Goal: Task Accomplishment & Management: Use online tool/utility

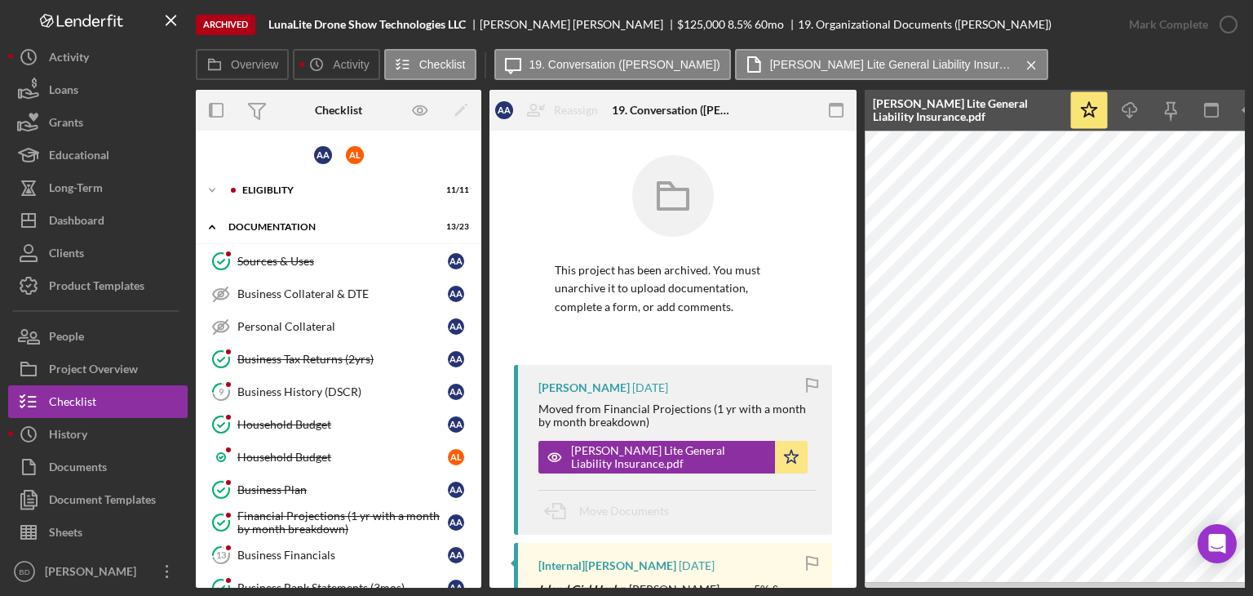
scroll to position [163, 0]
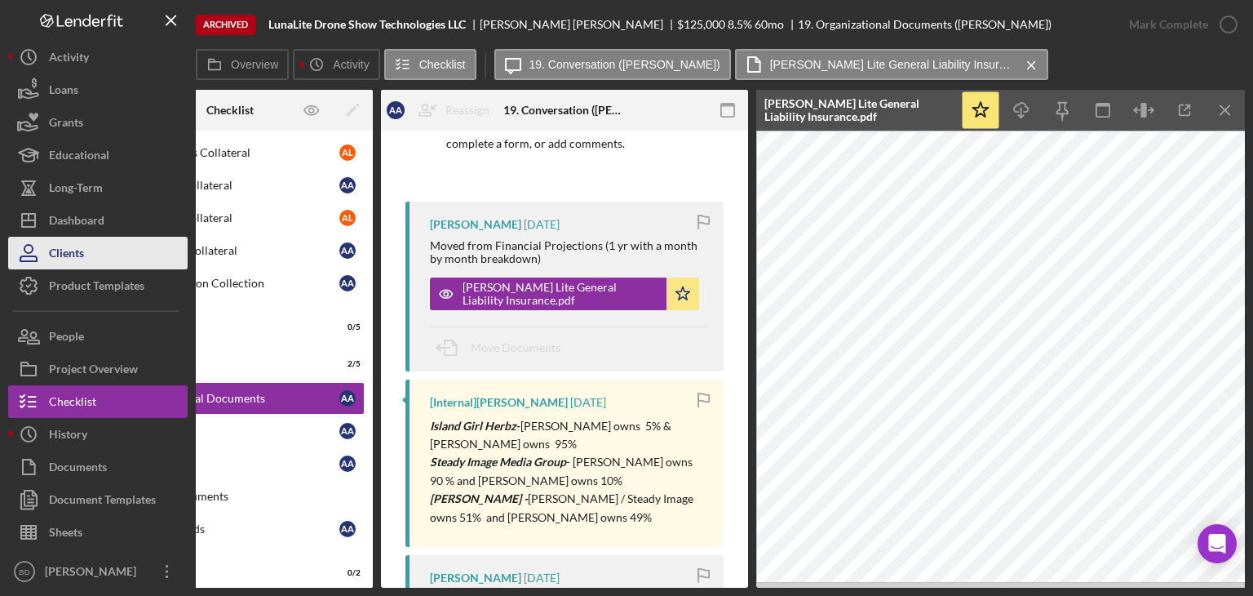
click at [110, 237] on button "Clients" at bounding box center [98, 253] width 180 height 33
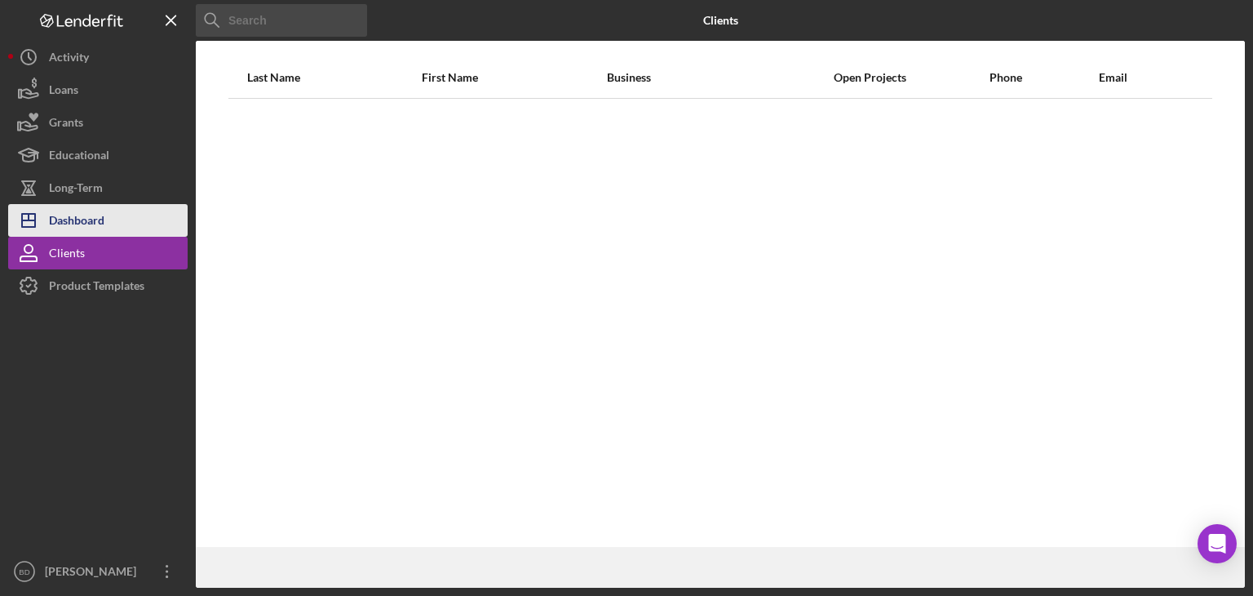
click at [121, 217] on button "Icon/Dashboard Dashboard" at bounding box center [98, 220] width 180 height 33
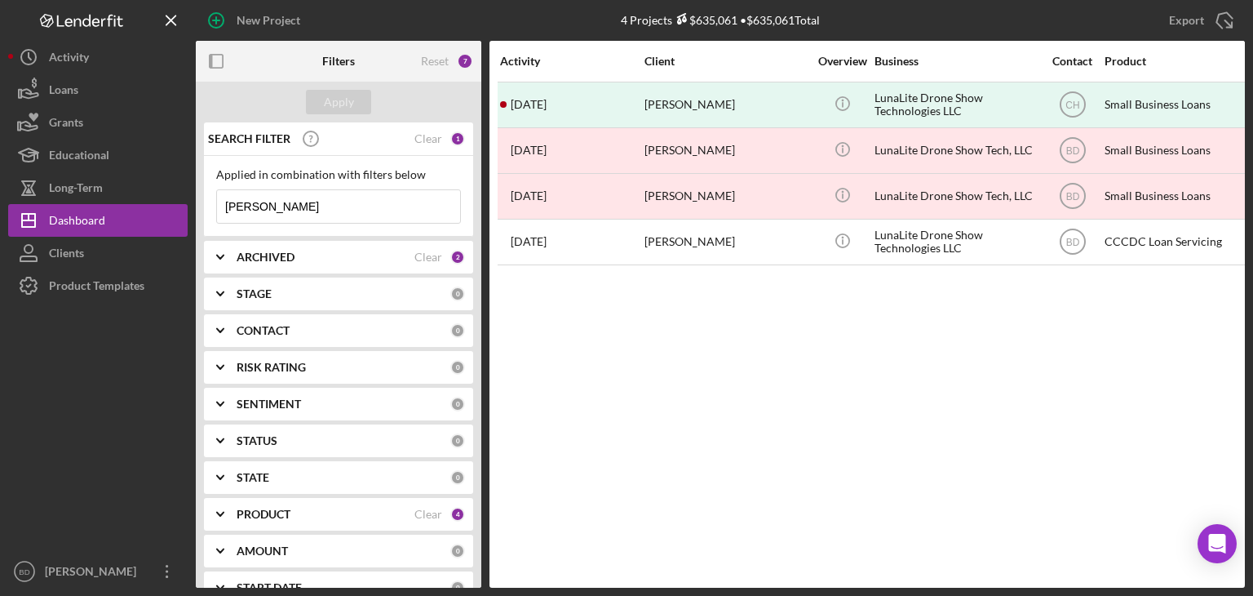
drag, startPoint x: 259, startPoint y: 190, endPoint x: 194, endPoint y: 195, distance: 64.6
click at [194, 195] on div "New Project 4 Projects $635,061 • $635,061 Total [PERSON_NAME] Export Icon/Expo…" at bounding box center [626, 293] width 1237 height 587
type input "[PERSON_NAME]"
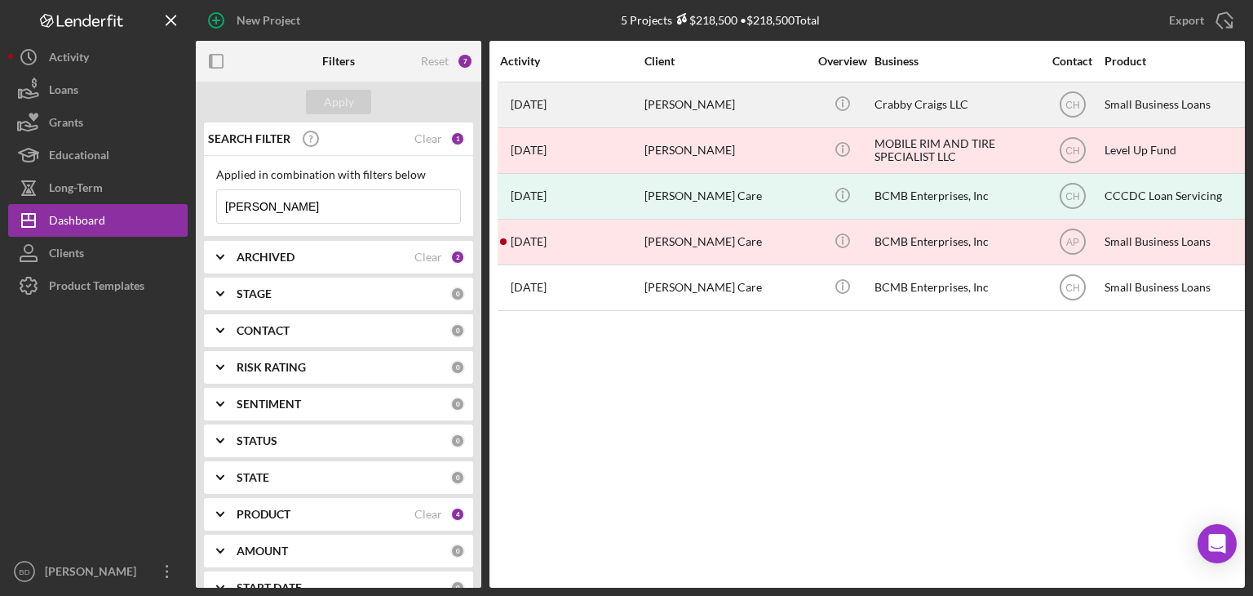
click at [911, 99] on div "Crabby Craigs LLC" at bounding box center [956, 104] width 163 height 43
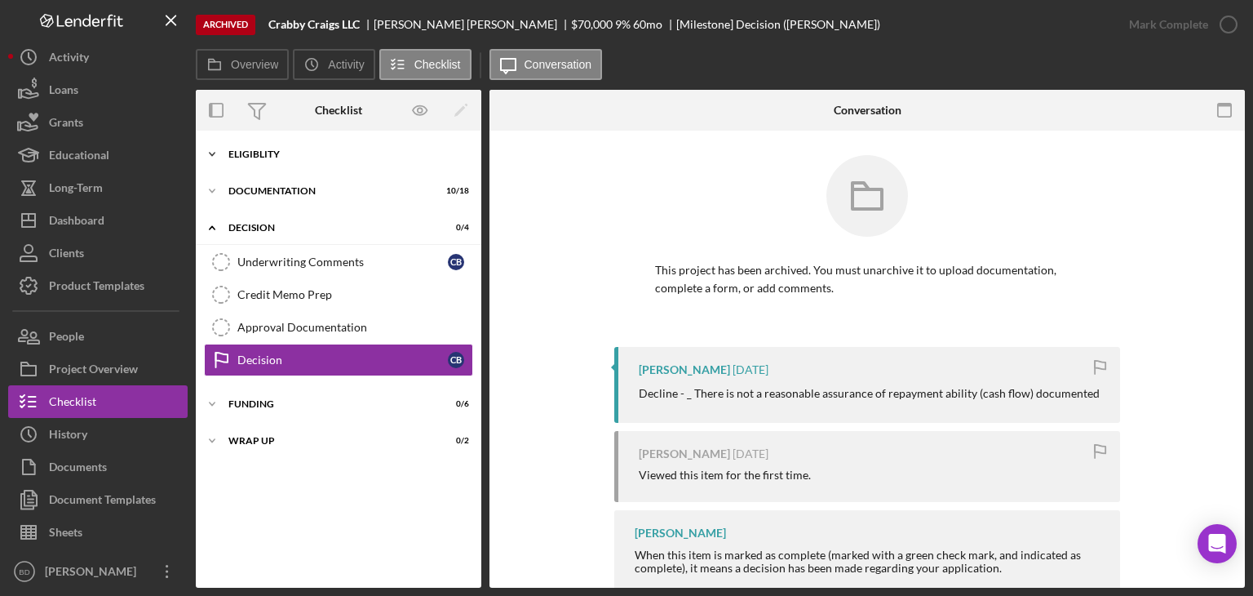
click at [272, 160] on div "Icon/Expander Eligiblity 8 / 8" at bounding box center [339, 154] width 286 height 33
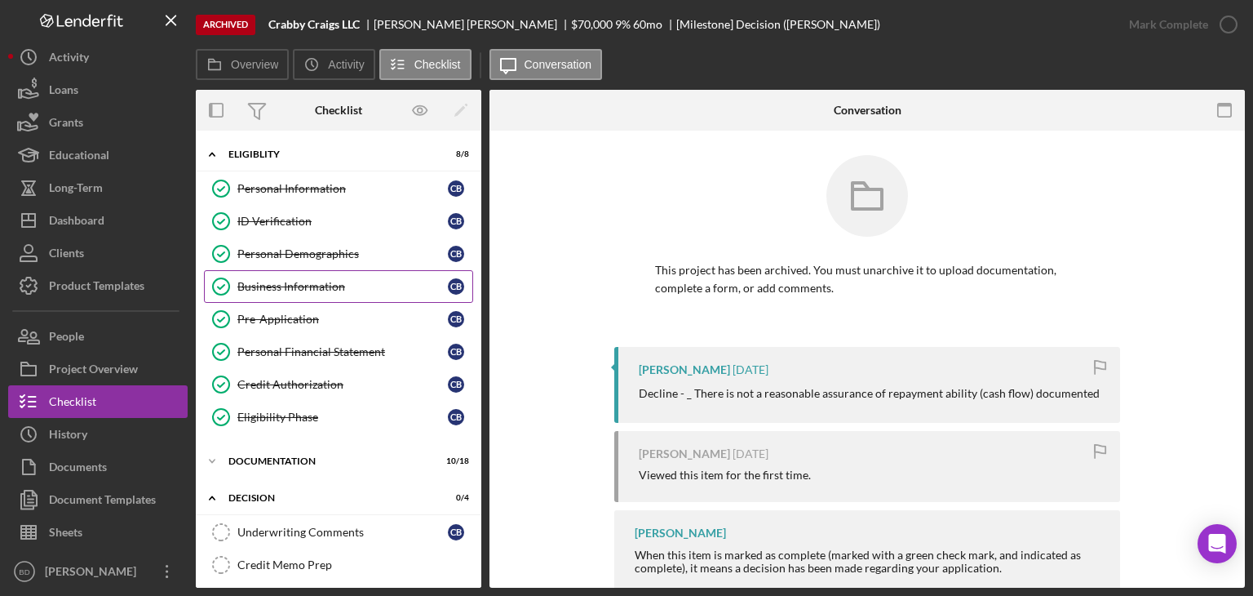
click at [293, 277] on link "Business Information Business Information C B" at bounding box center [338, 286] width 269 height 33
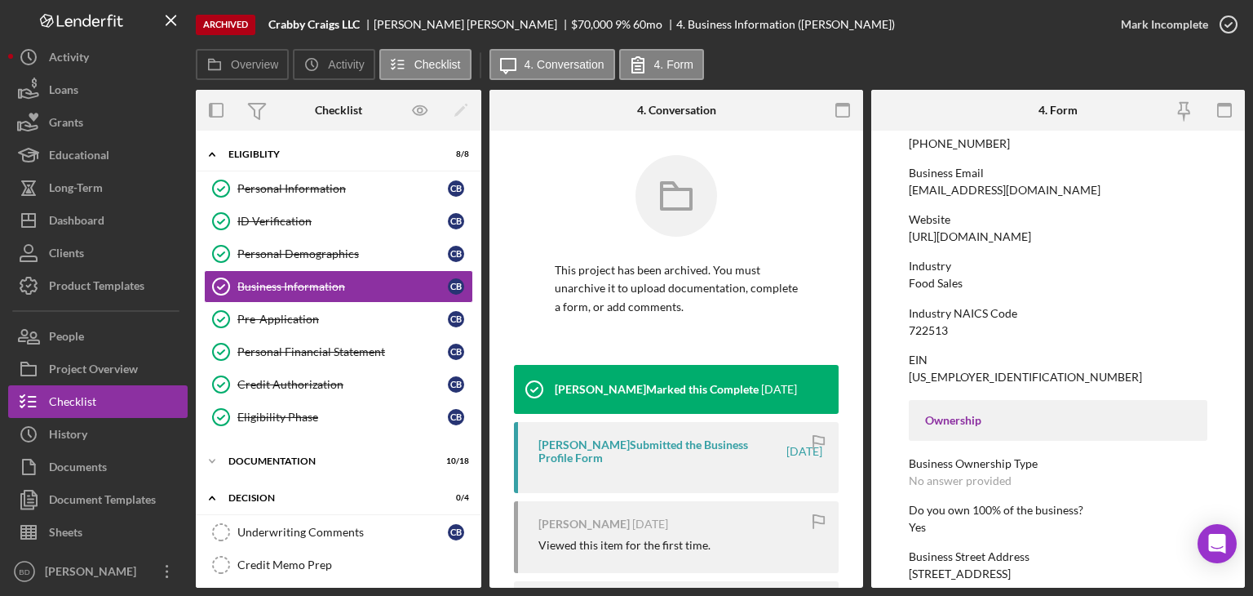
scroll to position [215, 0]
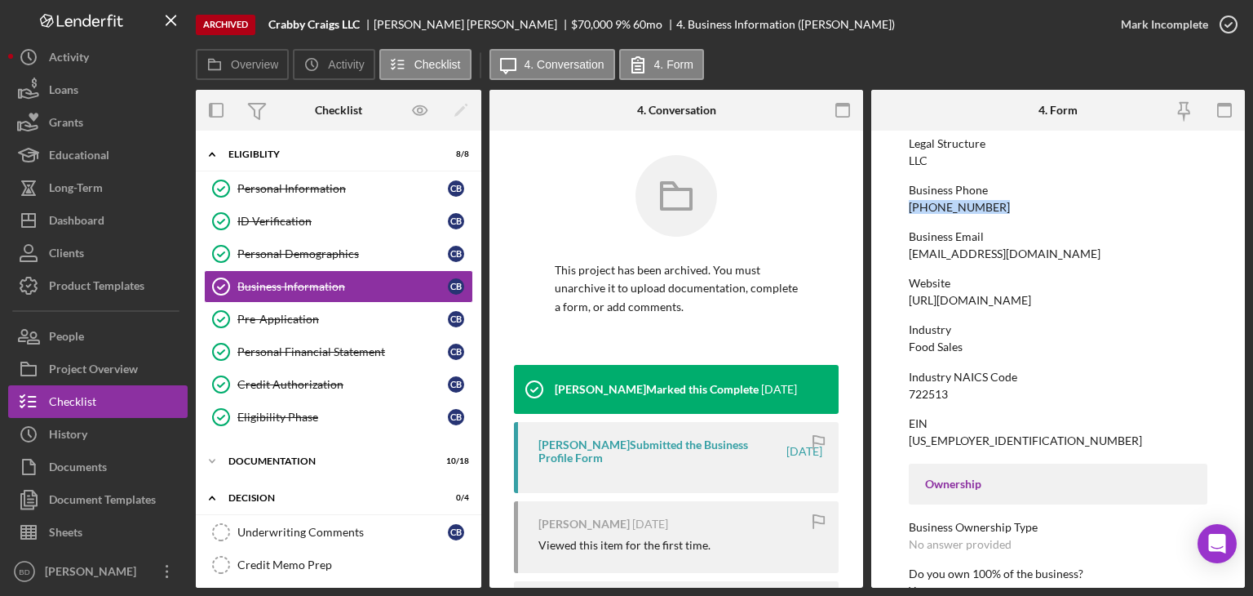
drag, startPoint x: 996, startPoint y: 197, endPoint x: 900, endPoint y: 203, distance: 96.5
click at [900, 203] on form "To edit this form you must unarchive this project Business Name [PERSON_NAME] L…" at bounding box center [1058, 359] width 374 height 457
copy div "[PHONE_NUMBER]"
click at [966, 252] on div "[EMAIL_ADDRESS][DOMAIN_NAME]" at bounding box center [1005, 253] width 192 height 13
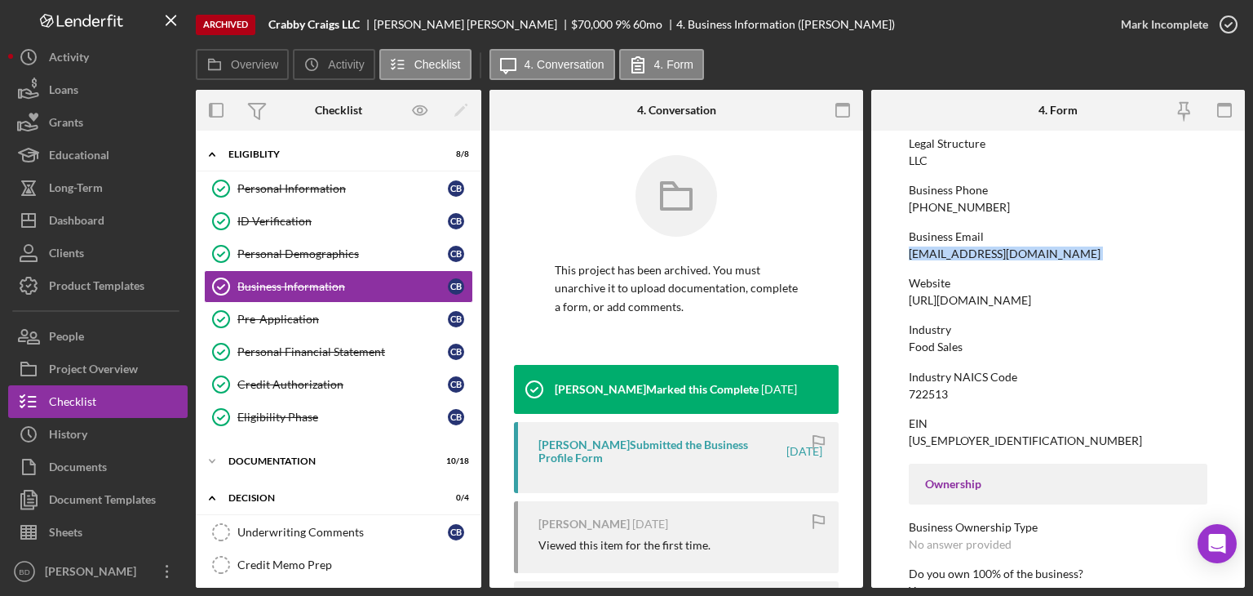
click at [966, 252] on div "[EMAIL_ADDRESS][DOMAIN_NAME]" at bounding box center [1005, 253] width 192 height 13
copy div "[EMAIL_ADDRESS][DOMAIN_NAME]"
click at [109, 215] on button "Icon/Dashboard Dashboard" at bounding box center [98, 220] width 180 height 33
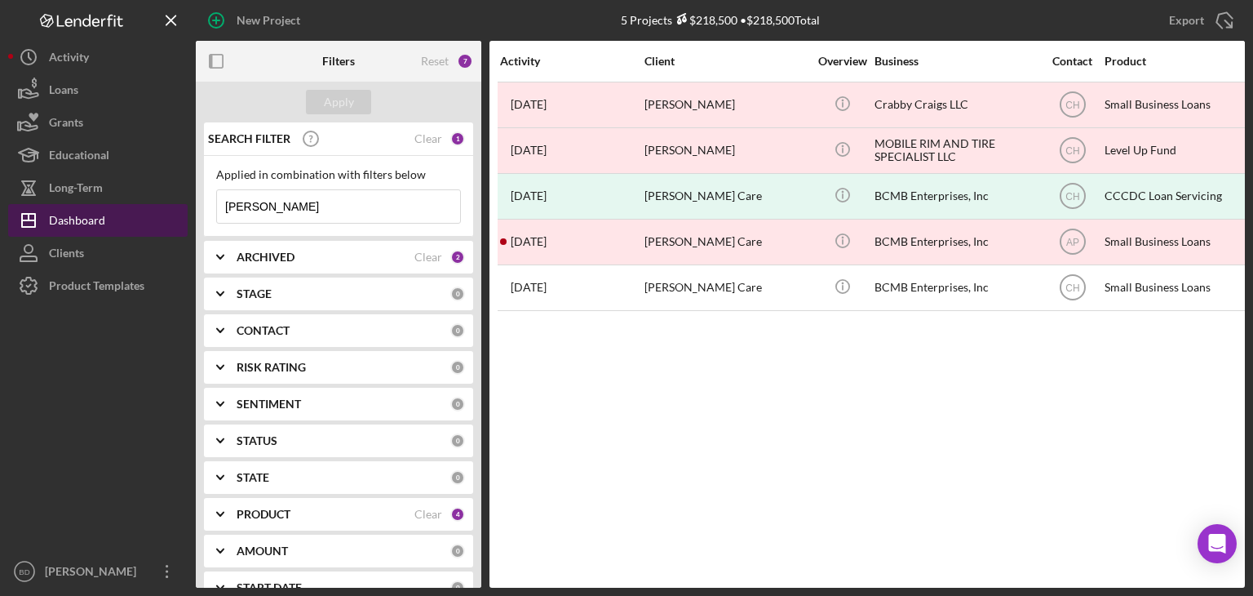
drag, startPoint x: 295, startPoint y: 194, endPoint x: 137, endPoint y: 211, distance: 158.3
click at [137, 210] on div "New Project 5 Projects $218,500 • $218,500 Total [PERSON_NAME] Export Icon/Expo…" at bounding box center [626, 293] width 1237 height 587
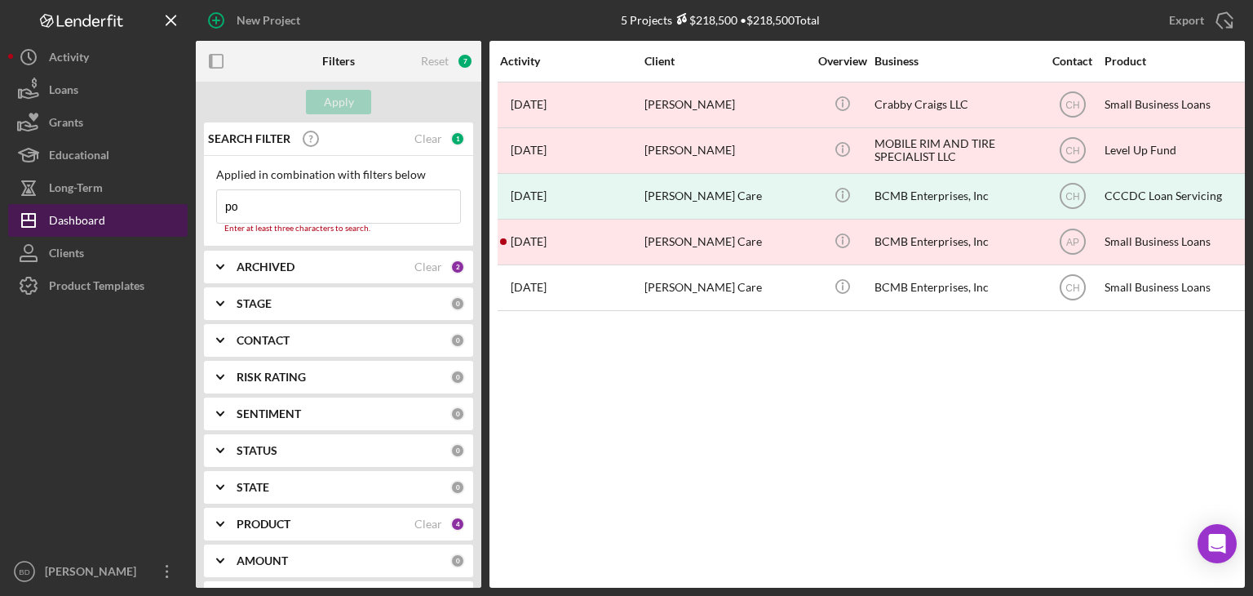
type input "pochi"
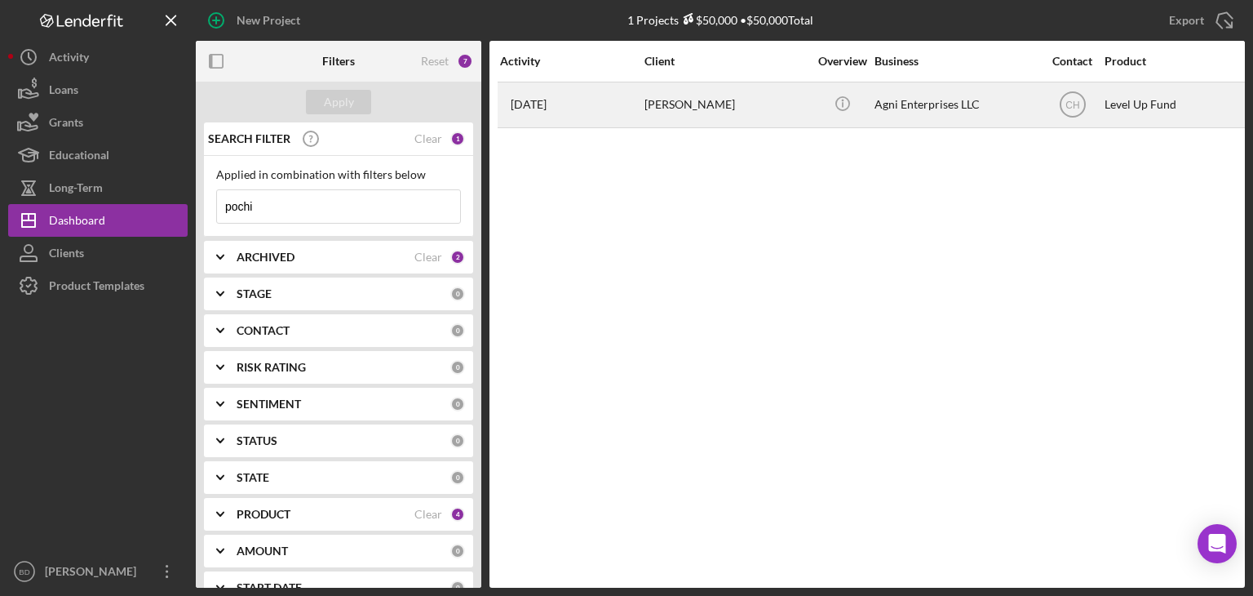
click at [878, 105] on div "Agni Enterprises LLC" at bounding box center [956, 104] width 163 height 43
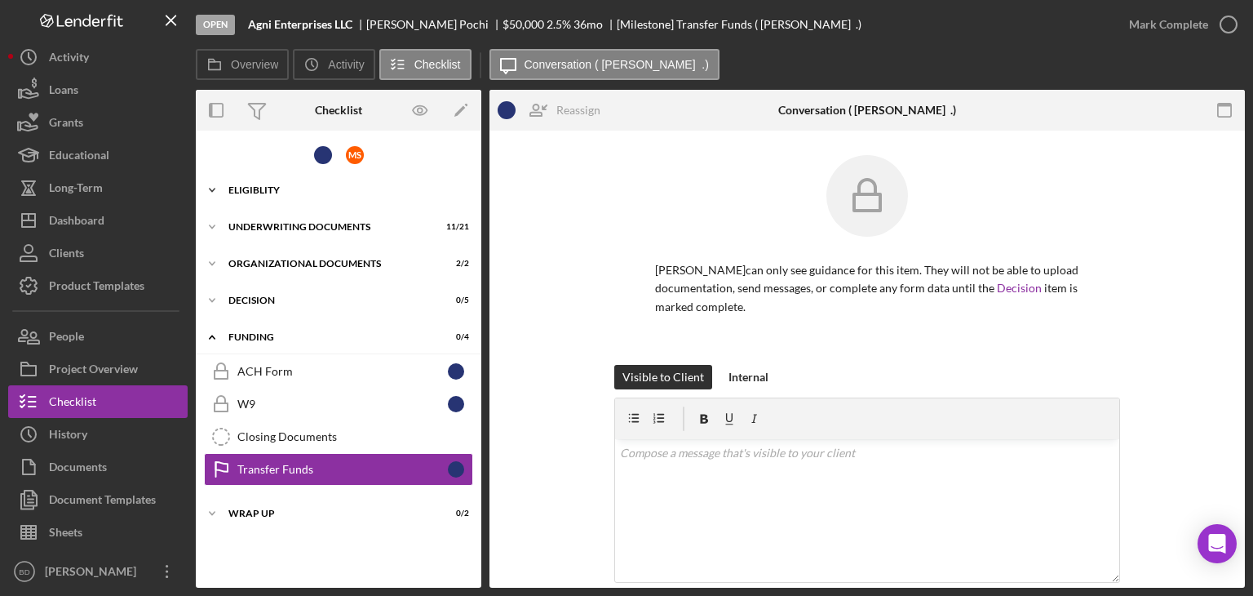
click at [269, 199] on div "Icon/Expander Eligiblity 13 / 13" at bounding box center [339, 190] width 286 height 33
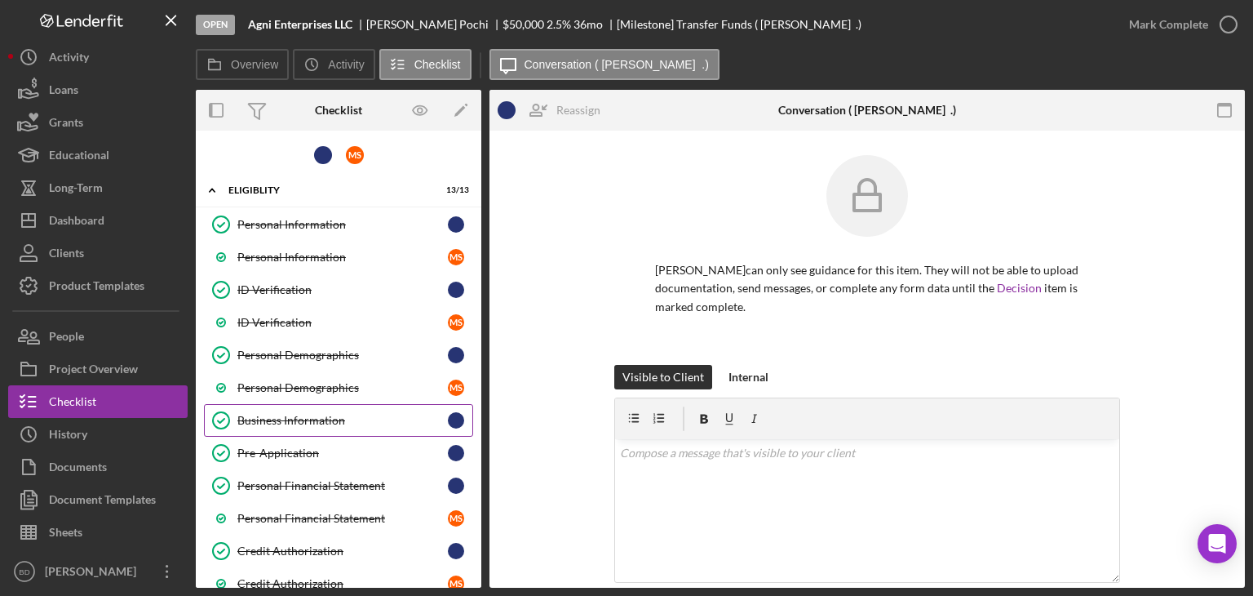
click at [286, 423] on div "Business Information" at bounding box center [342, 420] width 211 height 13
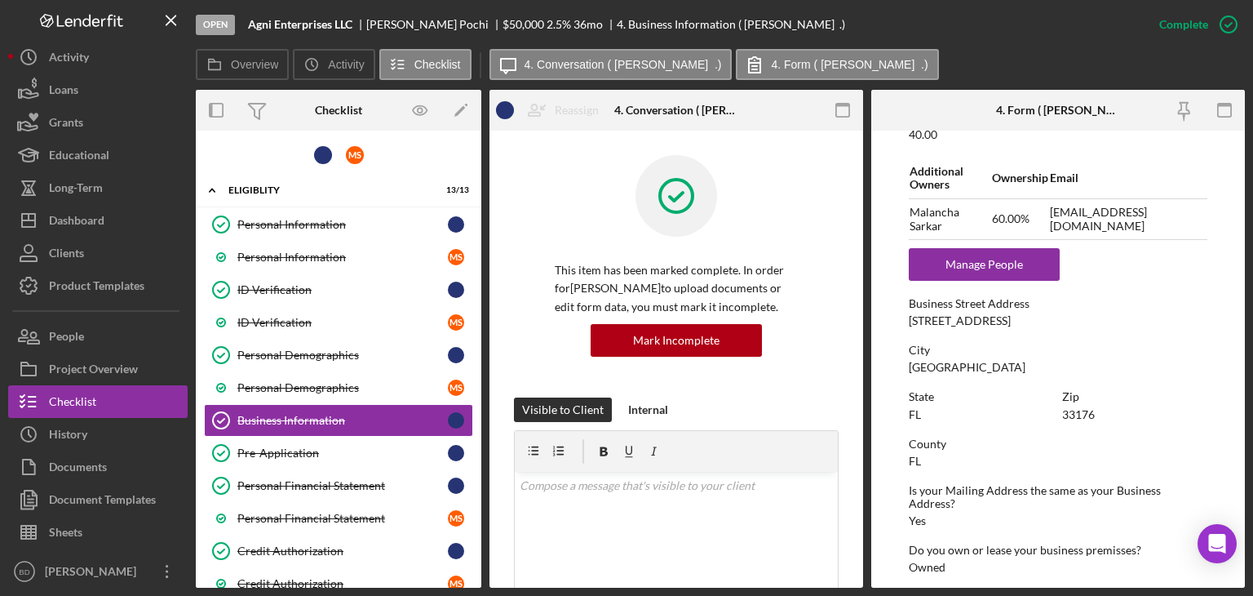
scroll to position [734, 0]
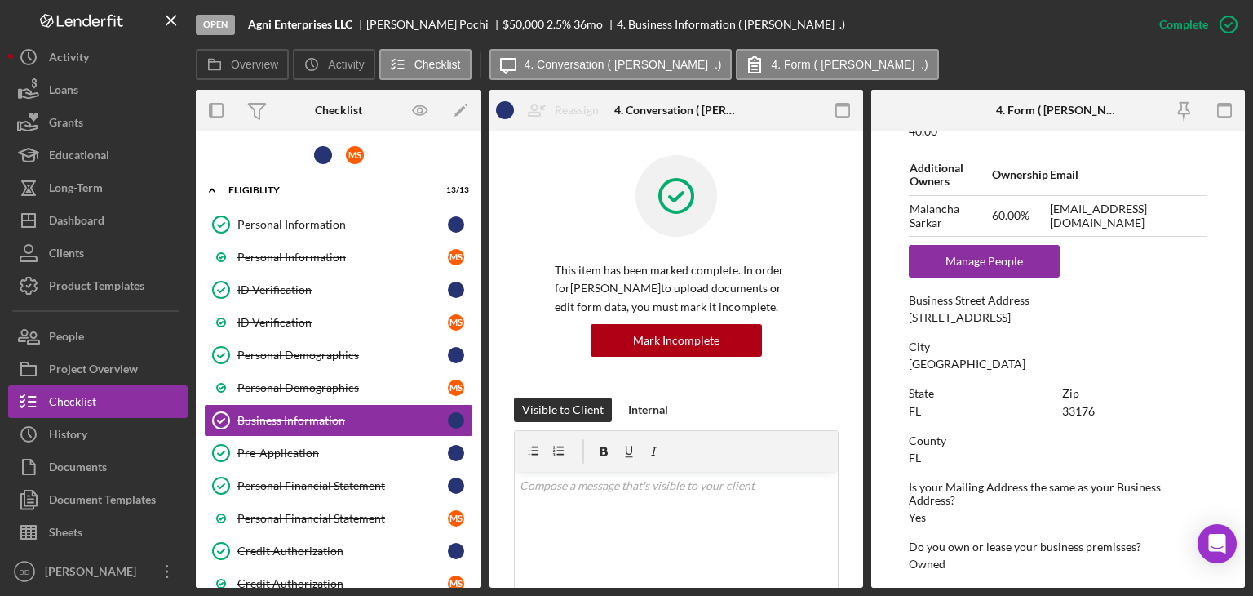
drag, startPoint x: 907, startPoint y: 314, endPoint x: 1060, endPoint y: 317, distance: 152.6
click at [1060, 317] on div "Business Street Address [STREET_ADDRESS]" at bounding box center [1058, 309] width 299 height 30
copy div "[STREET_ADDRESS]"
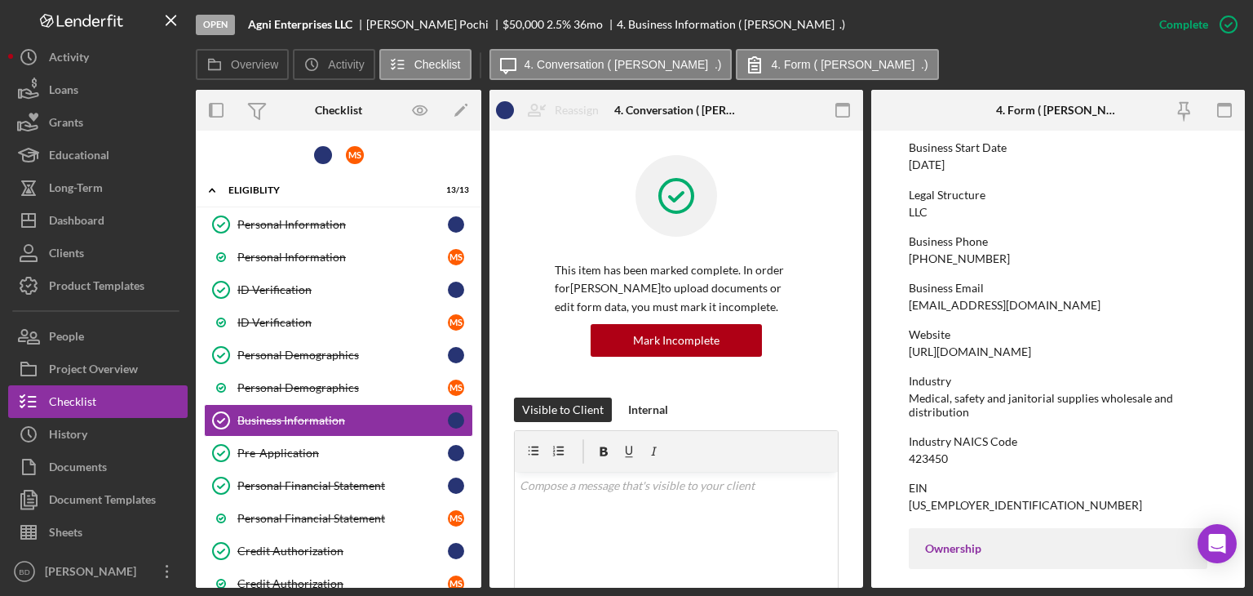
scroll to position [0, 0]
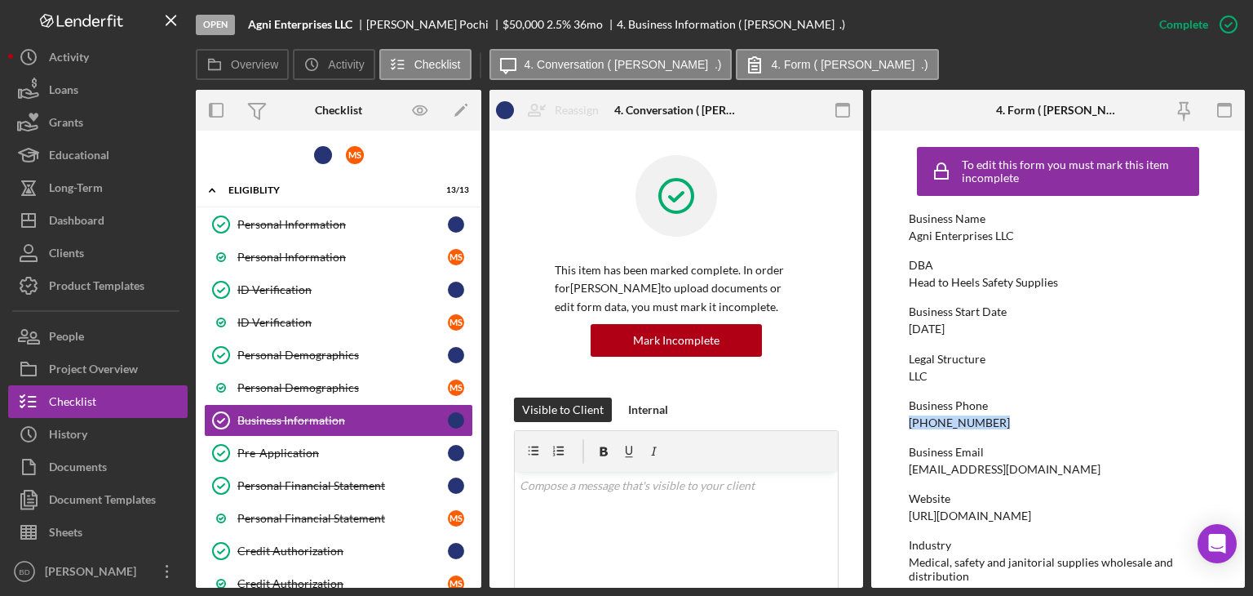
drag, startPoint x: 976, startPoint y: 418, endPoint x: 898, endPoint y: 419, distance: 77.5
click at [898, 419] on form "To edit this form you must mark this item incomplete Business Name Agni Enterpr…" at bounding box center [1058, 359] width 374 height 457
copy div "[PHONE_NUMBER]"
click at [982, 472] on div "[EMAIL_ADDRESS][DOMAIN_NAME]" at bounding box center [1005, 469] width 192 height 13
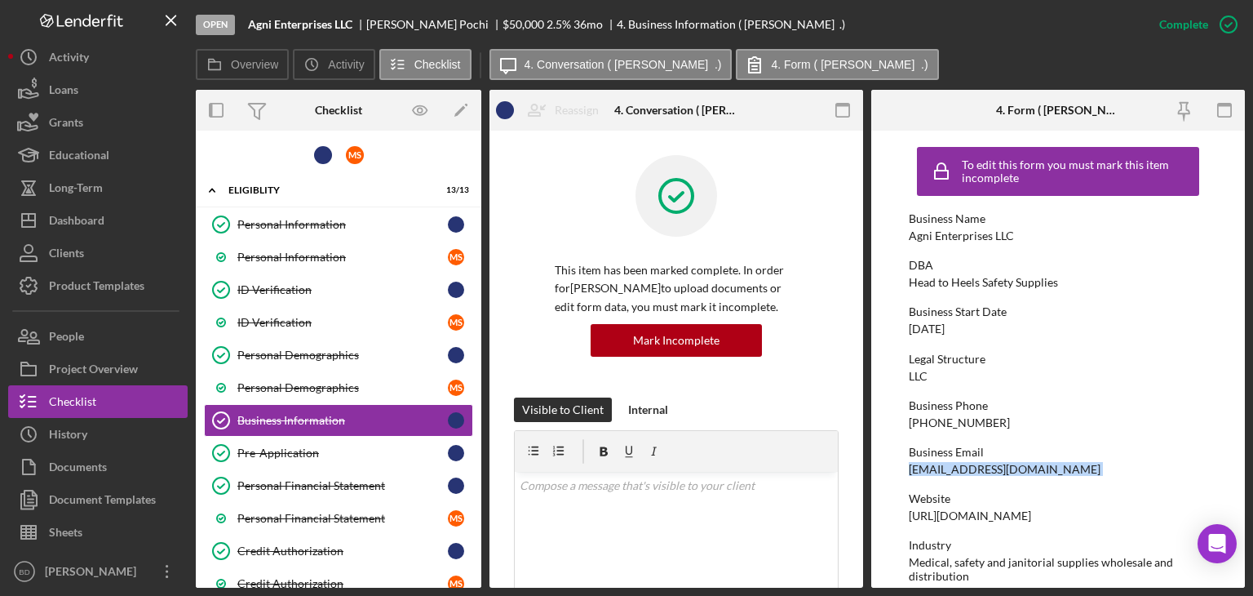
click at [982, 472] on div "[EMAIL_ADDRESS][DOMAIN_NAME]" at bounding box center [1005, 469] width 192 height 13
copy div "[EMAIL_ADDRESS][DOMAIN_NAME]"
click at [118, 206] on button "Icon/Dashboard Dashboard" at bounding box center [98, 220] width 180 height 33
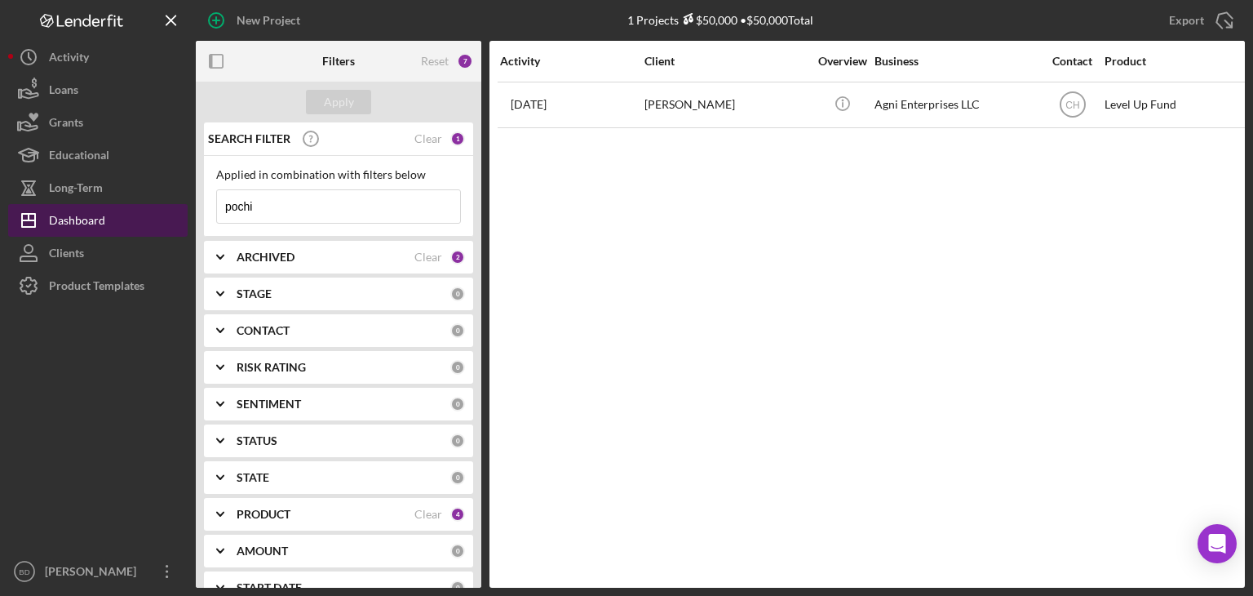
drag, startPoint x: 315, startPoint y: 207, endPoint x: 108, endPoint y: 205, distance: 207.3
click at [108, 205] on div "New Project 1 Projects $50,000 • $50,000 Total pochi Export Icon/Export Filters…" at bounding box center [626, 293] width 1237 height 587
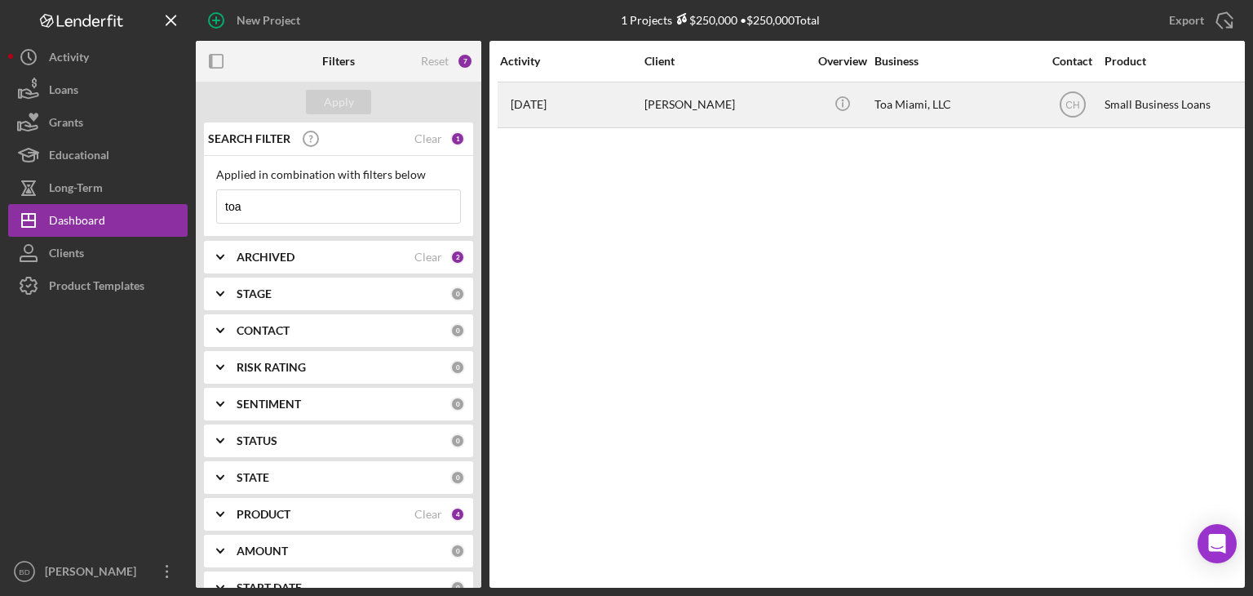
type input "toa"
click at [697, 109] on div "[PERSON_NAME]" at bounding box center [726, 104] width 163 height 43
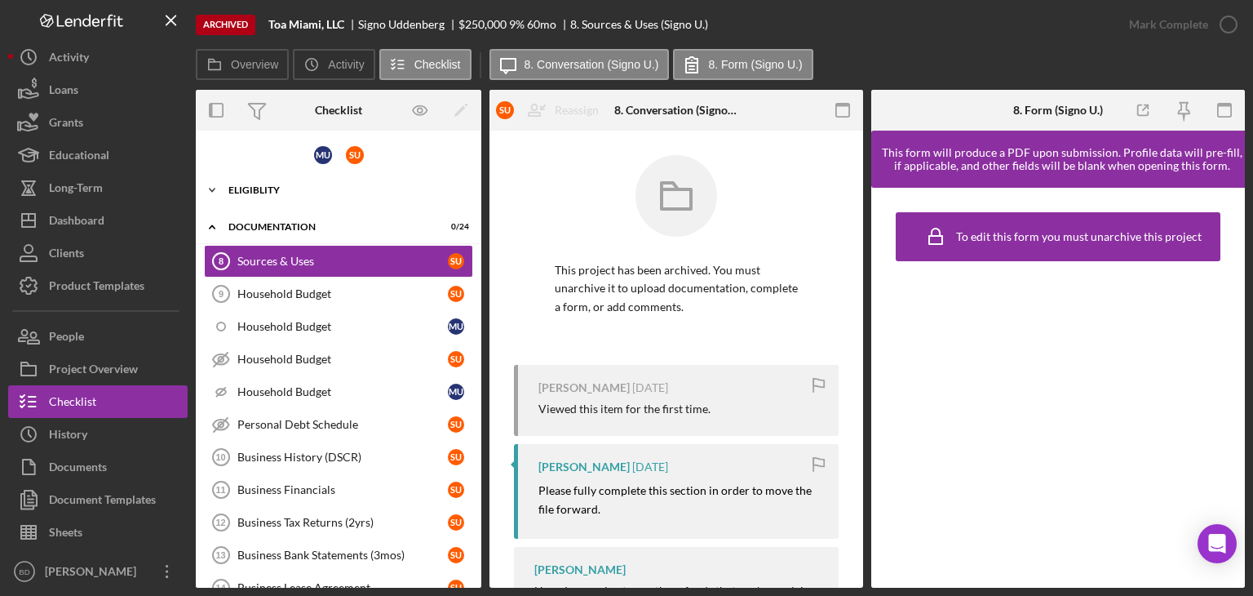
click at [282, 190] on div "Eligiblity" at bounding box center [344, 190] width 233 height 10
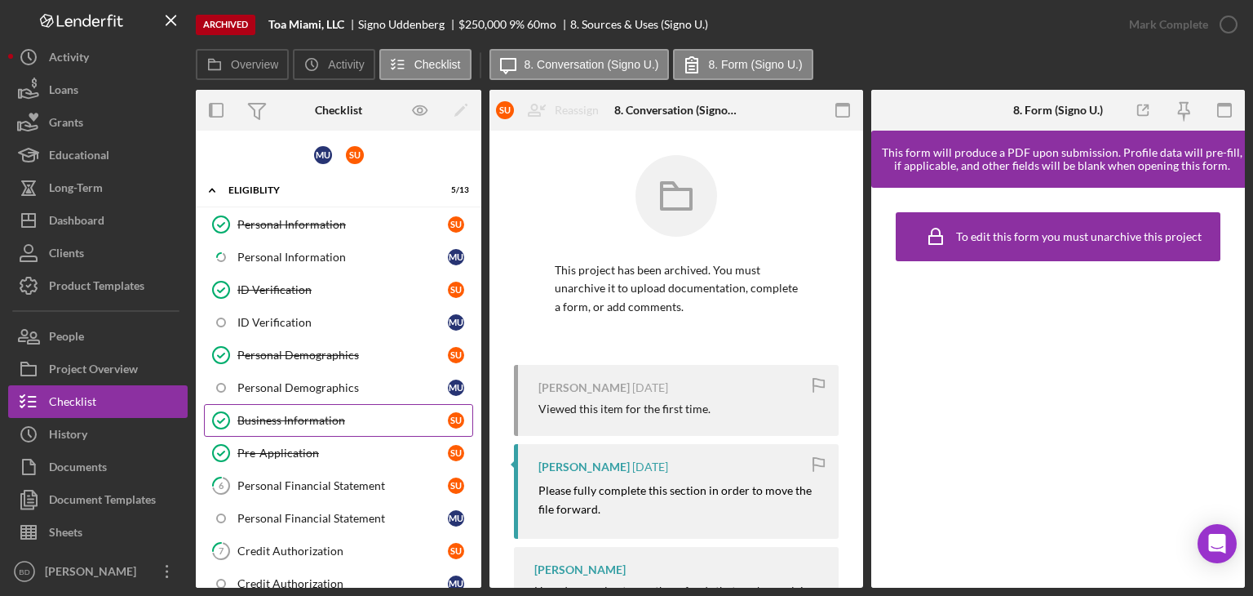
click at [295, 419] on div "Business Information" at bounding box center [342, 420] width 211 height 13
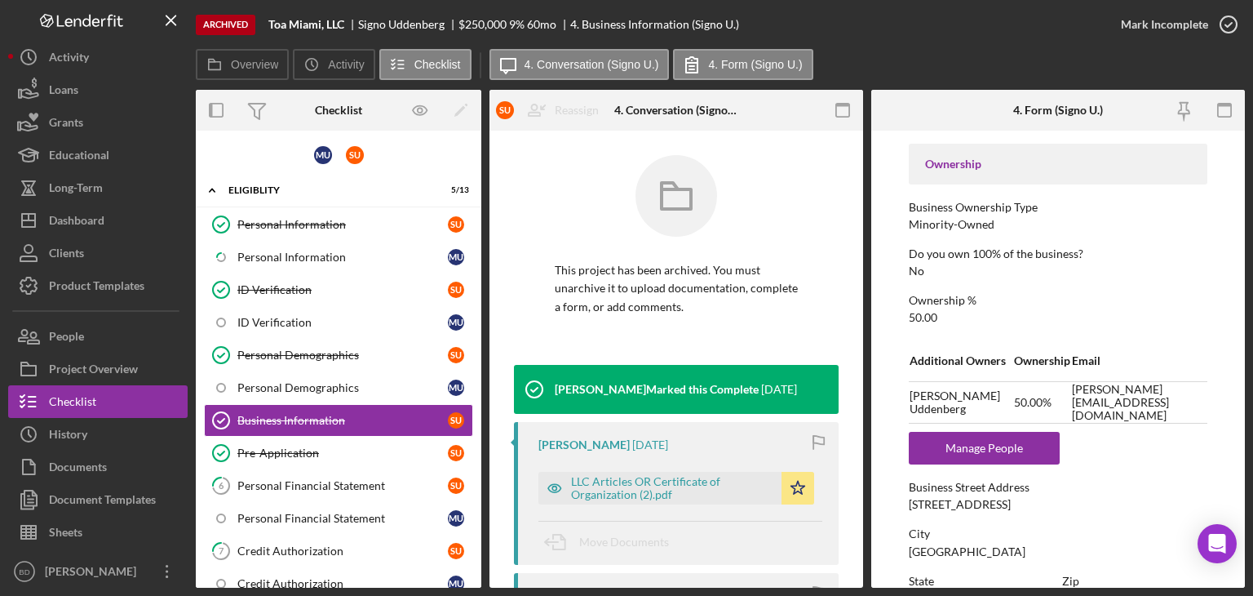
scroll to position [571, 0]
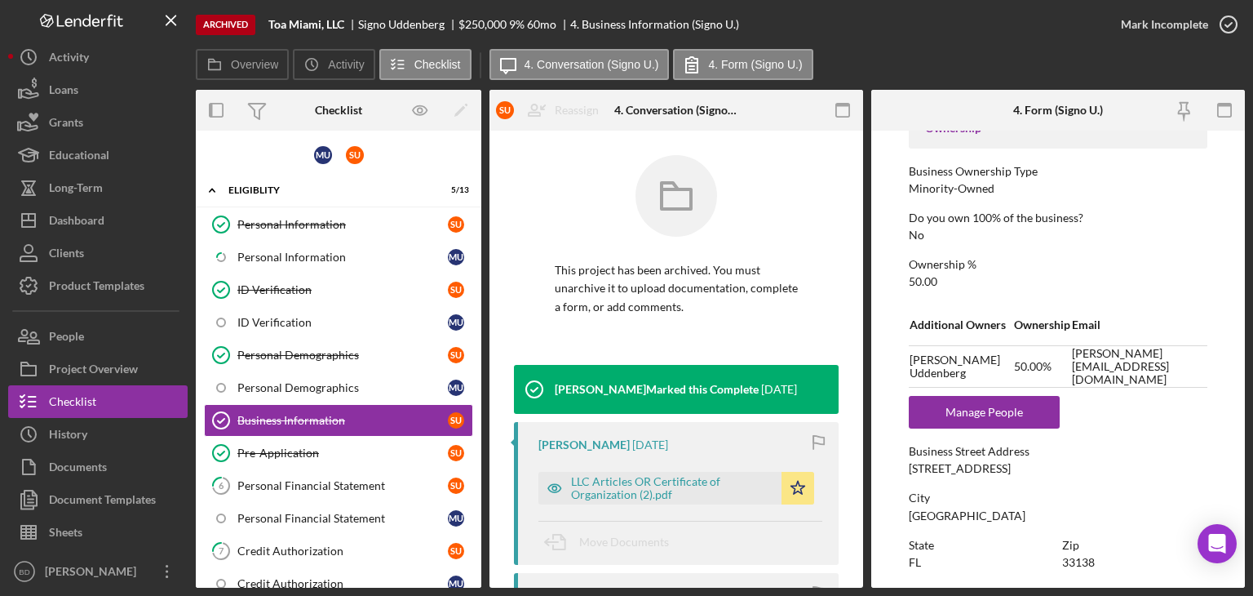
drag, startPoint x: 911, startPoint y: 461, endPoint x: 1043, endPoint y: 473, distance: 131.9
click at [1011, 473] on div "[STREET_ADDRESS]" at bounding box center [960, 468] width 102 height 13
click at [919, 467] on div "[STREET_ADDRESS]" at bounding box center [960, 468] width 102 height 13
drag, startPoint x: 909, startPoint y: 467, endPoint x: 1047, endPoint y: 474, distance: 138.1
click at [1047, 474] on div "To edit this form you must unarchive this project Business Name Toa Miami, LLC …" at bounding box center [1058, 275] width 299 height 1414
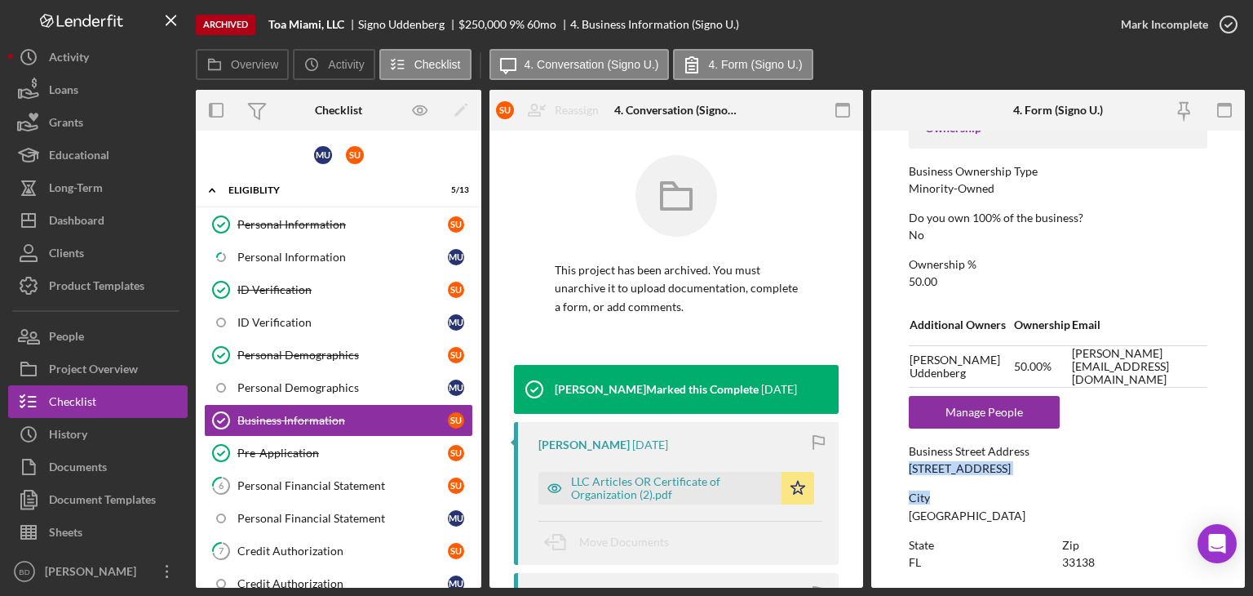
drag, startPoint x: 1013, startPoint y: 468, endPoint x: 953, endPoint y: 466, distance: 60.4
click at [953, 466] on div "[STREET_ADDRESS]" at bounding box center [960, 468] width 102 height 13
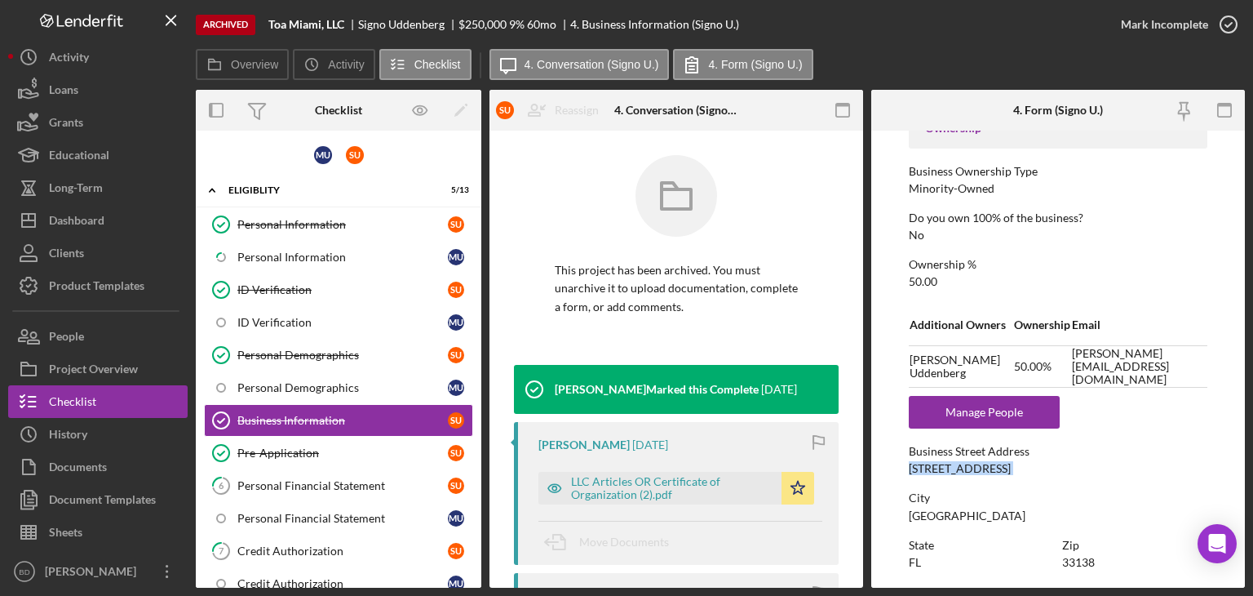
copy div "[STREET_ADDRESS]"
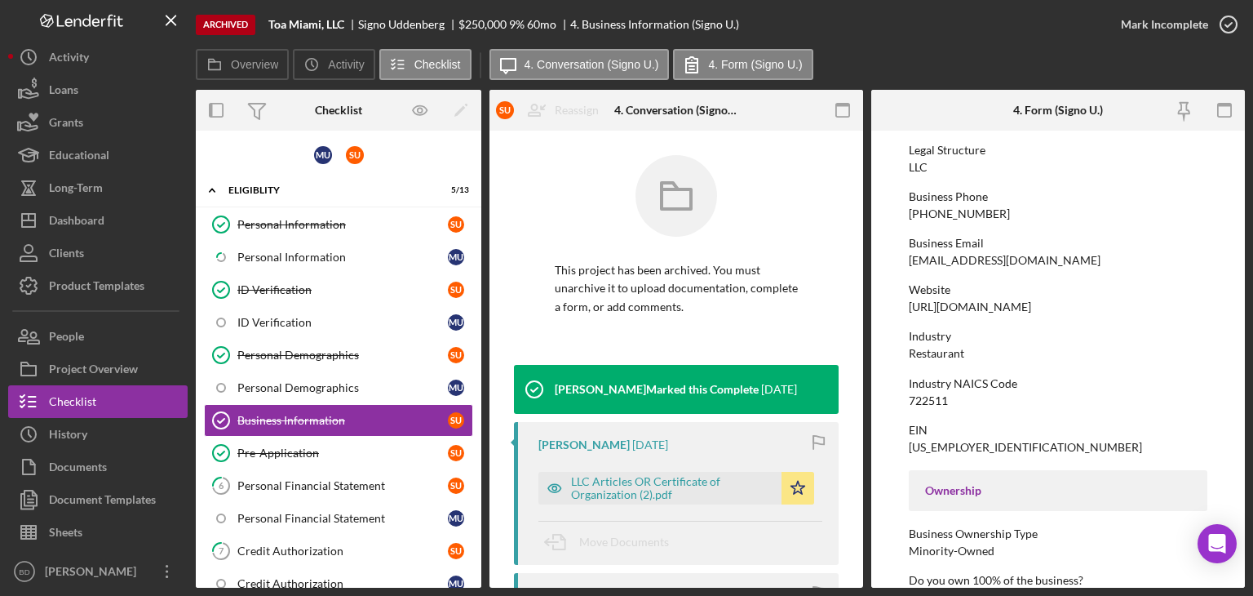
scroll to position [163, 0]
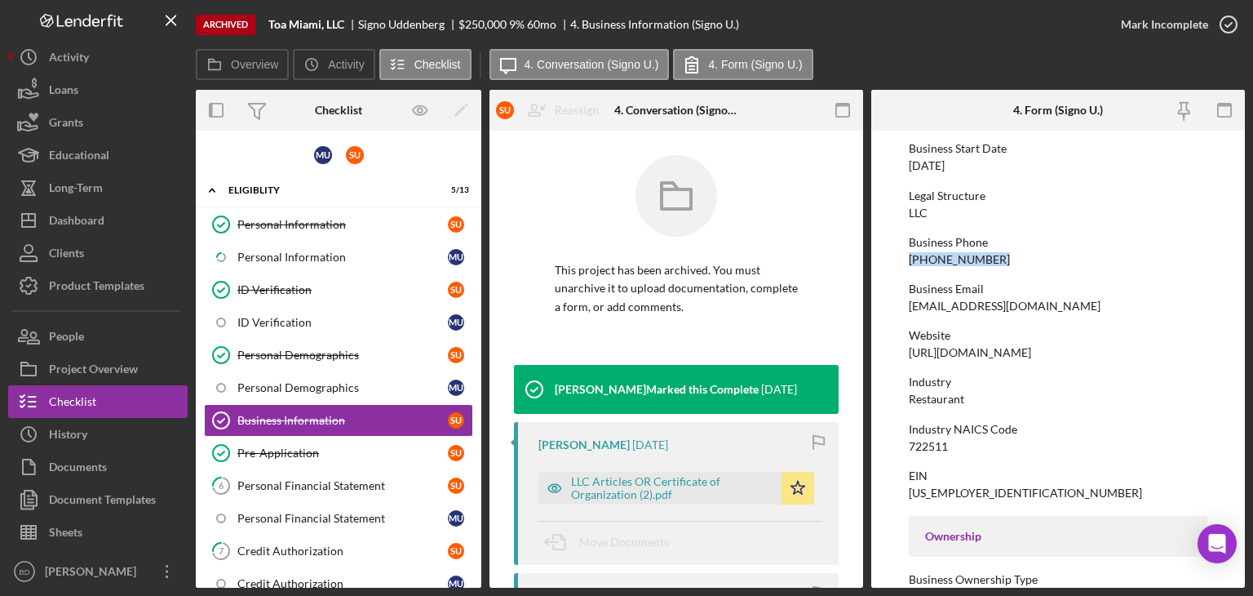
drag, startPoint x: 987, startPoint y: 247, endPoint x: 996, endPoint y: 259, distance: 15.2
click at [996, 259] on div "Business Phone [PHONE_NUMBER]" at bounding box center [1058, 251] width 299 height 30
copy div "[PHONE_NUMBER]"
click at [933, 299] on div "[EMAIL_ADDRESS][DOMAIN_NAME]" at bounding box center [1005, 305] width 192 height 13
click at [934, 306] on div "[EMAIL_ADDRESS][DOMAIN_NAME]" at bounding box center [1005, 305] width 192 height 13
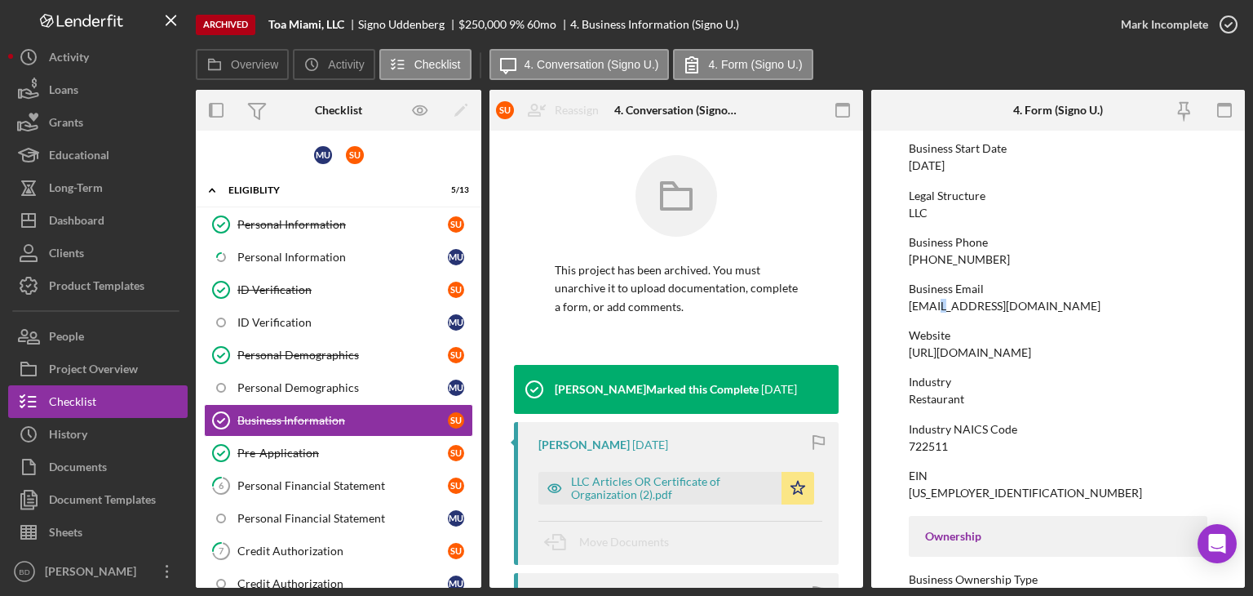
click at [934, 306] on div "[EMAIL_ADDRESS][DOMAIN_NAME]" at bounding box center [1005, 305] width 192 height 13
copy div "[EMAIL_ADDRESS][DOMAIN_NAME]"
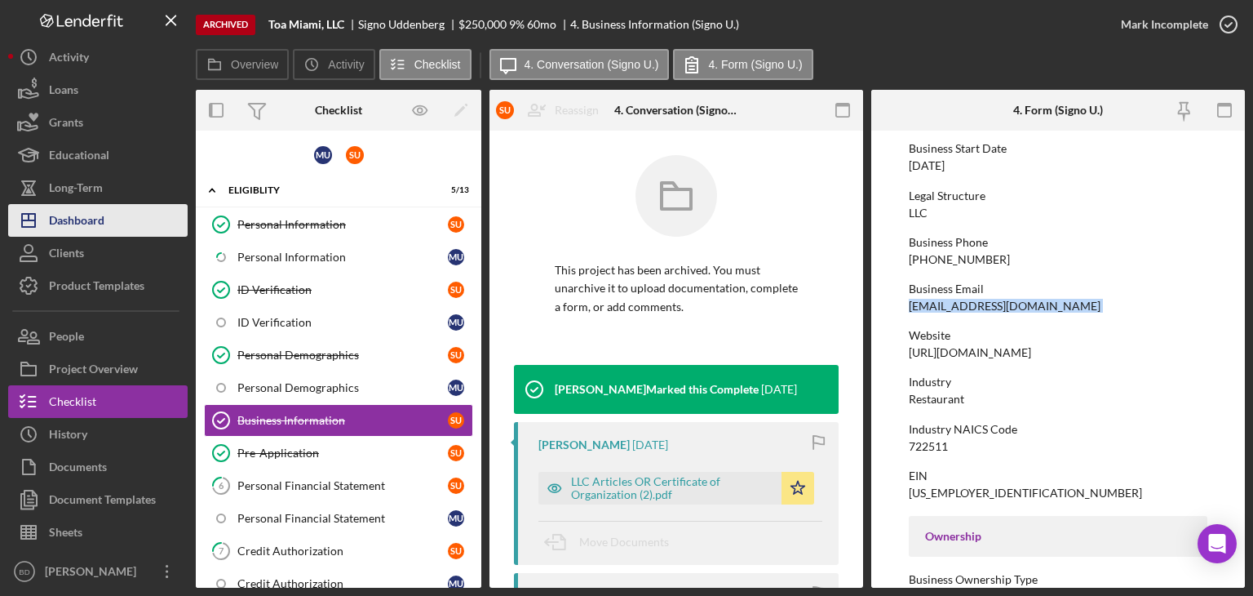
click at [104, 226] on div "Dashboard" at bounding box center [76, 222] width 55 height 37
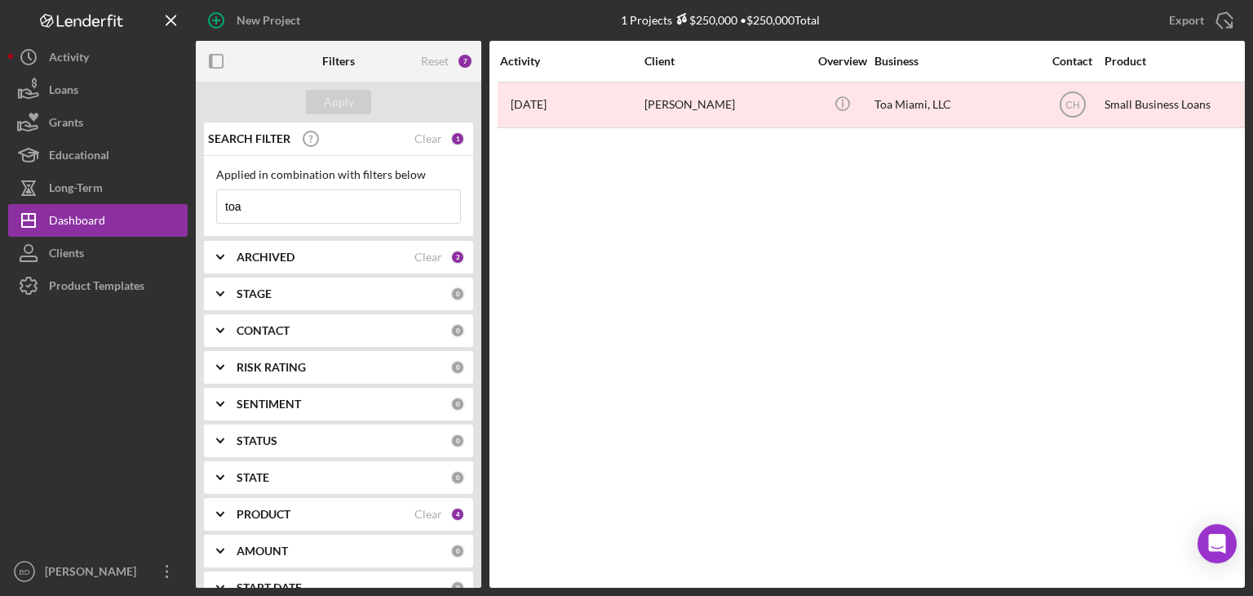
drag, startPoint x: 257, startPoint y: 203, endPoint x: 0, endPoint y: 203, distance: 257.0
click at [0, 203] on div "New Project 1 Projects $250,000 • $250,000 Total toa Export Icon/Export Filters…" at bounding box center [626, 298] width 1253 height 596
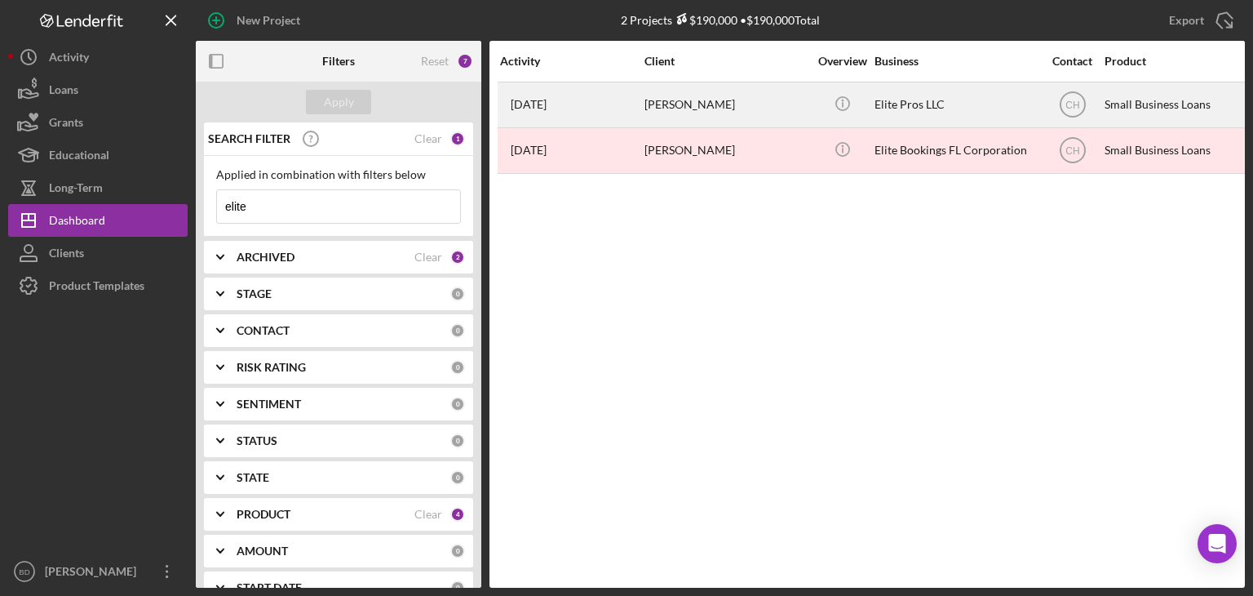
type input "elite"
click at [1003, 92] on div "Elite Pros LLC" at bounding box center [956, 104] width 163 height 43
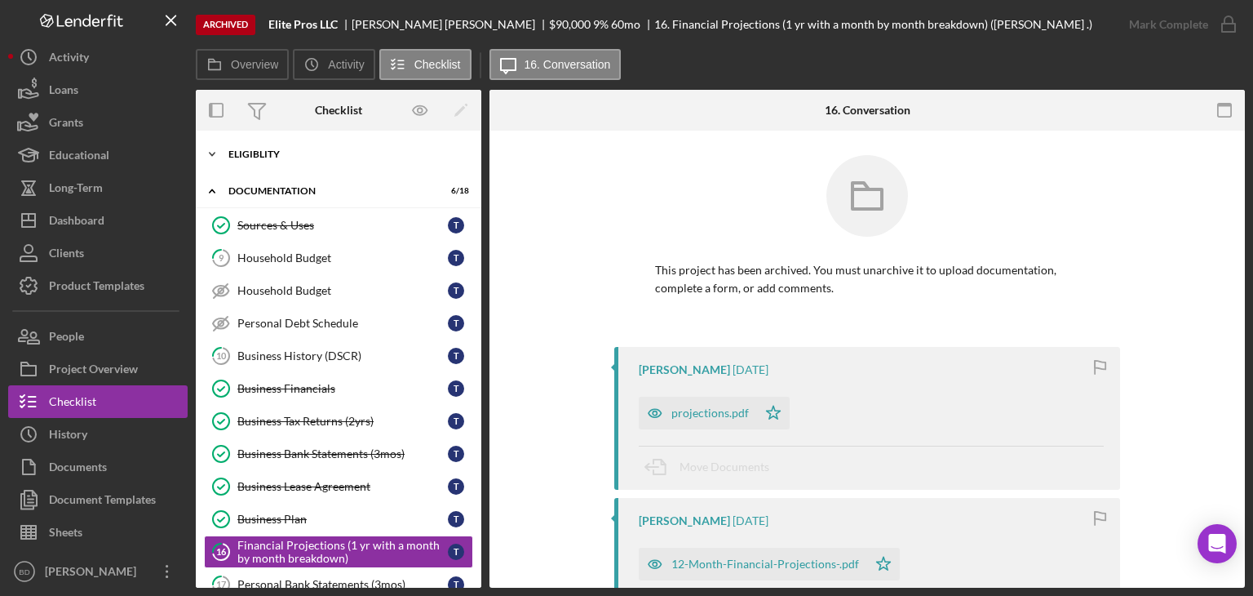
click at [277, 162] on div "Icon/Expander Eligiblity 8 / 8" at bounding box center [339, 154] width 286 height 33
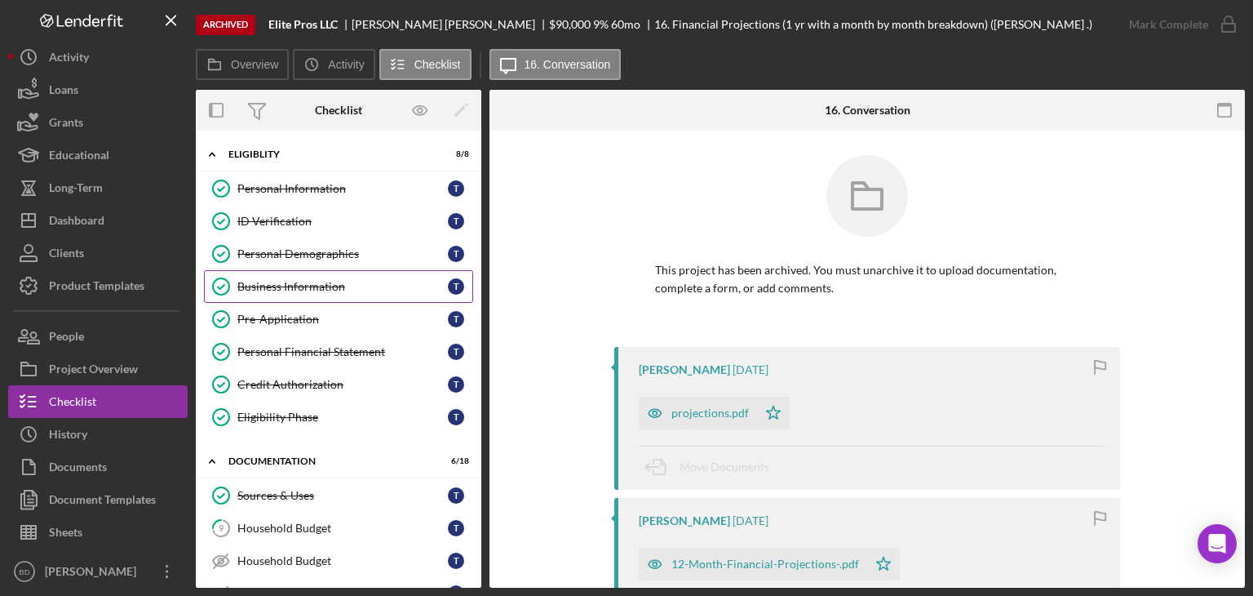
click at [281, 288] on div "Business Information" at bounding box center [342, 286] width 211 height 13
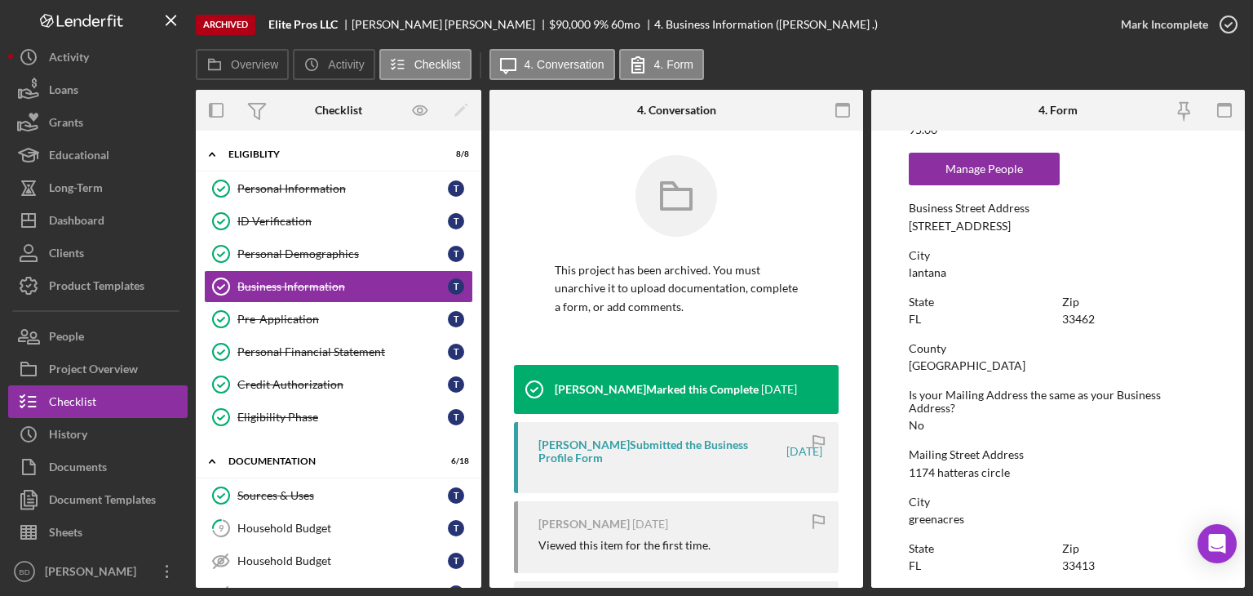
scroll to position [816, 0]
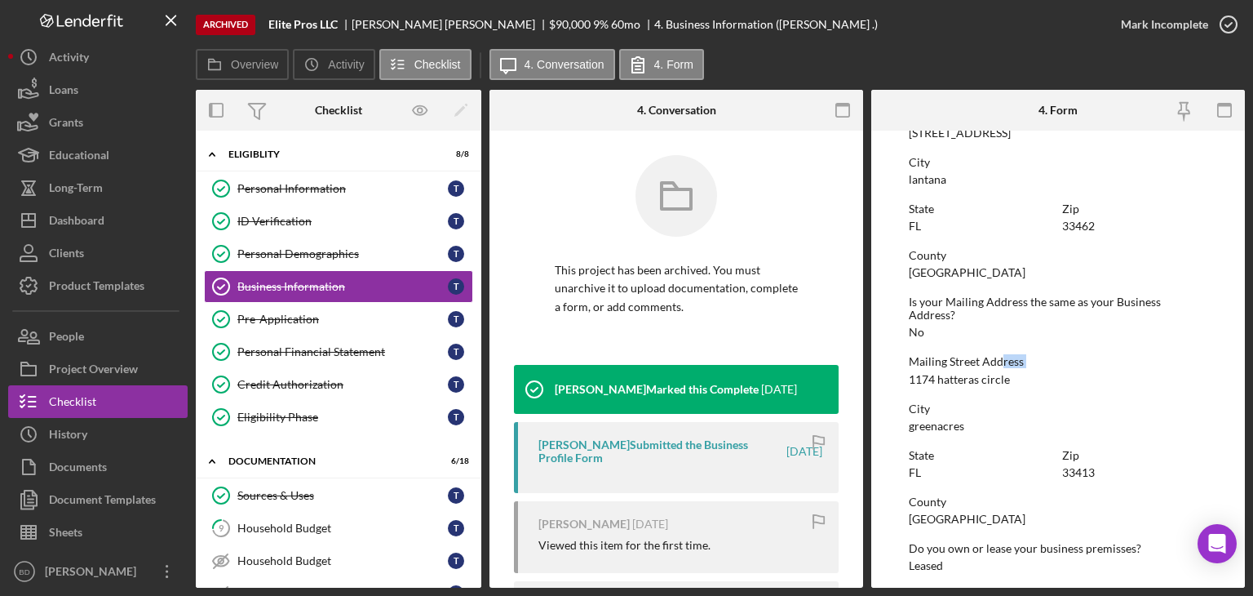
drag, startPoint x: 905, startPoint y: 376, endPoint x: 1003, endPoint y: 365, distance: 98.6
click at [1003, 365] on form "To edit this form you must unarchive this project Business Name Elite Pros LLC …" at bounding box center [1058, 359] width 374 height 457
drag, startPoint x: 1010, startPoint y: 379, endPoint x: 911, endPoint y: 376, distance: 99.6
click at [911, 376] on div "Mailing Street Address [STREET_ADDRESS]" at bounding box center [1058, 370] width 299 height 30
copy div "1174 hatteras circle"
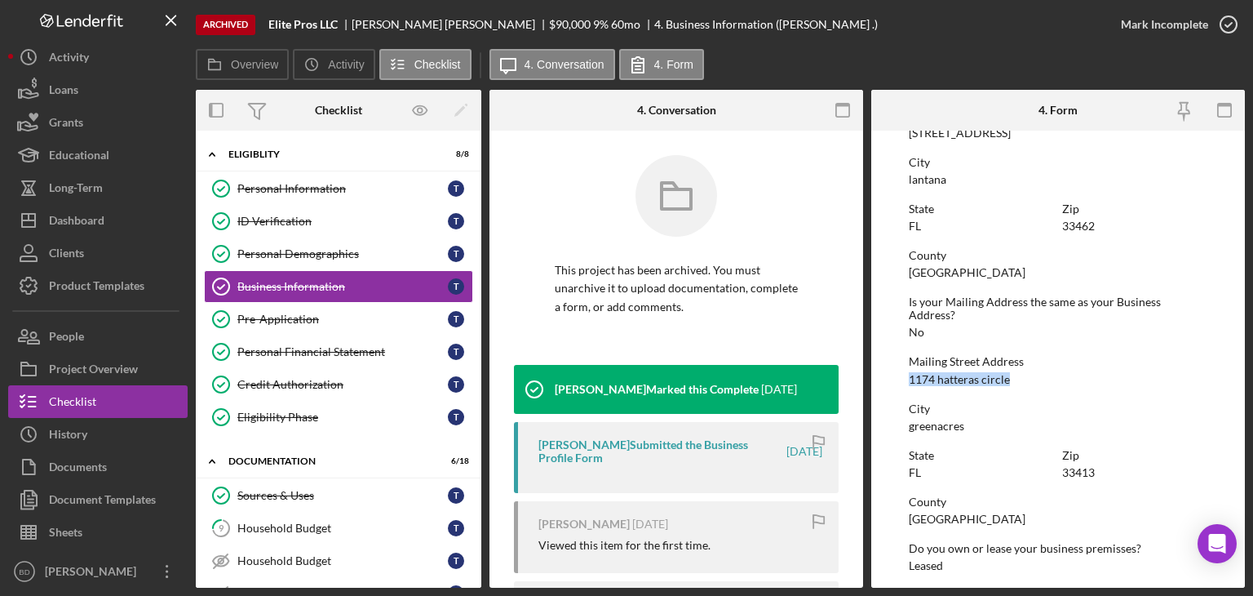
click at [1205, 378] on form "To edit this form you must unarchive this project Business Name Elite Pros LLC …" at bounding box center [1058, 359] width 374 height 457
click at [1213, 256] on form "To edit this form you must unarchive this project Business Name Elite Pros LLC …" at bounding box center [1058, 359] width 374 height 457
click at [1219, 264] on form "To edit this form you must unarchive this project Business Name Elite Pros LLC …" at bounding box center [1058, 359] width 374 height 457
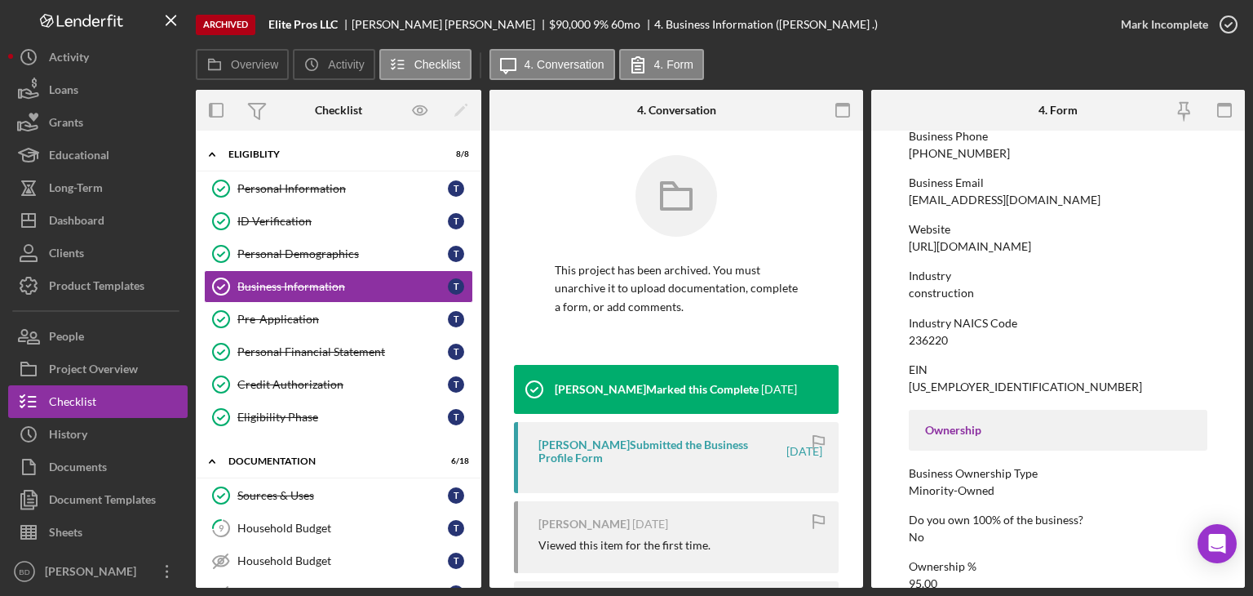
scroll to position [245, 0]
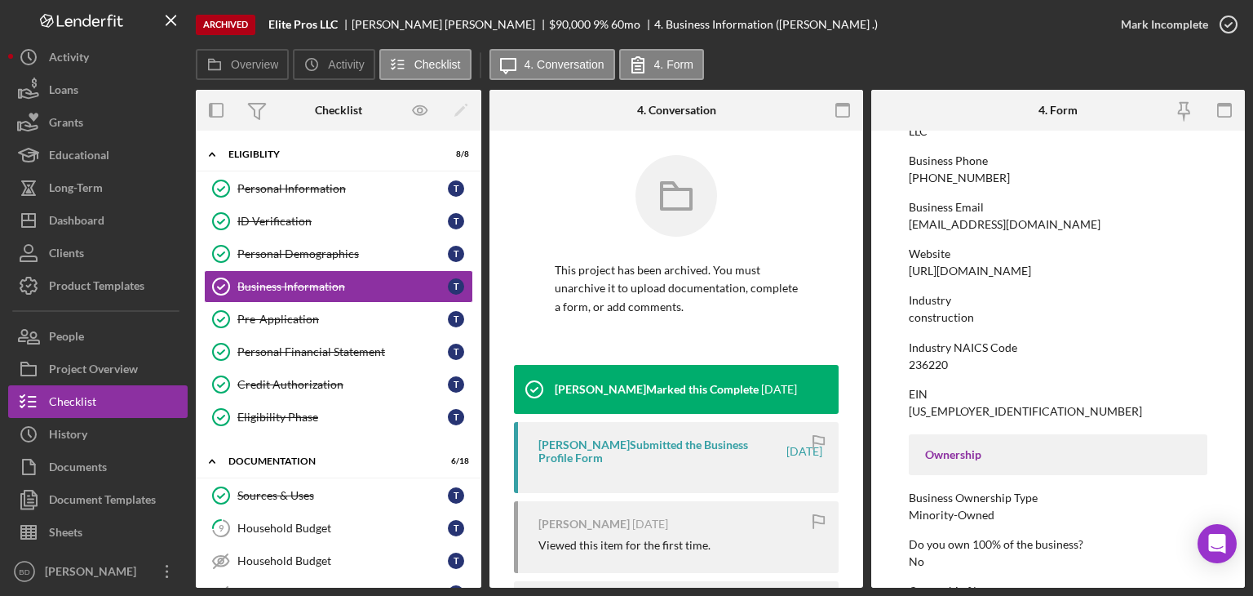
click at [1224, 417] on form "To edit this form you must unarchive this project Business Name Elite Pros LLC …" at bounding box center [1058, 359] width 374 height 457
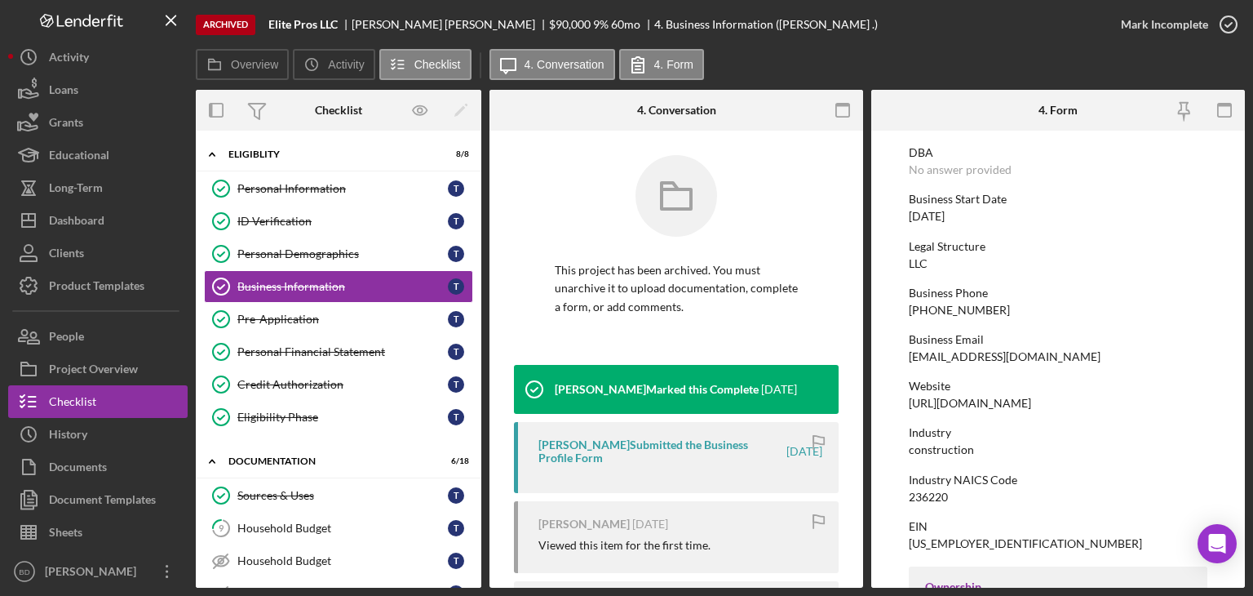
scroll to position [82, 0]
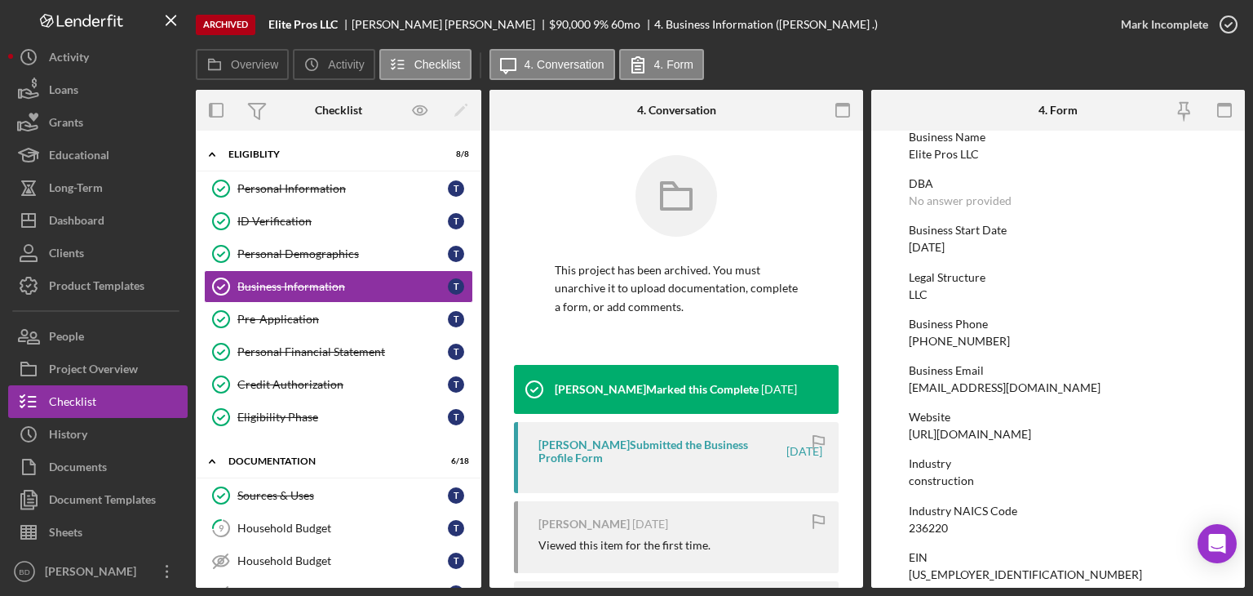
click at [950, 342] on div "[PHONE_NUMBER]" at bounding box center [959, 341] width 101 height 13
copy div "[PHONE_NUMBER]"
click at [998, 378] on div "Business Email [EMAIL_ADDRESS][DOMAIN_NAME]" at bounding box center [1058, 379] width 299 height 30
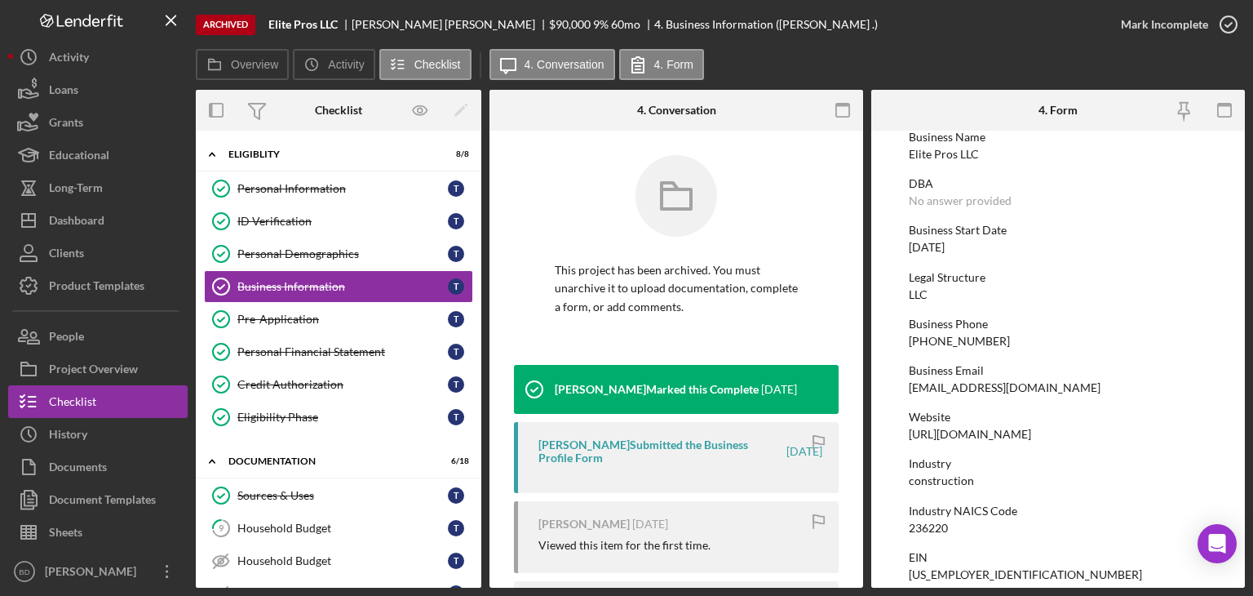
click at [999, 388] on div "[EMAIL_ADDRESS][DOMAIN_NAME]" at bounding box center [1005, 387] width 192 height 13
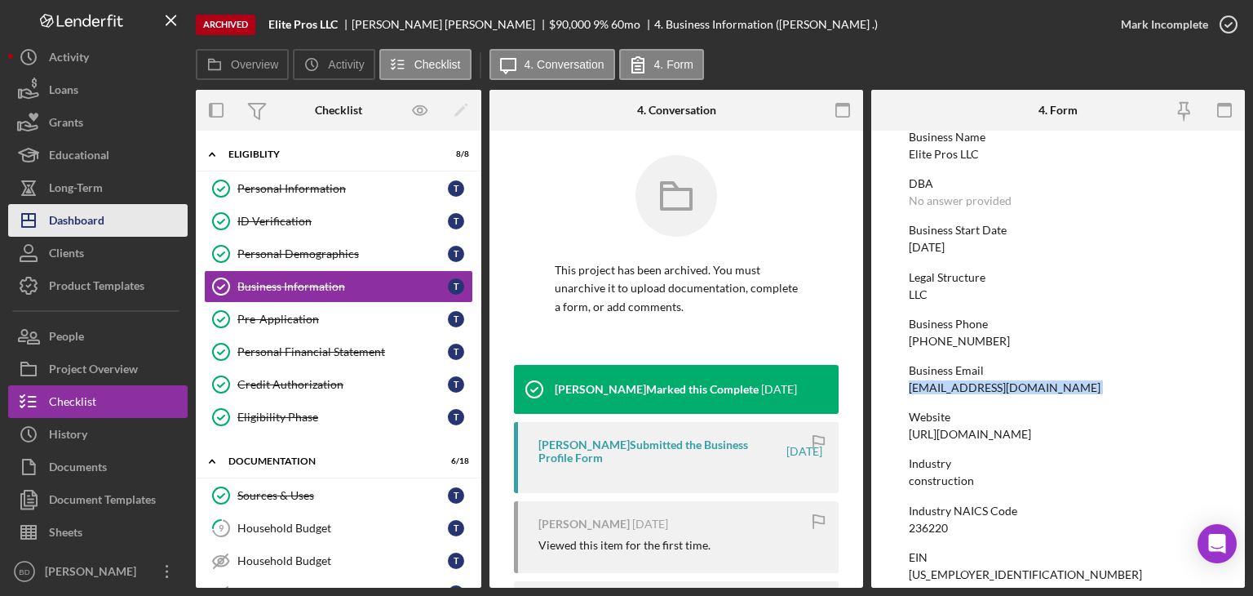
click at [88, 214] on div "Dashboard" at bounding box center [76, 222] width 55 height 37
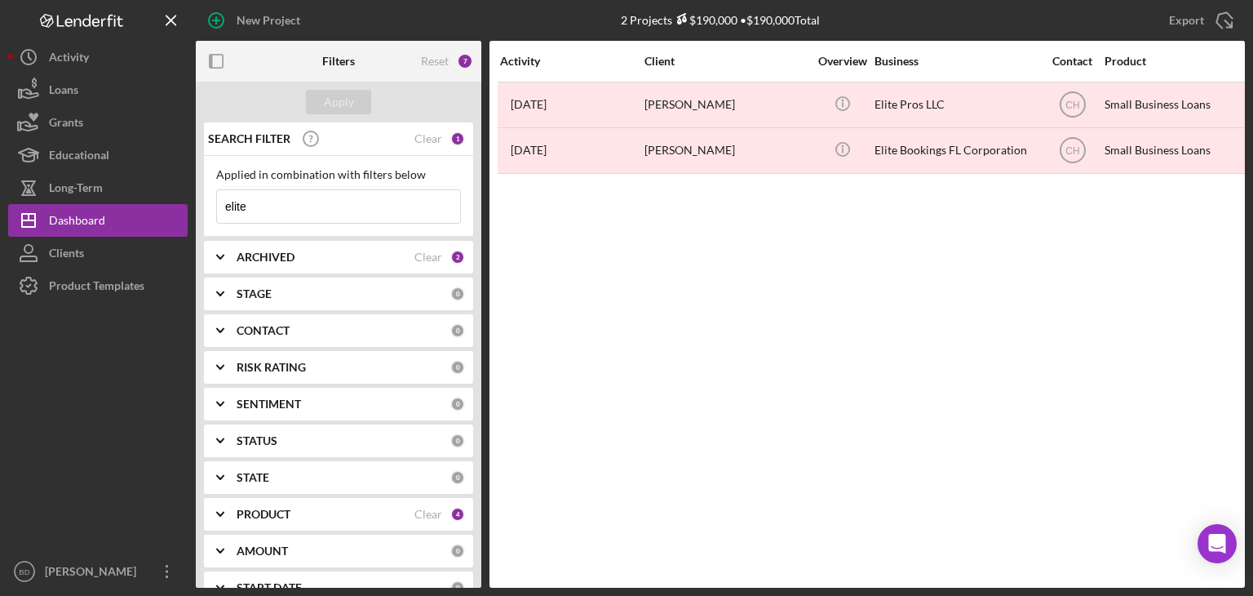
drag, startPoint x: 326, startPoint y: 206, endPoint x: 198, endPoint y: 191, distance: 128.1
click at [189, 200] on div "New Project 2 Projects $190,000 • $190,000 Total elite Export Icon/Export Filte…" at bounding box center [626, 293] width 1237 height 587
click at [364, 87] on div "Apply" at bounding box center [339, 102] width 286 height 41
click at [359, 95] on button "Apply" at bounding box center [338, 102] width 65 height 24
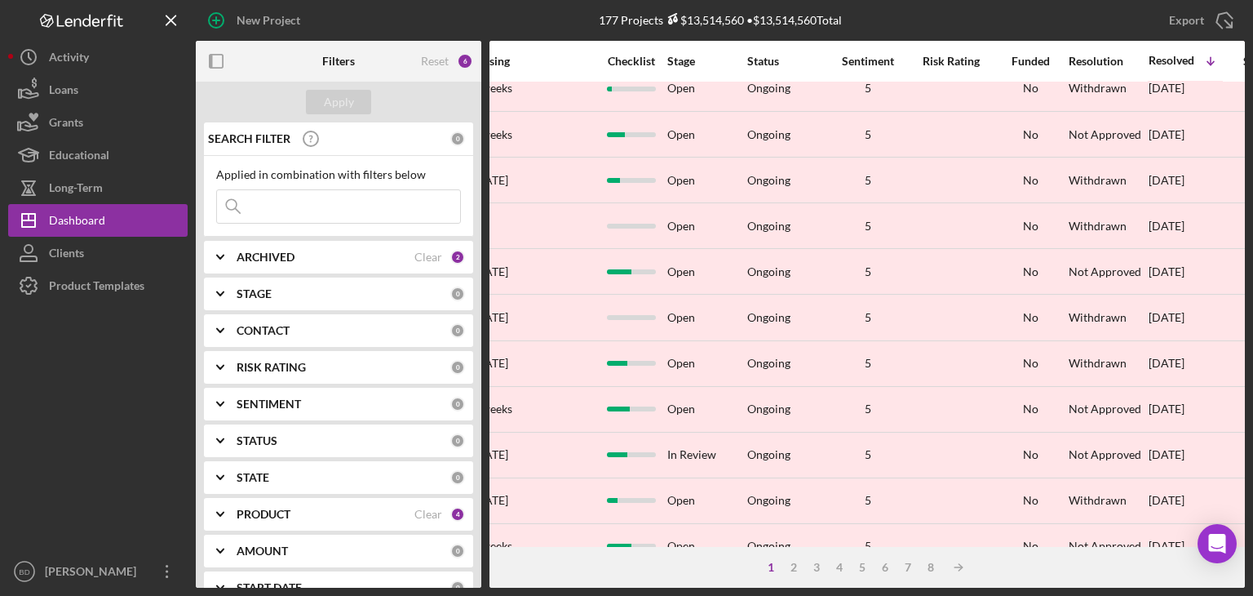
scroll to position [245, 1274]
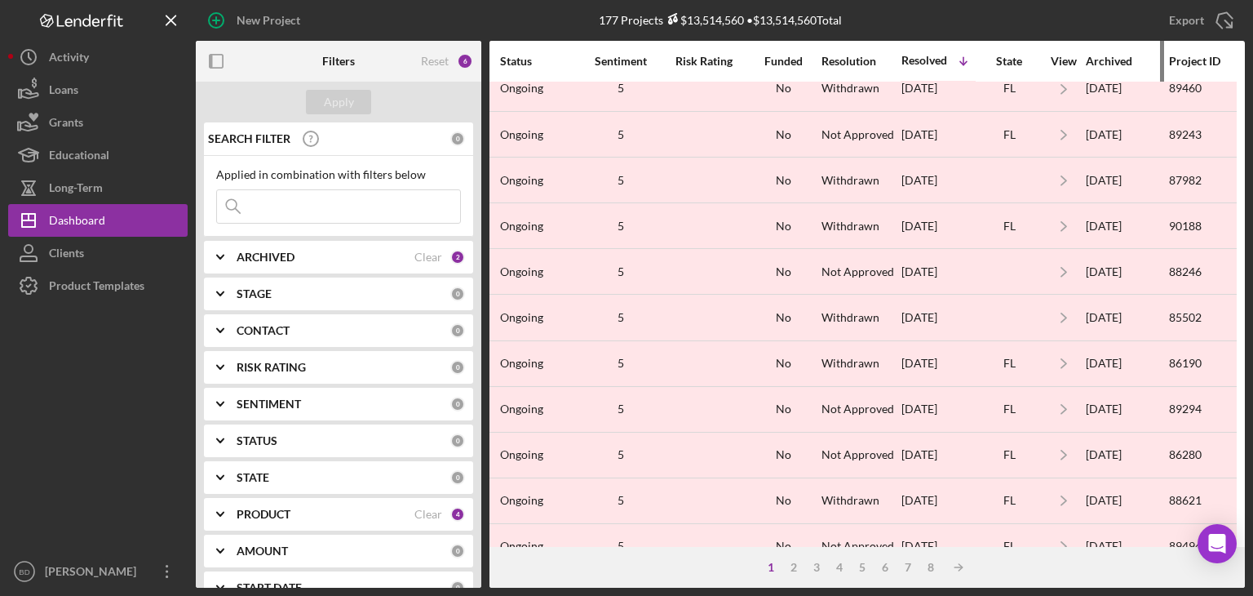
click at [1090, 56] on div "Archived" at bounding box center [1127, 61] width 82 height 13
click at [1103, 59] on div "Archived" at bounding box center [1127, 61] width 82 height 13
click at [1104, 60] on div "Archived" at bounding box center [1127, 61] width 82 height 13
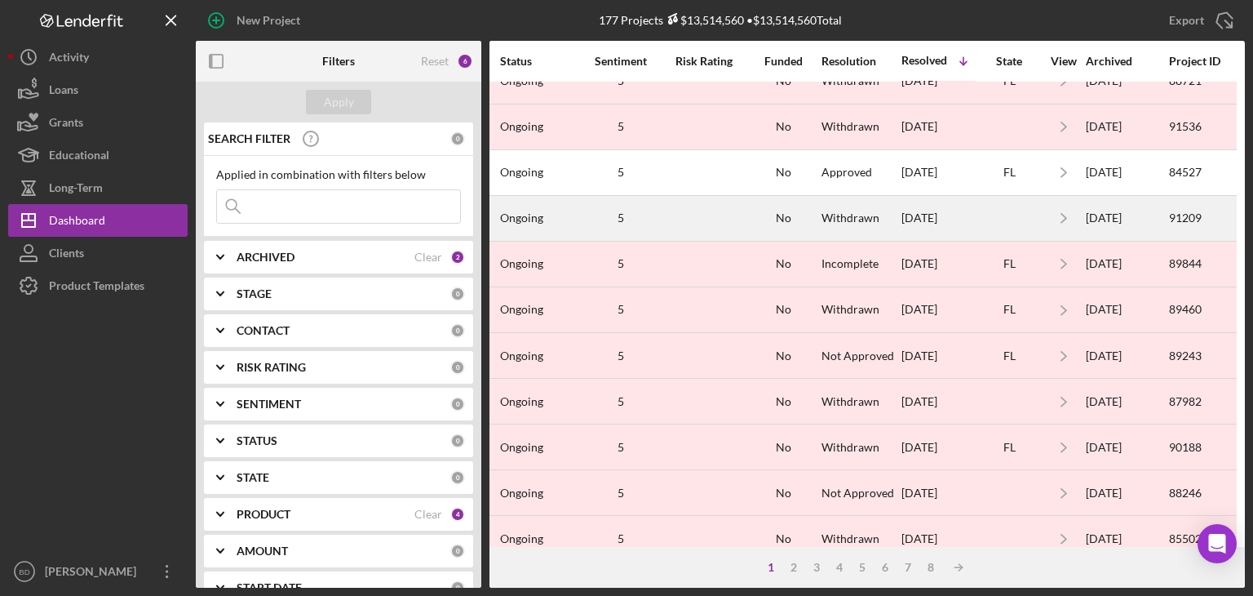
scroll to position [0, 1274]
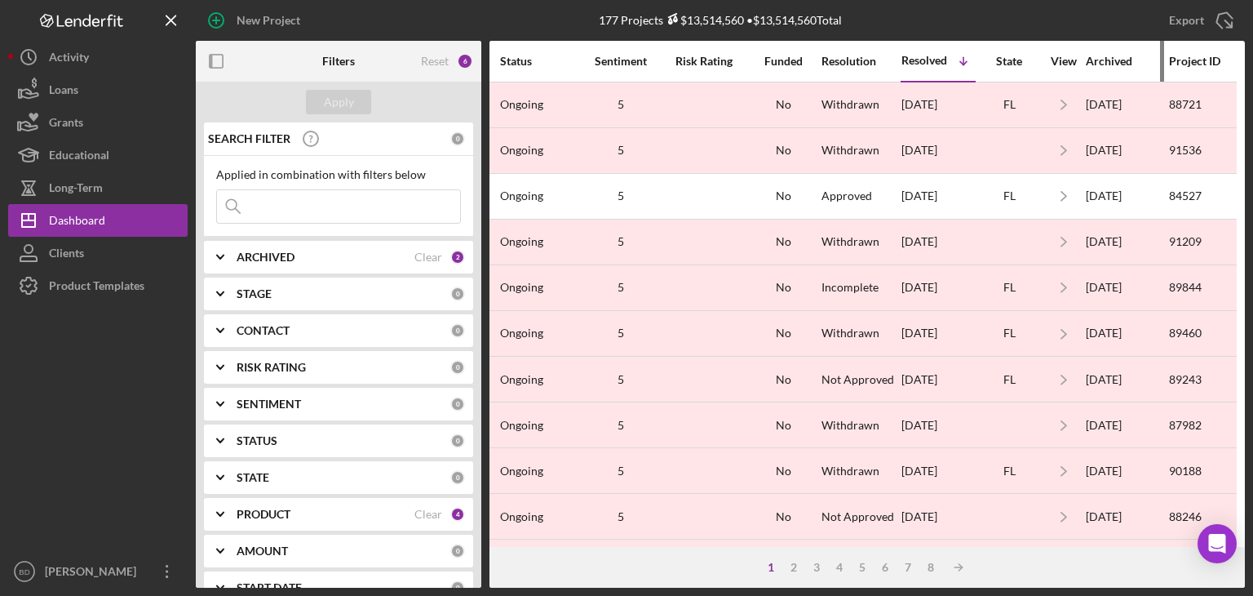
click at [1106, 56] on div "Archived" at bounding box center [1127, 61] width 82 height 13
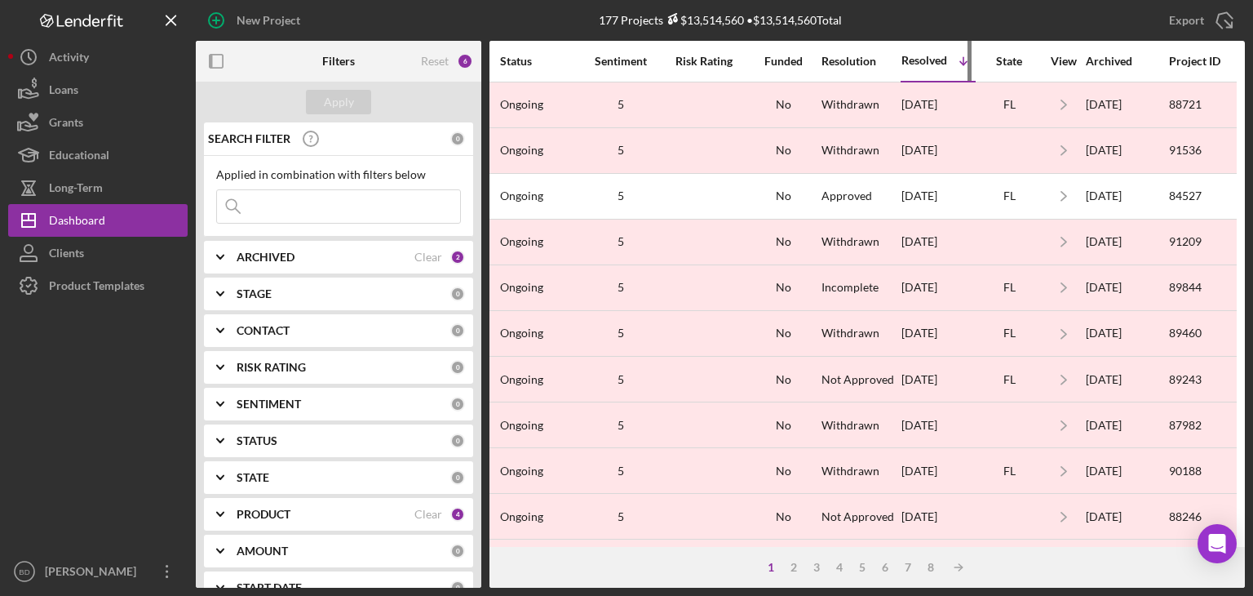
click at [902, 62] on div "Resolved" at bounding box center [925, 60] width 46 height 13
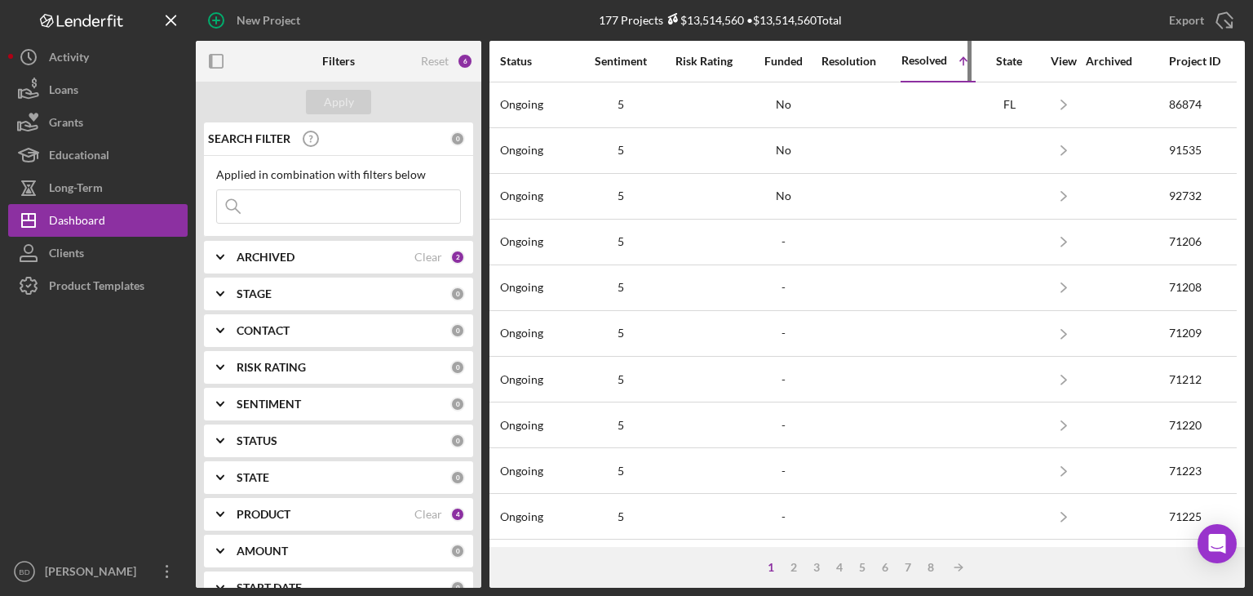
click at [904, 62] on div "Resolved" at bounding box center [925, 60] width 46 height 13
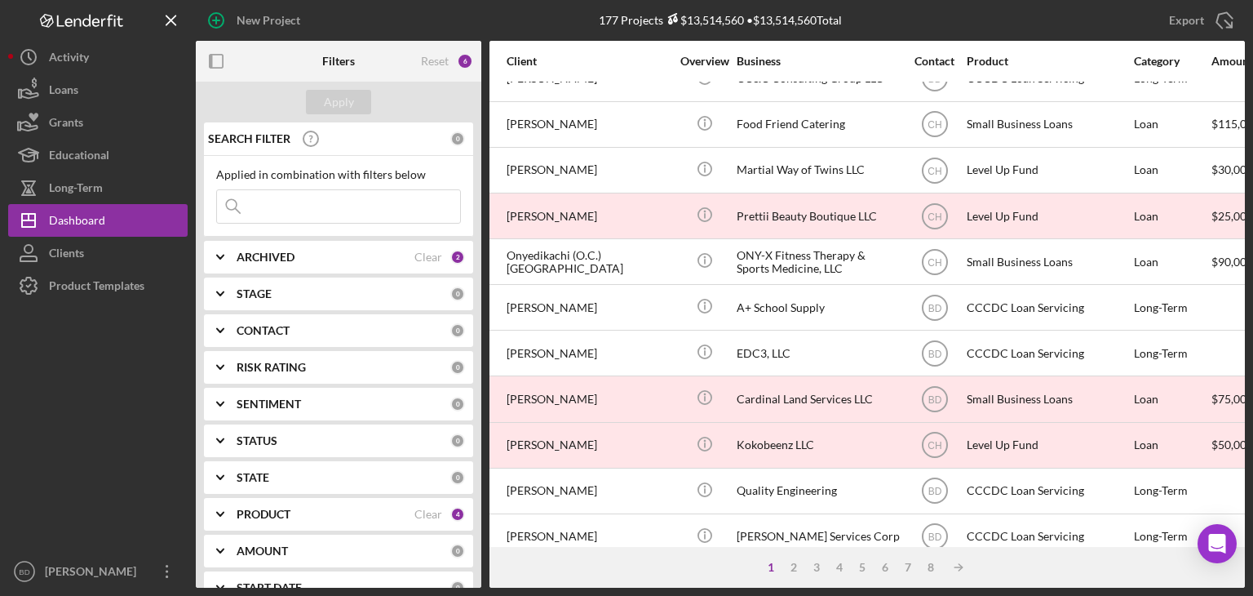
scroll to position [163, 140]
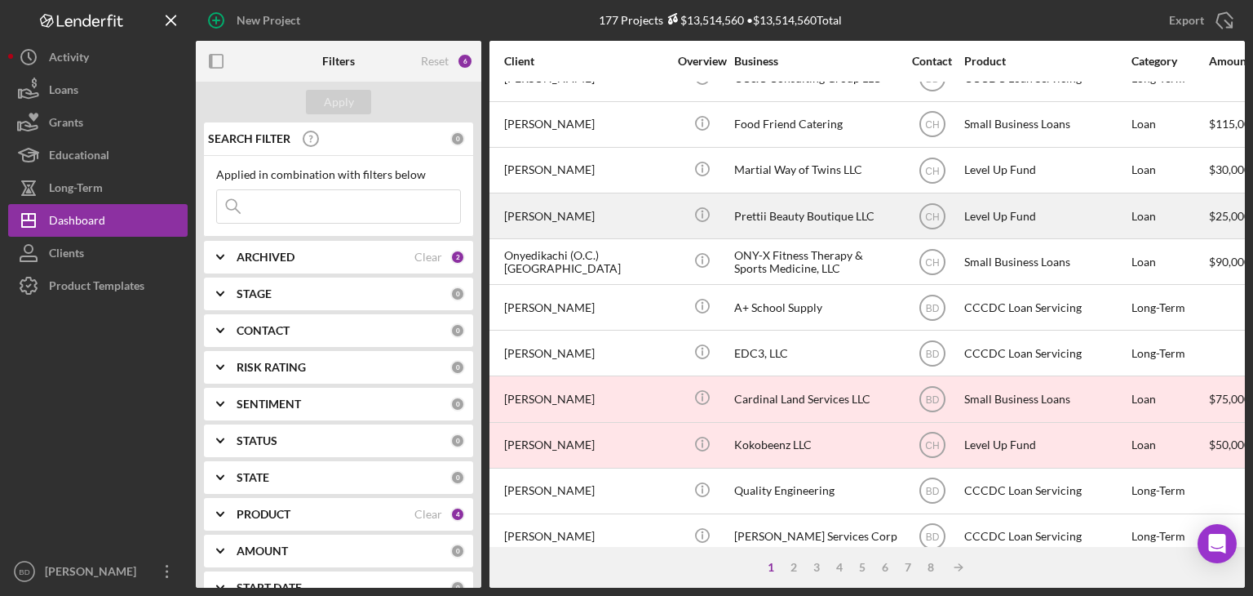
click at [791, 213] on div "Prettii Beauty Boutique LLC" at bounding box center [815, 215] width 163 height 43
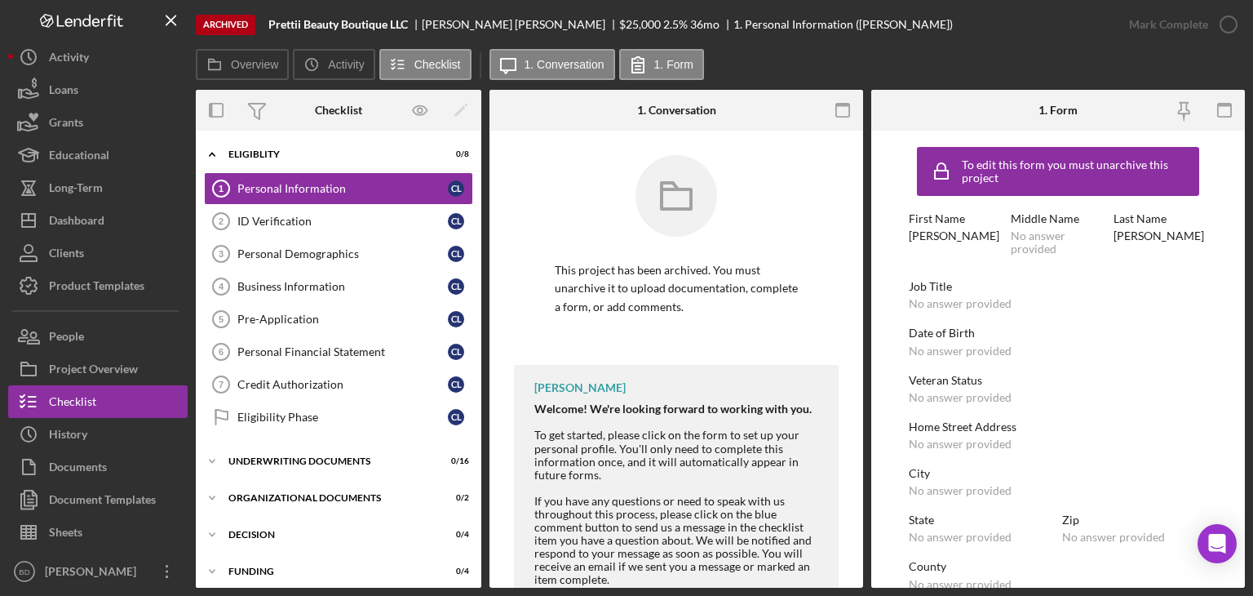
scroll to position [82, 0]
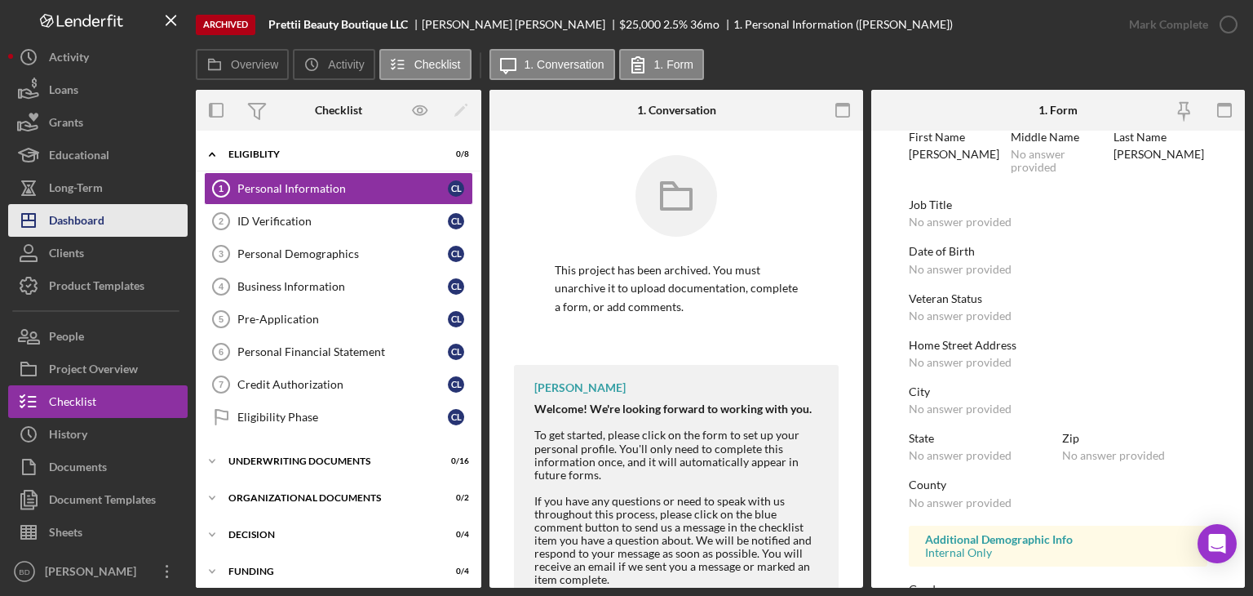
click at [67, 215] on div "Dashboard" at bounding box center [76, 222] width 55 height 37
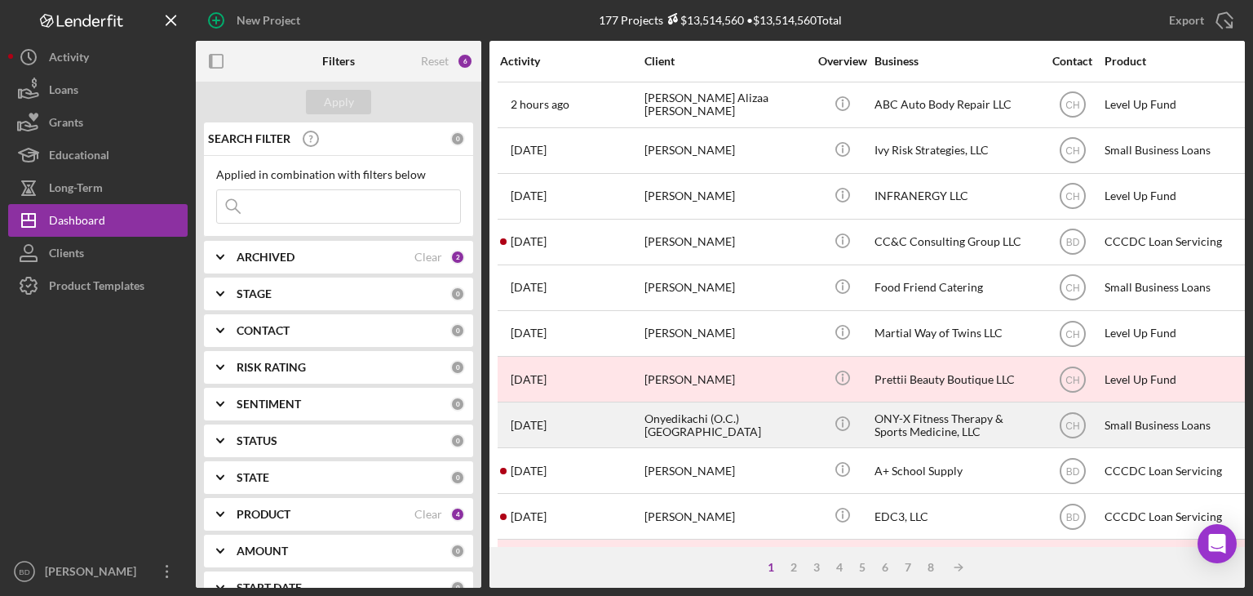
click at [727, 423] on div "Onyedikachi (O.C.) [GEOGRAPHIC_DATA]" at bounding box center [726, 424] width 163 height 43
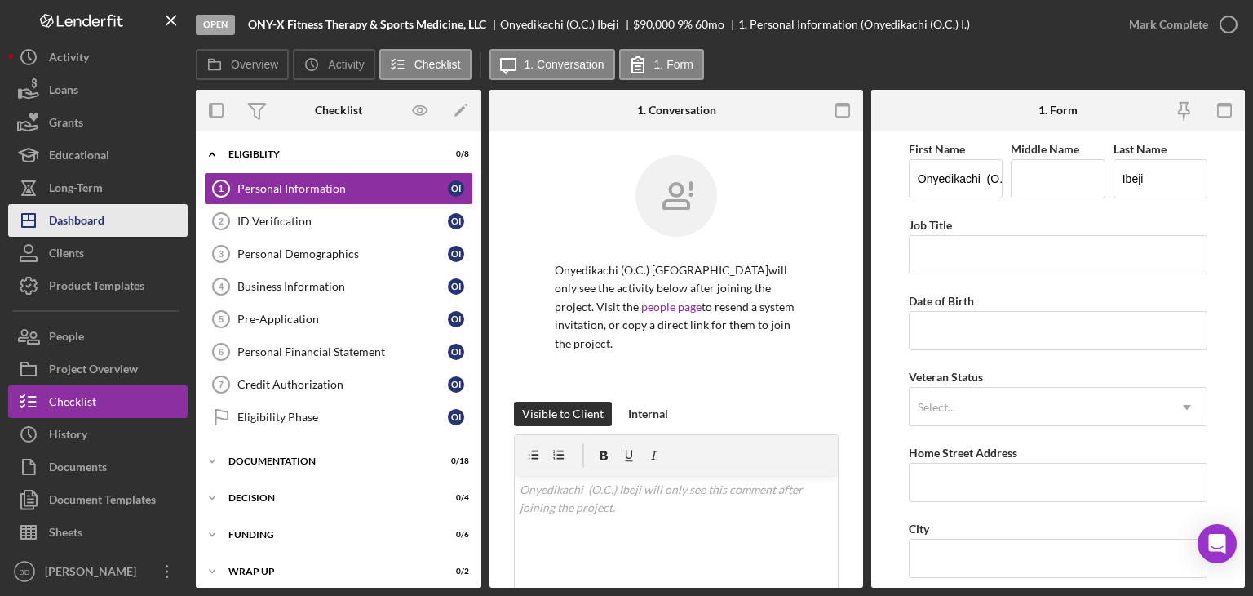
click at [85, 225] on div "Dashboard" at bounding box center [76, 222] width 55 height 37
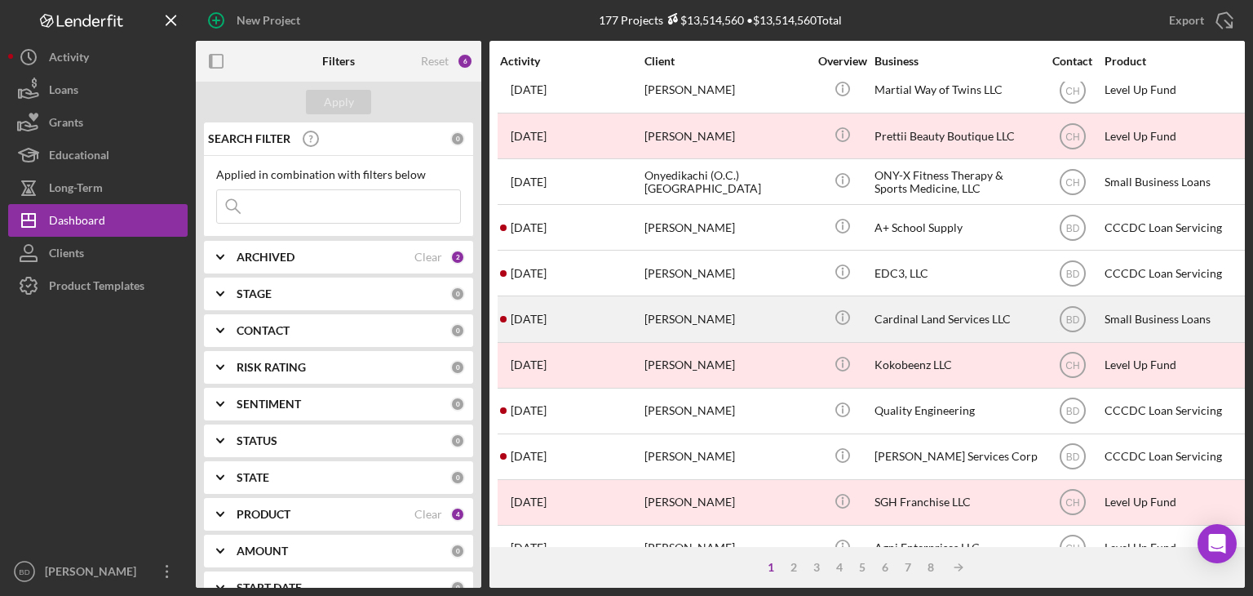
scroll to position [245, 0]
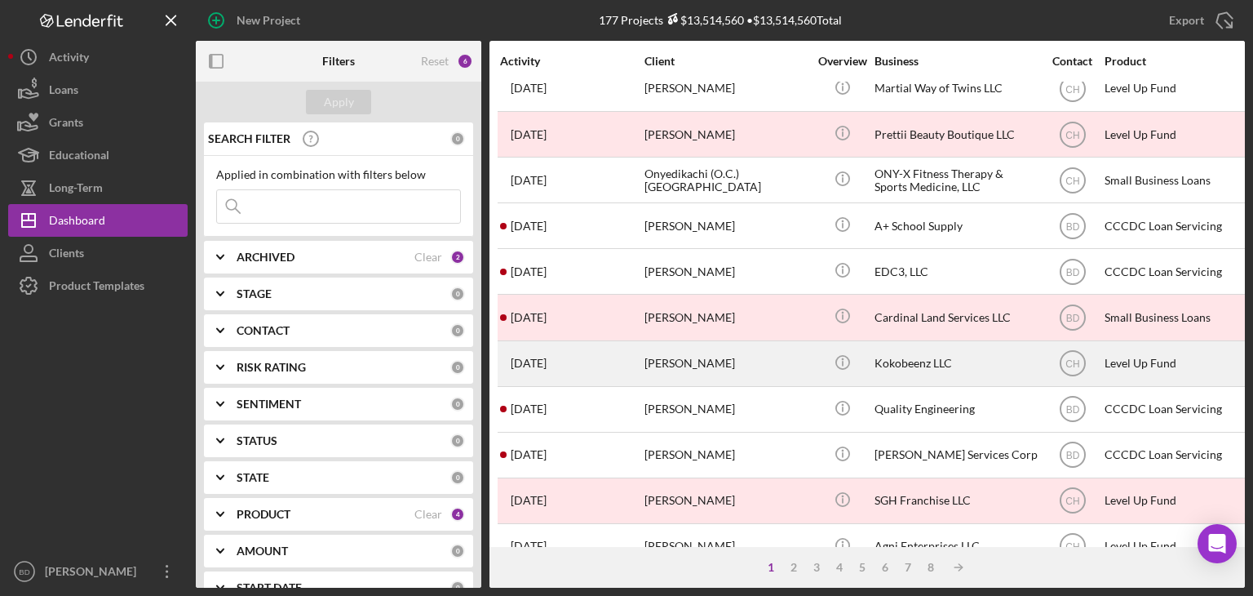
click at [676, 365] on div "[PERSON_NAME]" at bounding box center [726, 363] width 163 height 43
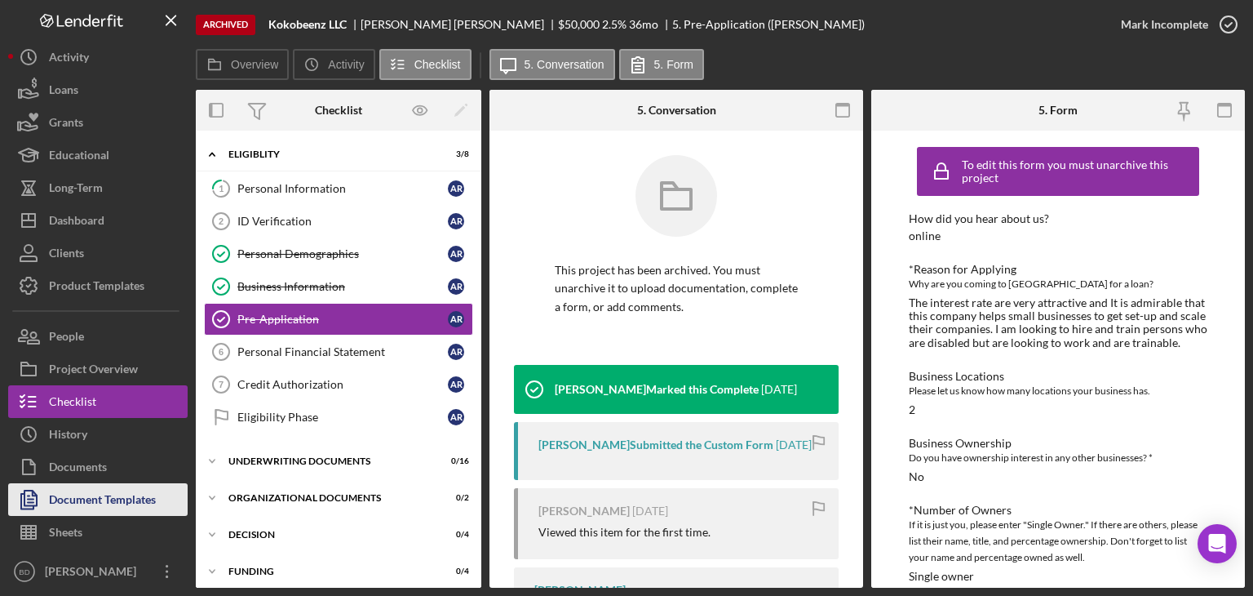
click at [75, 501] on div "Document Templates" at bounding box center [102, 501] width 107 height 37
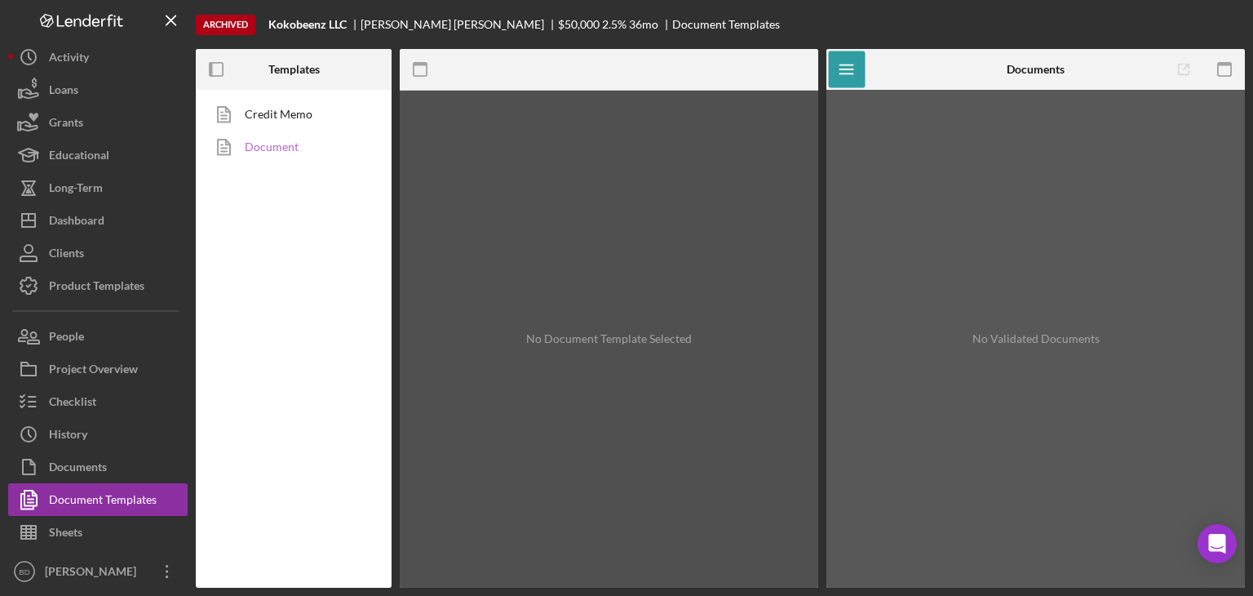
click at [279, 144] on link "Document" at bounding box center [289, 147] width 171 height 33
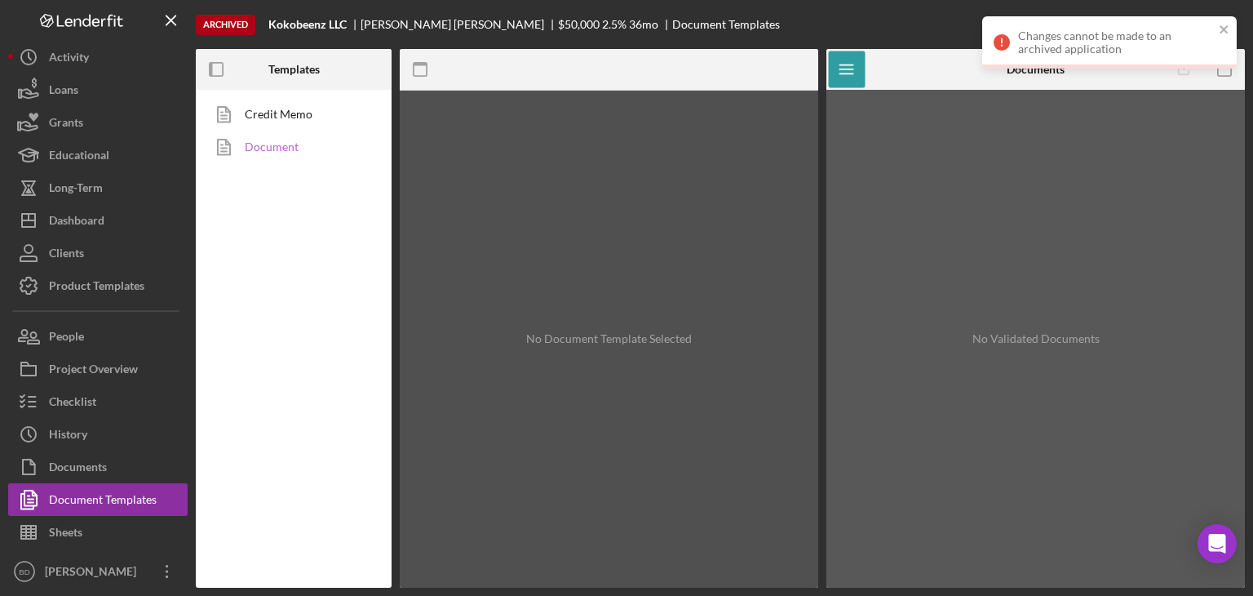
click at [304, 151] on link "Document" at bounding box center [289, 147] width 171 height 33
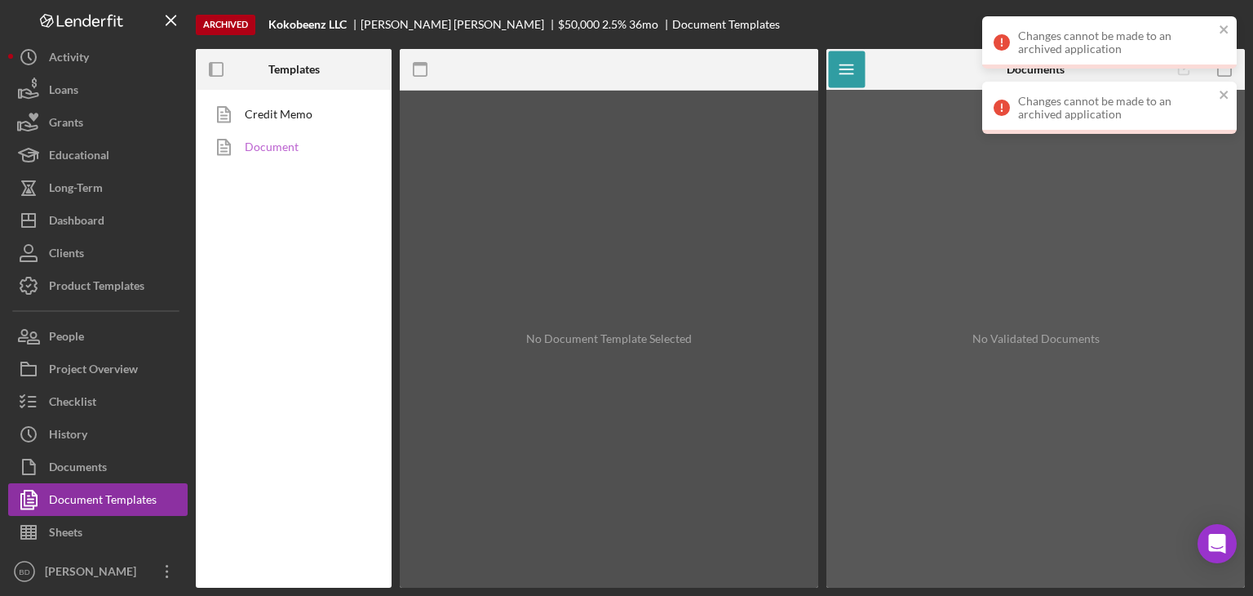
click at [270, 143] on link "Document" at bounding box center [289, 147] width 171 height 33
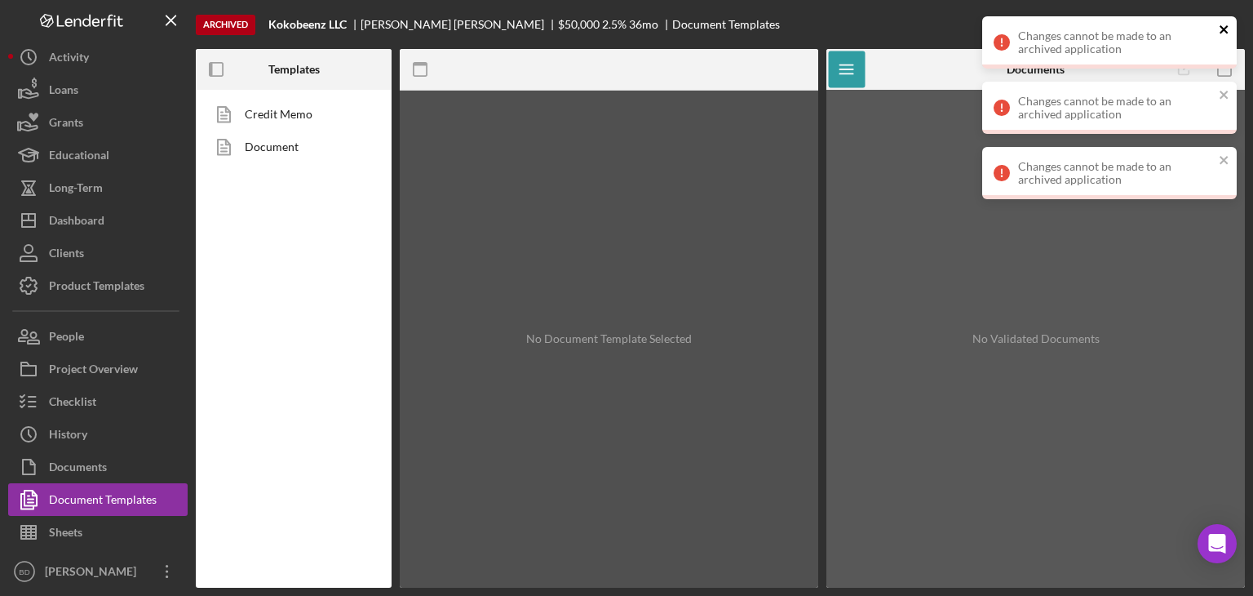
click at [1224, 27] on icon "close" at bounding box center [1224, 29] width 11 height 13
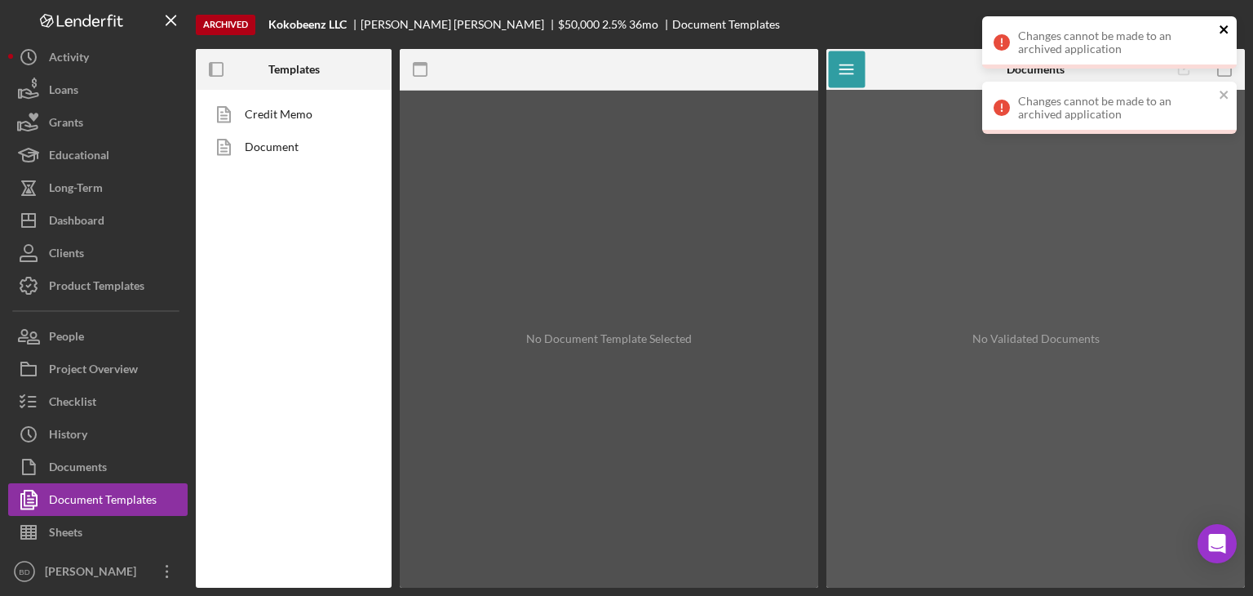
click at [1224, 91] on div "Changes cannot be made to an archived application Changes cannot be made to an …" at bounding box center [1109, 81] width 261 height 137
click at [1226, 91] on icon "close" at bounding box center [1224, 94] width 11 height 13
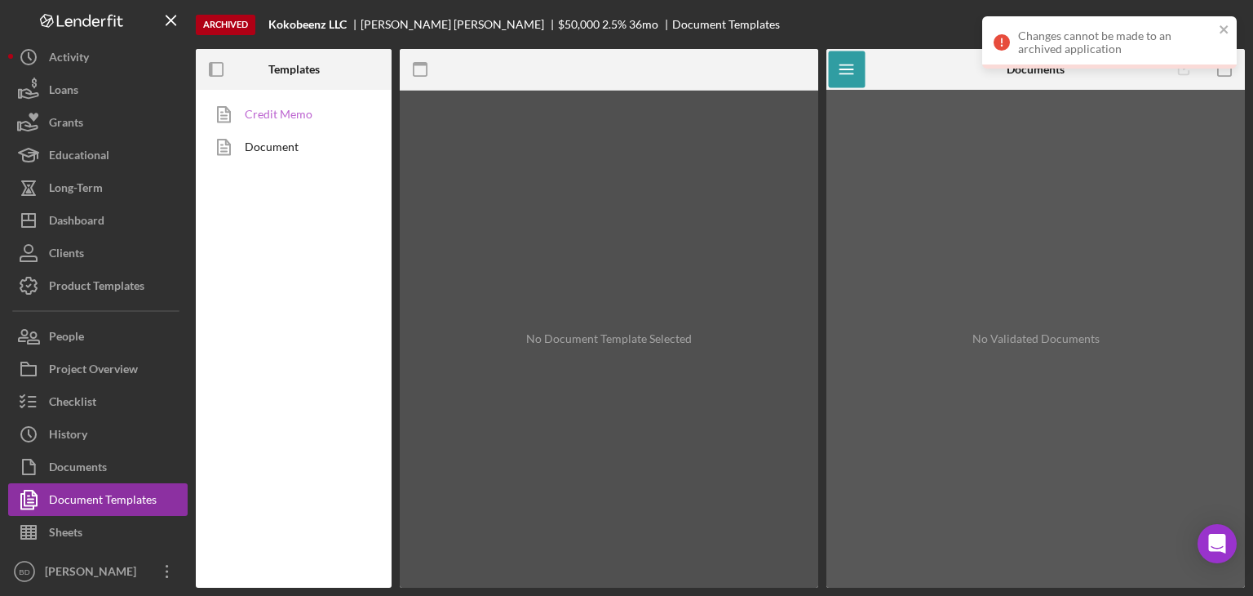
click at [284, 115] on link "Credit Memo" at bounding box center [289, 114] width 171 height 33
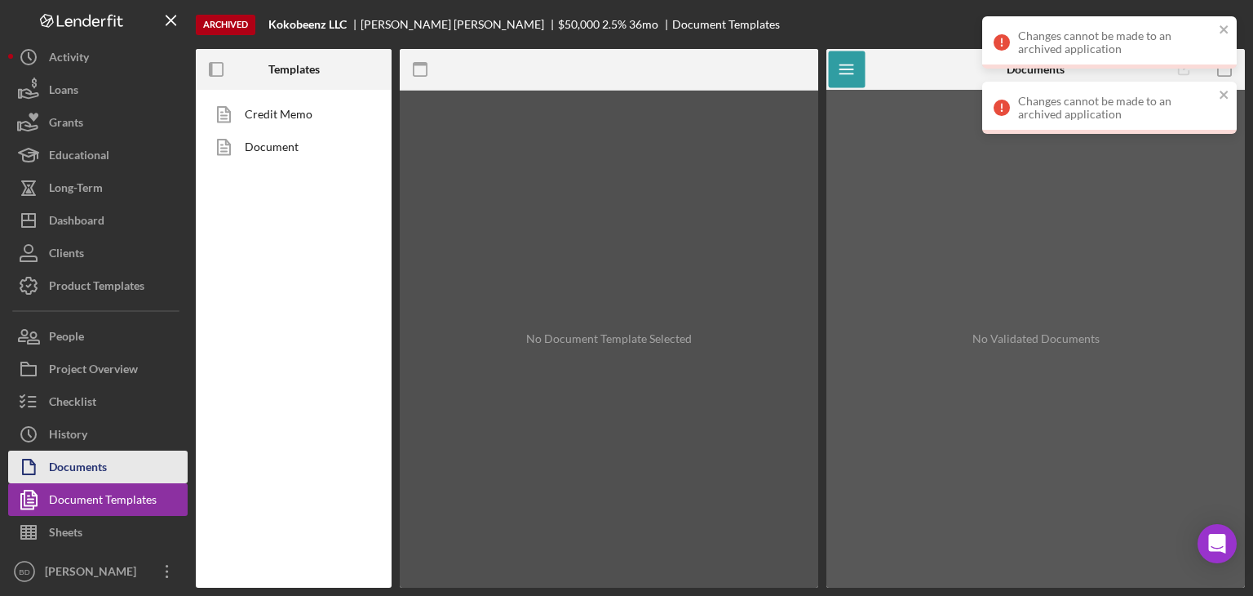
click at [90, 463] on div "Documents" at bounding box center [78, 468] width 58 height 37
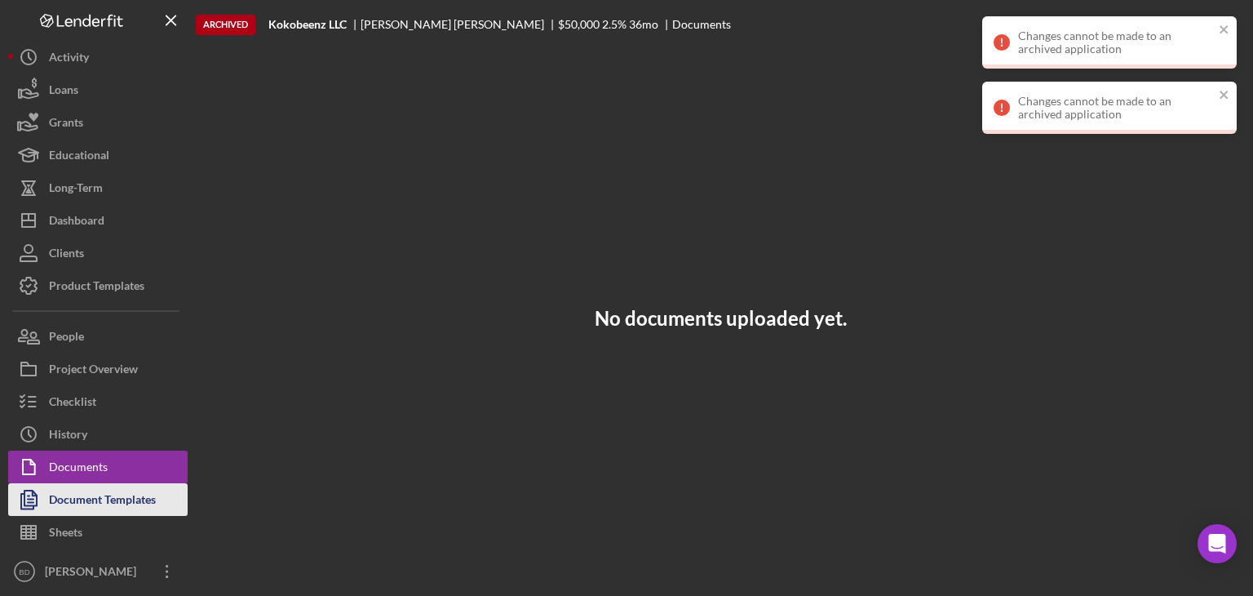
click at [78, 500] on div "Document Templates" at bounding box center [102, 501] width 107 height 37
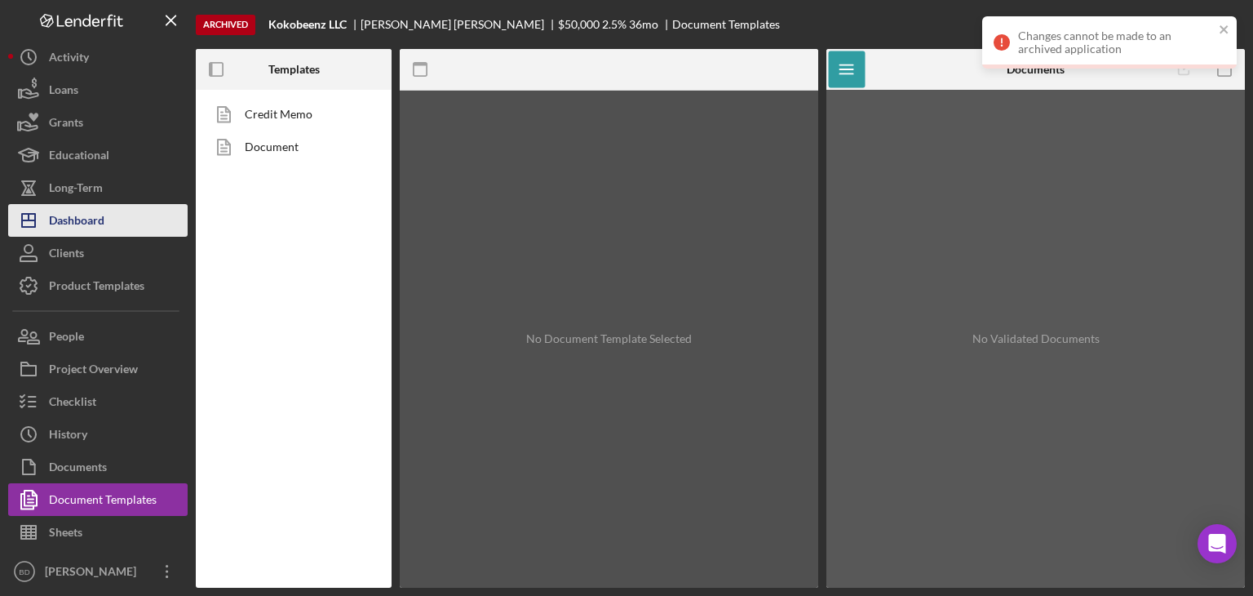
click at [82, 232] on div "Dashboard" at bounding box center [76, 222] width 55 height 37
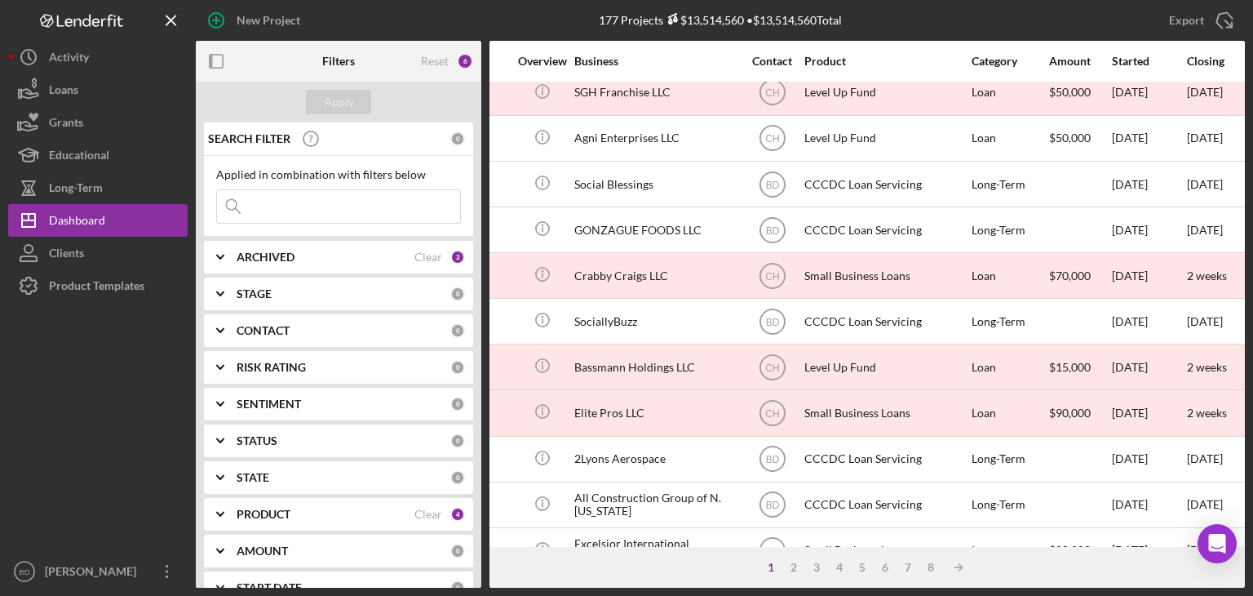
scroll to position [653, 439]
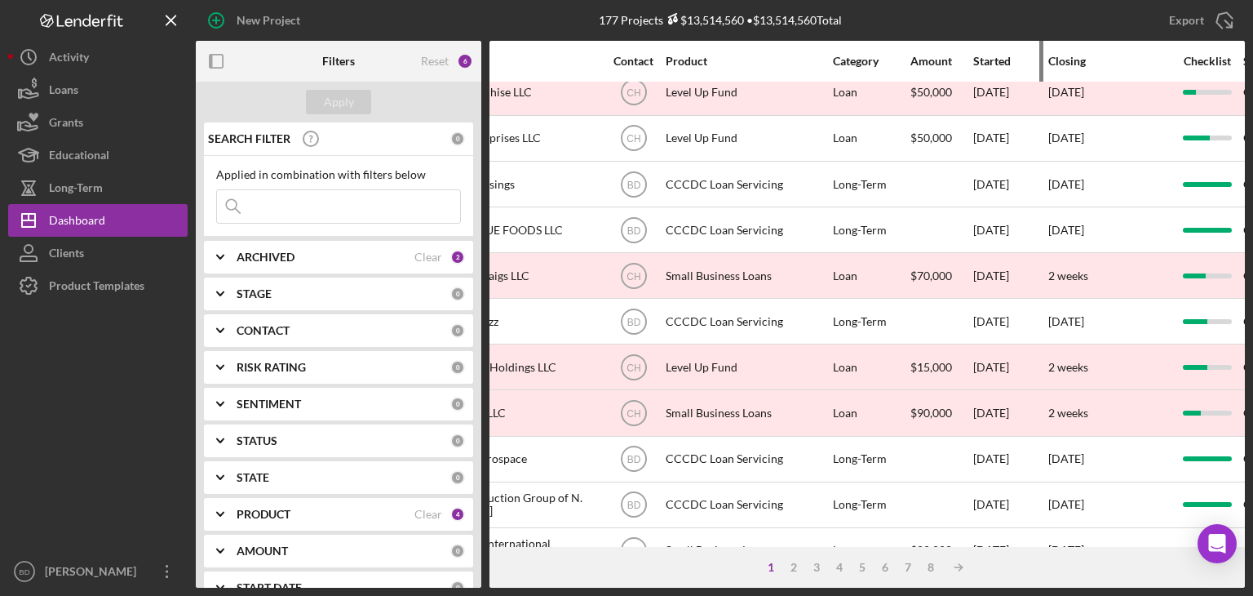
click at [1000, 59] on div "Started" at bounding box center [1009, 61] width 73 height 13
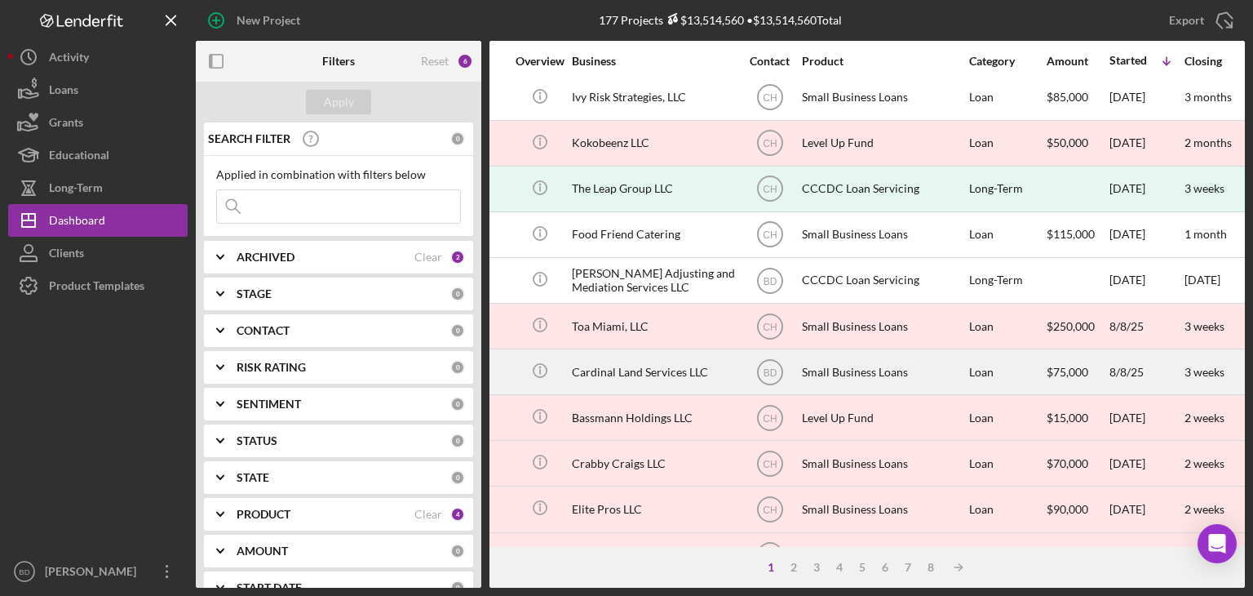
scroll to position [82, 303]
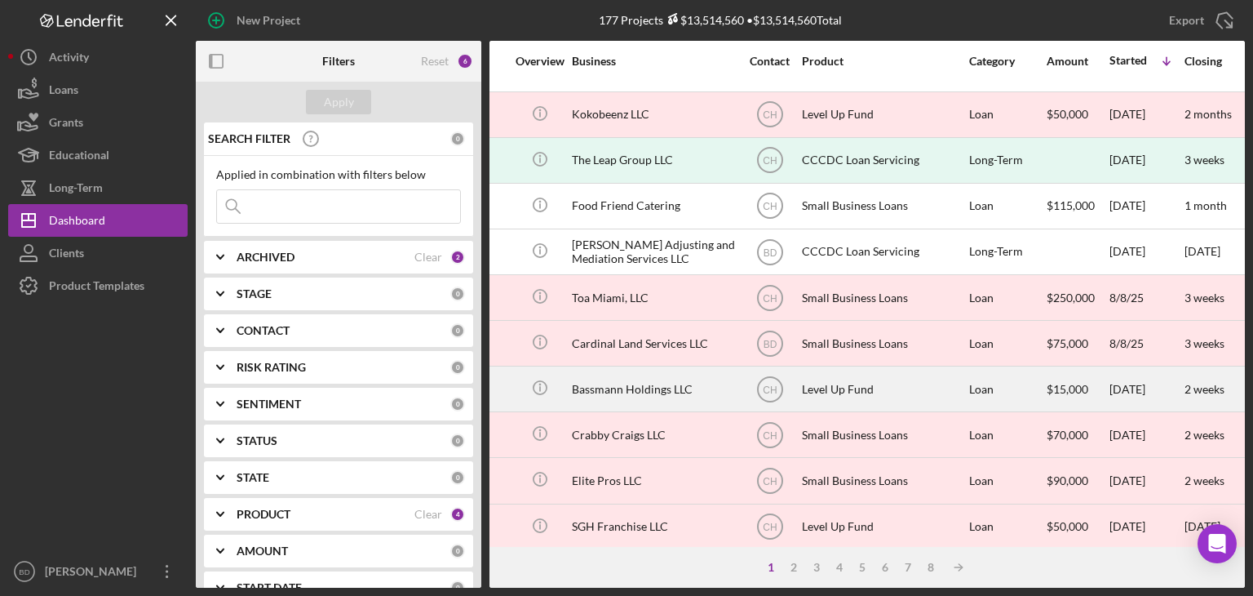
click at [681, 388] on div "Bassmann Holdings LLC" at bounding box center [653, 388] width 163 height 43
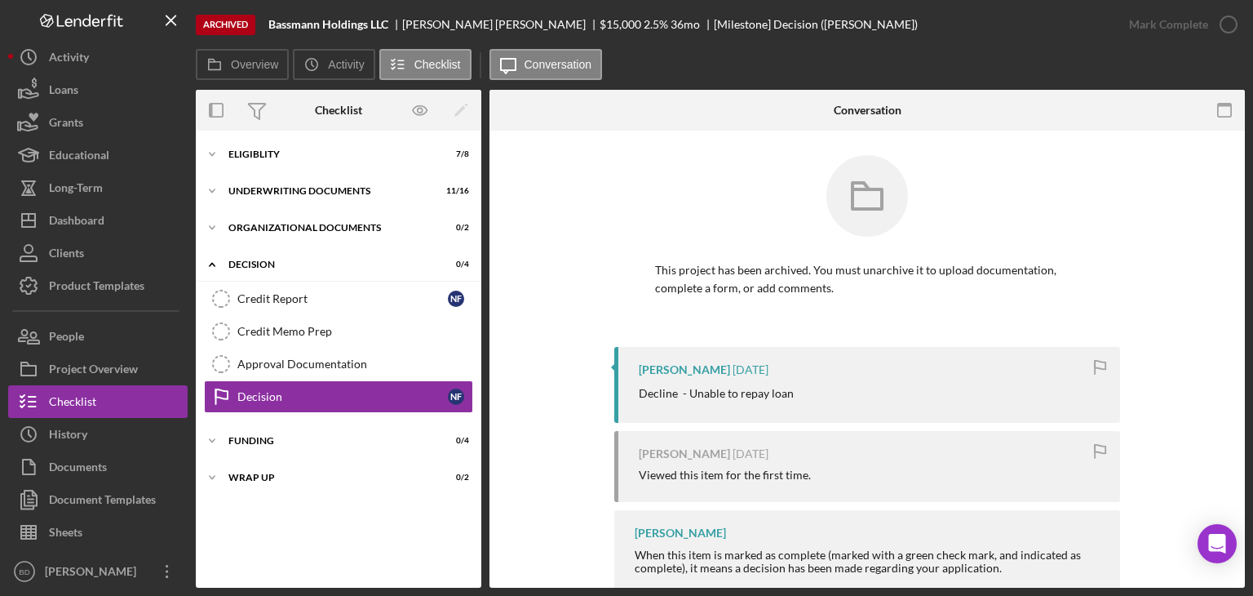
click at [246, 138] on div "Icon/Expander Eligiblity 7 / 8 Icon/Expander Underwriting Documents 11 / 16 Ico…" at bounding box center [339, 359] width 286 height 457
click at [253, 153] on div "Eligiblity" at bounding box center [344, 154] width 233 height 10
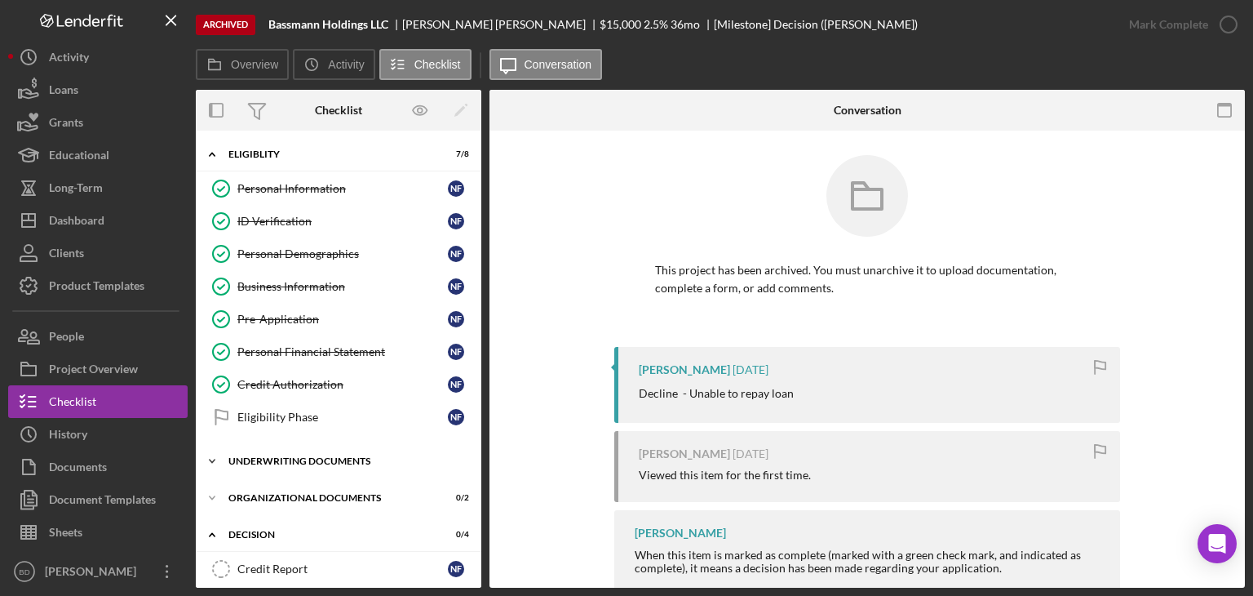
click at [299, 459] on div "Underwriting Documents" at bounding box center [344, 461] width 233 height 10
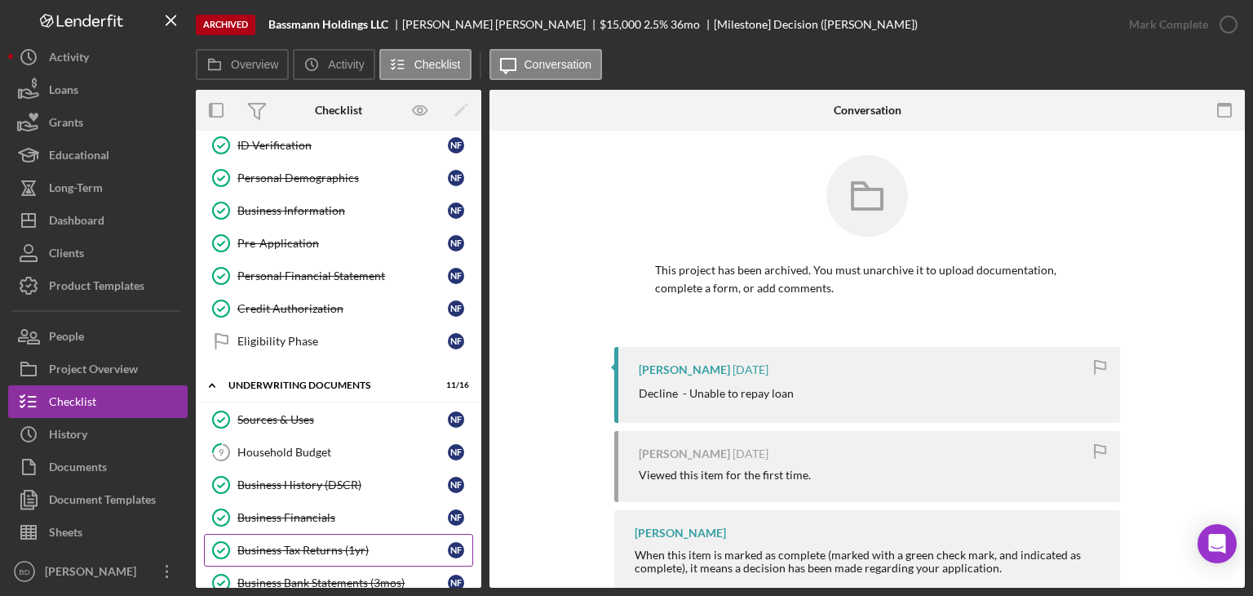
scroll to position [163, 0]
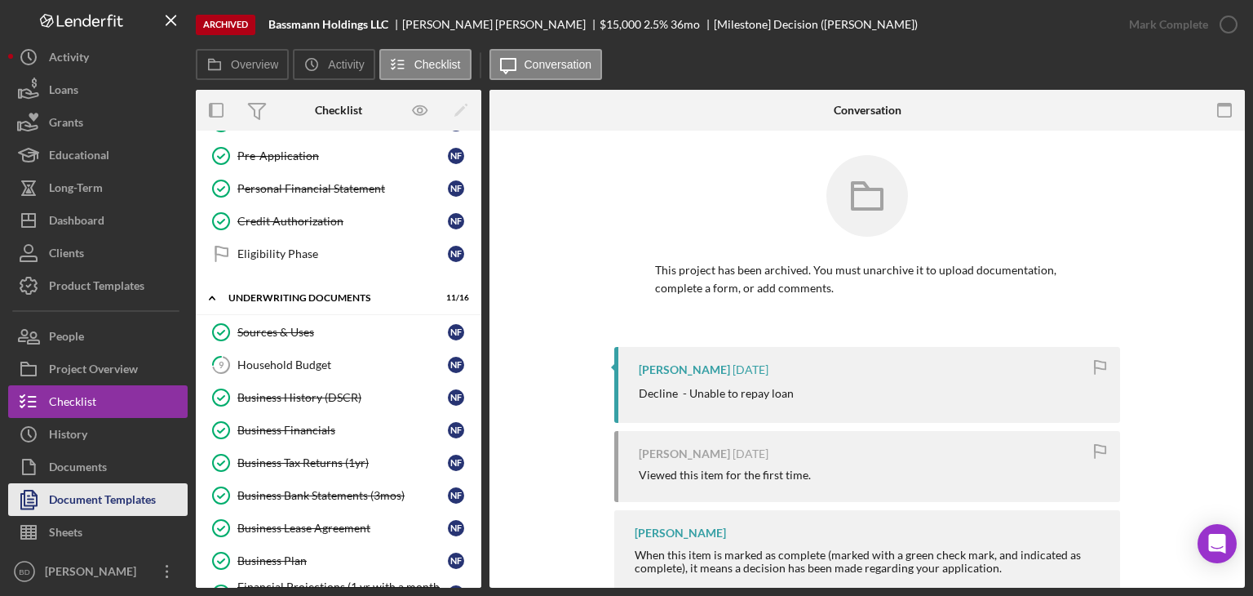
click at [94, 491] on div "Document Templates" at bounding box center [102, 501] width 107 height 37
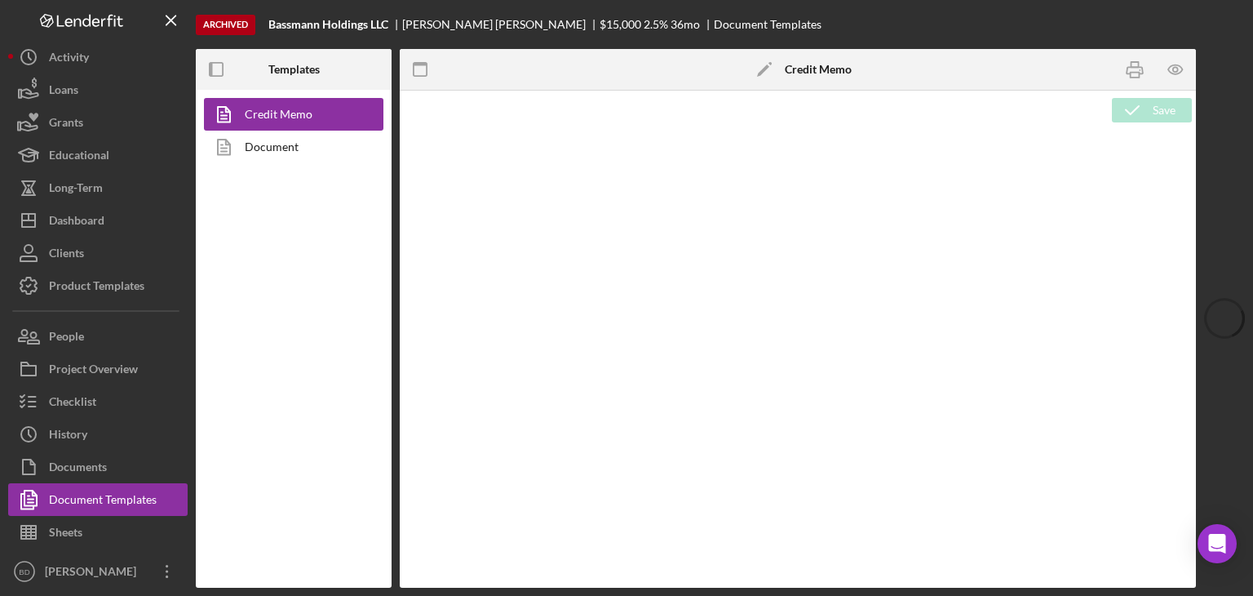
type textarea "<p><img style="display: block; margin-left: auto; margin-right: auto;" src="[UR…"
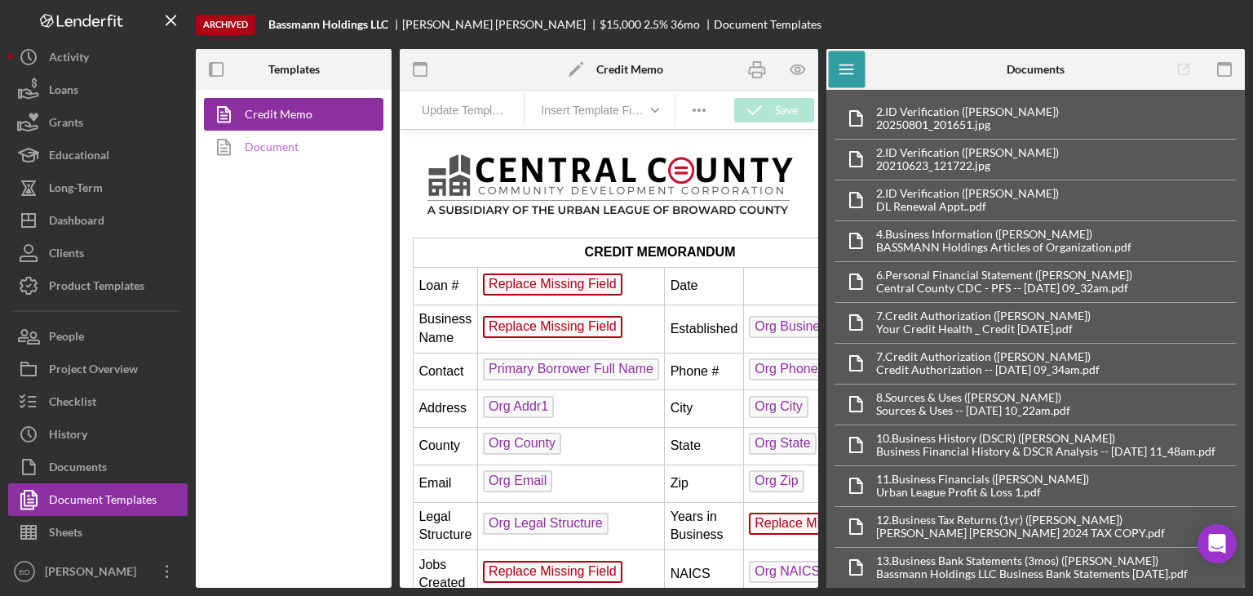
click at [277, 135] on link "Document" at bounding box center [289, 147] width 171 height 33
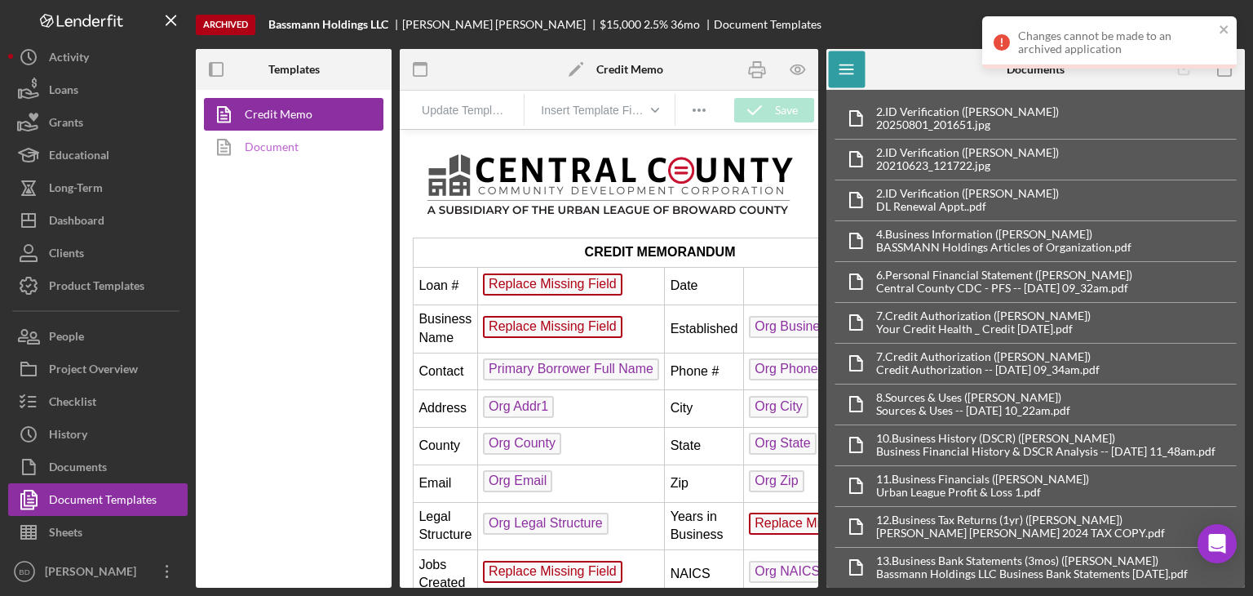
click at [277, 147] on link "Document" at bounding box center [289, 147] width 171 height 33
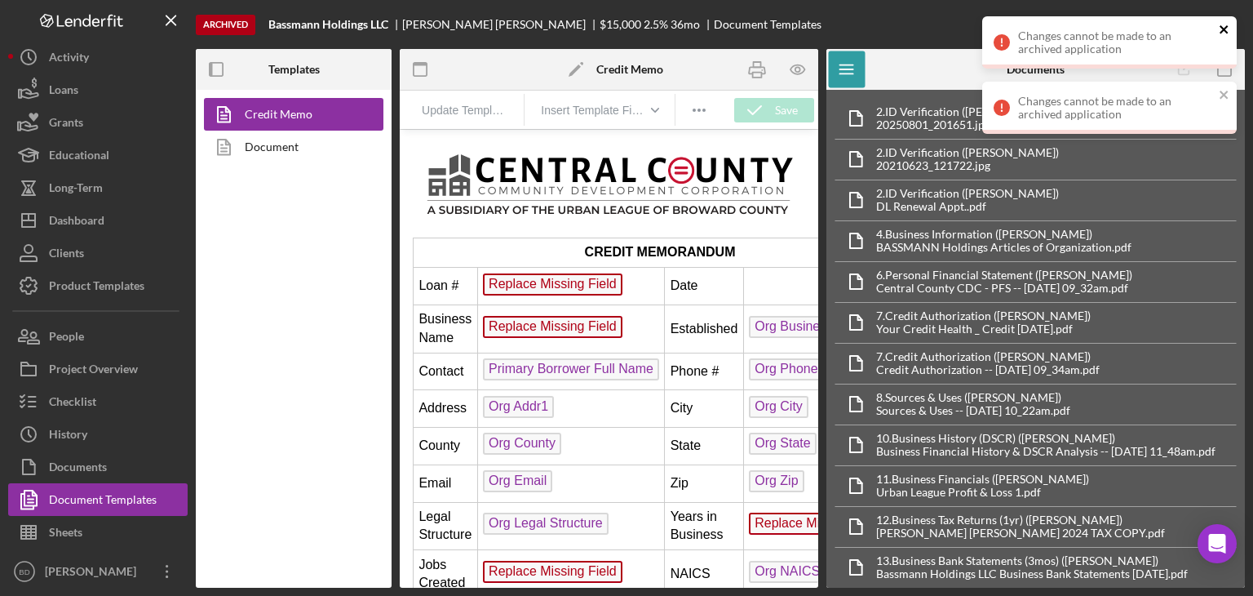
click at [1230, 25] on icon "close" at bounding box center [1224, 29] width 11 height 13
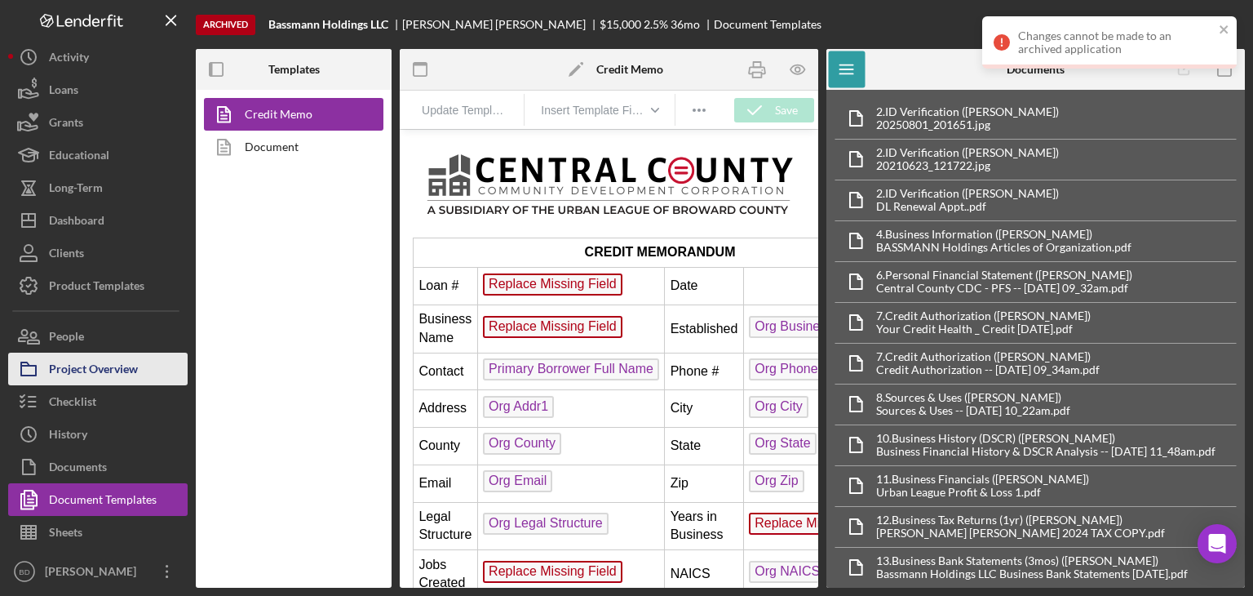
click at [100, 361] on div "Project Overview" at bounding box center [93, 370] width 89 height 37
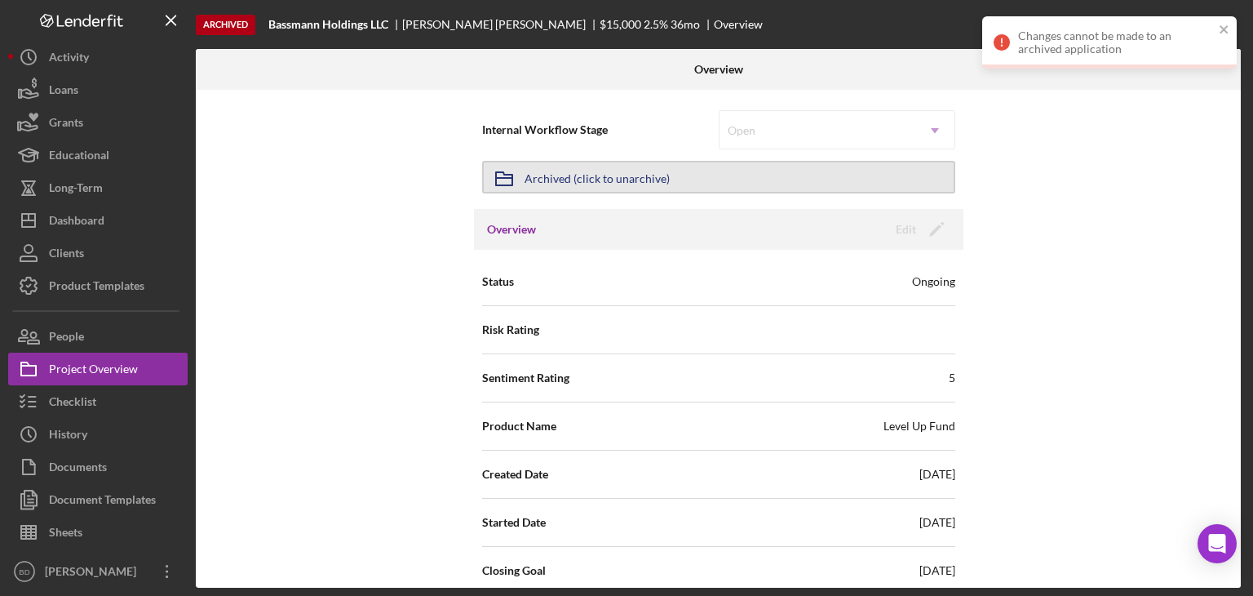
click at [600, 178] on div "Archived (click to unarchive)" at bounding box center [597, 176] width 145 height 29
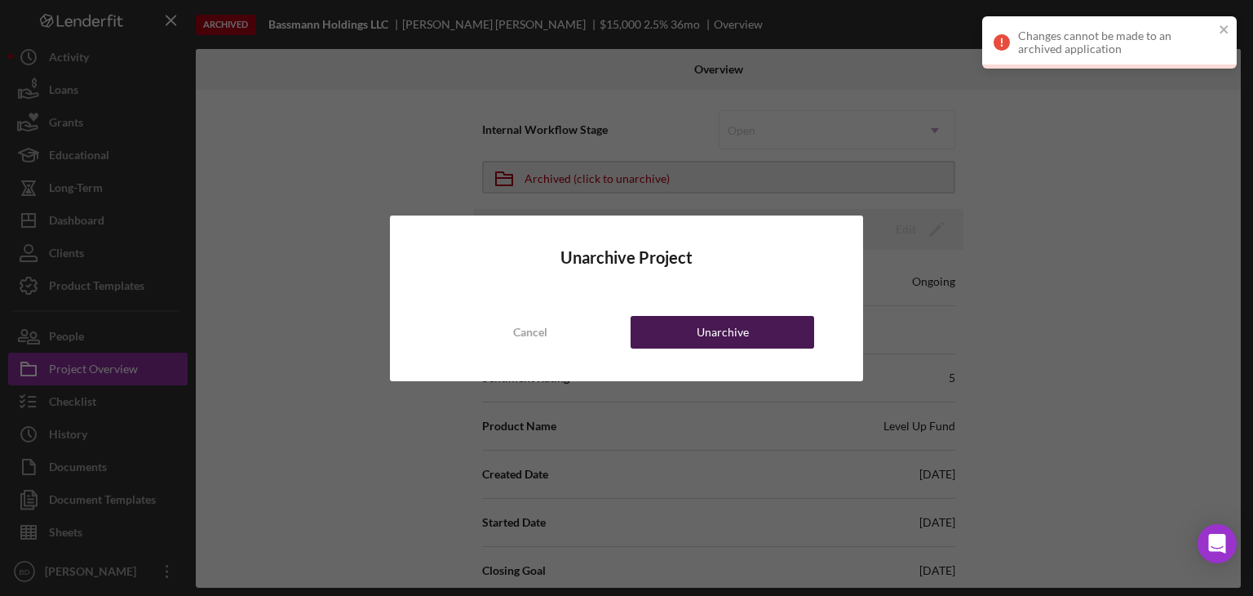
click at [734, 340] on div "Unarchive" at bounding box center [723, 332] width 52 height 33
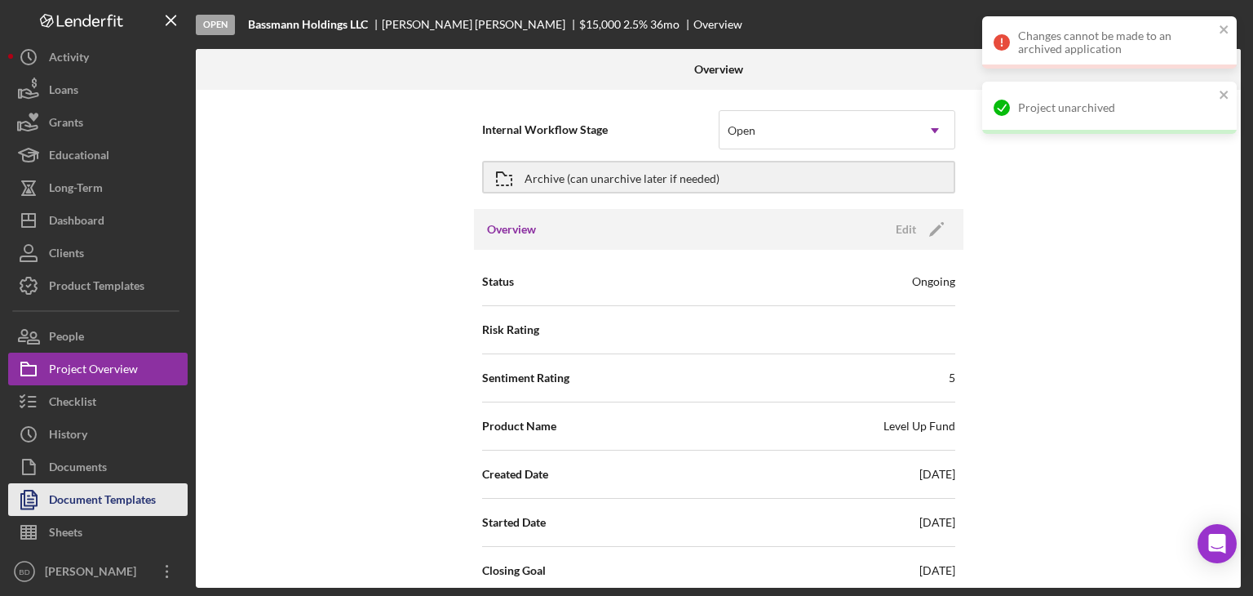
click at [94, 500] on div "Document Templates" at bounding box center [102, 501] width 107 height 37
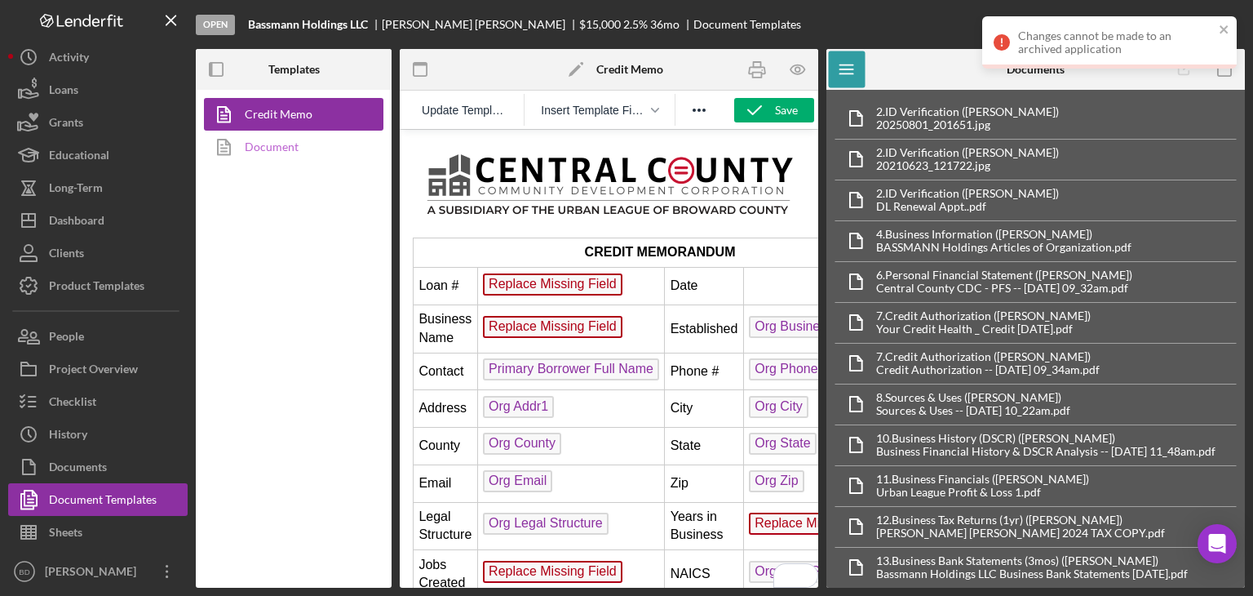
click at [285, 139] on link "Document" at bounding box center [289, 147] width 171 height 33
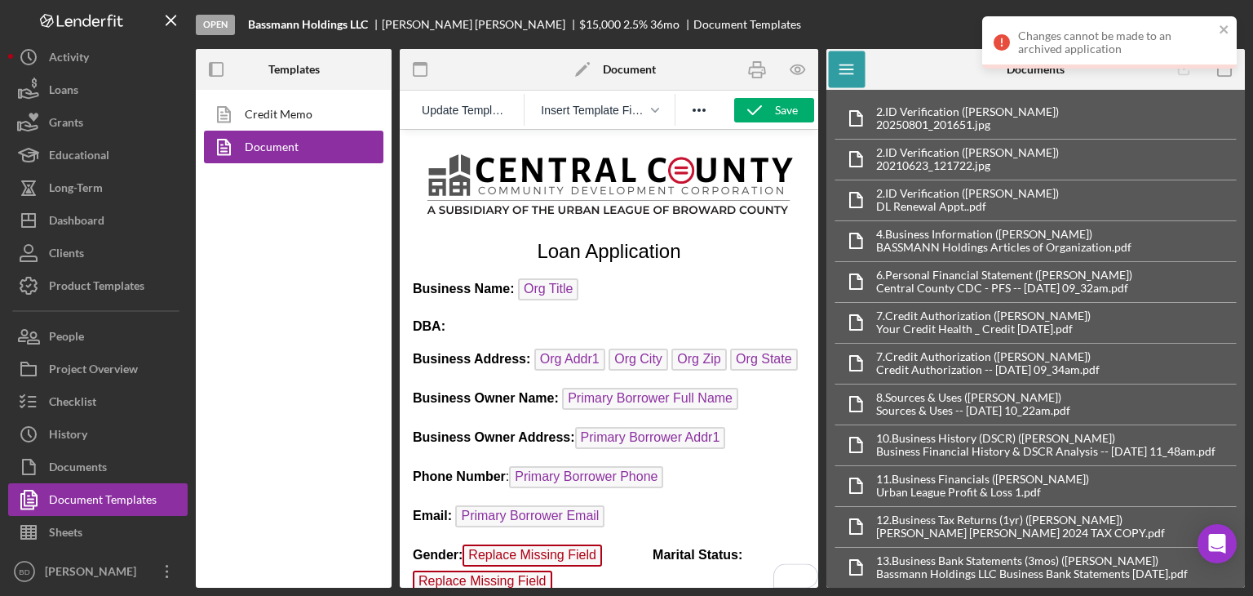
click at [1223, 69] on div "Changes cannot be made to an archived application" at bounding box center [1109, 49] width 261 height 72
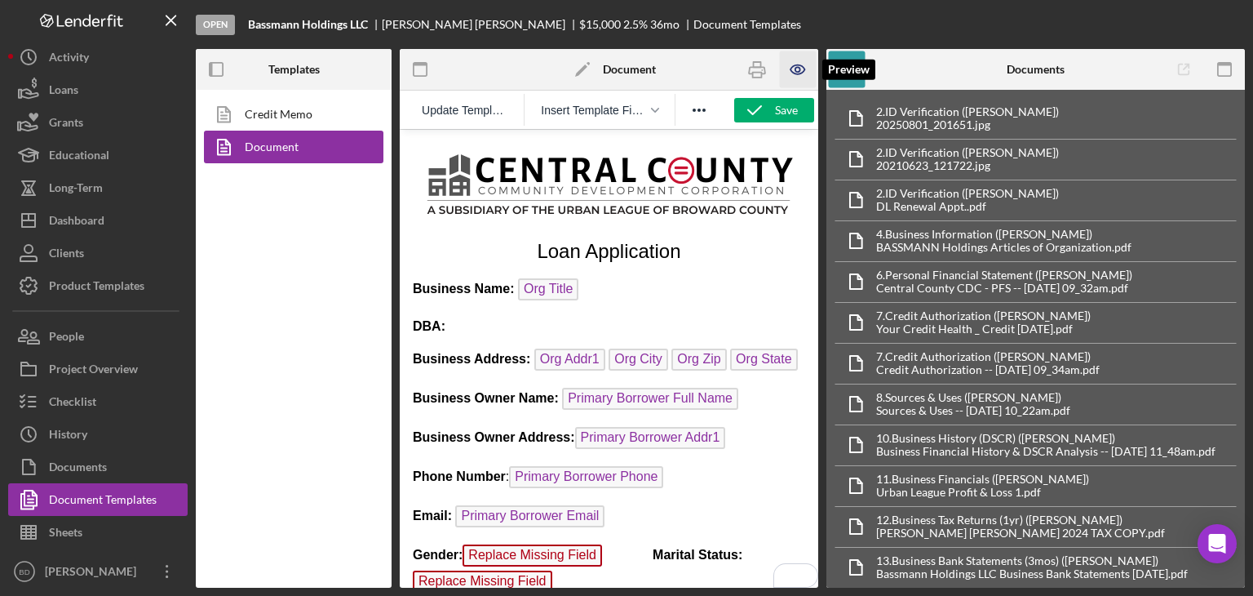
click at [797, 65] on icon "button" at bounding box center [798, 69] width 14 height 9
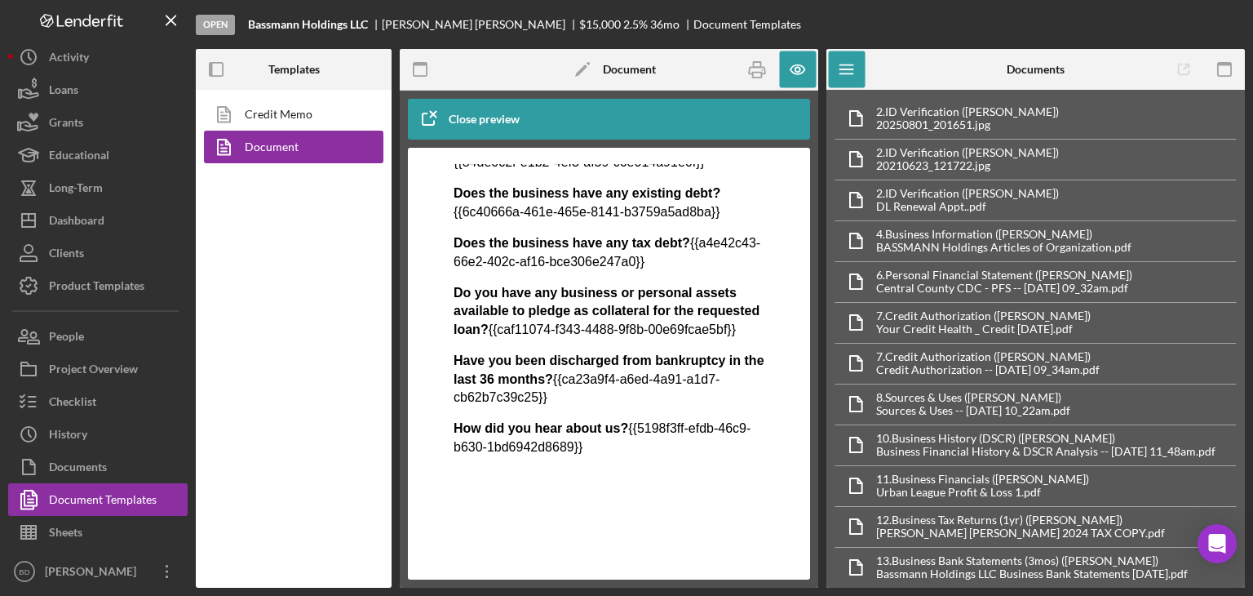
scroll to position [1250, 0]
click at [91, 393] on div "Checklist" at bounding box center [72, 403] width 47 height 37
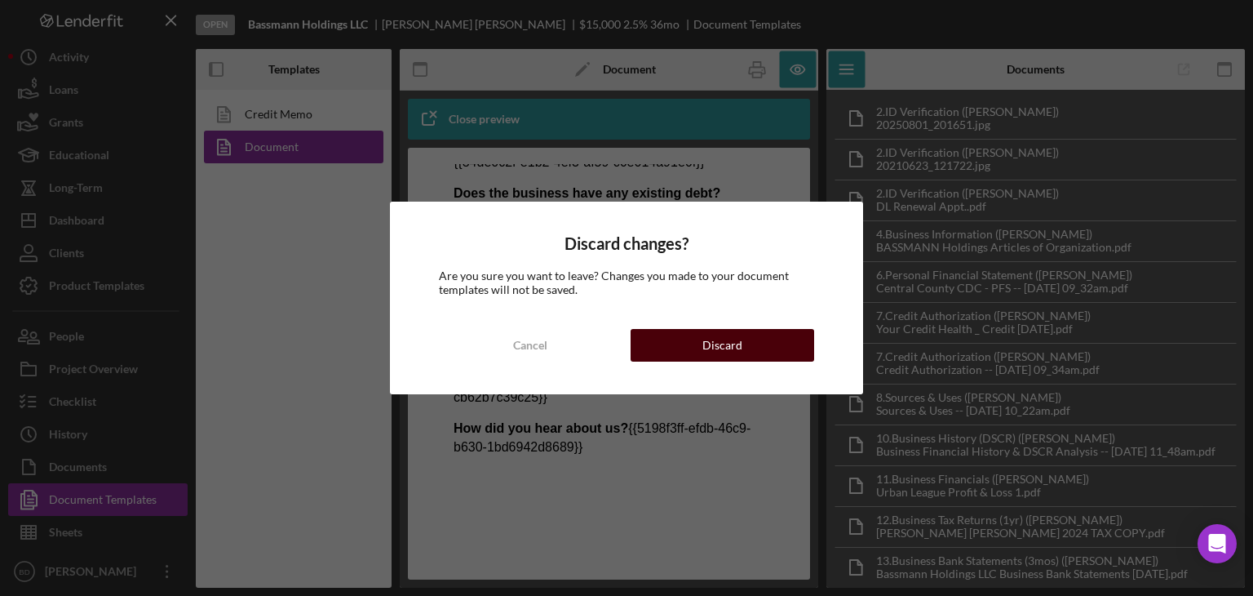
click at [745, 341] on button "Discard" at bounding box center [723, 345] width 184 height 33
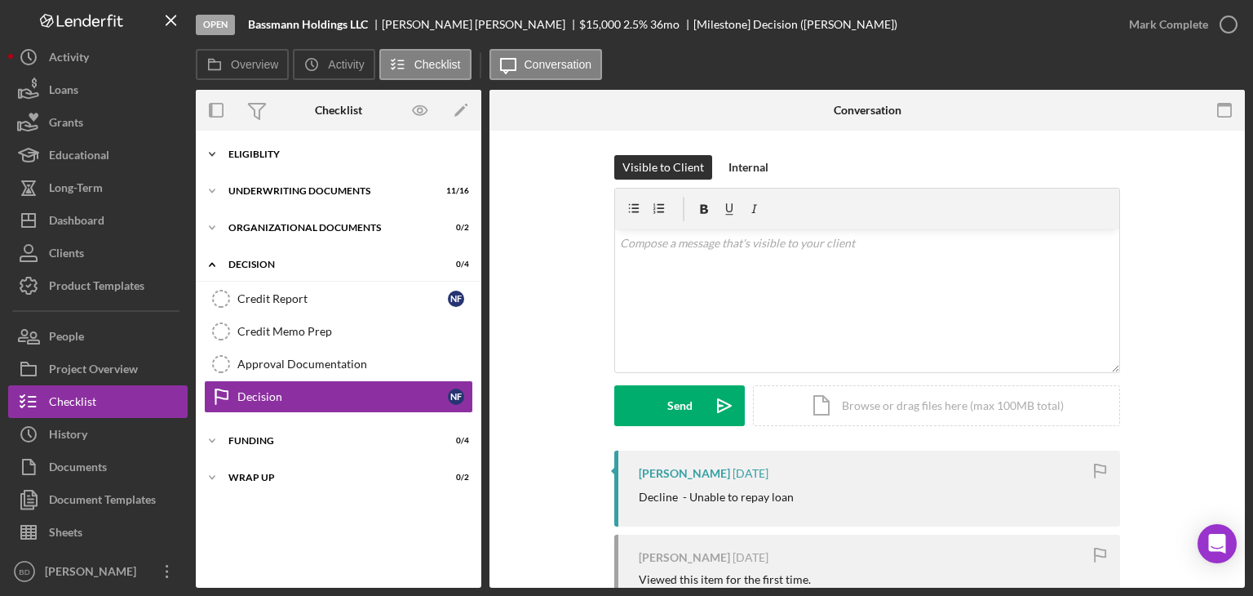
click at [260, 161] on div "Icon/Expander Eligiblity 7 / 8" at bounding box center [339, 154] width 286 height 33
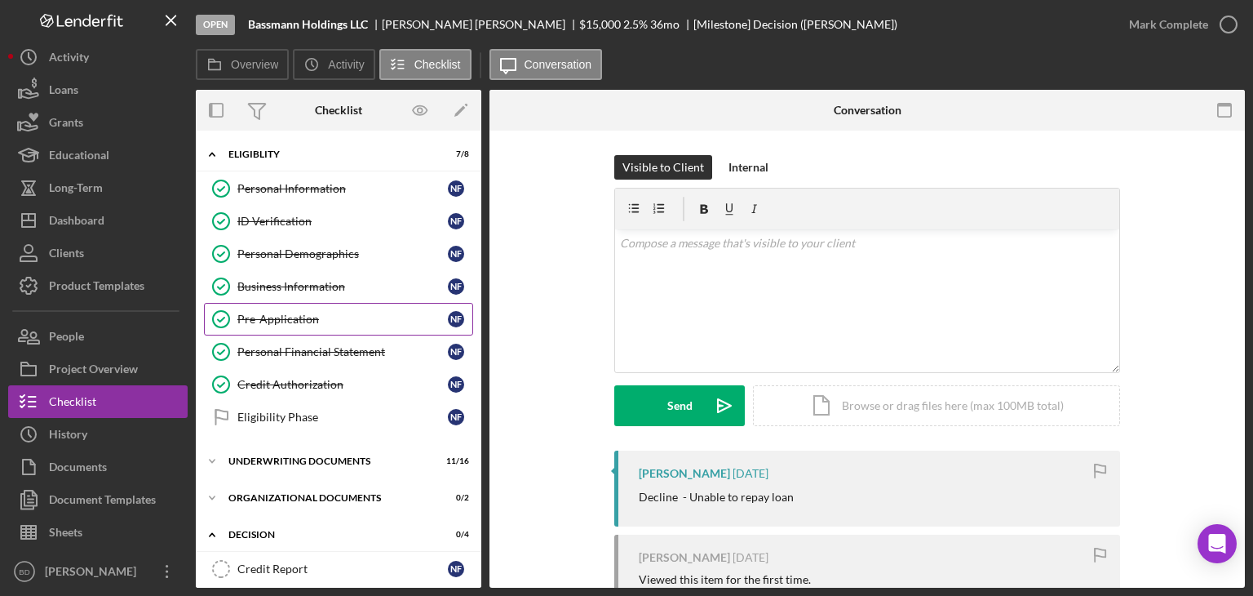
click at [304, 315] on div "Pre-Application" at bounding box center [342, 319] width 211 height 13
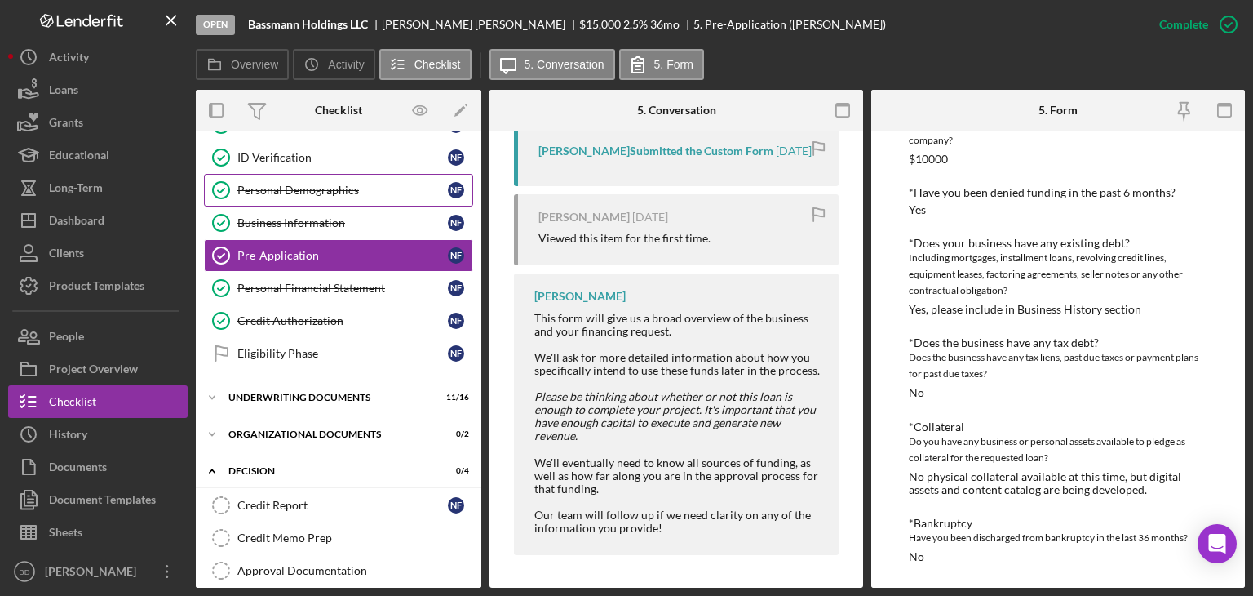
scroll to position [180, 0]
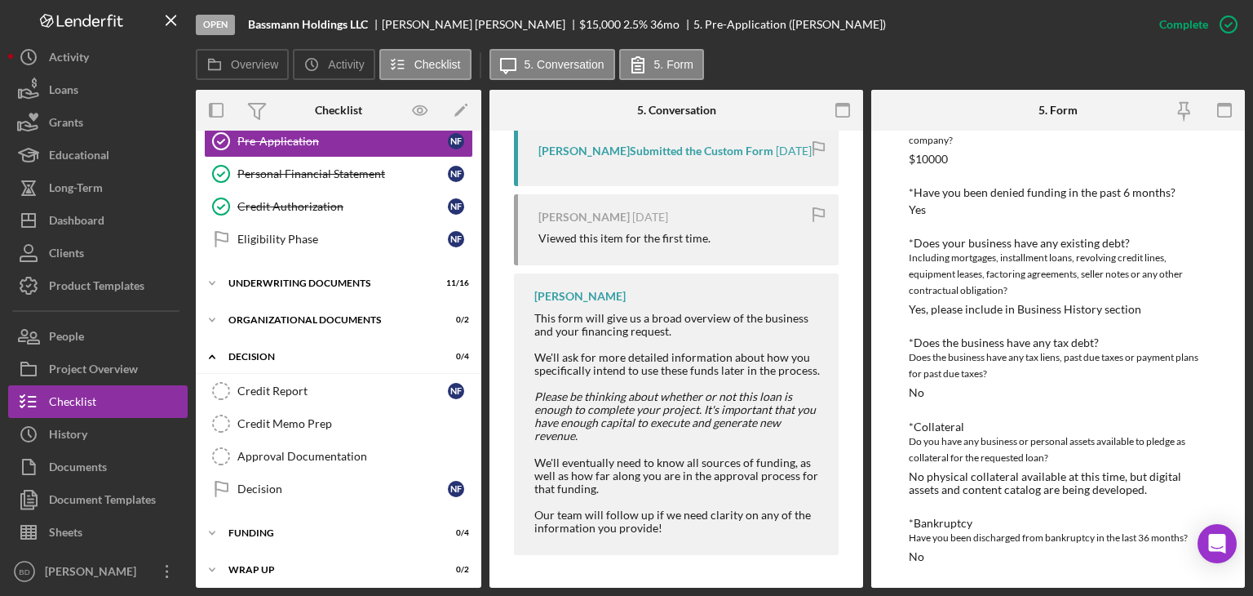
click at [246, 252] on div "Personal Information Personal Information N F ID Verification ID Verification N…" at bounding box center [339, 128] width 286 height 269
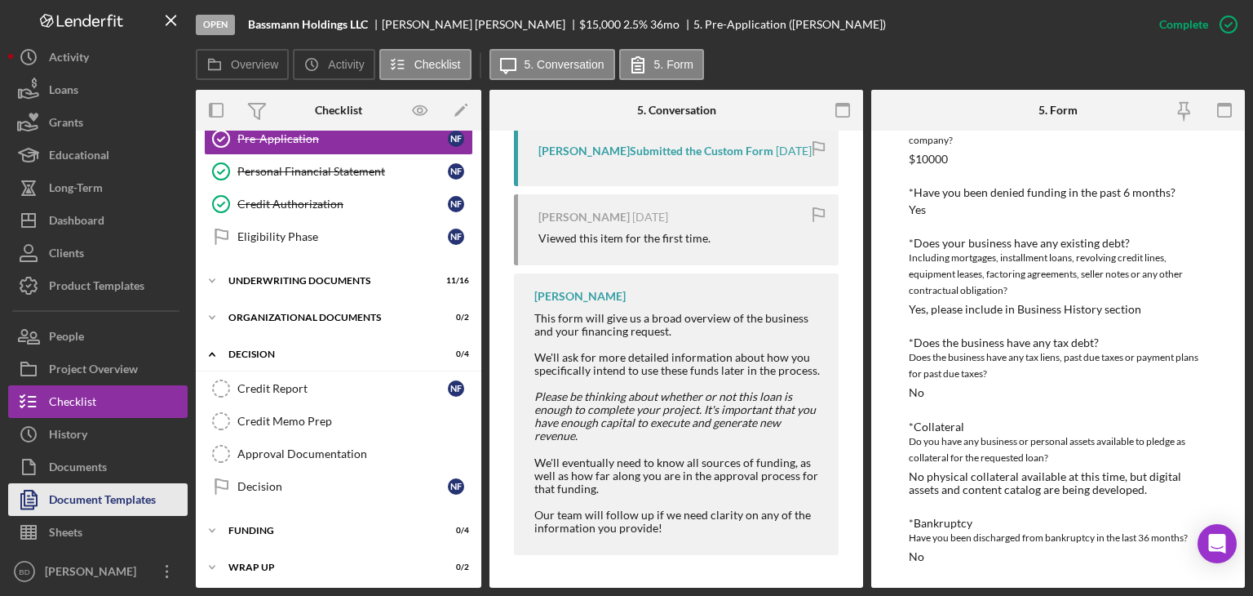
click at [109, 504] on div "Document Templates" at bounding box center [102, 501] width 107 height 37
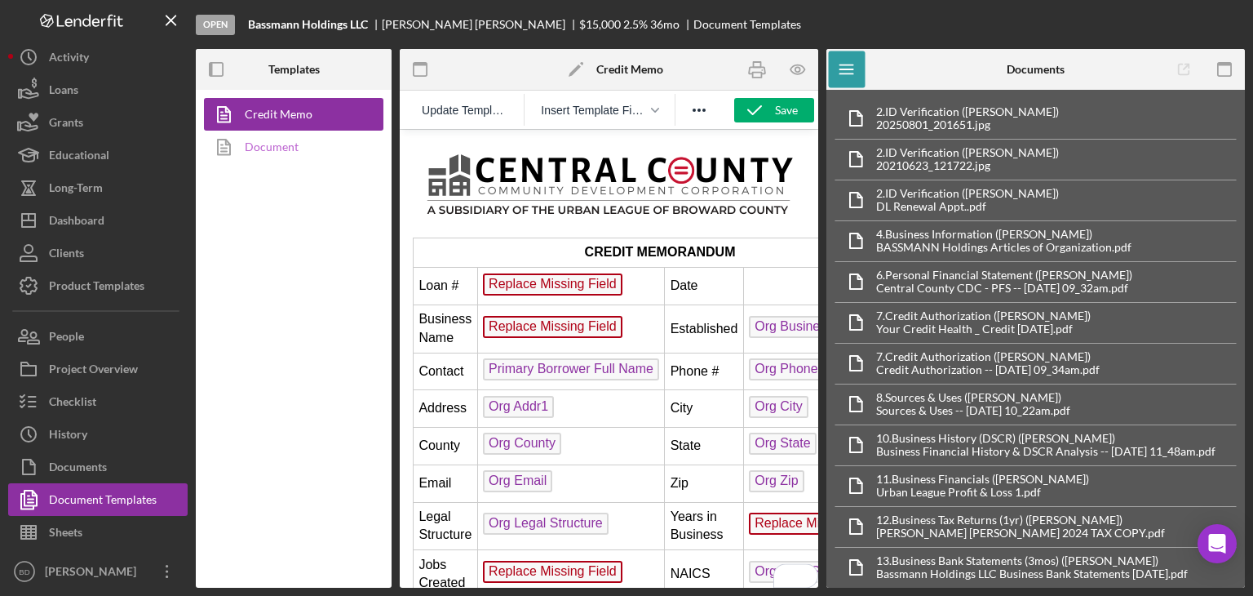
drag, startPoint x: 244, startPoint y: 154, endPoint x: 305, endPoint y: 118, distance: 71.0
click at [245, 154] on link "Document" at bounding box center [289, 147] width 171 height 33
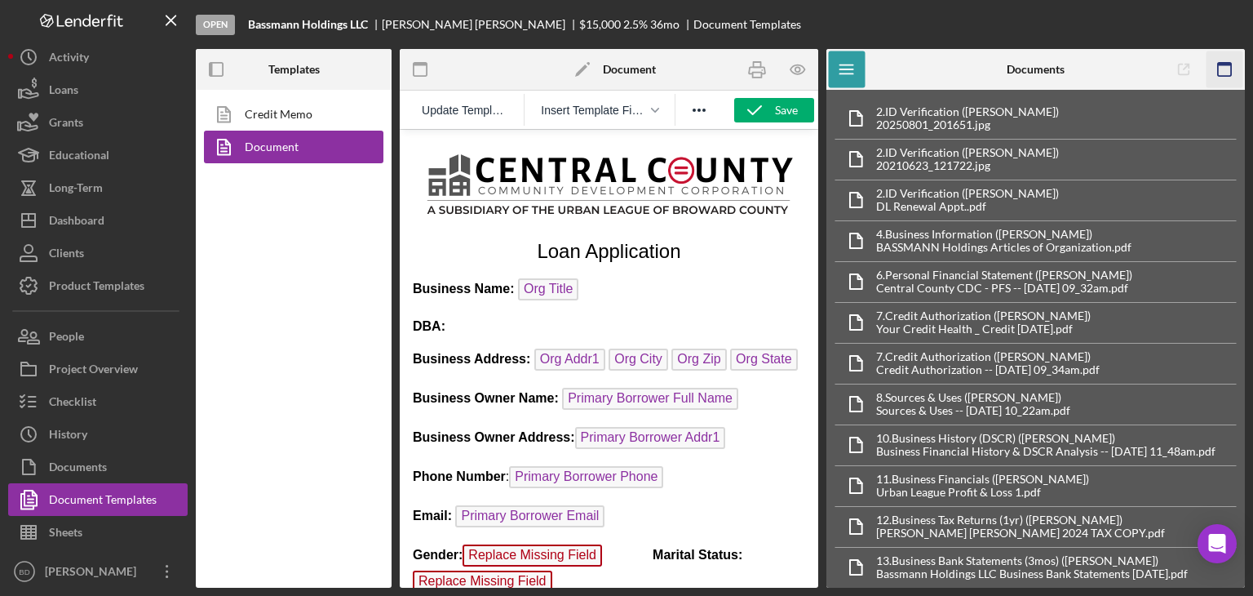
click at [1228, 66] on icon "button" at bounding box center [1225, 69] width 37 height 37
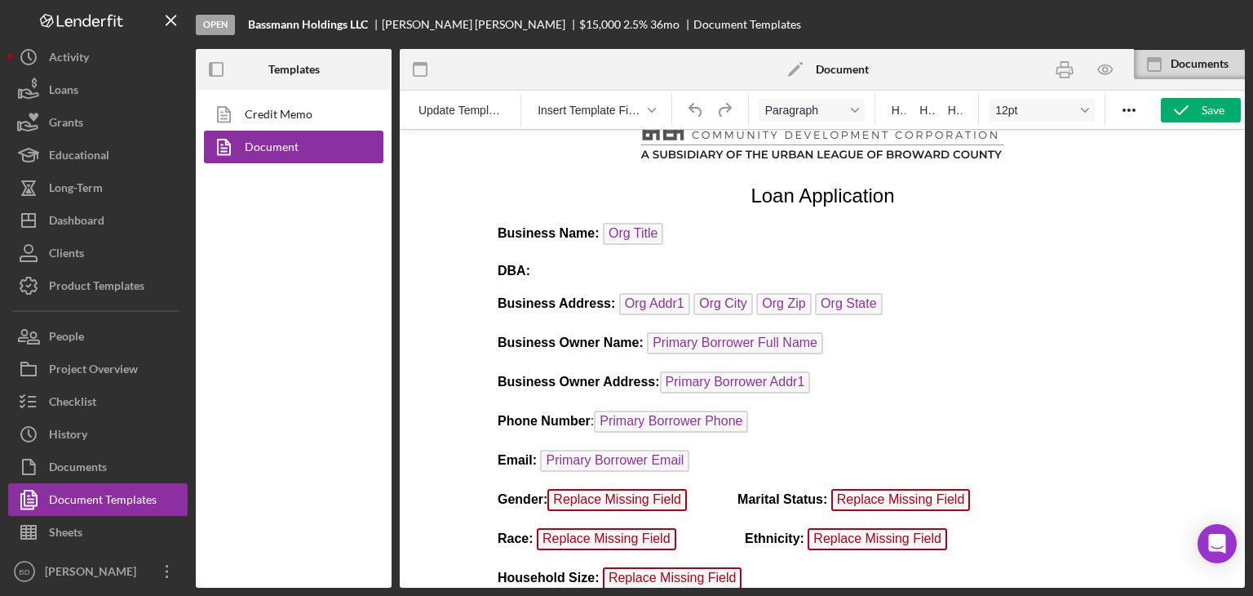
scroll to position [82, 0]
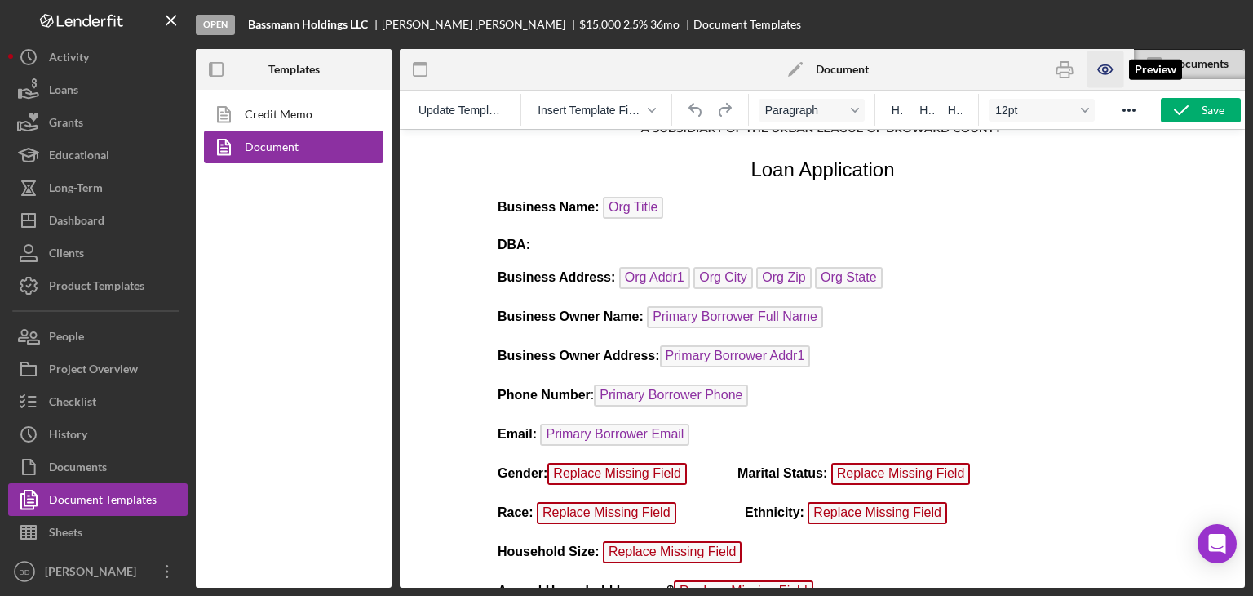
click at [1116, 63] on icon "button" at bounding box center [1105, 69] width 37 height 37
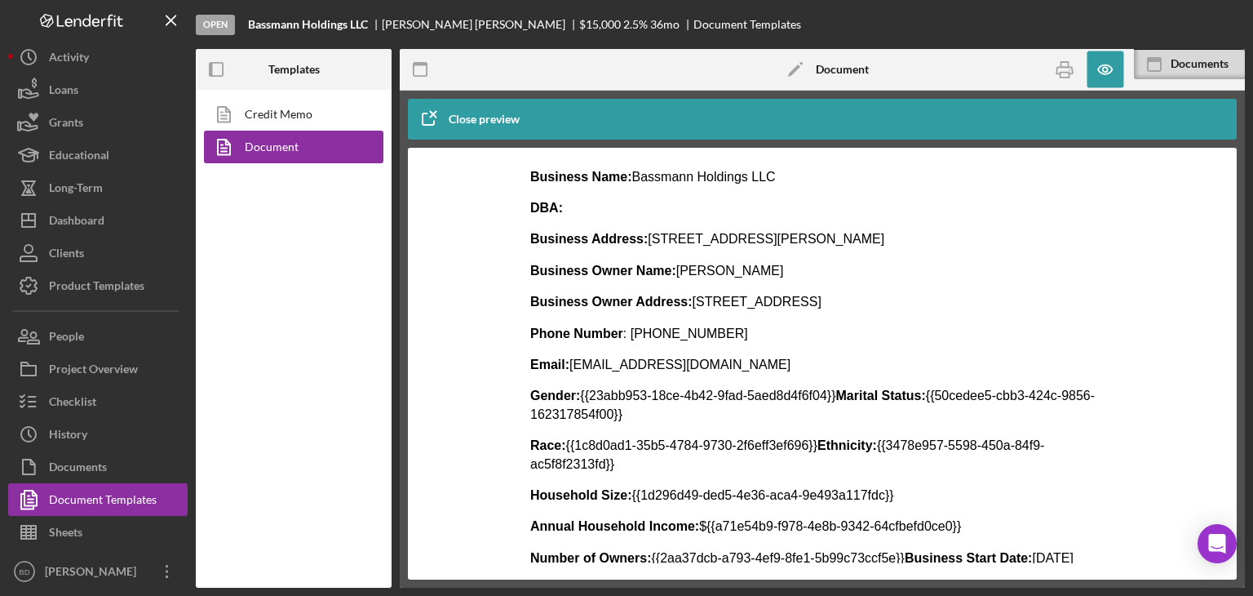
scroll to position [163, 0]
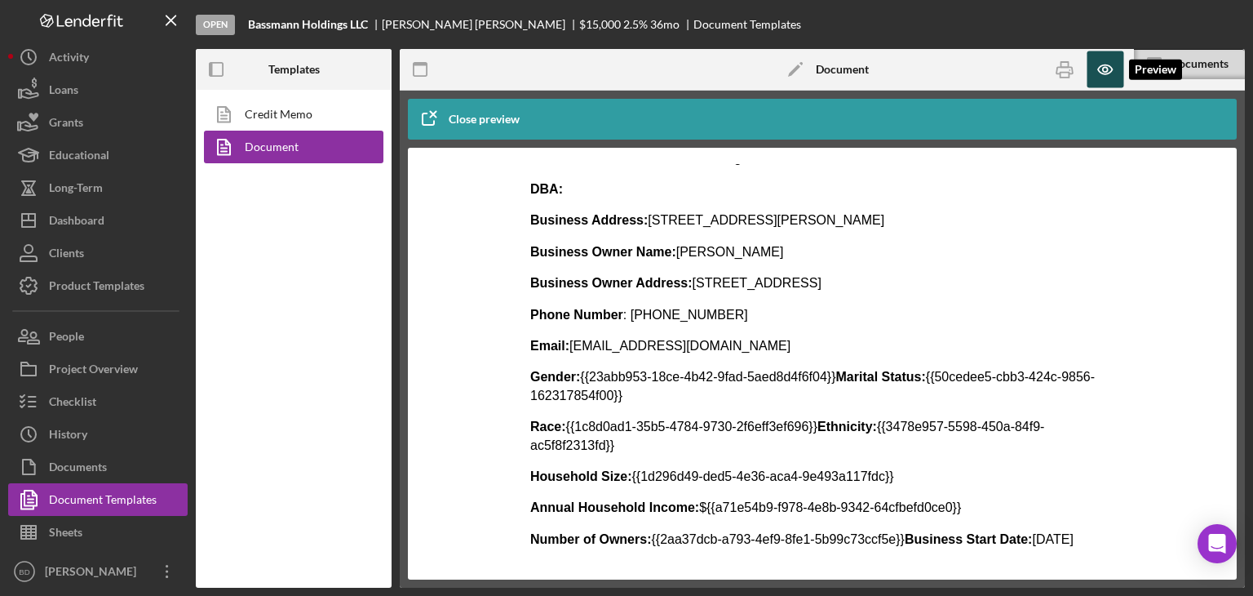
click at [1099, 69] on icon "button" at bounding box center [1105, 69] width 37 height 37
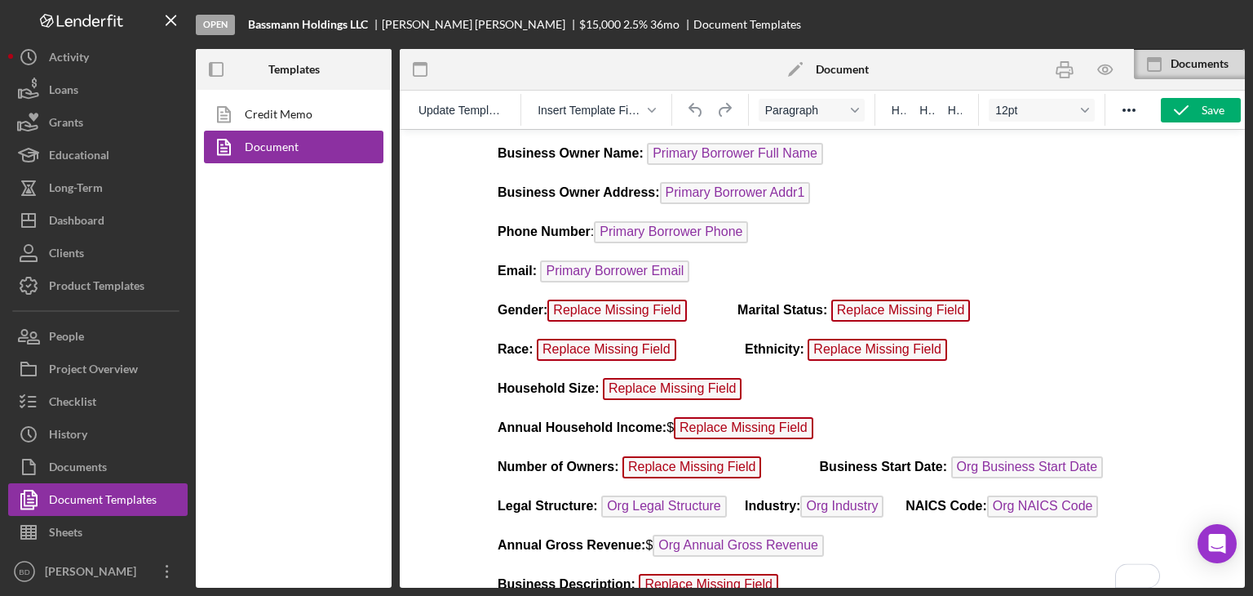
scroll to position [245, 0]
click at [698, 306] on p "Gender: Replace Missing Field Marital Status: Replace Missing Field" at bounding box center [822, 312] width 650 height 26
click at [686, 300] on p "Gender: Replace Missing Field Marital Status: Replace Missing Field" at bounding box center [822, 312] width 650 height 26
click at [556, 308] on strong "Gender: [DEMOGRAPHIC_DATA]" at bounding box center [598, 310] width 203 height 14
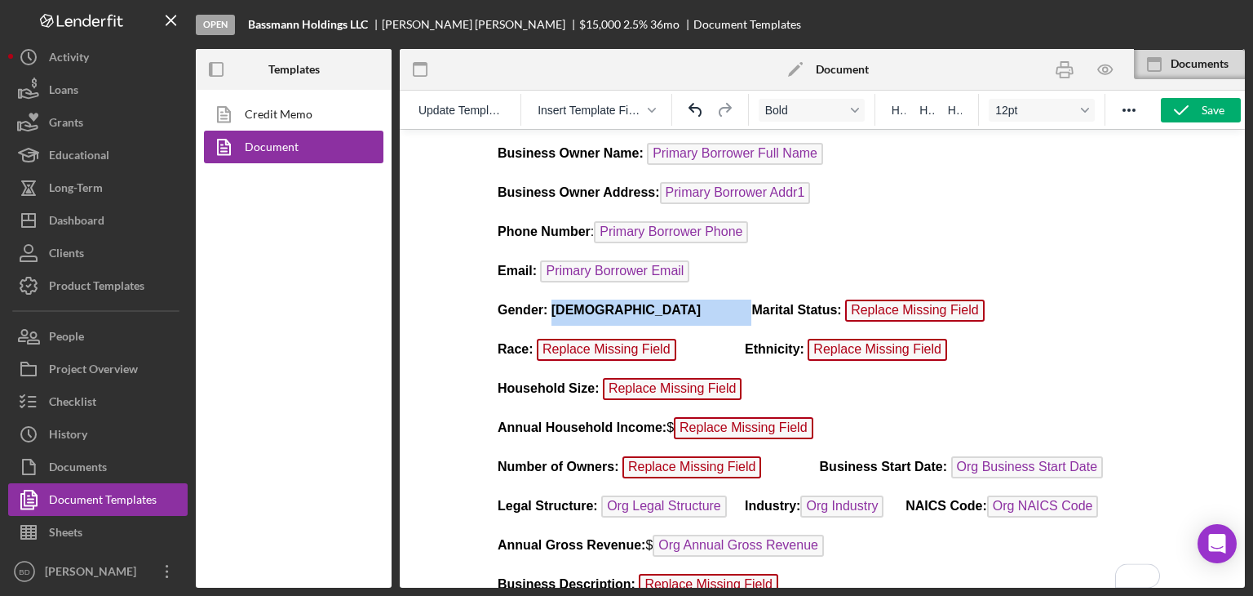
click at [556, 308] on strong "Gender: [DEMOGRAPHIC_DATA]" at bounding box center [598, 310] width 203 height 14
click at [862, 304] on p "Gender: [DEMOGRAPHIC_DATA] Marital Status: Replace Missing Field" at bounding box center [822, 312] width 650 height 26
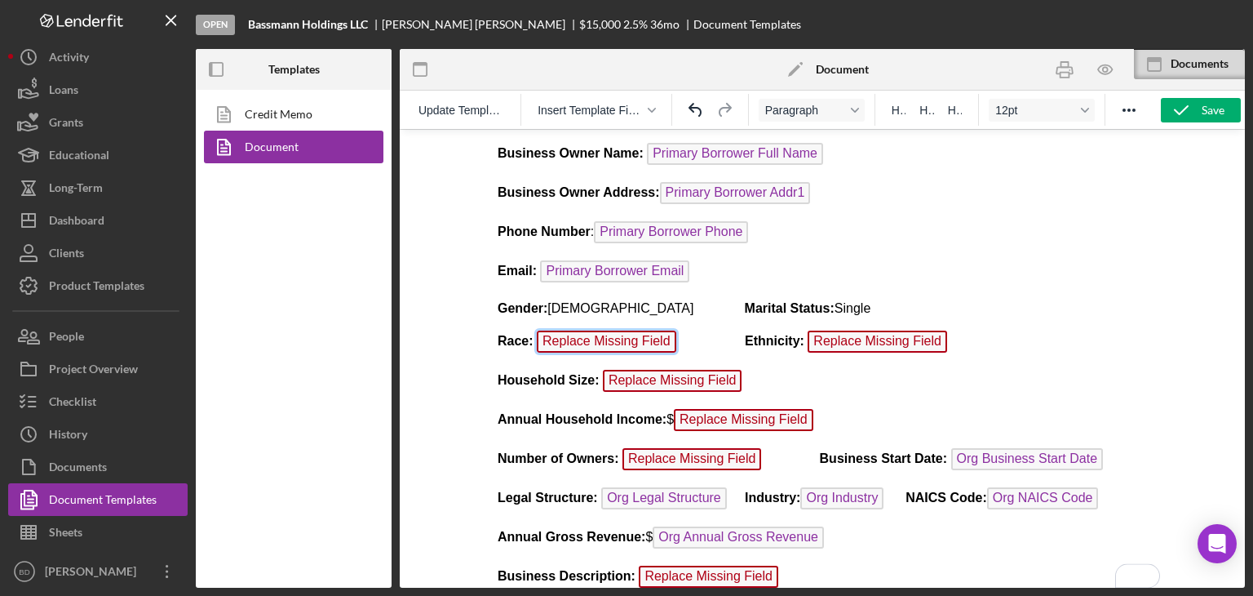
click at [665, 336] on span "Replace Missing Field" at bounding box center [606, 341] width 140 height 22
click at [672, 339] on p "Race: Replace Missing Field Ethnicity: Replace Missing Field" at bounding box center [822, 343] width 650 height 26
click at [666, 334] on span "Replace Missing Field" at bounding box center [606, 341] width 140 height 22
click at [944, 330] on p "Race: Black or [DEMOGRAPHIC_DATA] Ethnicity: Replace Missing Field" at bounding box center [822, 343] width 650 height 26
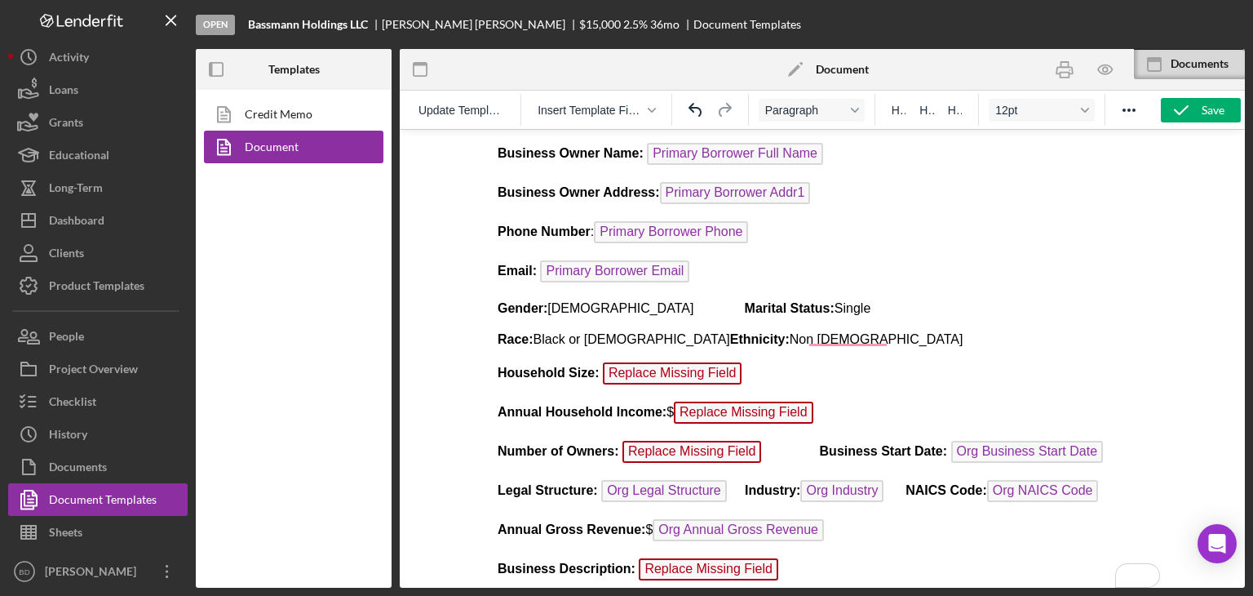
click at [745, 370] on p "Household Size: Replace Missing Field ﻿" at bounding box center [822, 375] width 650 height 26
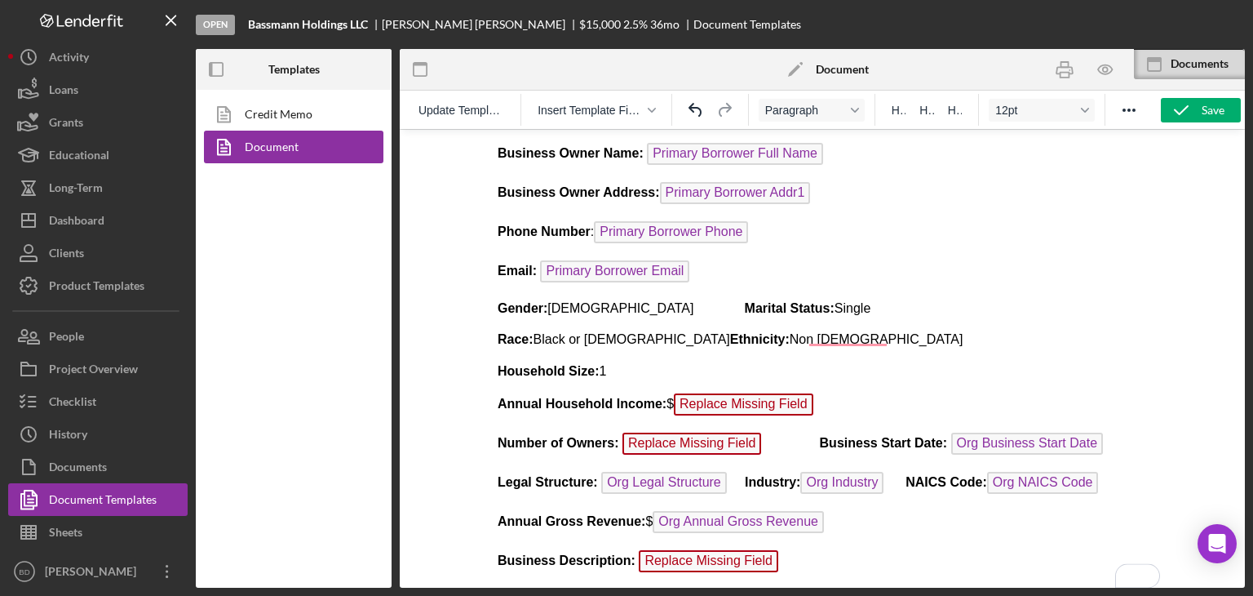
click at [820, 403] on p "Annual Household Income: $ Replace Missing Field ﻿" at bounding box center [822, 406] width 650 height 26
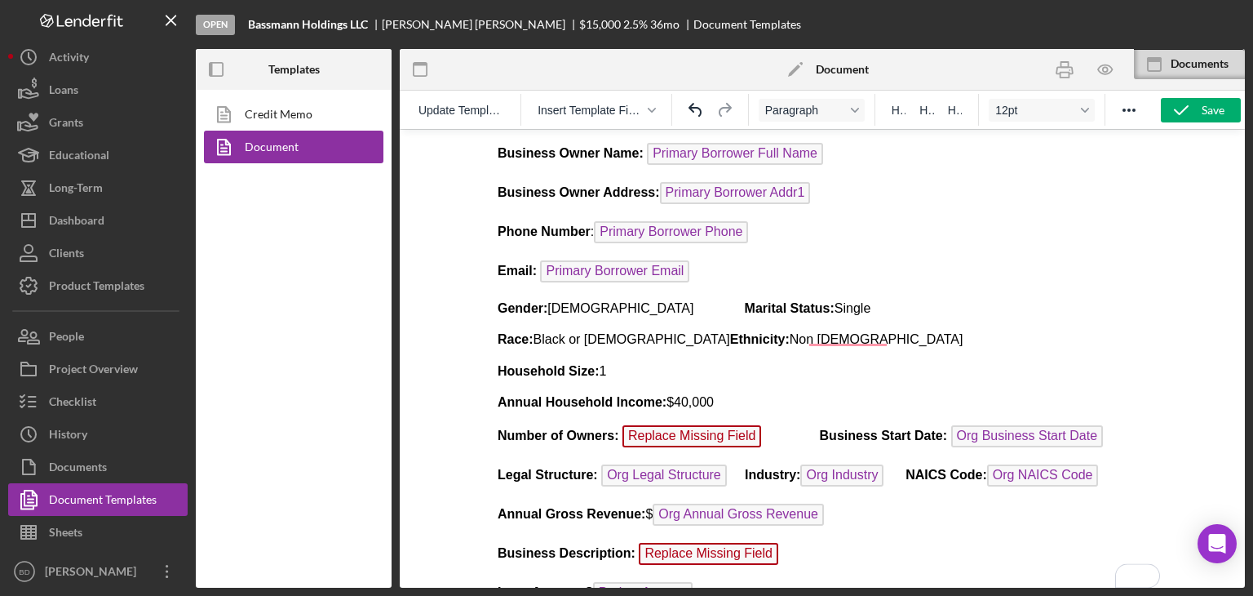
click at [758, 432] on p "Number of Owners: Replace Missing Field Business Start Date: Org Business Start…" at bounding box center [822, 438] width 650 height 26
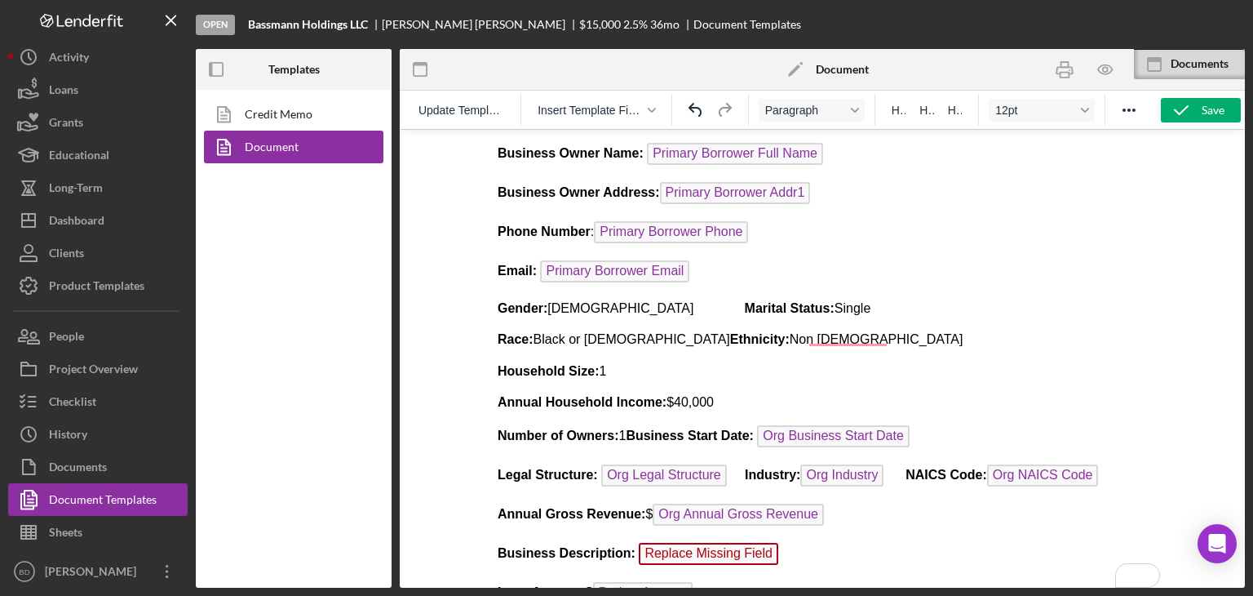
click at [768, 543] on p "Business Description: Replace Missing Field" at bounding box center [822, 556] width 650 height 26
click at [768, 543] on p "Business Description: Replace Missing Field ﻿" at bounding box center [822, 556] width 650 height 26
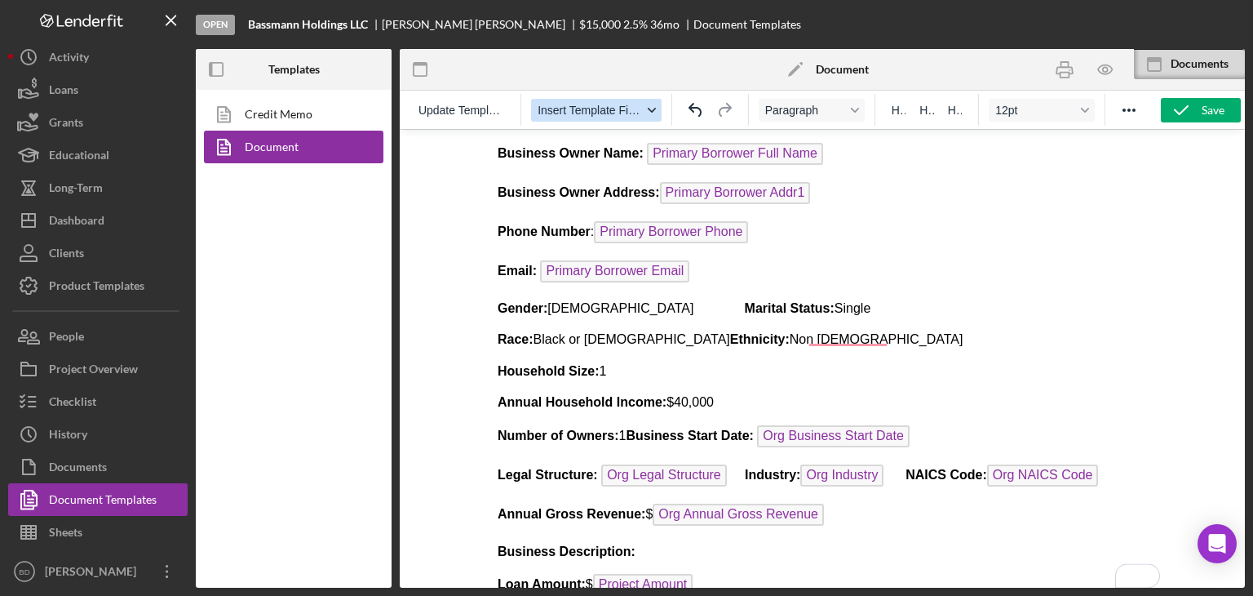
click at [586, 115] on span "Insert Template Field" at bounding box center [590, 110] width 104 height 13
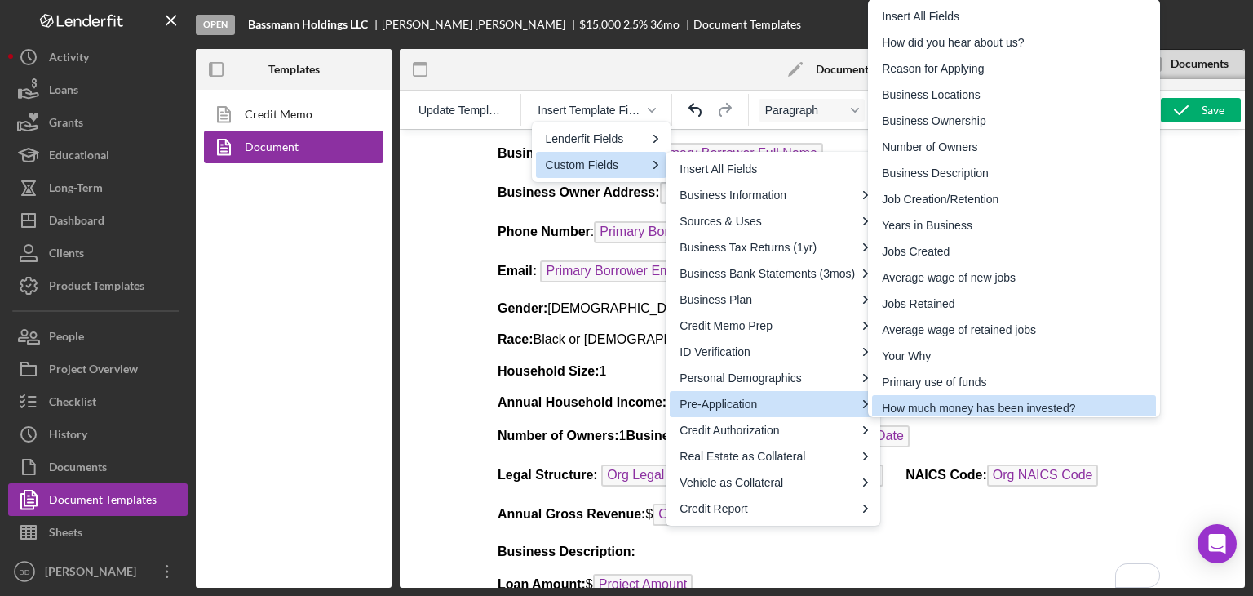
scroll to position [5, 0]
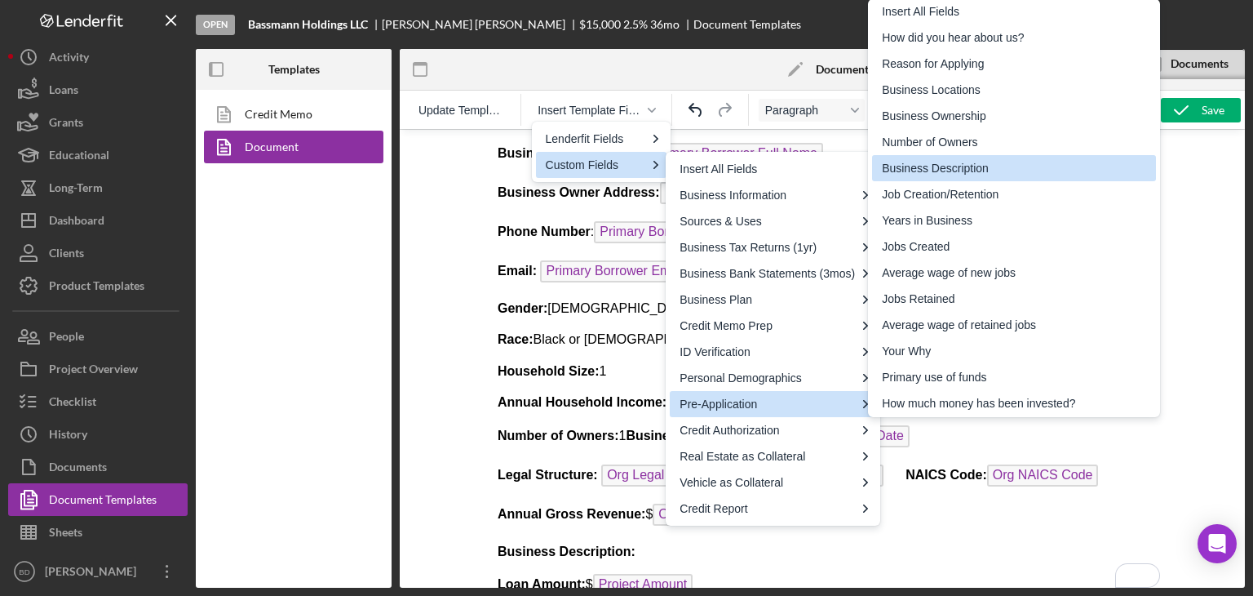
click at [964, 164] on div "Business Description" at bounding box center [1016, 168] width 268 height 20
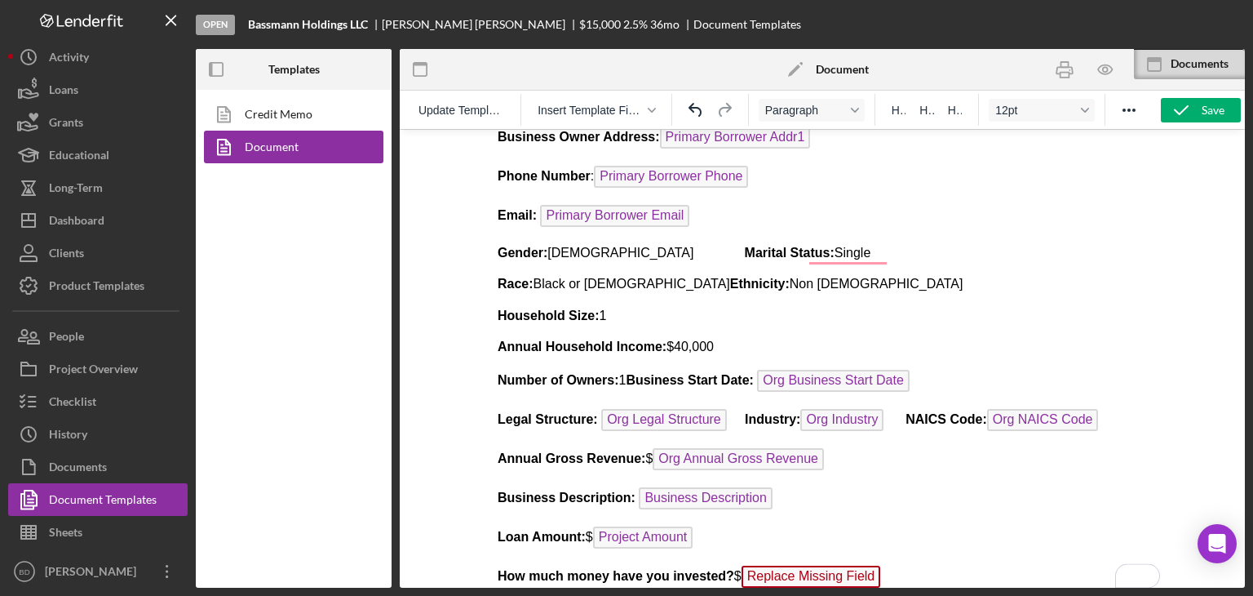
scroll to position [326, 0]
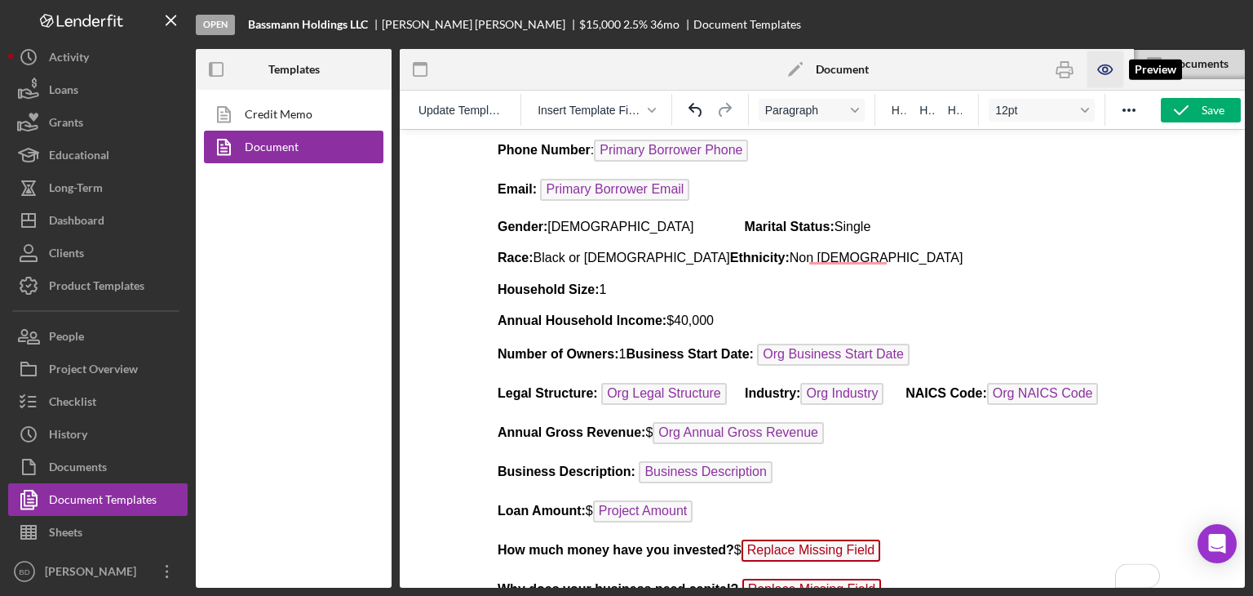
click at [1101, 73] on icon "button" at bounding box center [1105, 69] width 14 height 9
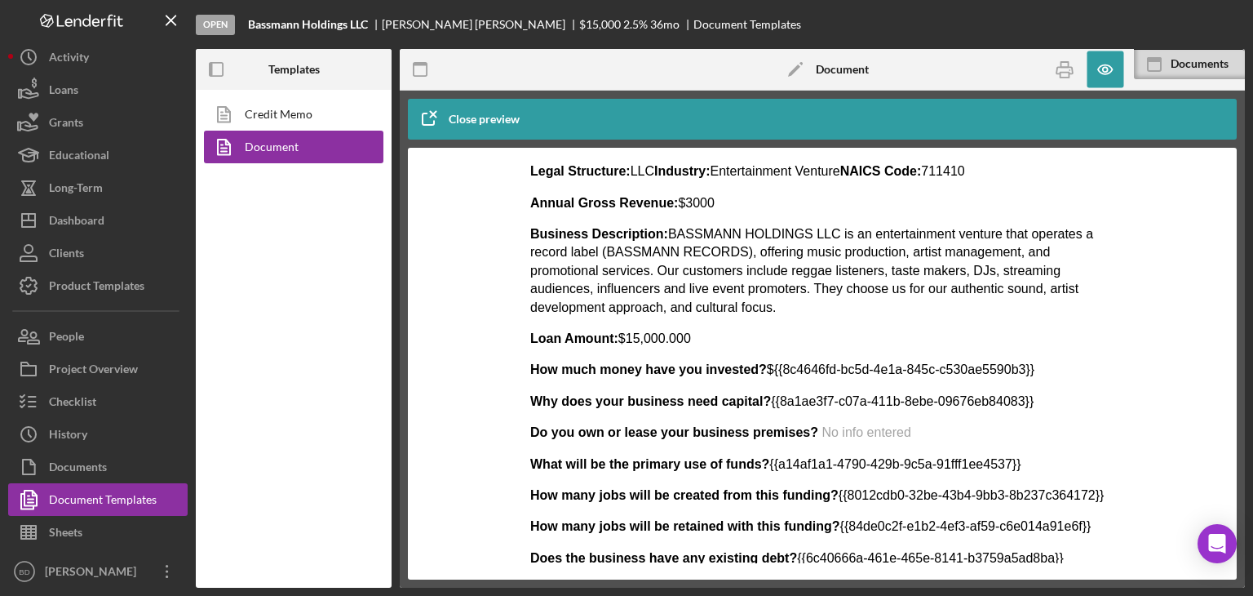
scroll to position [571, 0]
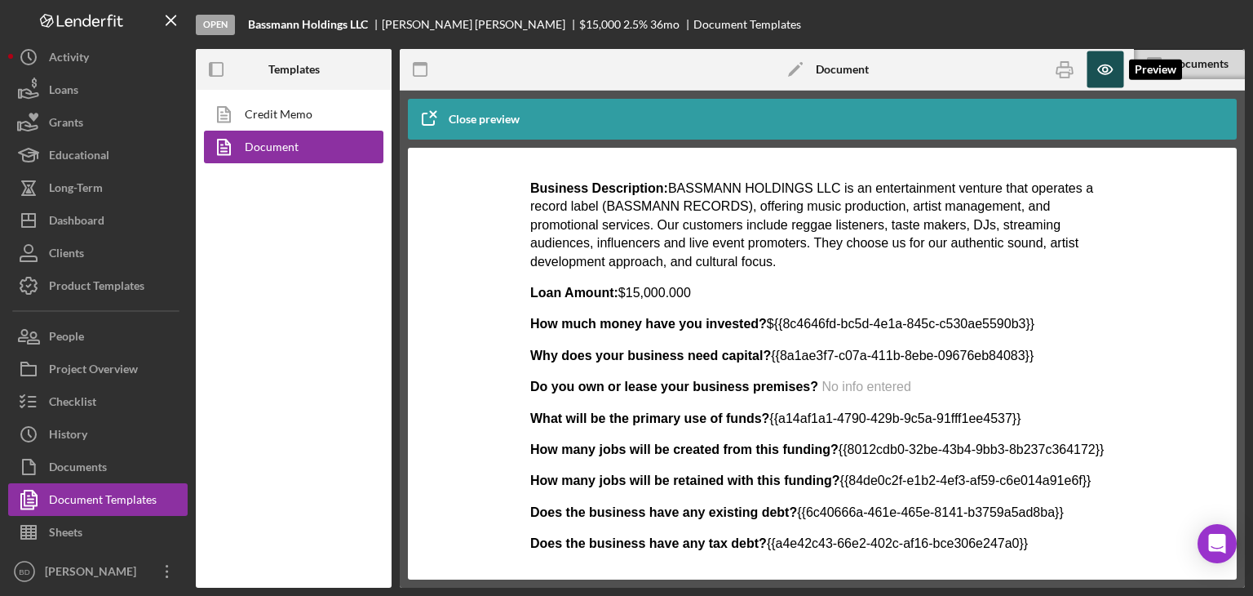
click at [1097, 66] on icon "button" at bounding box center [1105, 69] width 37 height 37
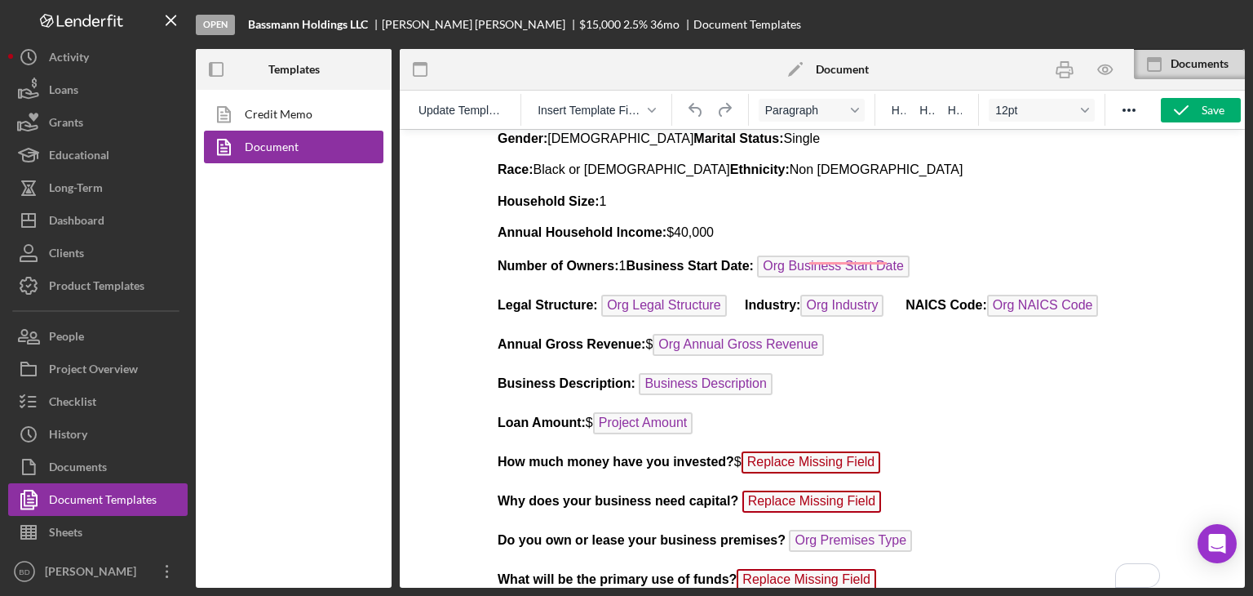
scroll to position [490, 0]
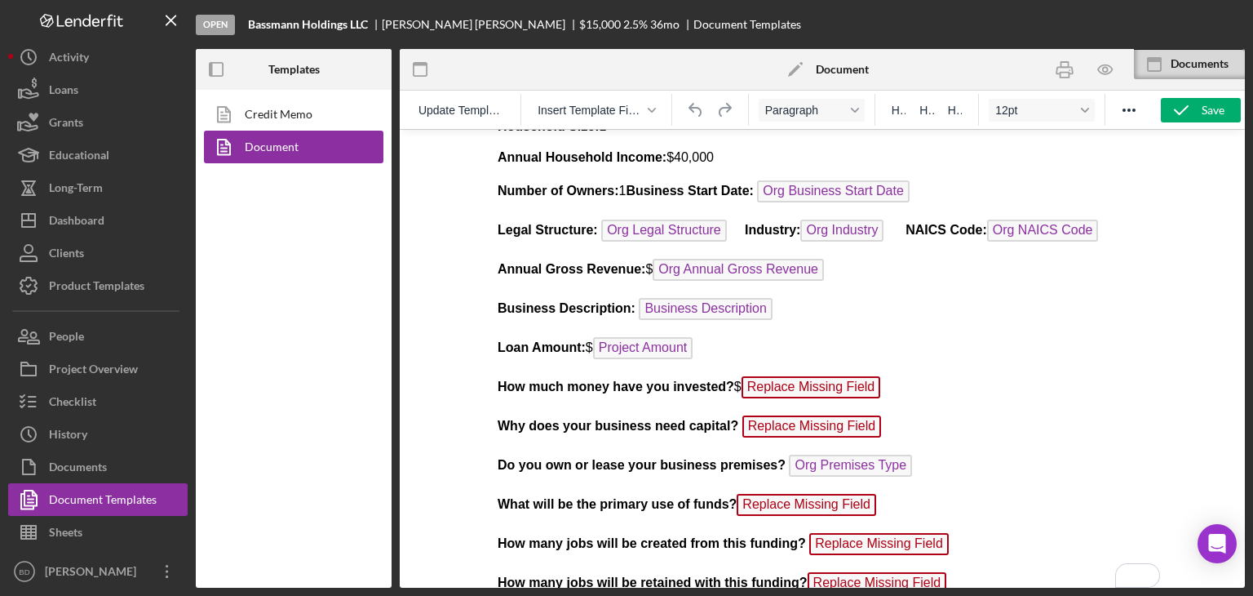
click at [881, 384] on p "How much money have you invested? $ Replace Missing Field" at bounding box center [822, 389] width 650 height 26
click at [875, 377] on p "How much money have you invested? $ Replace Missing Field ﻿" at bounding box center [822, 389] width 650 height 26
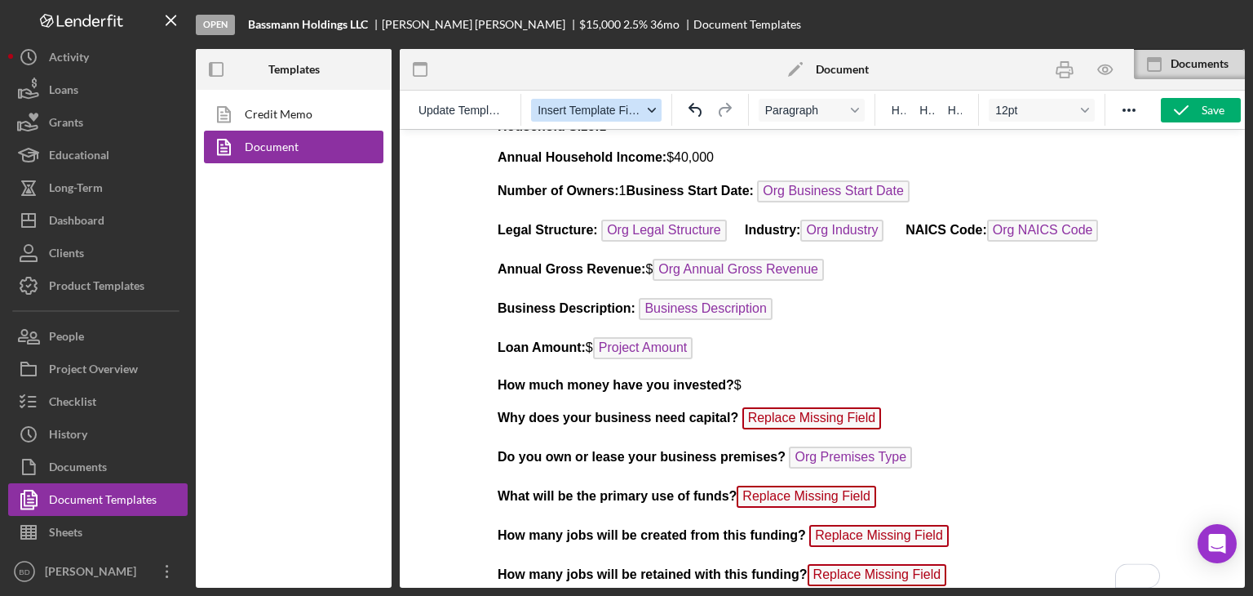
click at [587, 112] on span "Insert Template Field" at bounding box center [590, 110] width 104 height 13
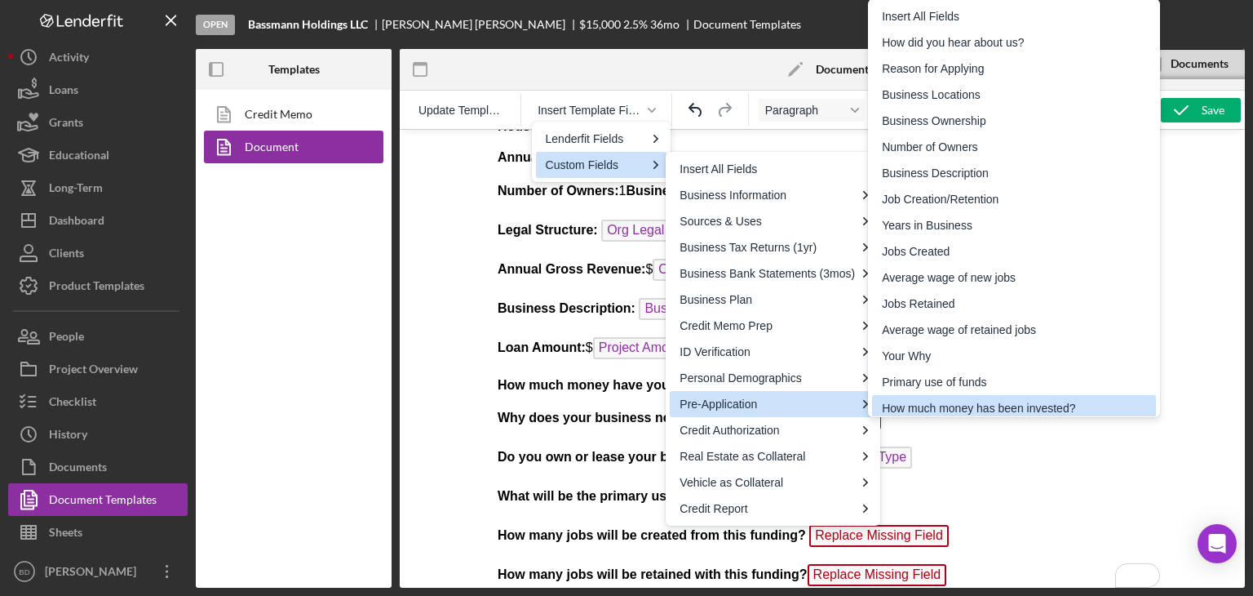
scroll to position [5, 0]
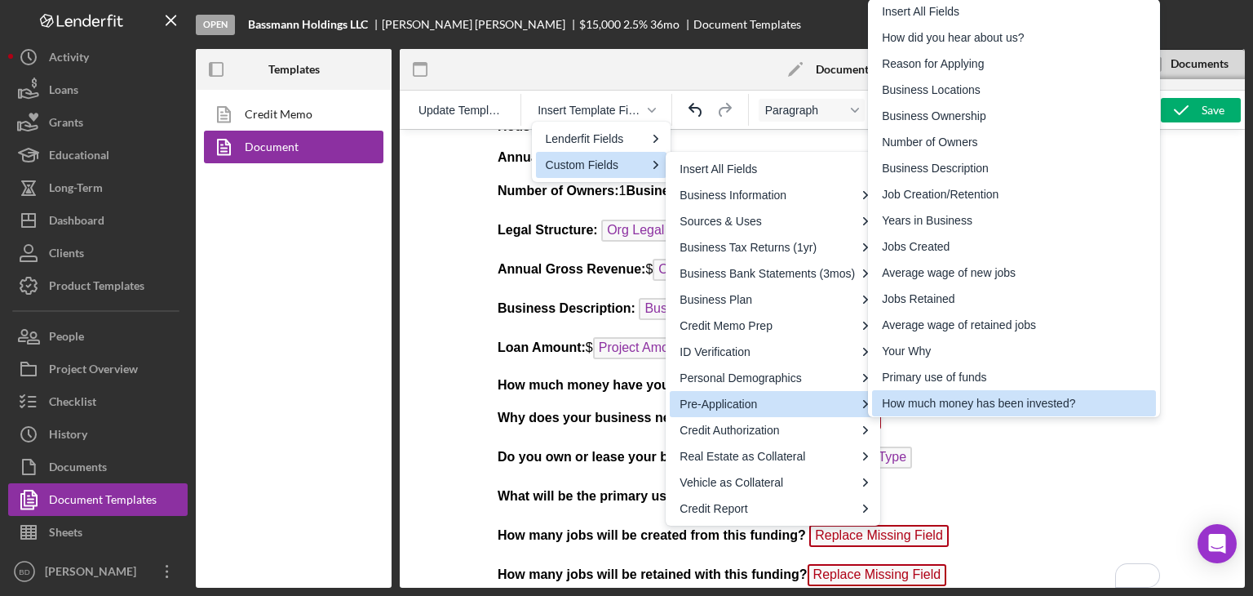
click at [895, 402] on div "How much money has been invested?" at bounding box center [1016, 403] width 268 height 20
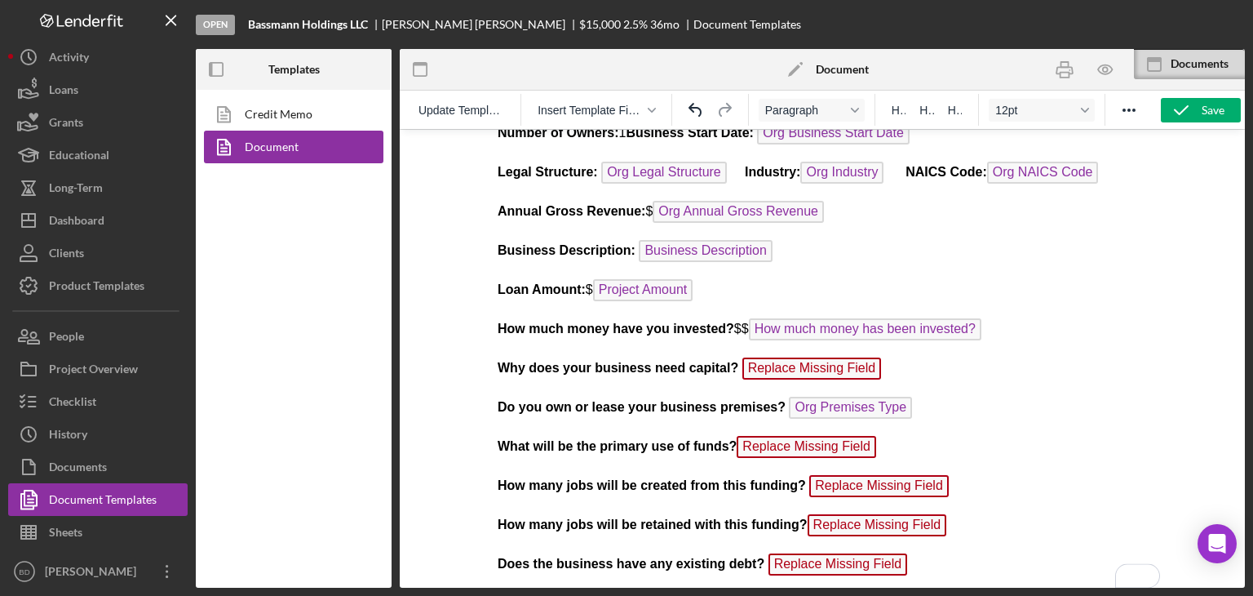
scroll to position [571, 0]
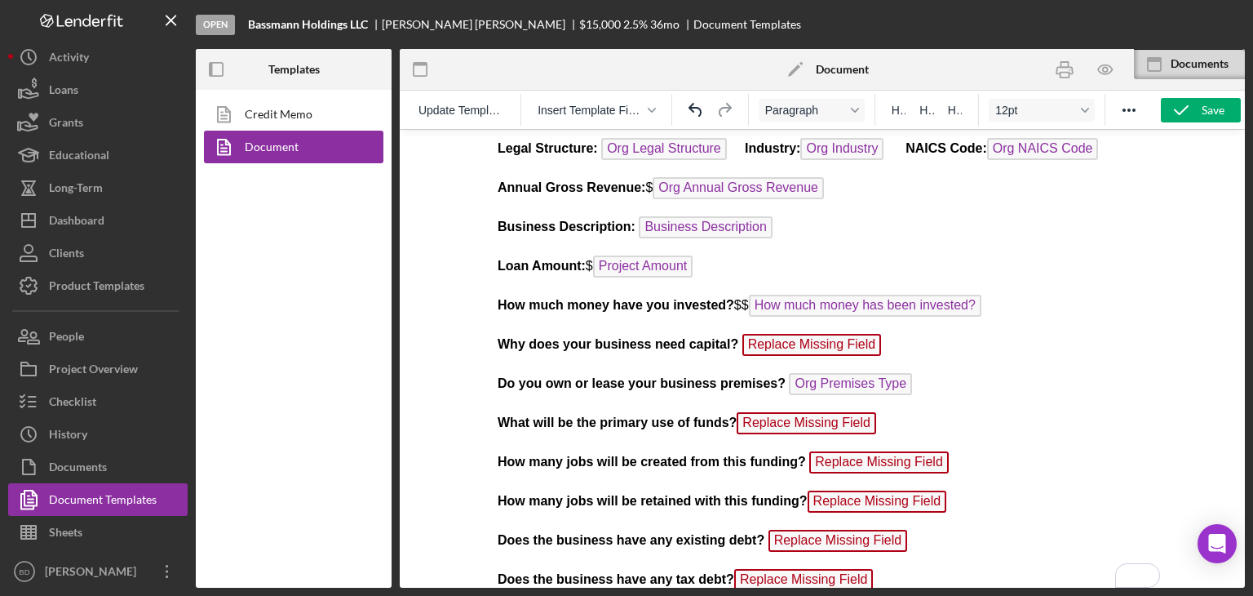
click at [872, 412] on p "What will be the primary use of funds? Replace Missing Field" at bounding box center [822, 425] width 650 height 26
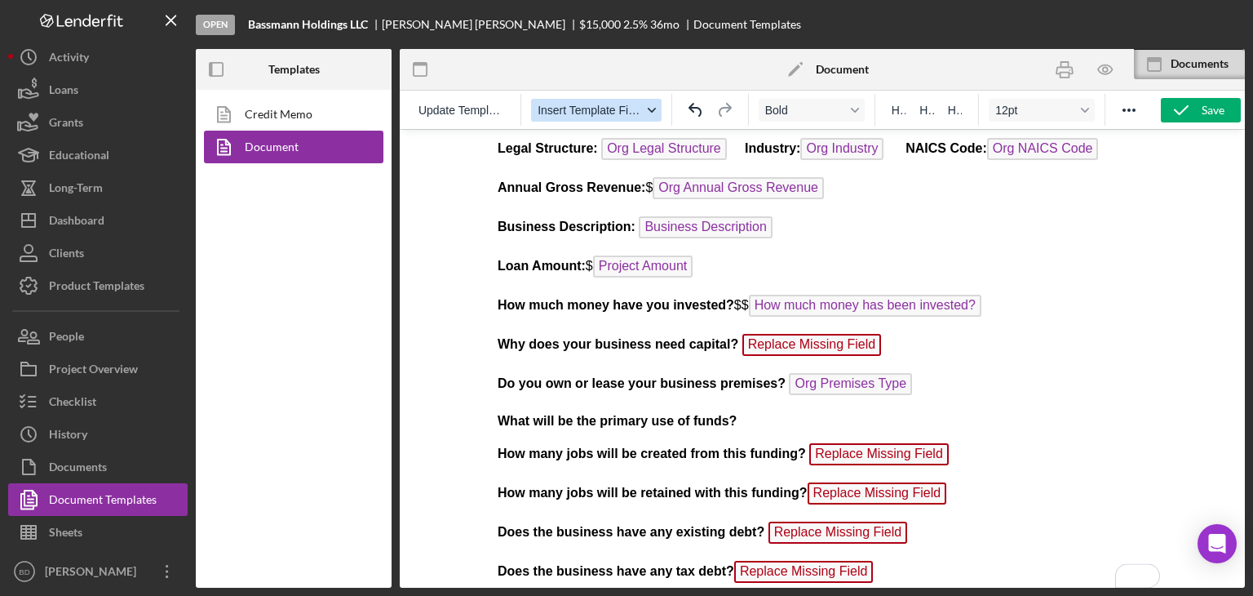
click at [576, 112] on span "Insert Template Field" at bounding box center [590, 110] width 104 height 13
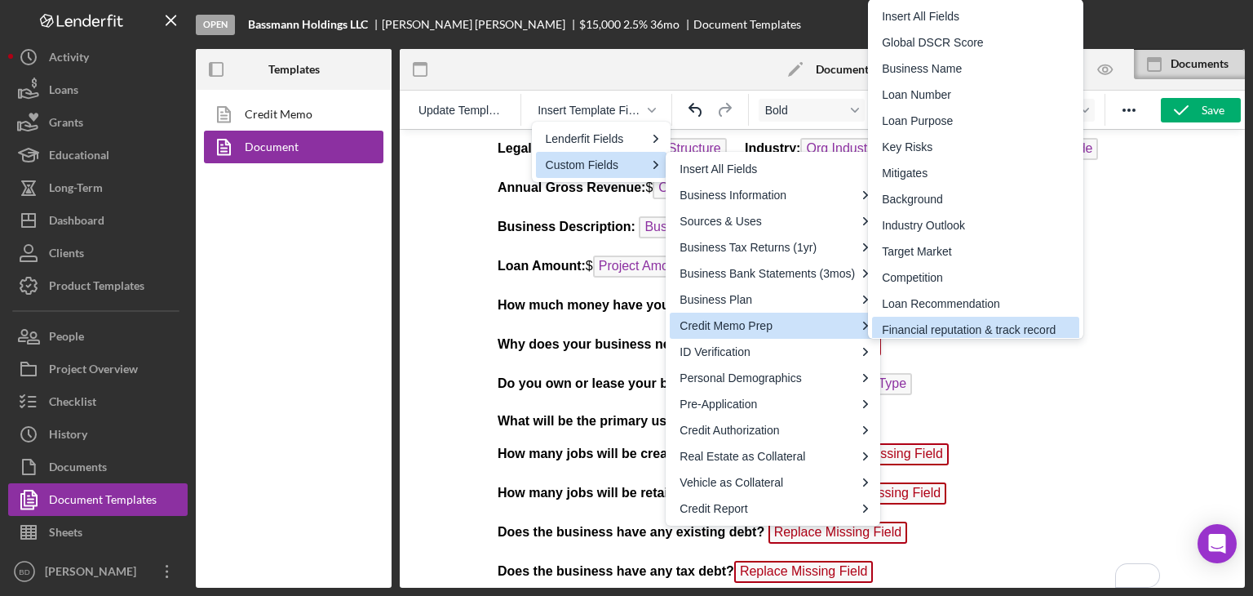
scroll to position [5, 0]
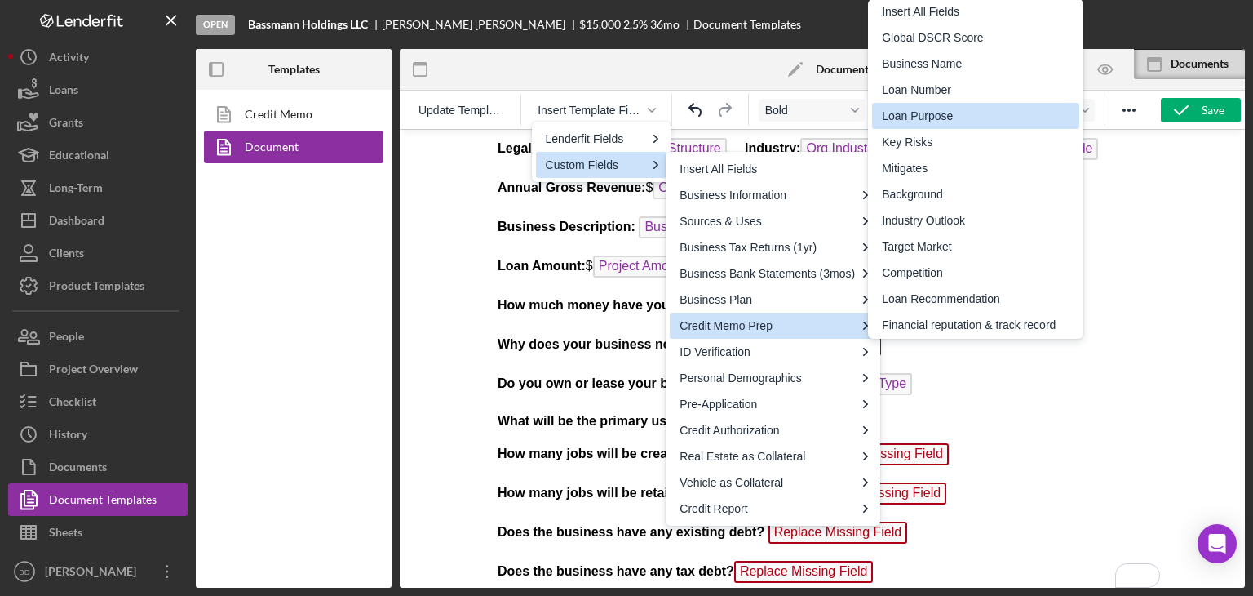
click at [934, 126] on div "Loan Purpose" at bounding box center [975, 116] width 207 height 26
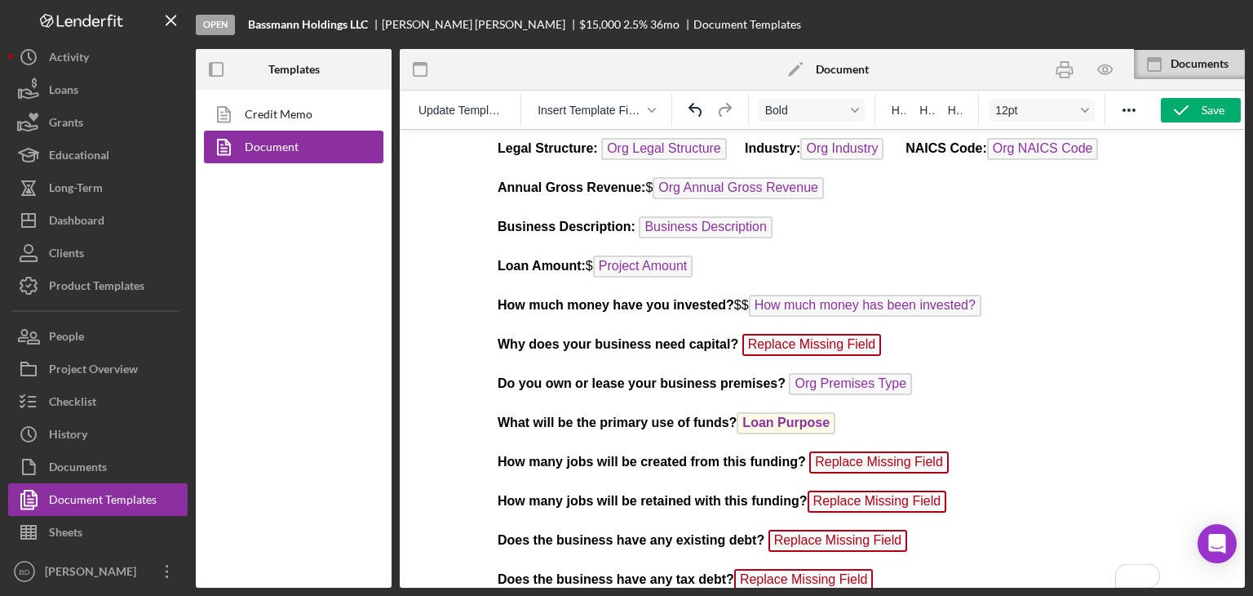
click at [942, 451] on p "How many jobs will be created from this funding? Replace Missing Field" at bounding box center [822, 464] width 650 height 26
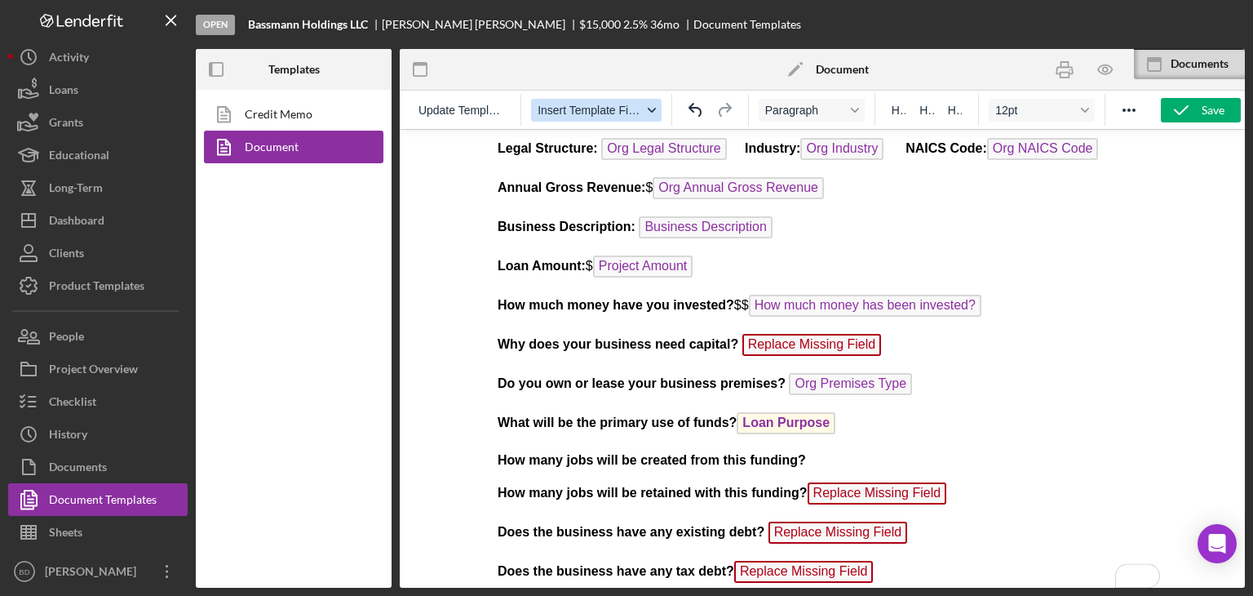
click at [566, 115] on span "Insert Template Field" at bounding box center [590, 110] width 104 height 13
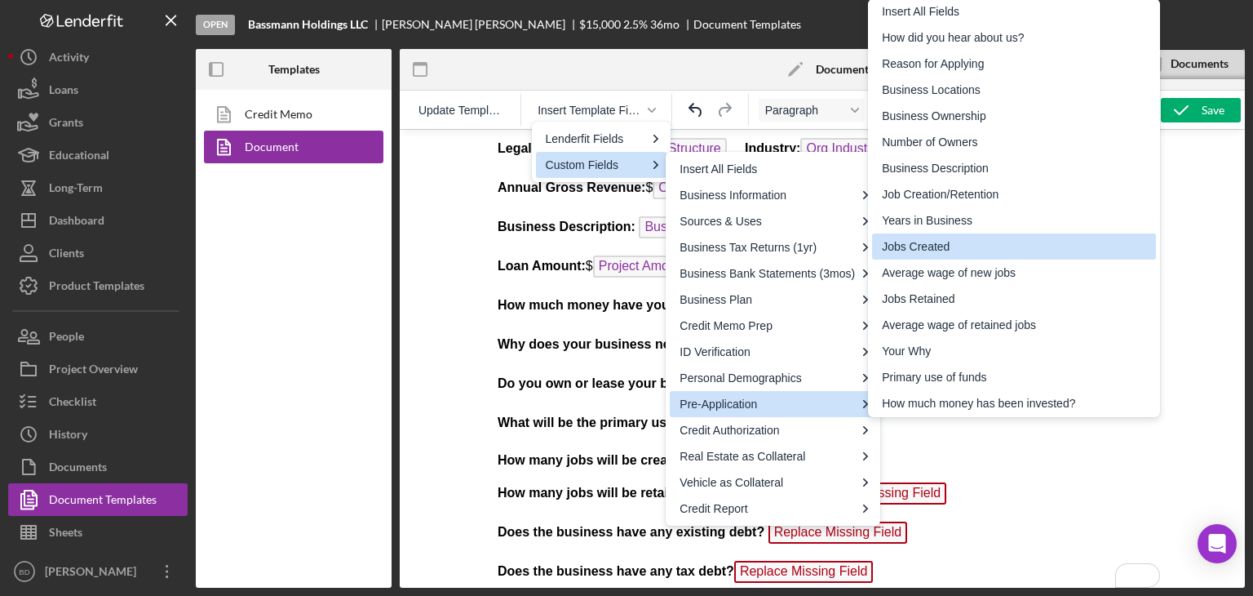
click at [961, 258] on div "Jobs Created" at bounding box center [1014, 246] width 284 height 26
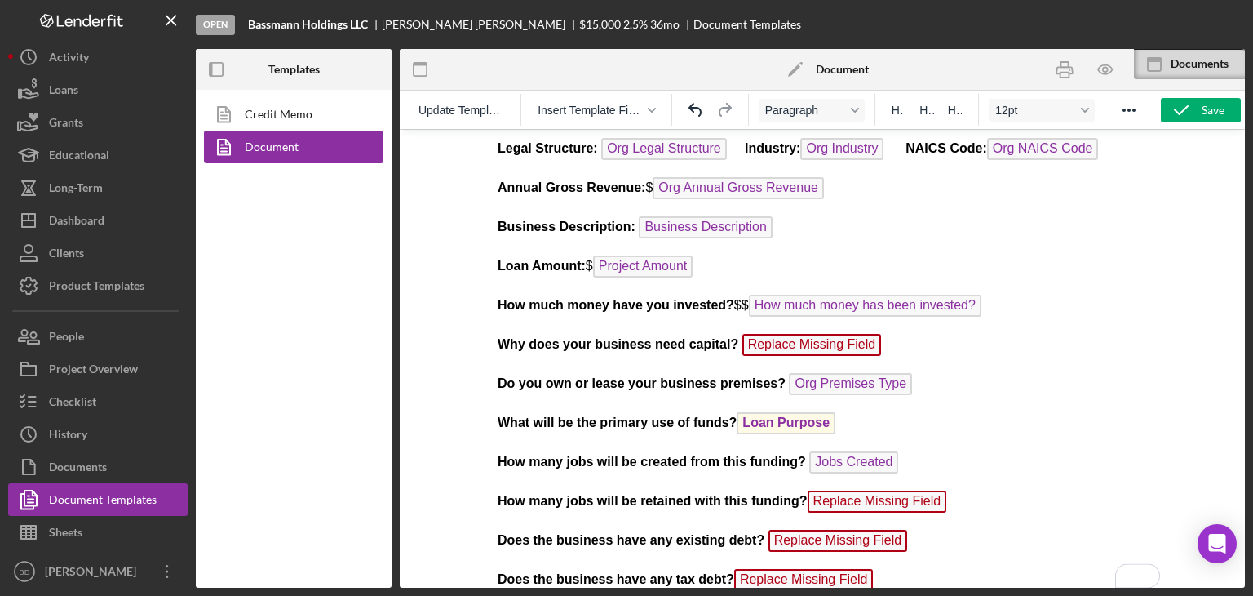
click at [951, 493] on p "How many jobs will be retained with this funding? Replace Missing Field ﻿" at bounding box center [822, 503] width 650 height 26
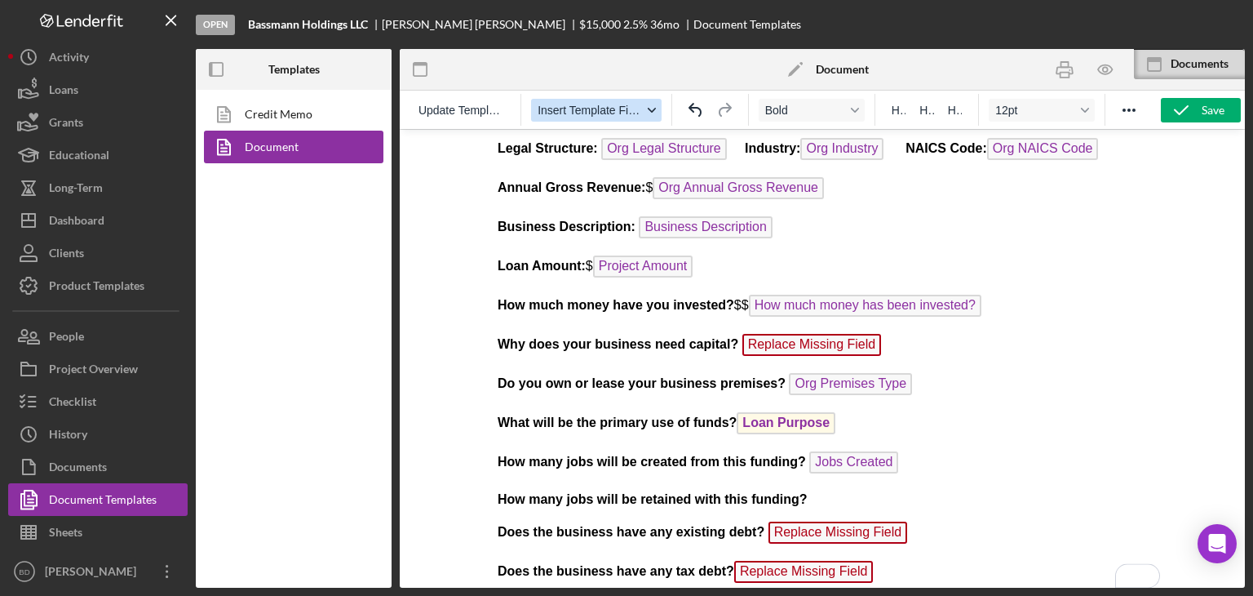
click at [576, 105] on span "Insert Template Field" at bounding box center [590, 110] width 104 height 13
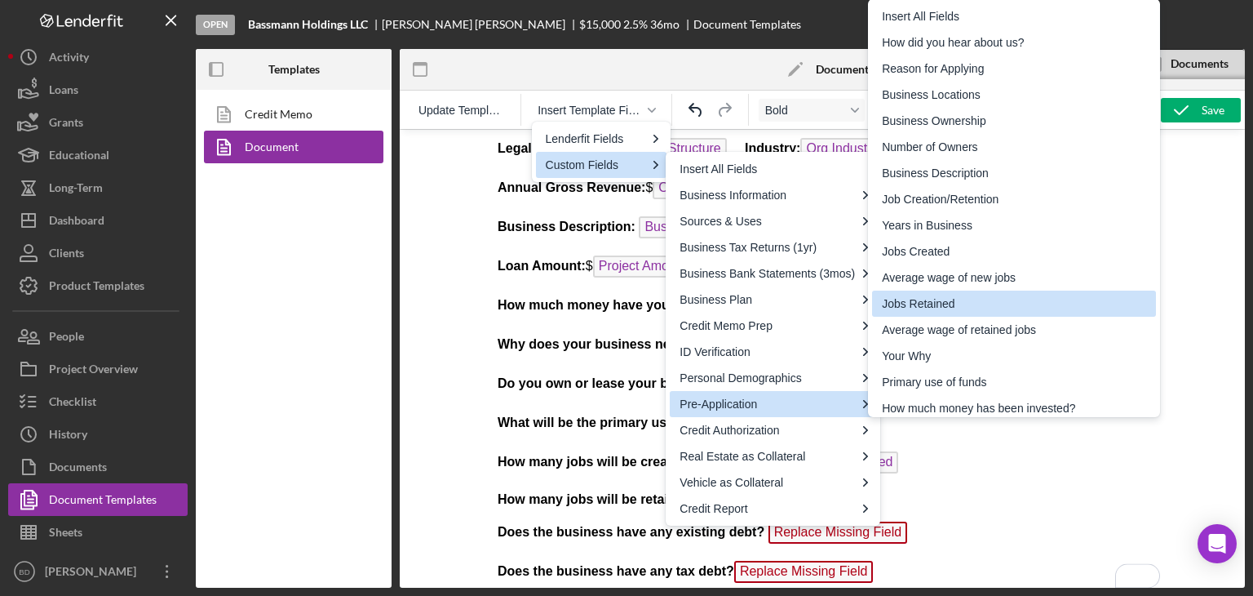
click at [951, 308] on div "Jobs Retained" at bounding box center [1016, 304] width 268 height 20
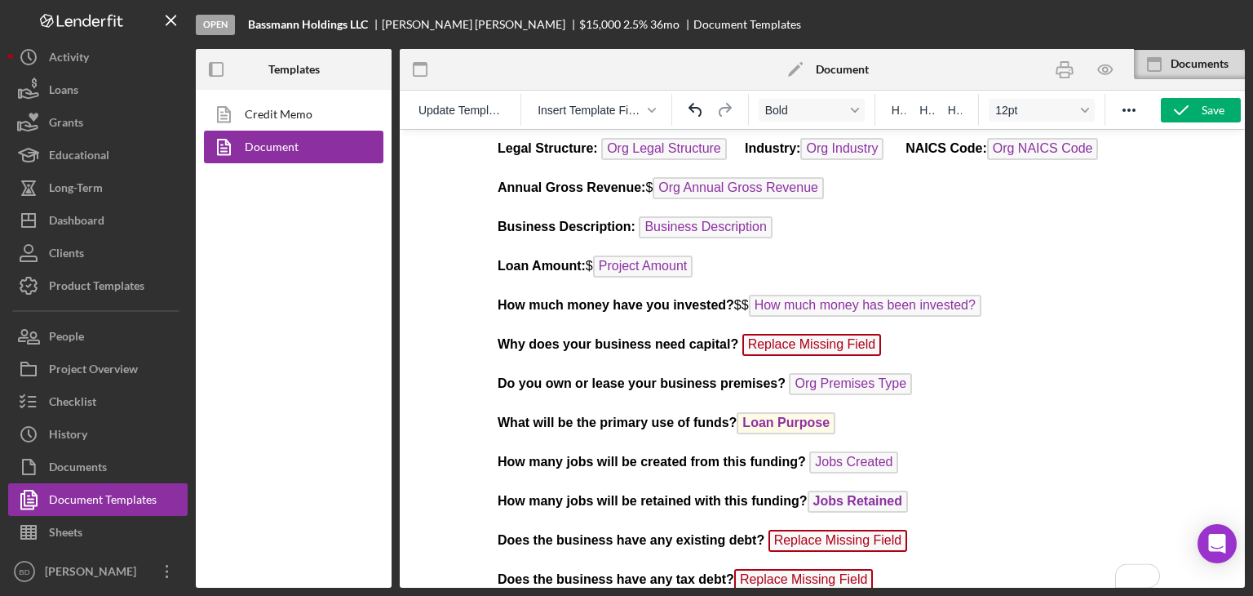
scroll to position [0, 0]
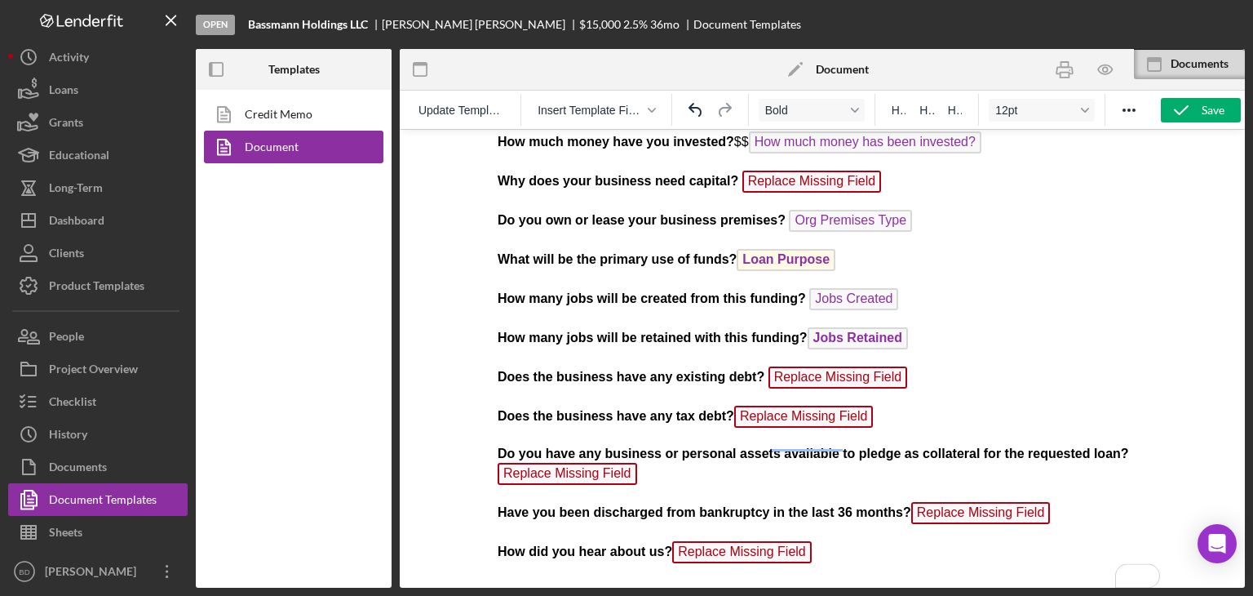
click at [895, 375] on p "Does the business have any existing debt? Replace Missing Field" at bounding box center [822, 379] width 650 height 26
click at [894, 369] on p "Does the business have any existing debt? Replace Missing Field ﻿" at bounding box center [822, 379] width 650 height 26
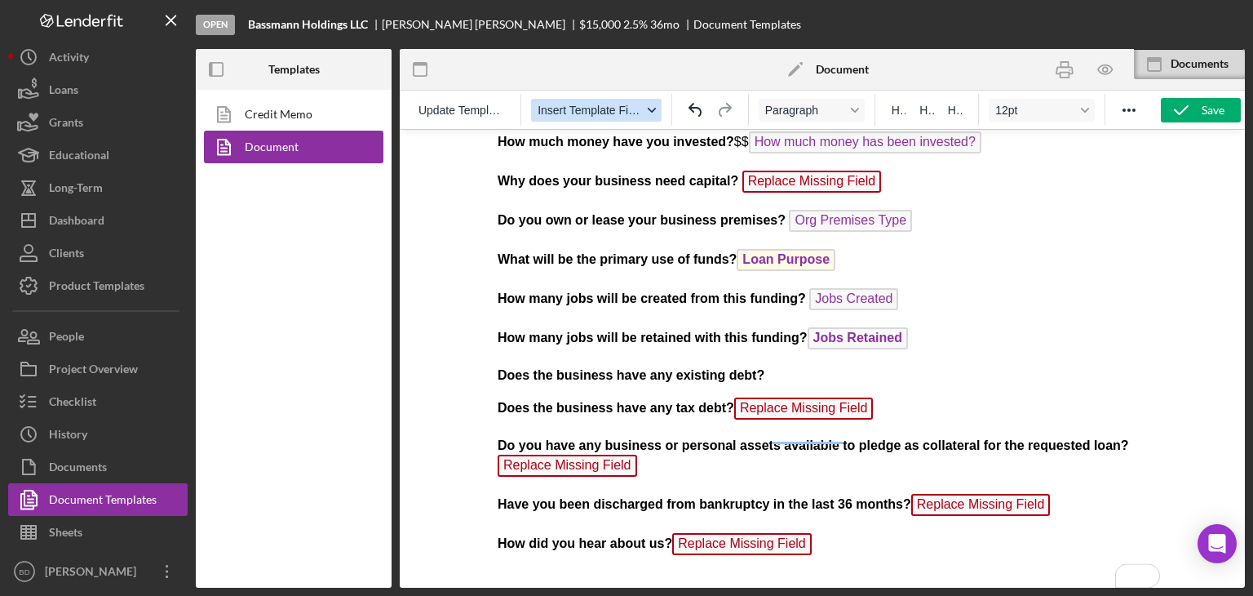
click at [574, 111] on span "Insert Template Field" at bounding box center [590, 110] width 104 height 13
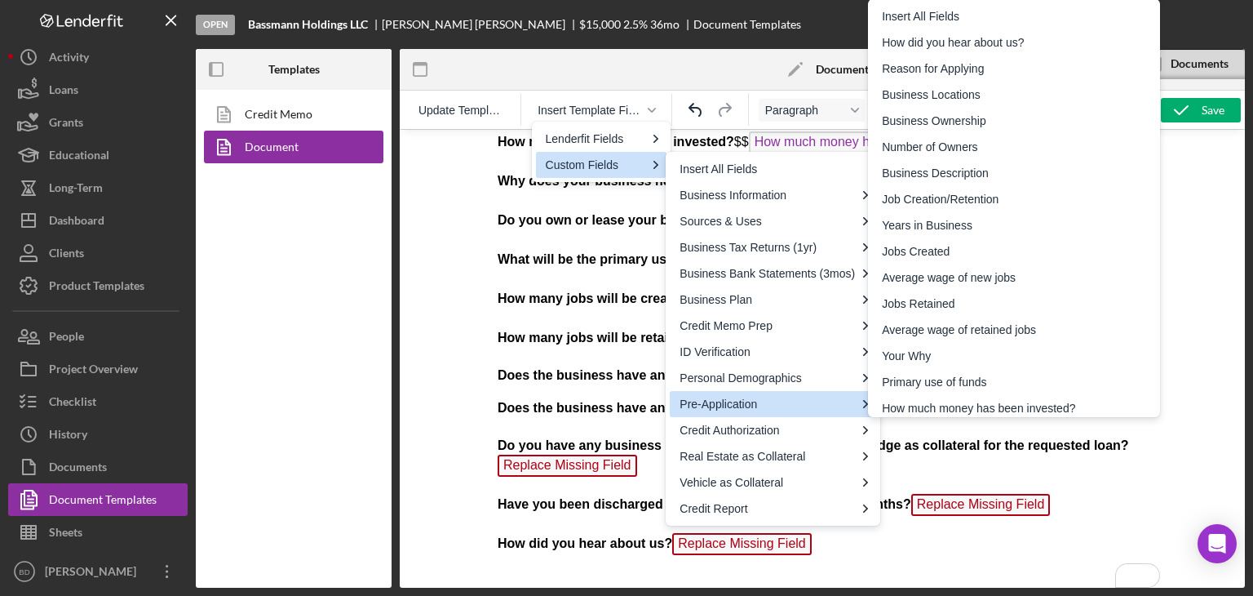
drag, startPoint x: 829, startPoint y: 192, endPoint x: 791, endPoint y: 392, distance: 204.4
click at [791, 392] on div "Pre-Application" at bounding box center [773, 404] width 206 height 26
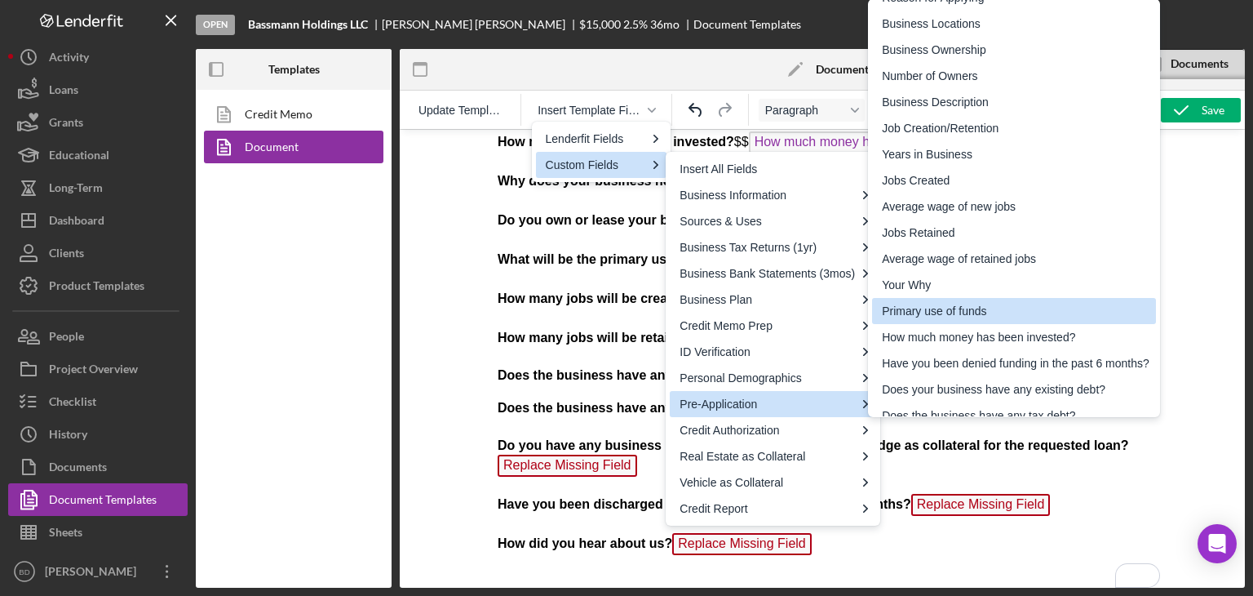
scroll to position [138, 0]
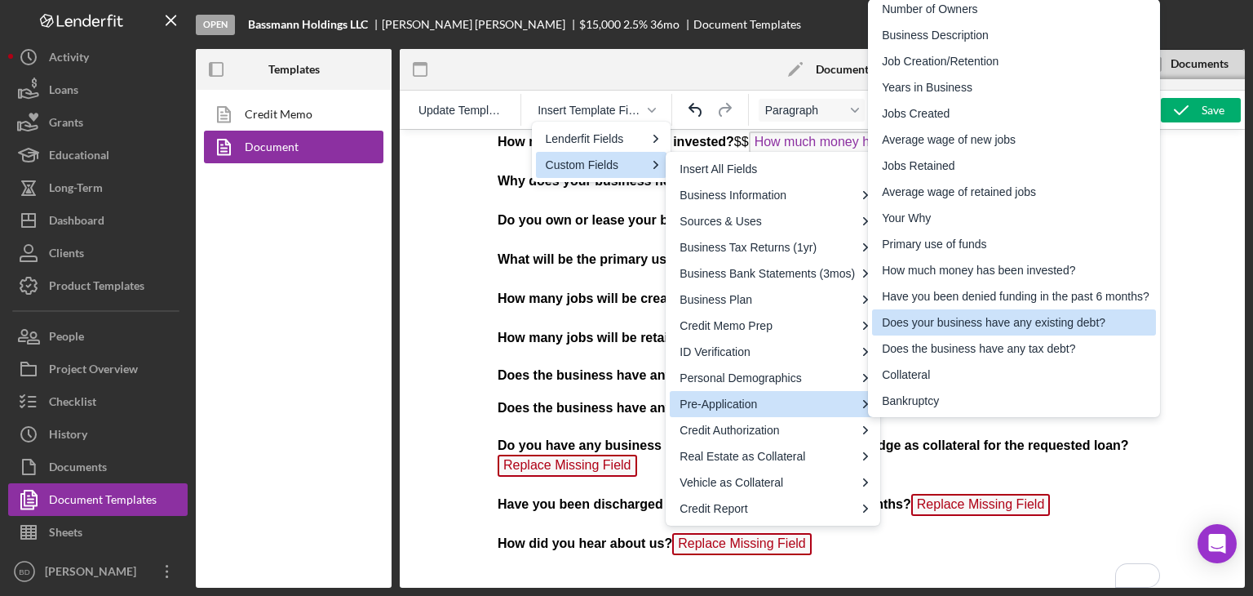
click at [991, 326] on div "Does your business have any existing debt?" at bounding box center [1016, 323] width 268 height 20
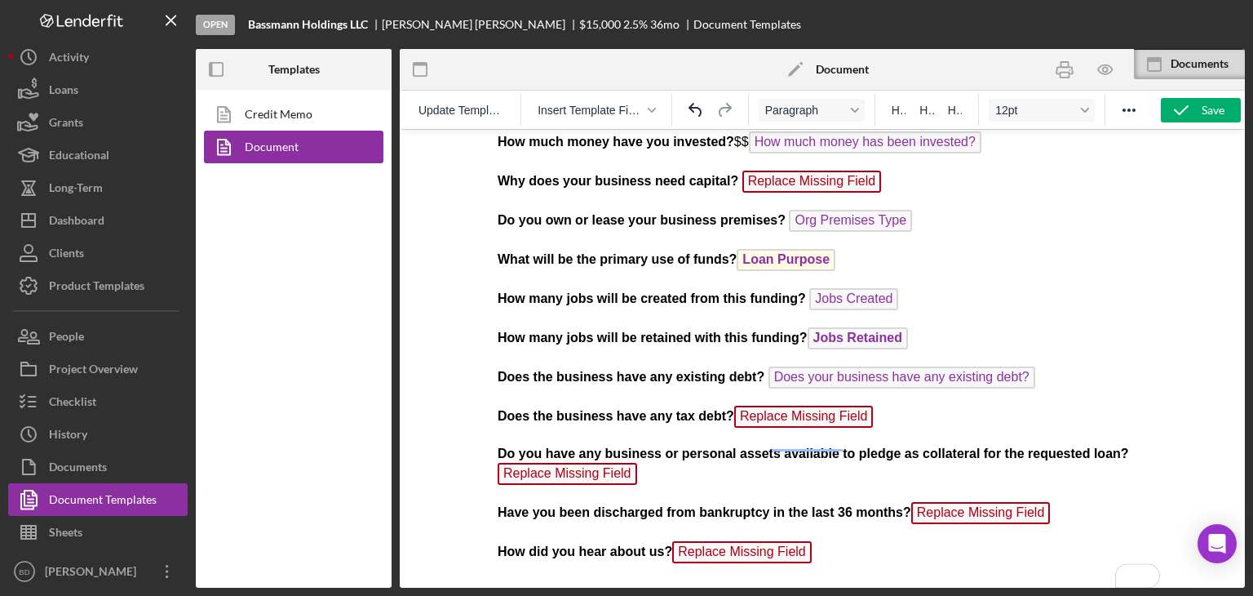
click at [872, 407] on p "Does the business have any tax debt? Replace Missing Field" at bounding box center [822, 419] width 650 height 26
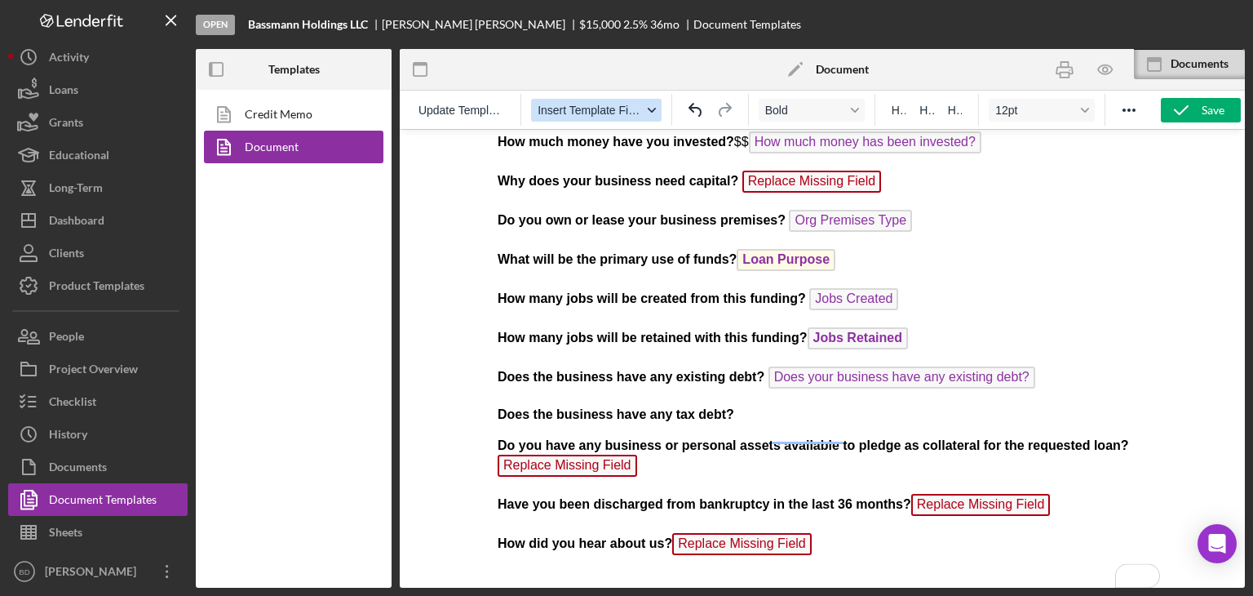
click at [645, 118] on button "Insert Template Field" at bounding box center [596, 110] width 131 height 23
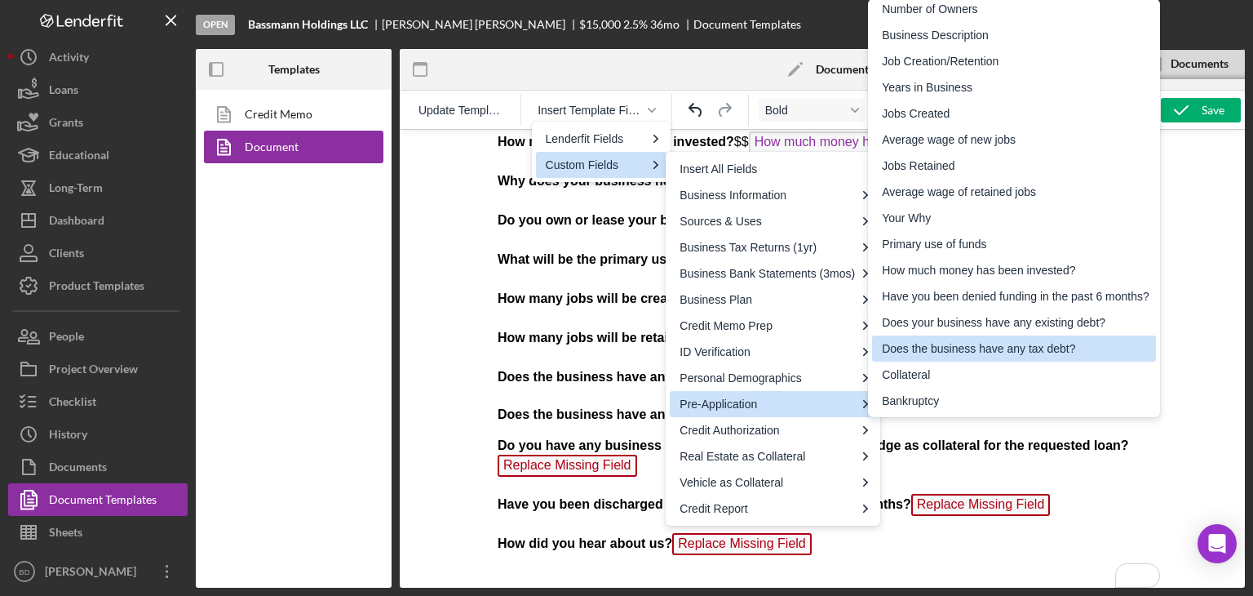
click at [938, 349] on div "Does the business have any tax debt?" at bounding box center [1016, 349] width 268 height 20
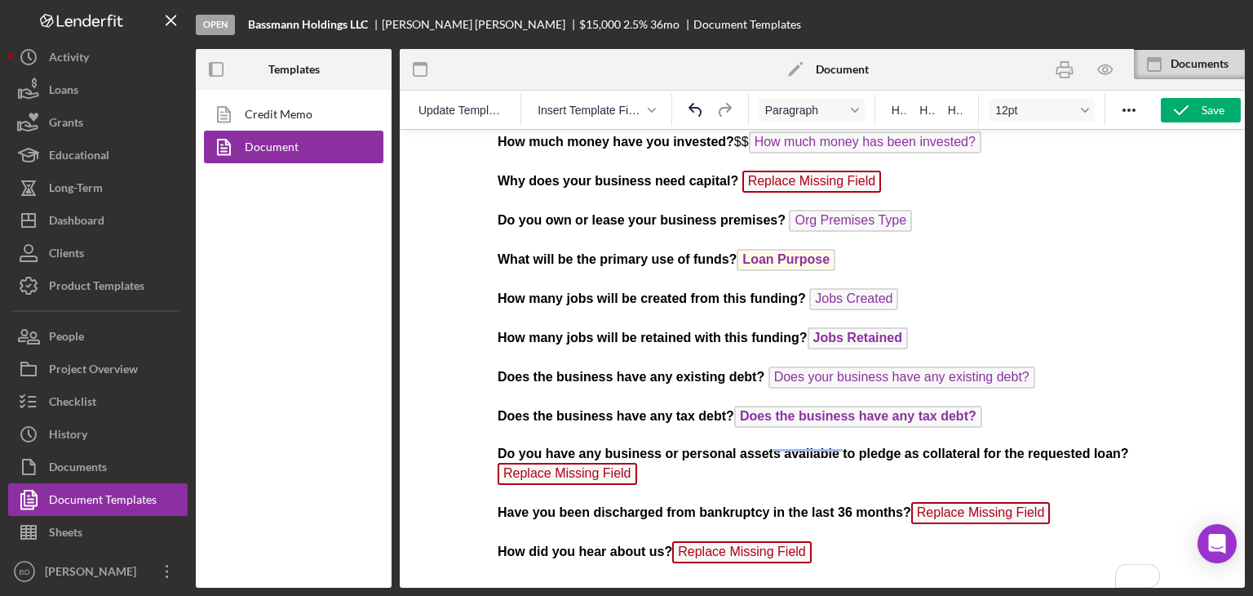
click at [641, 468] on p "Do you have any business or personal assets available to pledge as collateral f…" at bounding box center [822, 467] width 650 height 44
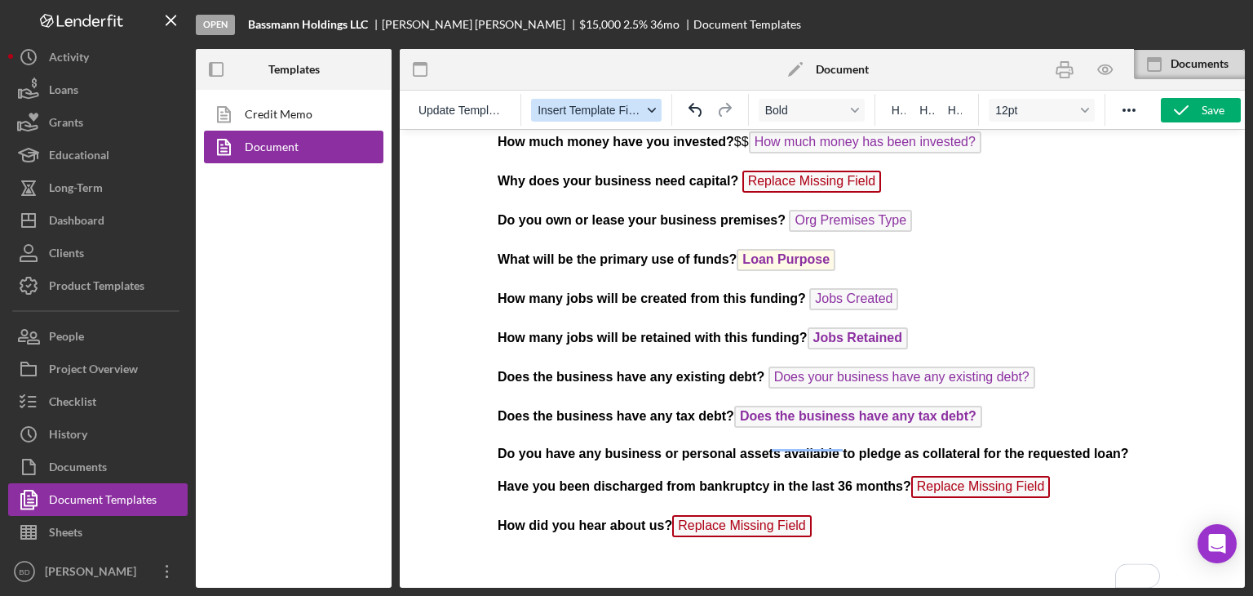
click at [601, 112] on span "Insert Template Field" at bounding box center [590, 110] width 104 height 13
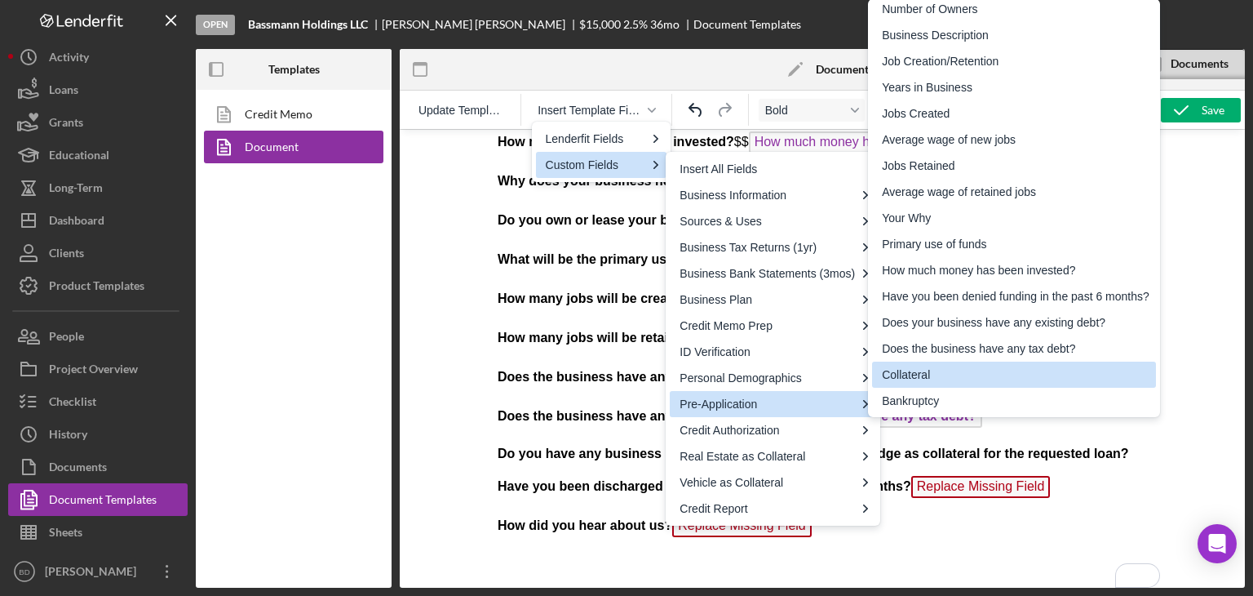
click at [989, 366] on div "Collateral" at bounding box center [1016, 375] width 268 height 20
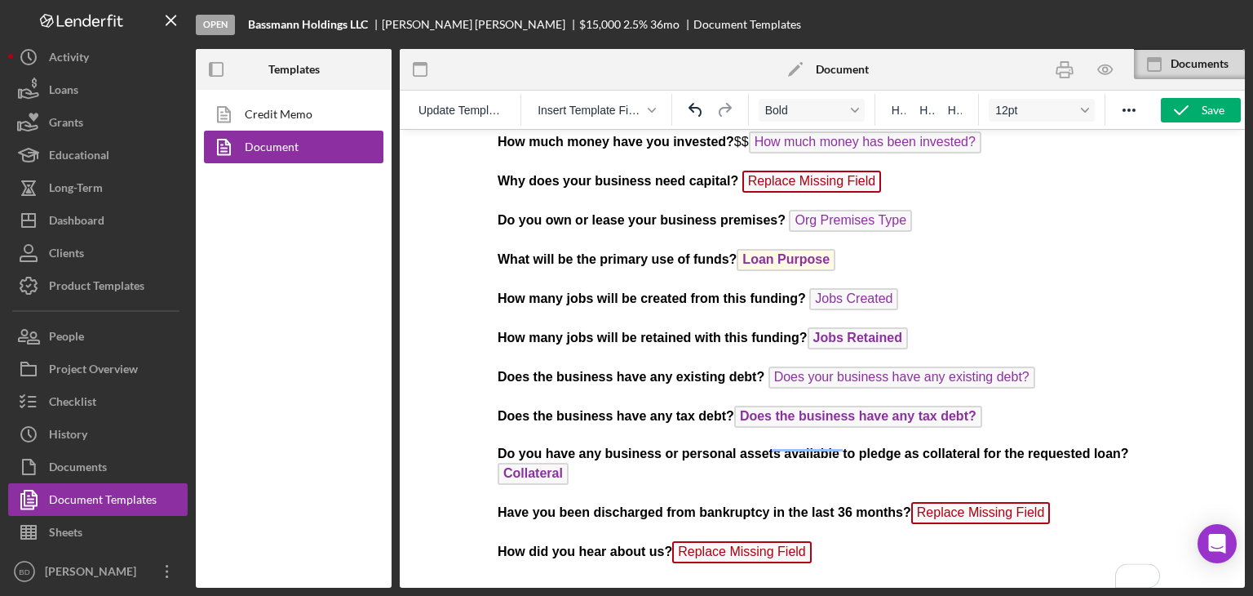
click at [1053, 502] on p "Have you been discharged from bankruptcy in the last 36 months? Replace Missing…" at bounding box center [822, 515] width 650 height 26
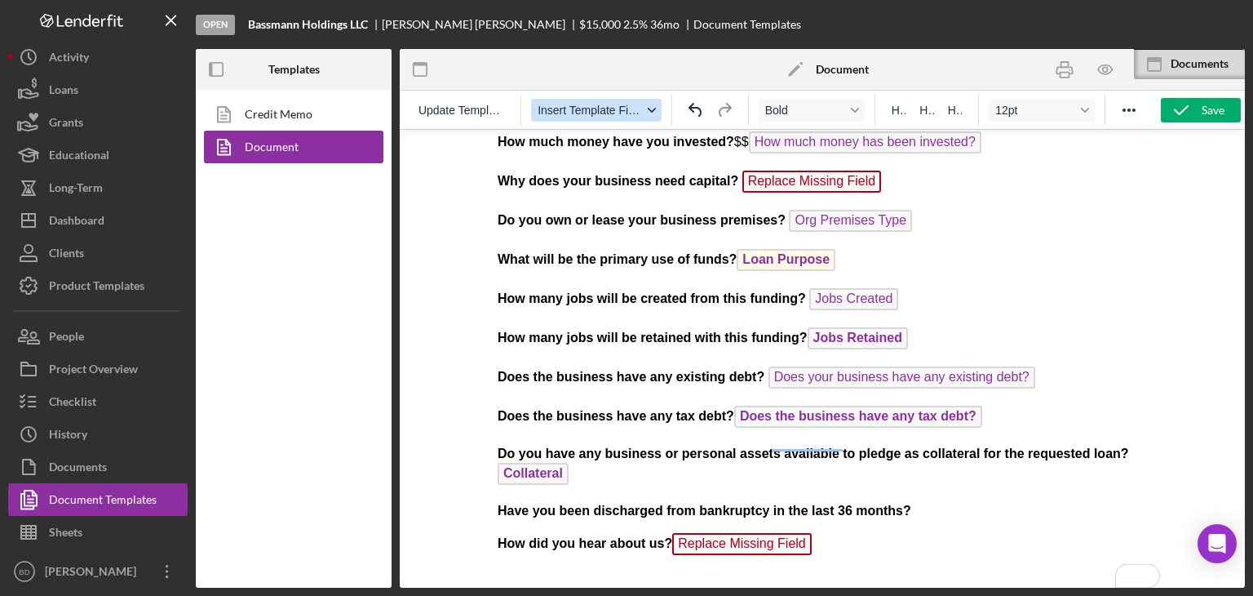
click at [569, 104] on span "Insert Template Field" at bounding box center [590, 110] width 104 height 13
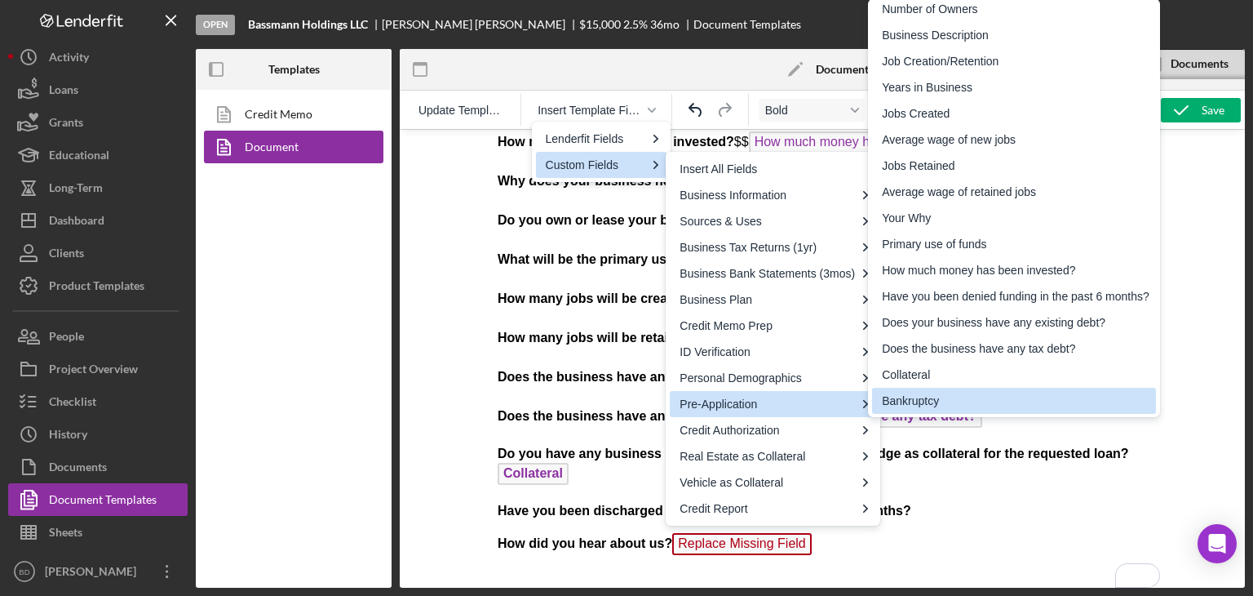
click at [964, 399] on div "Bankruptcy" at bounding box center [1016, 401] width 268 height 20
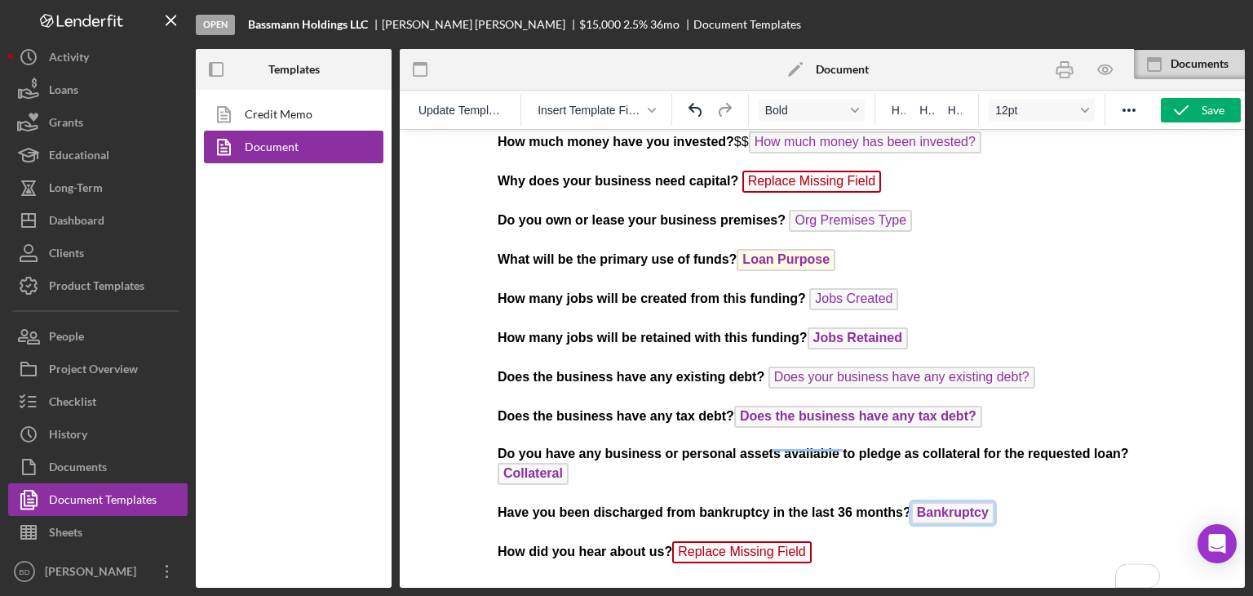
click at [960, 502] on span "Bankruptcy" at bounding box center [952, 513] width 83 height 22
click at [816, 406] on span "Does the business have any tax debt?" at bounding box center [858, 417] width 248 height 22
click at [521, 463] on span "Collateral" at bounding box center [532, 474] width 71 height 22
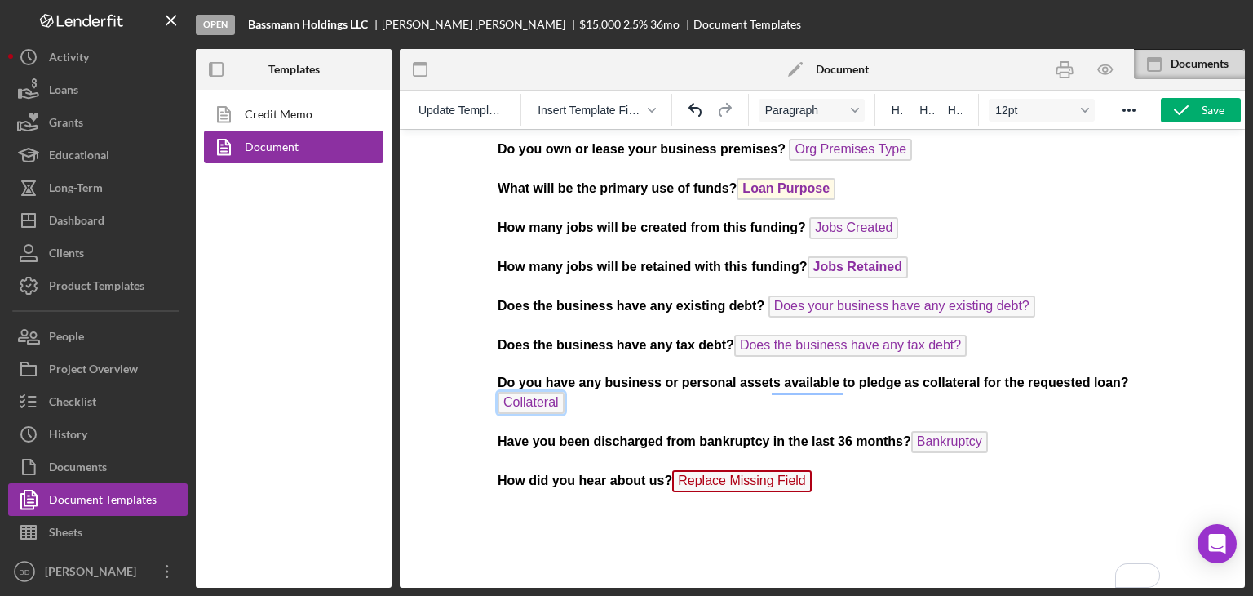
scroll to position [806, 0]
click at [814, 469] on p "How did you hear about us? Replace Missing Field" at bounding box center [822, 482] width 650 height 26
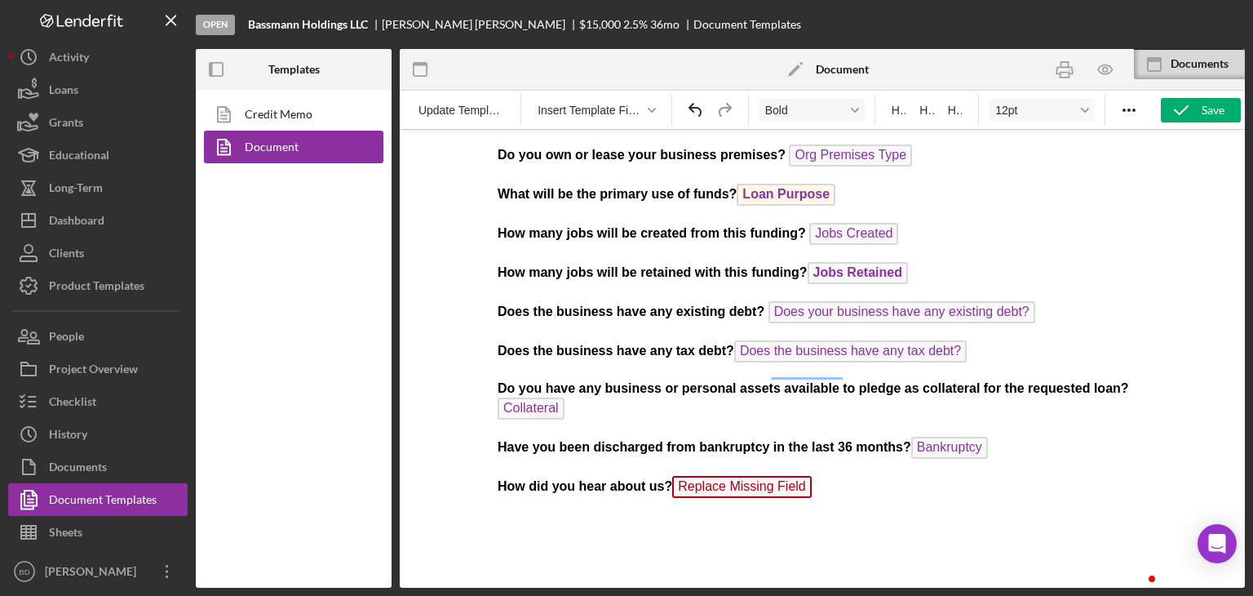
scroll to position [800, 0]
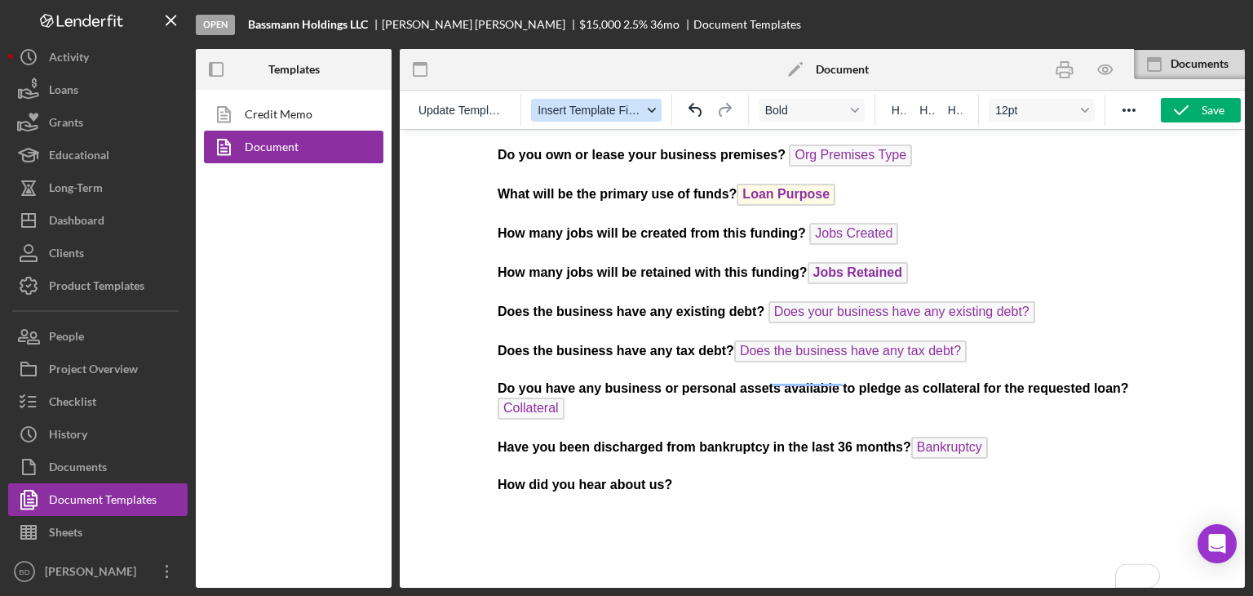
click at [577, 99] on button "Insert Template Field" at bounding box center [596, 110] width 131 height 23
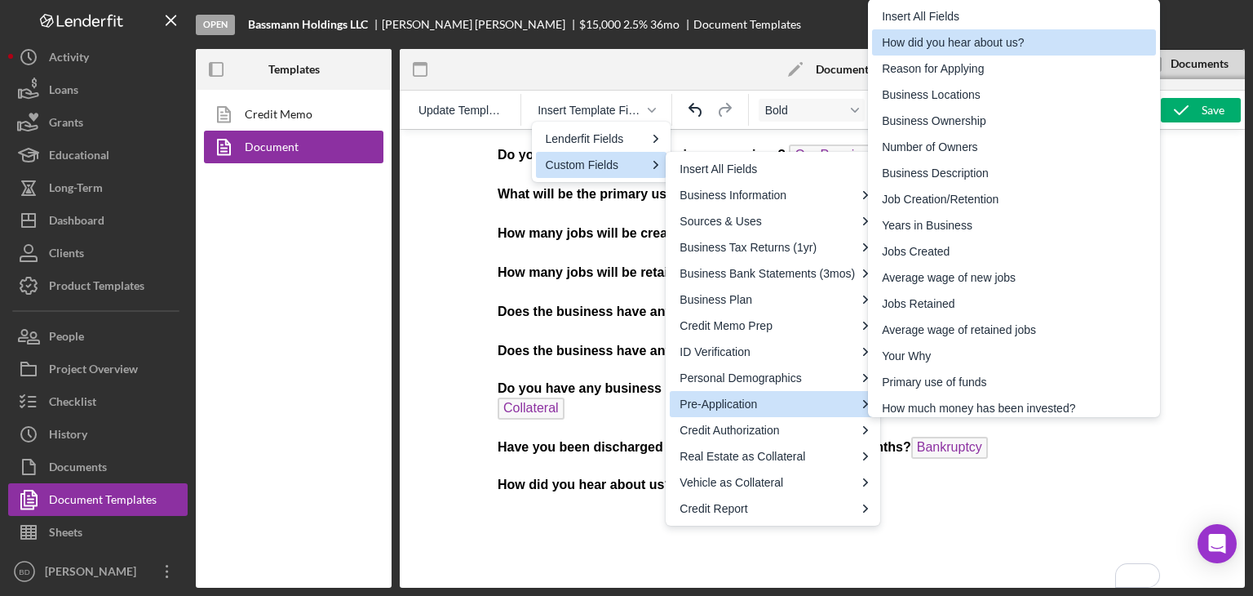
click at [983, 50] on div "How did you hear about us?" at bounding box center [1016, 43] width 268 height 20
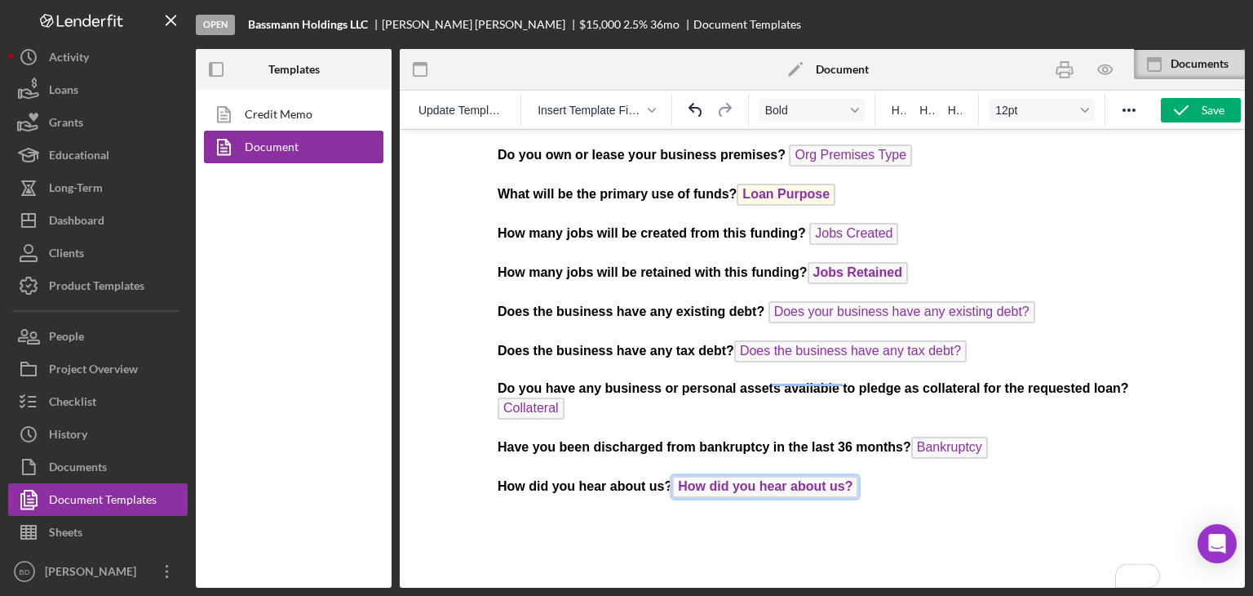
click at [796, 481] on span "How did you hear about us?" at bounding box center [765, 487] width 186 height 22
click at [1200, 118] on icon "button" at bounding box center [1181, 110] width 41 height 41
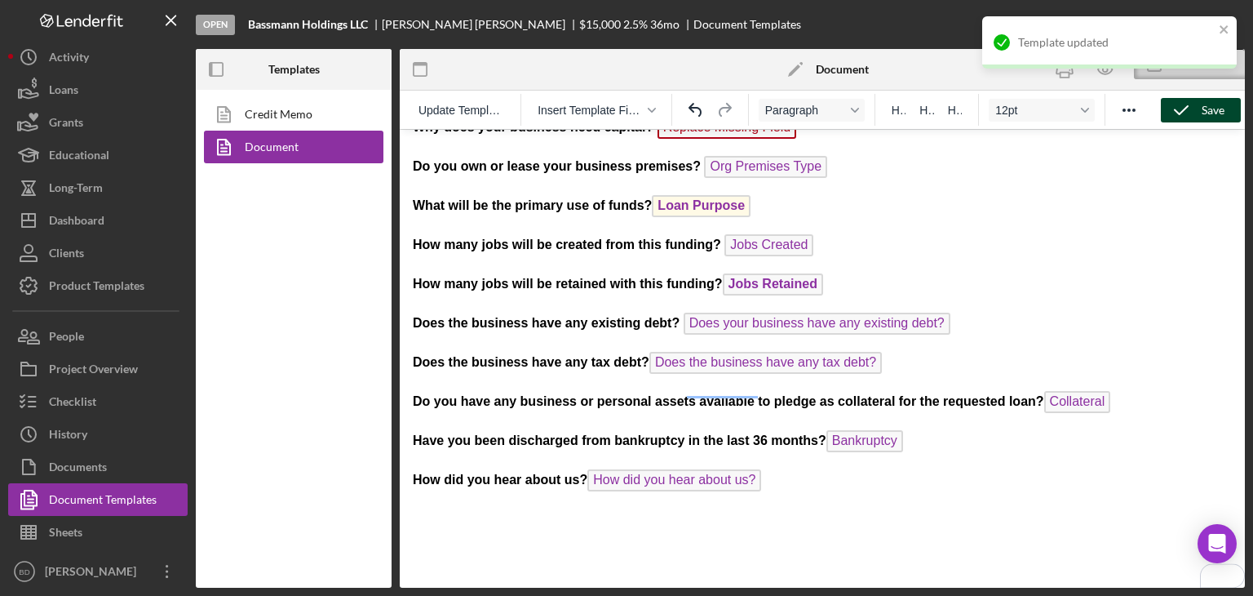
click at [1107, 69] on div "Template updated" at bounding box center [1109, 49] width 261 height 72
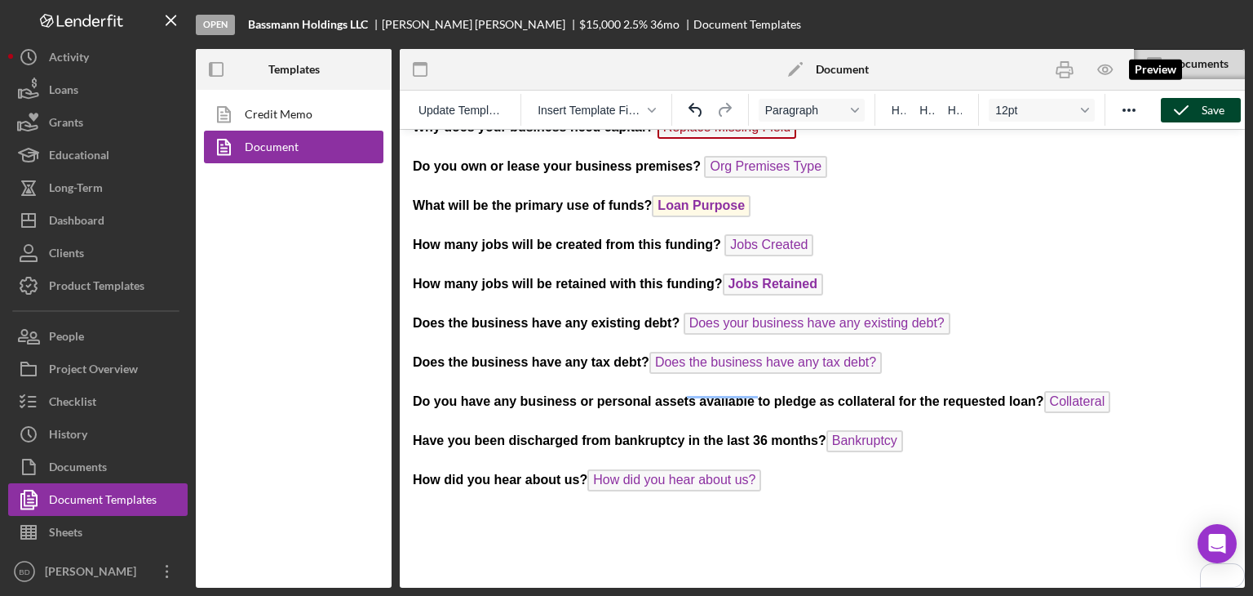
click at [1102, 74] on icon "button" at bounding box center [1105, 69] width 14 height 9
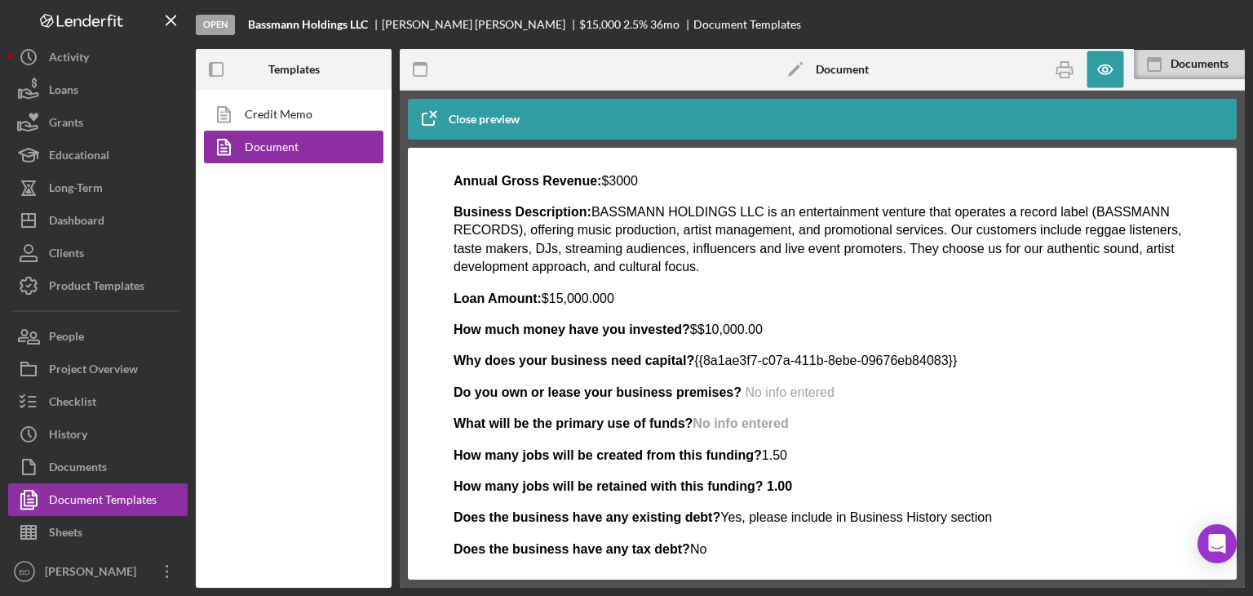
scroll to position [517, 0]
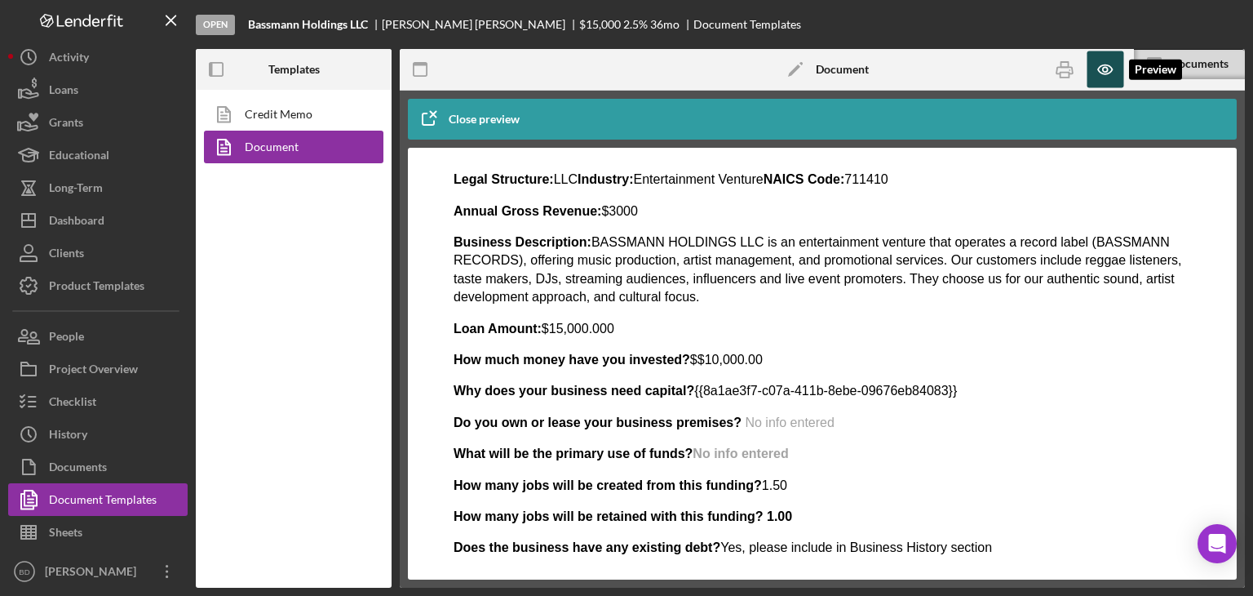
click at [1103, 69] on icon "button" at bounding box center [1105, 69] width 5 height 5
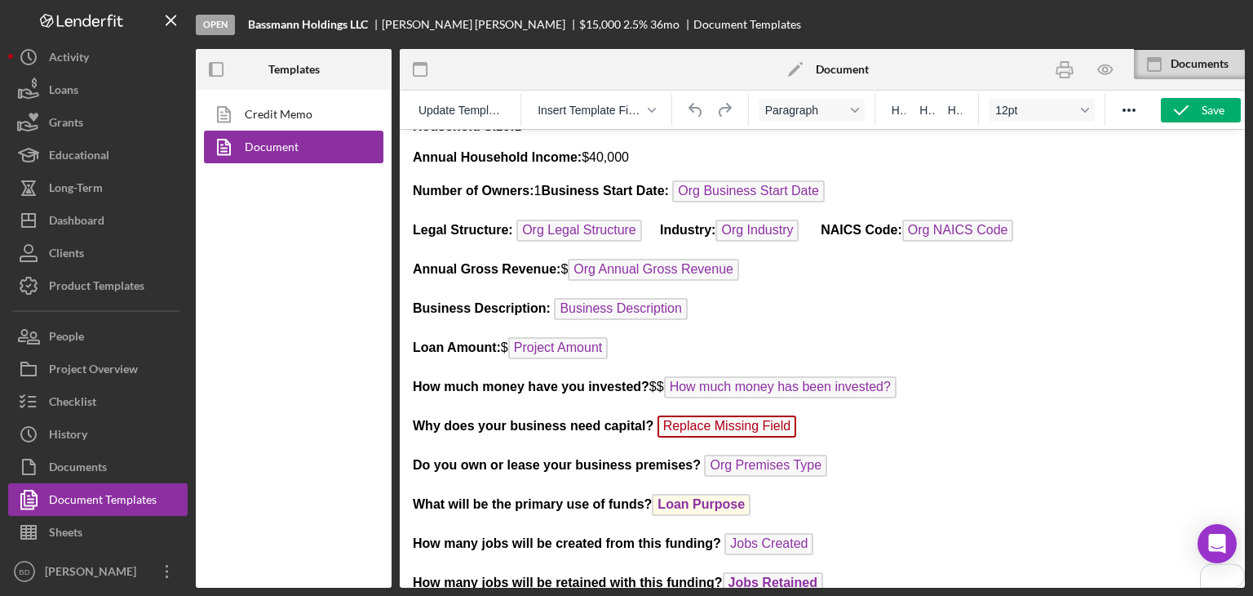
scroll to position [490, 0]
click at [801, 415] on p "Why does your business need capital? Replace Missing Field" at bounding box center [822, 428] width 819 height 26
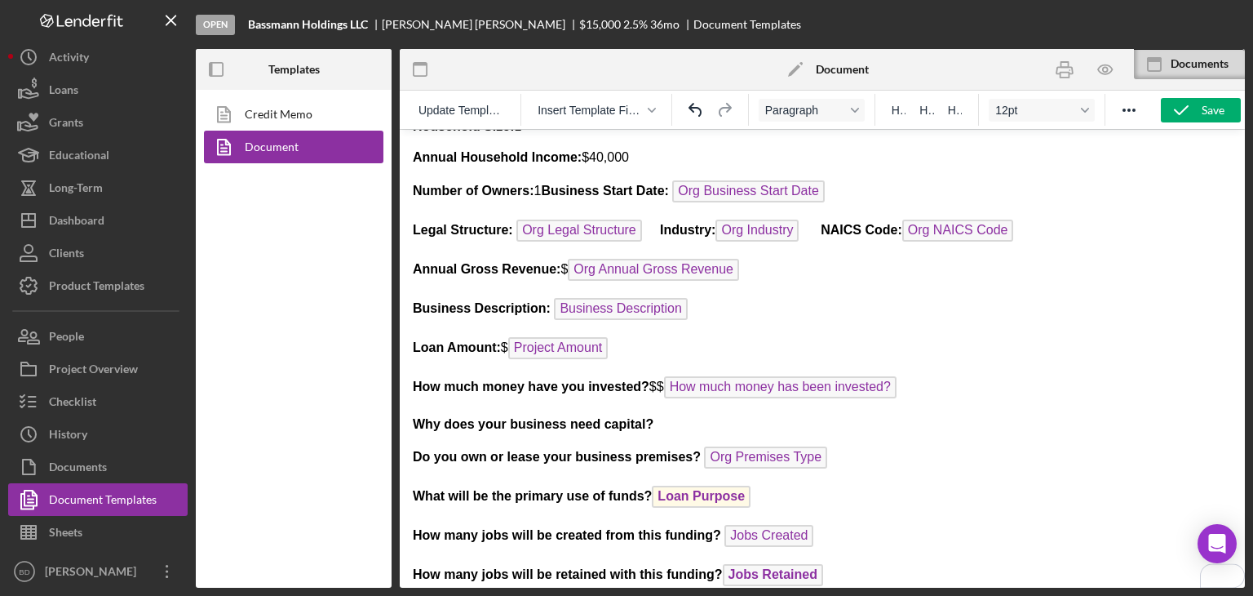
click at [574, 123] on div "Insert Template Field" at bounding box center [596, 110] width 151 height 32
click at [580, 118] on button "Insert Template Field" at bounding box center [596, 110] width 131 height 23
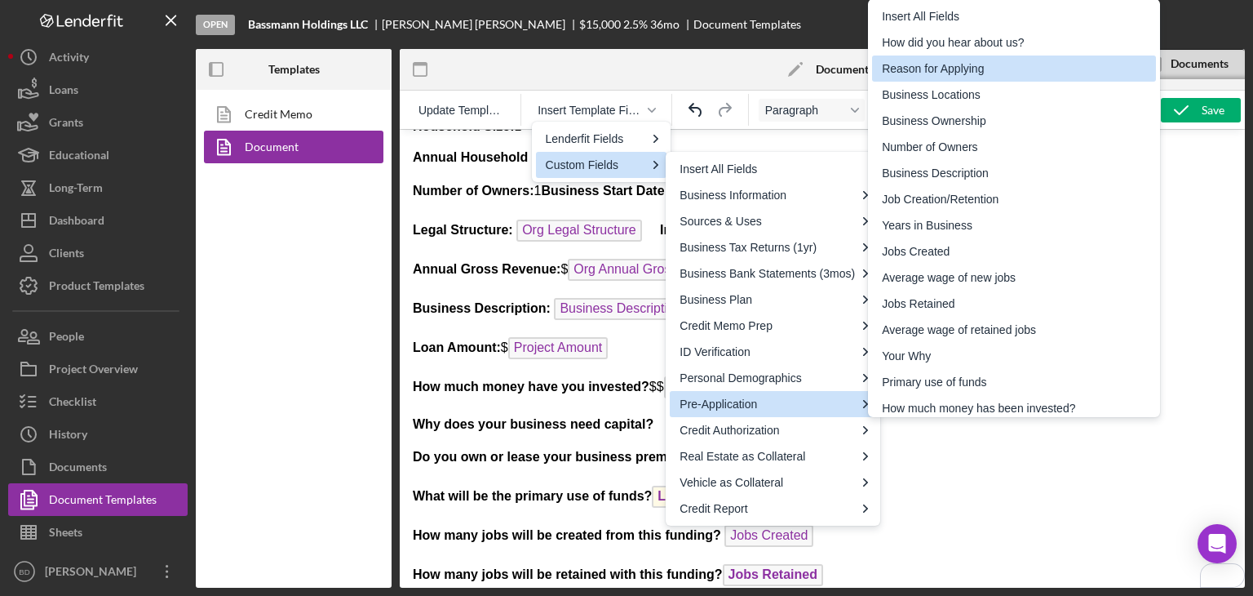
click at [967, 70] on div "Reason for Applying" at bounding box center [1016, 69] width 268 height 20
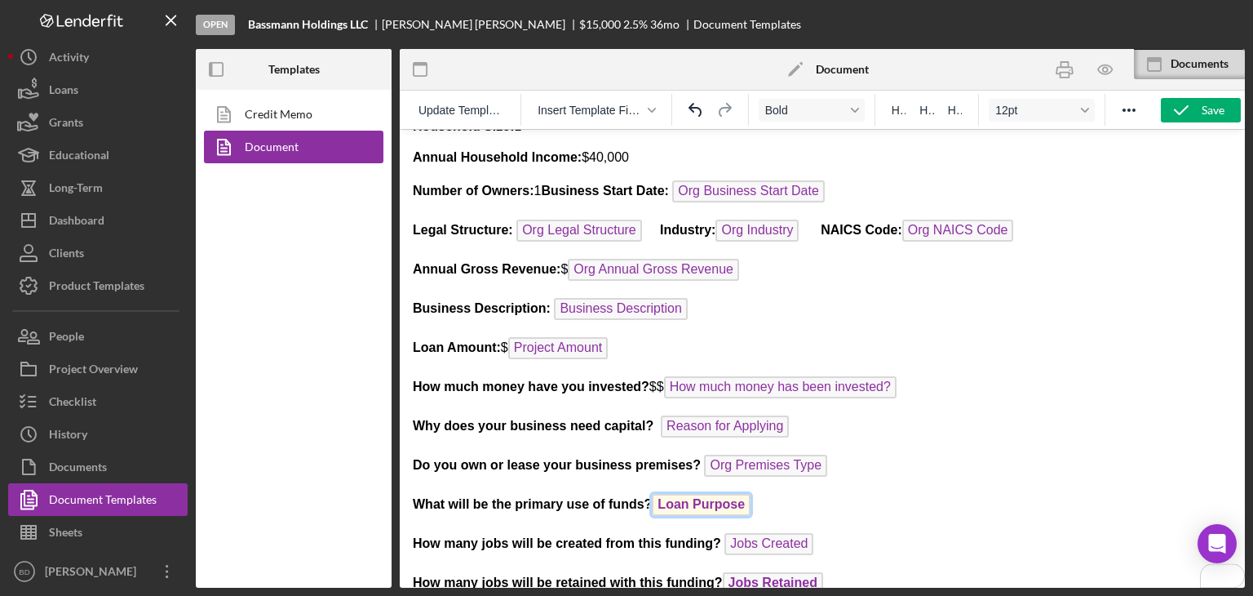
click at [709, 494] on span "Loan Purpose" at bounding box center [701, 505] width 99 height 22
click at [753, 494] on p "What will be the primary use of funds? Loan Purpose ﻿" at bounding box center [822, 507] width 819 height 26
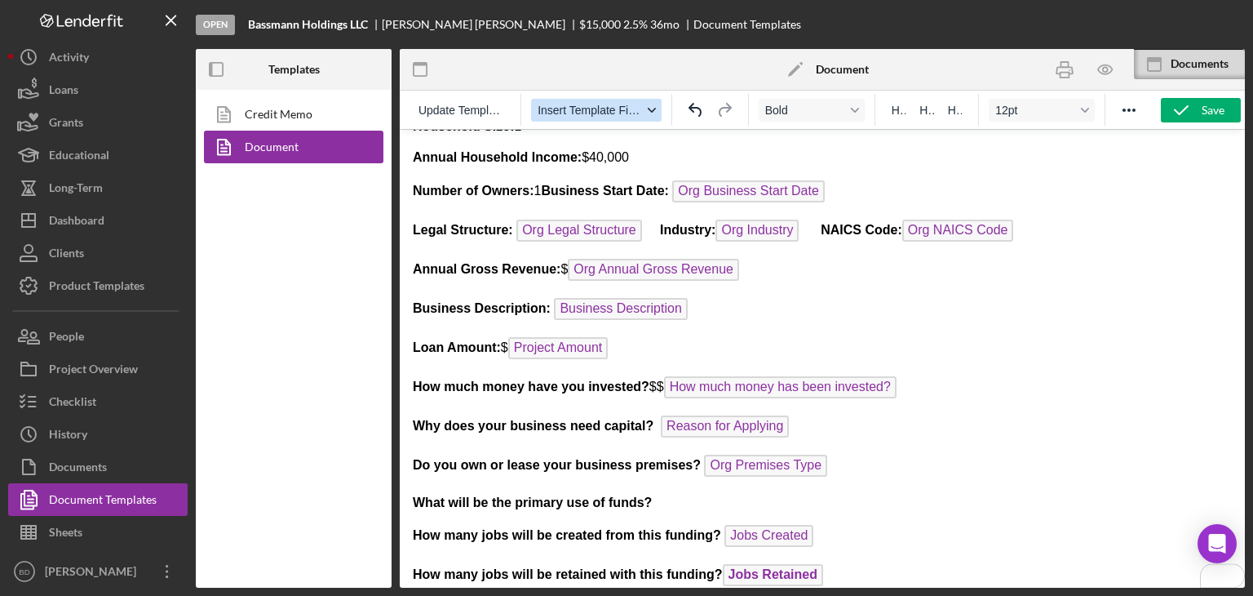
click at [601, 118] on button "Insert Template Field" at bounding box center [596, 110] width 131 height 23
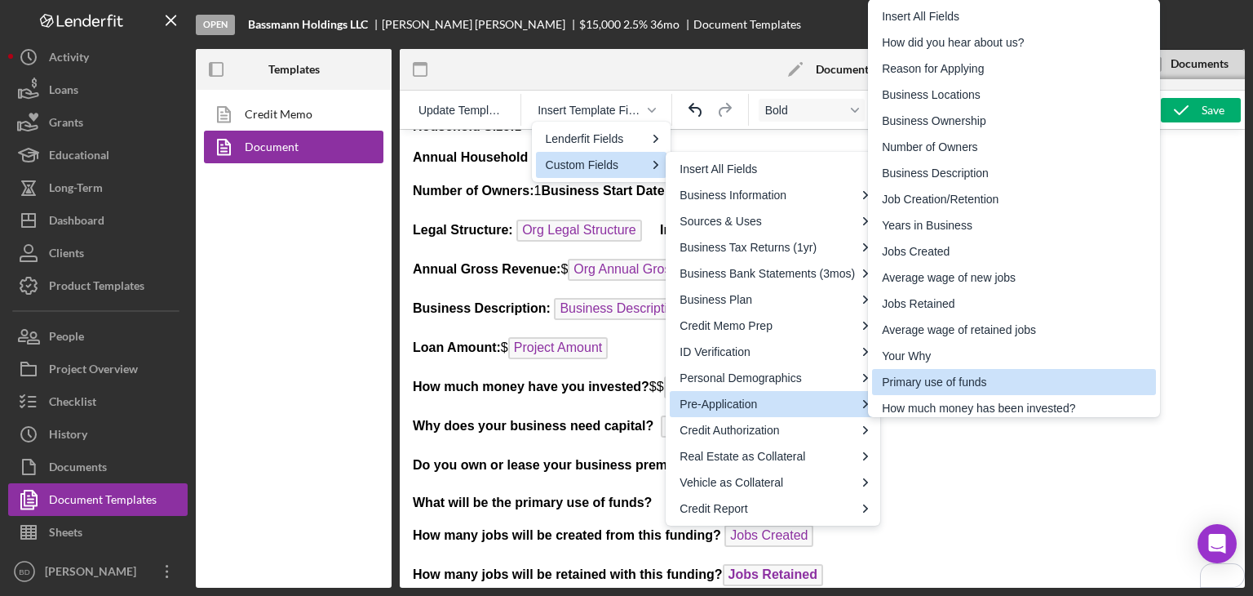
scroll to position [5, 0]
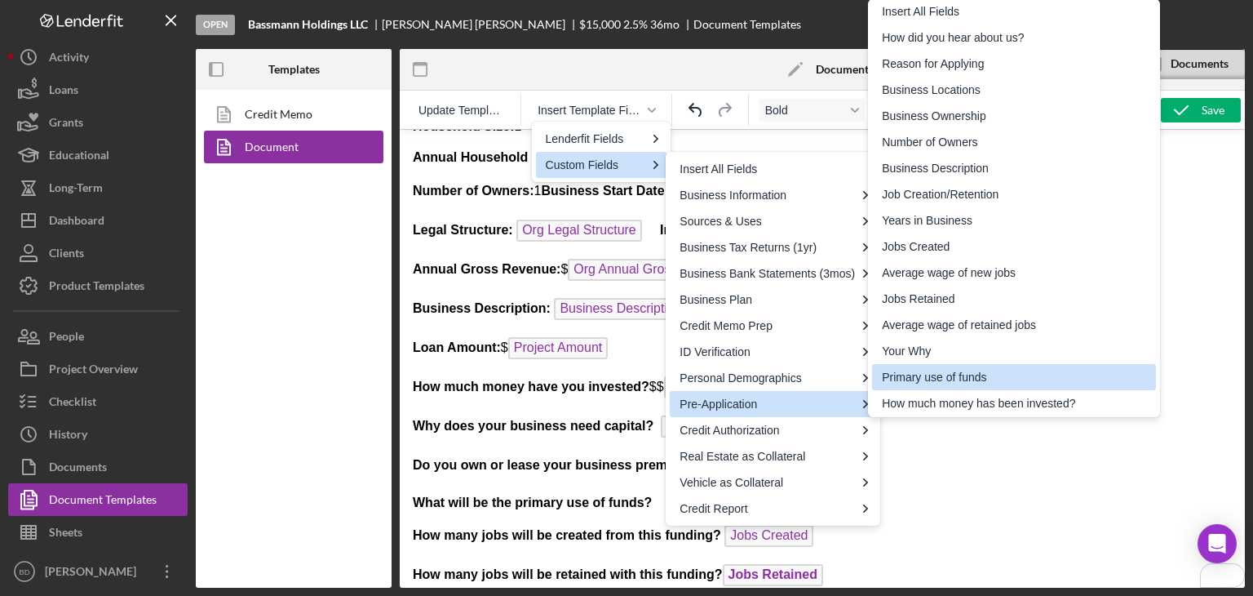
click at [976, 371] on div "Primary use of funds" at bounding box center [1016, 377] width 268 height 20
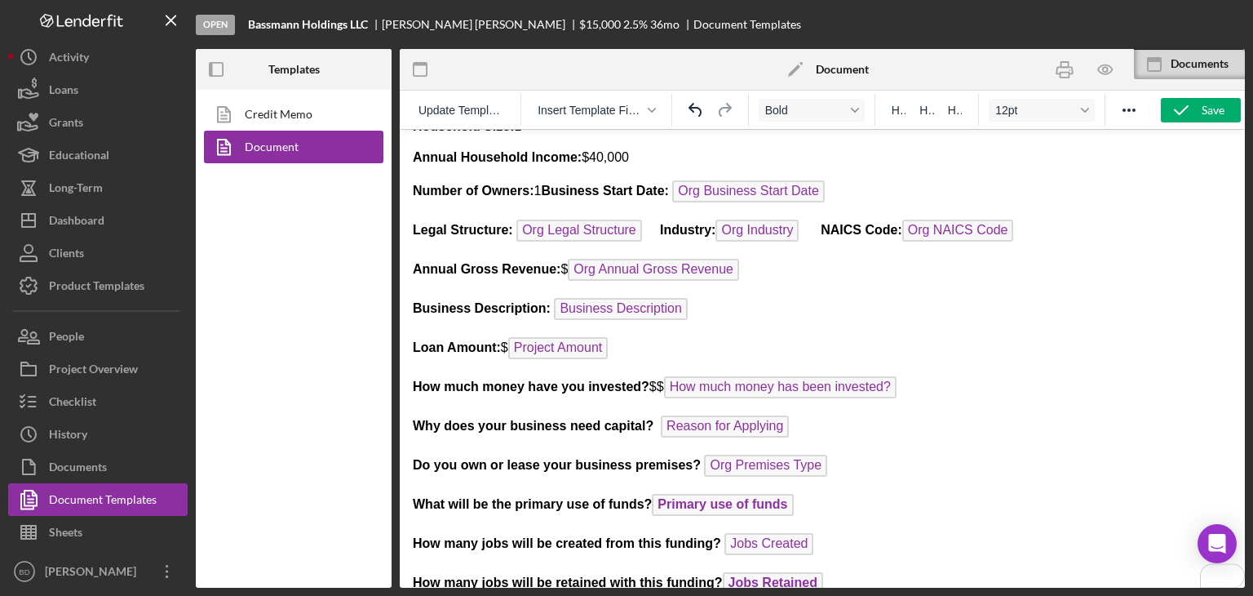
click at [713, 494] on span "Primary use of funds" at bounding box center [722, 505] width 141 height 22
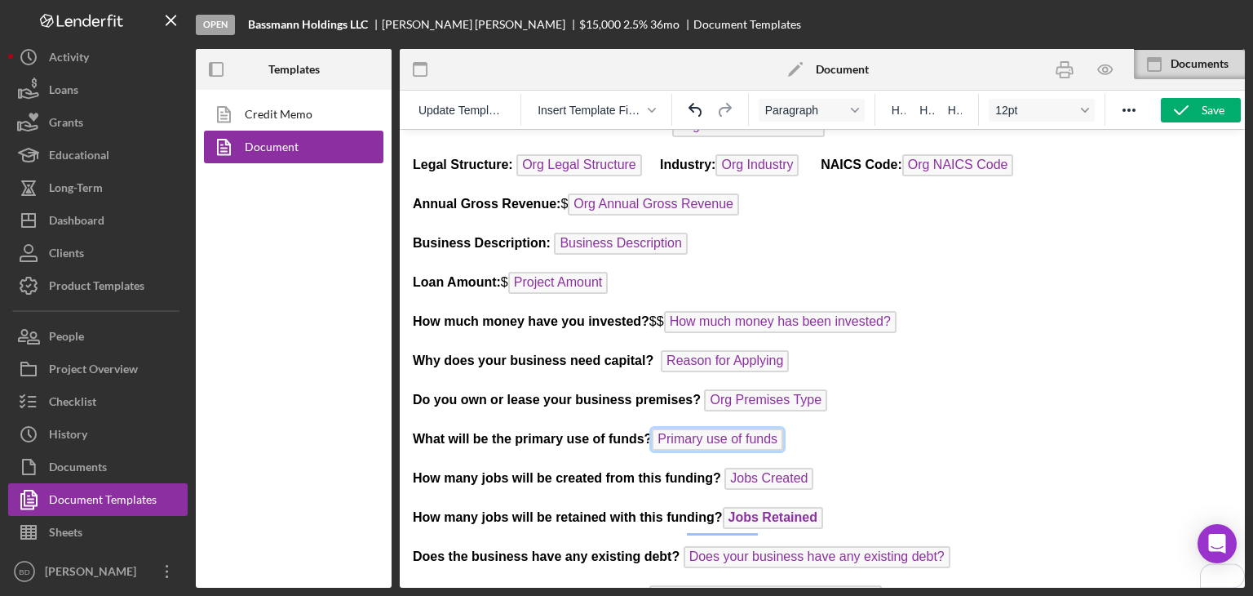
scroll to position [653, 0]
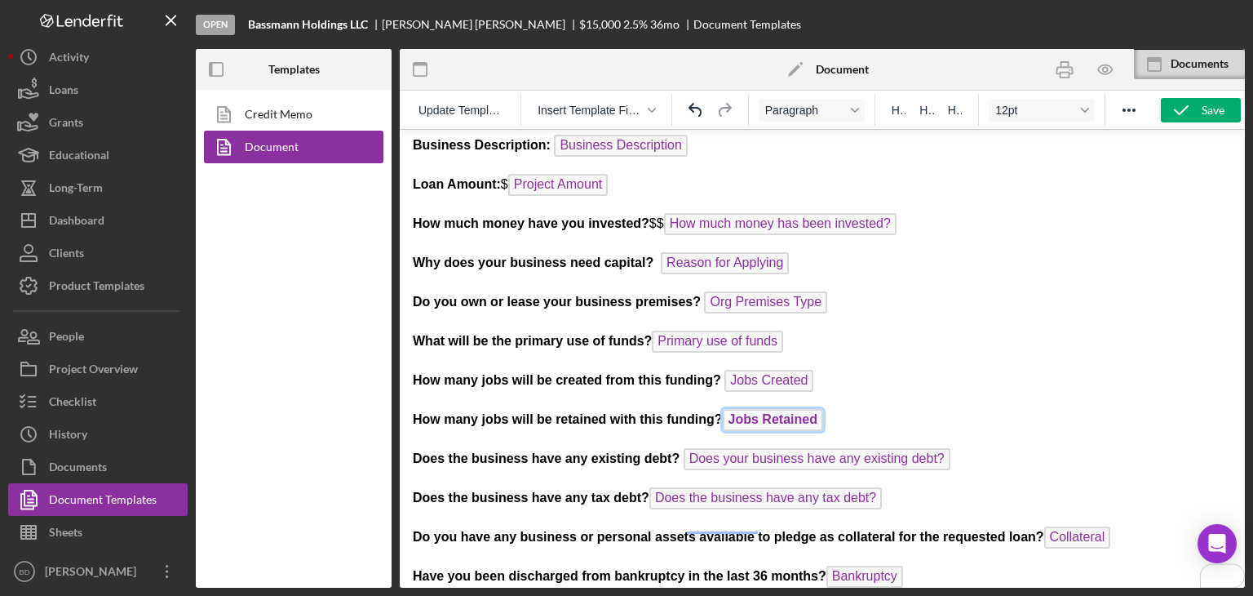
click at [747, 409] on span "Jobs Retained" at bounding box center [773, 420] width 100 height 22
click at [1195, 113] on icon "button" at bounding box center [1181, 110] width 41 height 41
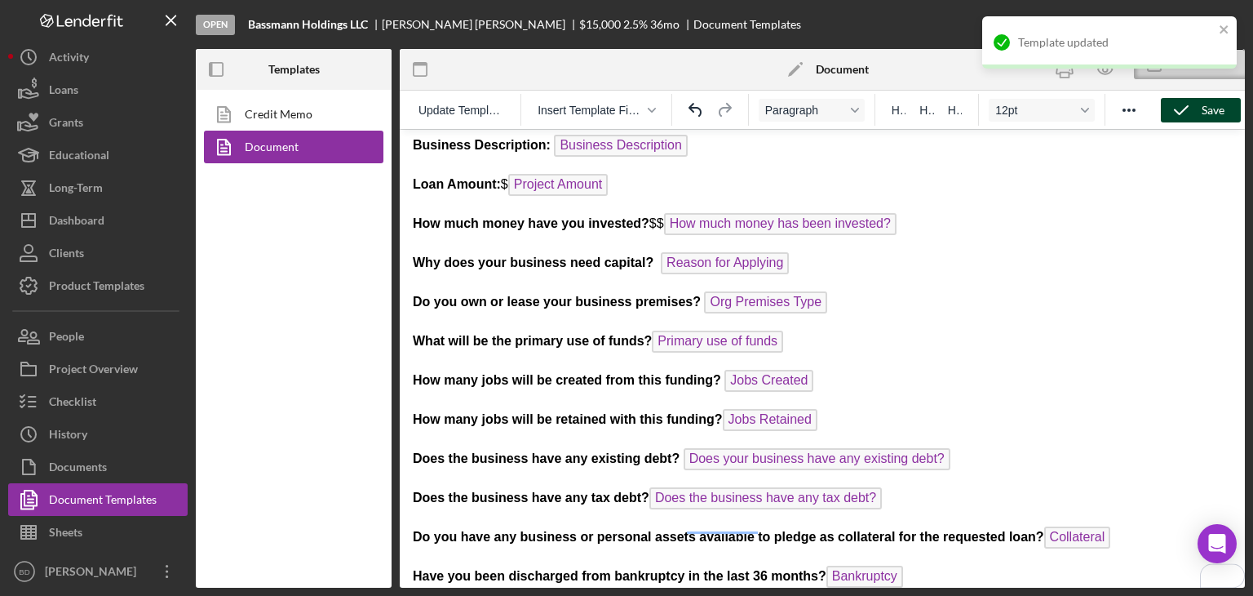
click at [1108, 73] on div "Template updated" at bounding box center [1109, 49] width 261 height 72
click at [1099, 73] on div "Template updated" at bounding box center [1109, 49] width 261 height 72
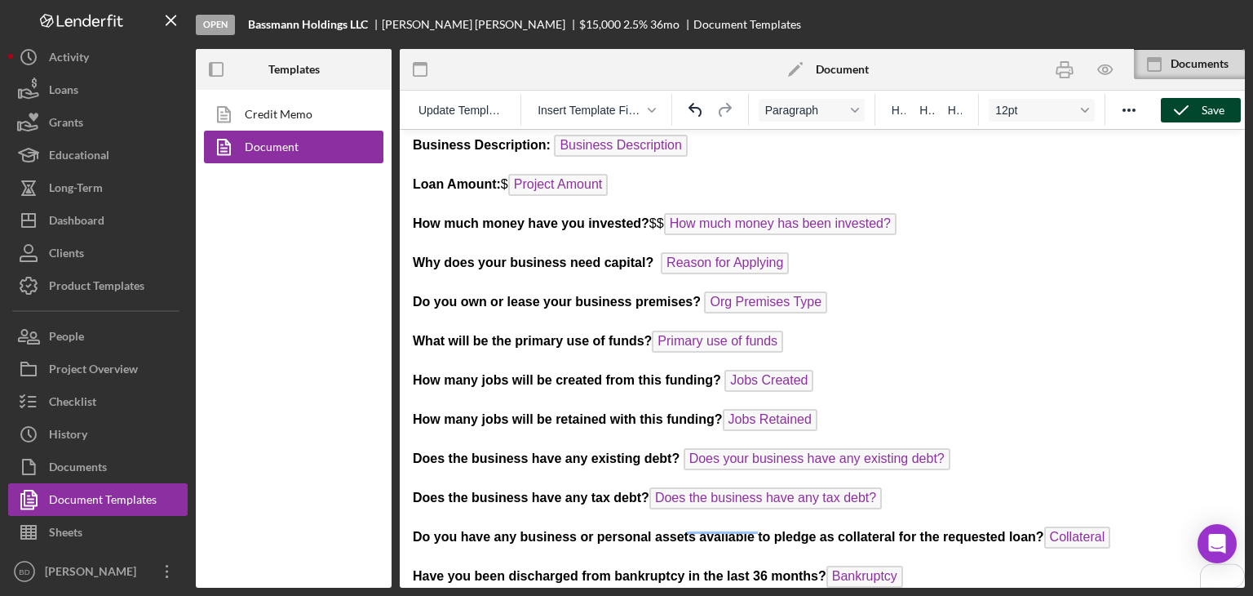
click at [1103, 68] on div "Open Bassmann Holdings LLC [PERSON_NAME] $15,000 2.5 % 36 mo Document Templates…" at bounding box center [626, 298] width 1253 height 596
click at [1103, 68] on icon "button" at bounding box center [1105, 69] width 37 height 37
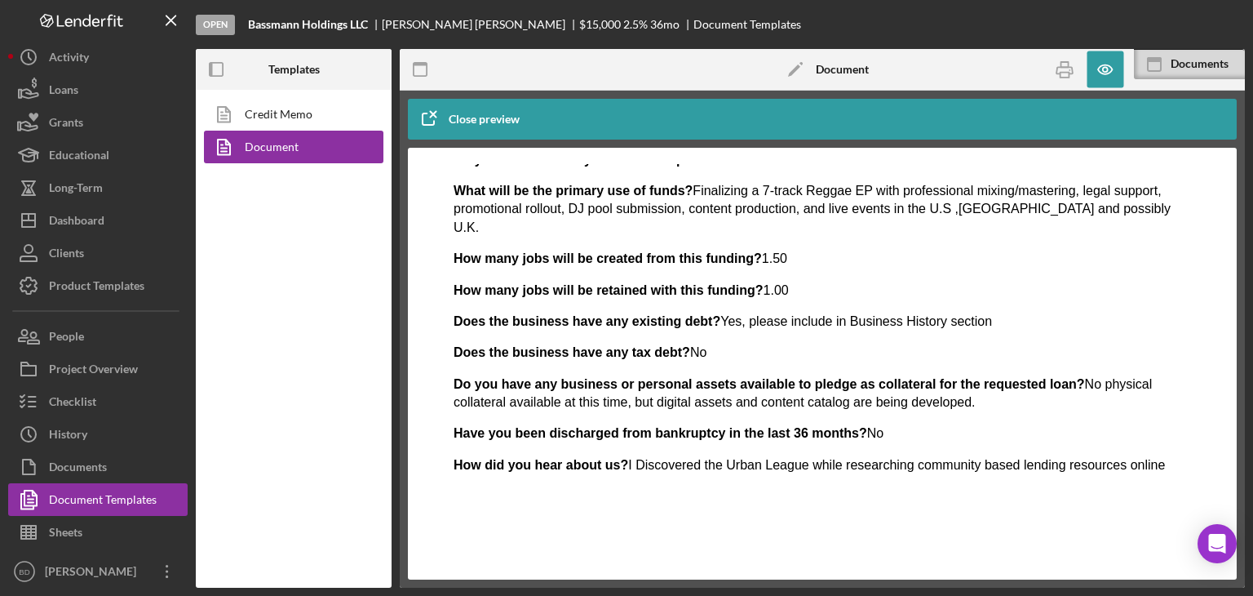
scroll to position [0, 0]
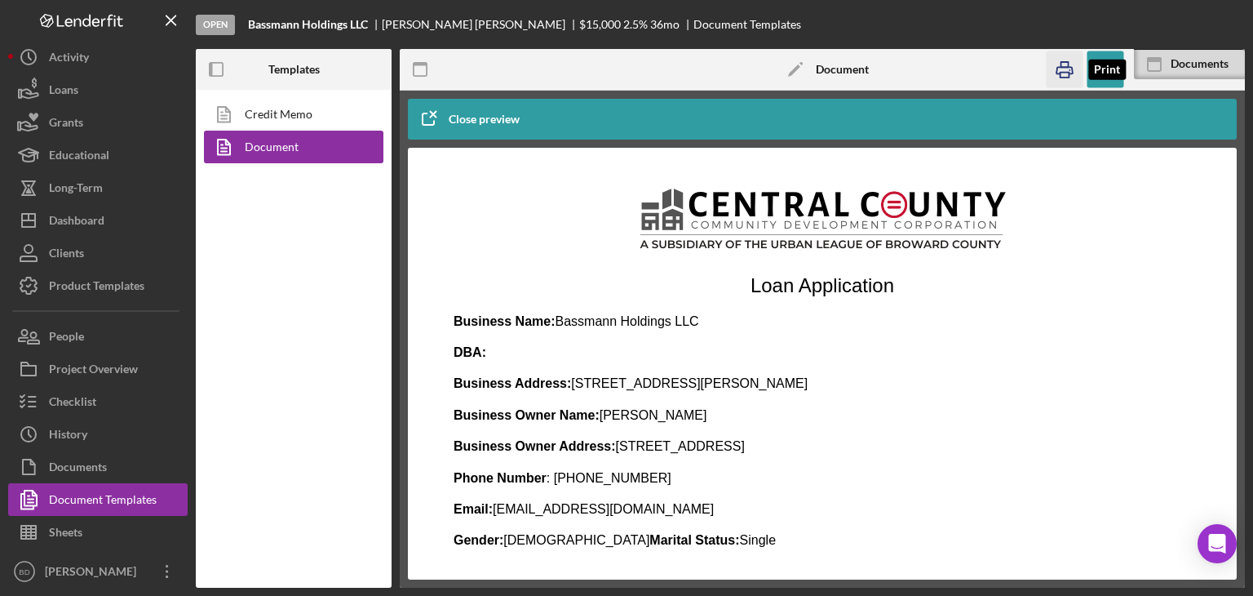
drag, startPoint x: 1072, startPoint y: 74, endPoint x: 228, endPoint y: 303, distance: 874.9
click at [1072, 74] on icon "button" at bounding box center [1064, 69] width 37 height 37
drag, startPoint x: 595, startPoint y: 413, endPoint x: 744, endPoint y: 419, distance: 149.4
click at [744, 419] on p "Business Owner Name: [PERSON_NAME]" at bounding box center [823, 415] width 738 height 18
drag, startPoint x: 554, startPoint y: 324, endPoint x: 694, endPoint y: 321, distance: 140.4
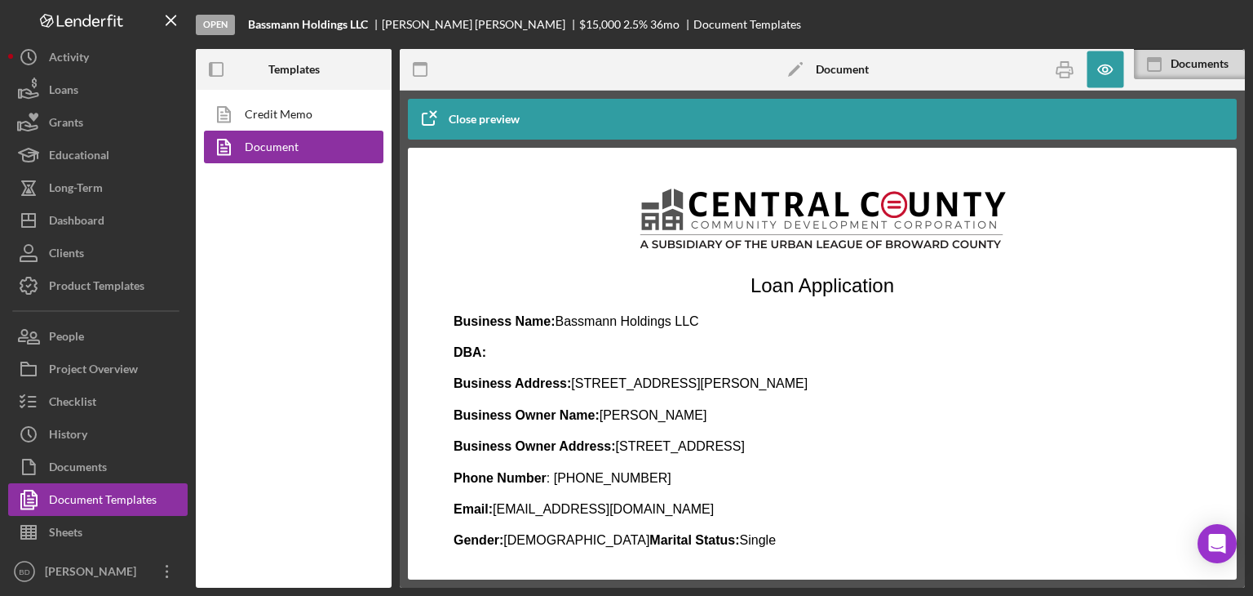
click at [694, 321] on p "Business Name: Bassmann Holdings LLC" at bounding box center [823, 322] width 738 height 18
drag, startPoint x: 569, startPoint y: 387, endPoint x: 759, endPoint y: 375, distance: 190.5
click at [759, 375] on p "Business Address: [STREET_ADDRESS][PERSON_NAME]" at bounding box center [823, 384] width 738 height 18
drag, startPoint x: 568, startPoint y: 387, endPoint x: 764, endPoint y: 377, distance: 196.1
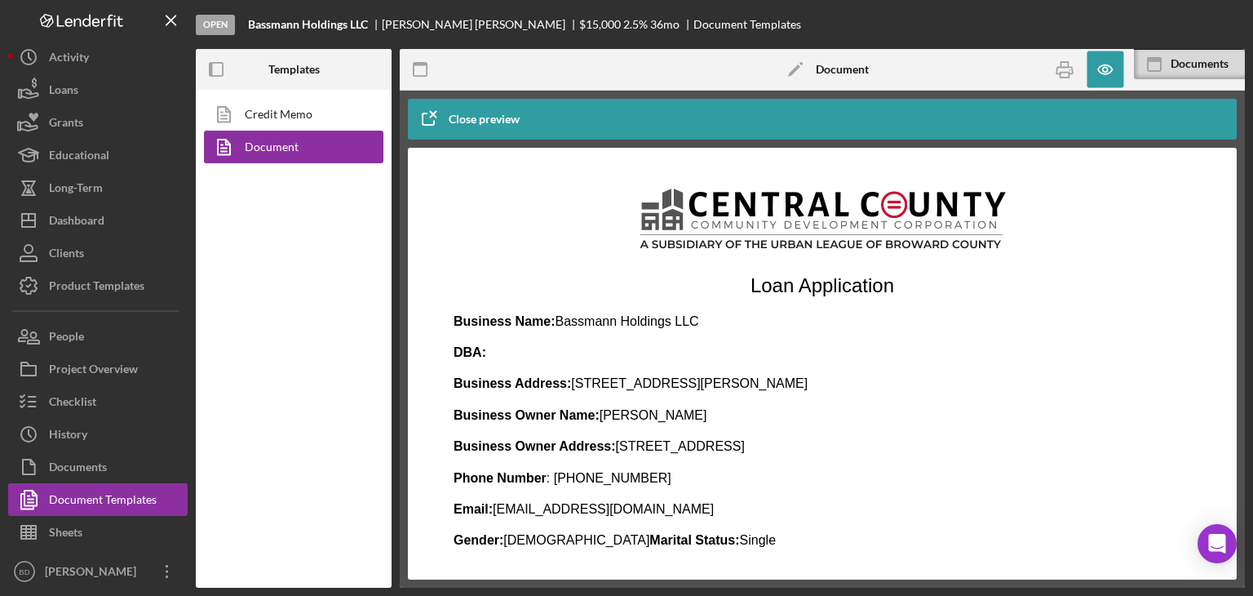
click at [764, 377] on p "Business Address: [STREET_ADDRESS][PERSON_NAME]" at bounding box center [823, 384] width 738 height 18
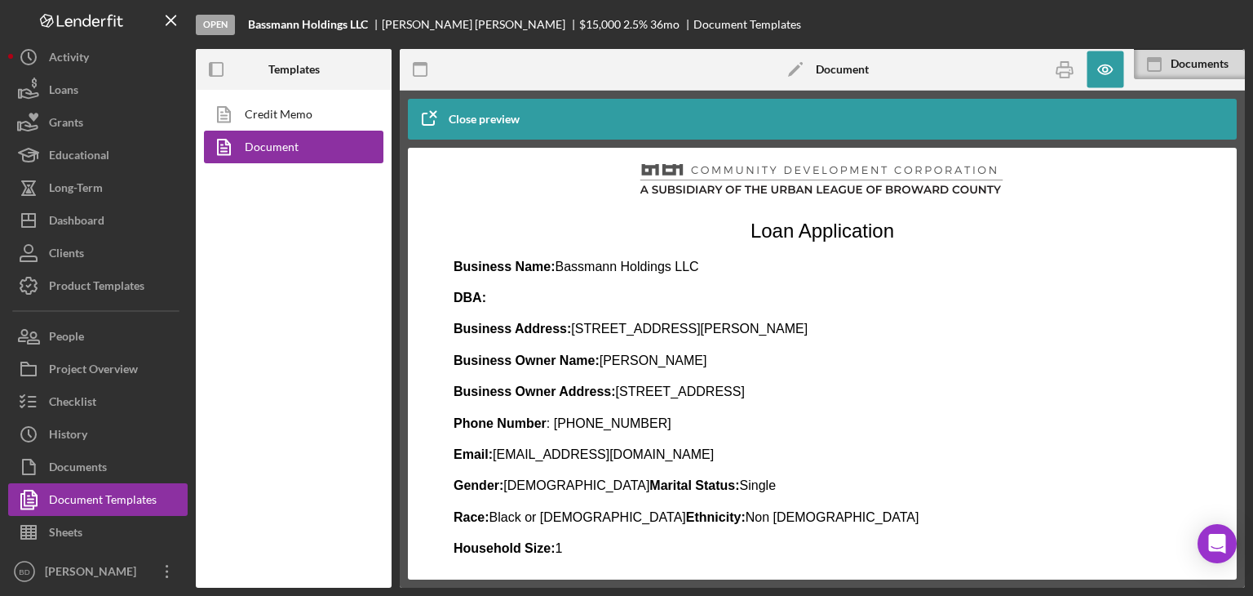
scroll to position [82, 0]
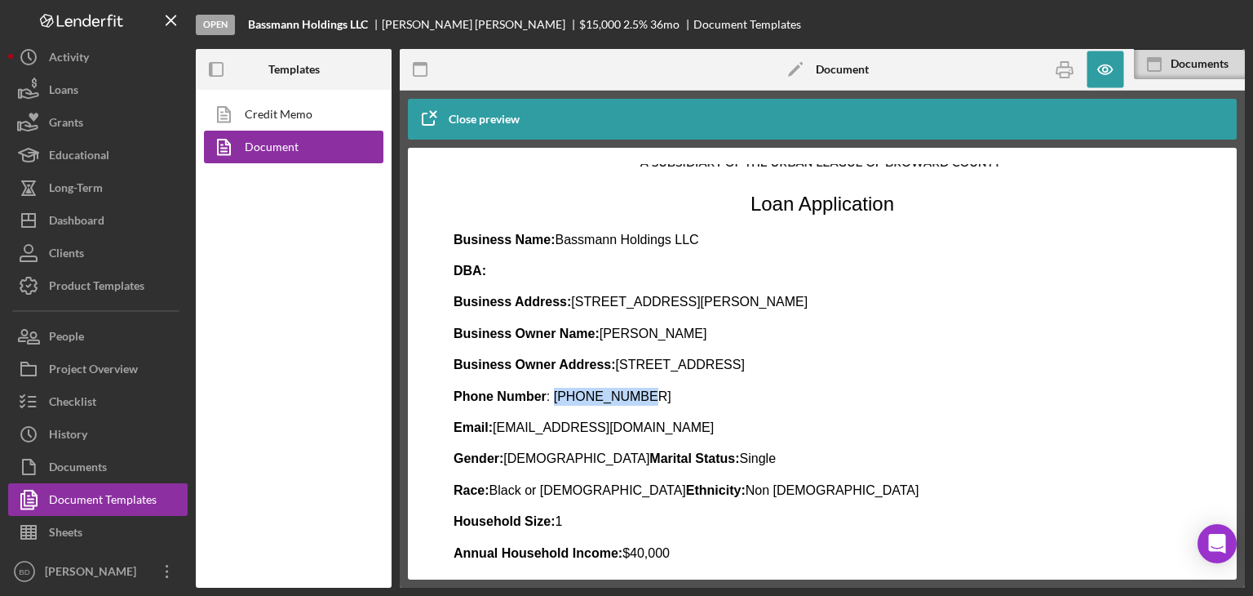
drag, startPoint x: 623, startPoint y: 394, endPoint x: 555, endPoint y: 392, distance: 68.6
click at [555, 392] on p "Phone Number : [PHONE_NUMBER]" at bounding box center [823, 397] width 738 height 18
click at [561, 428] on p "Email: [EMAIL_ADDRESS][DOMAIN_NAME]" at bounding box center [823, 428] width 738 height 18
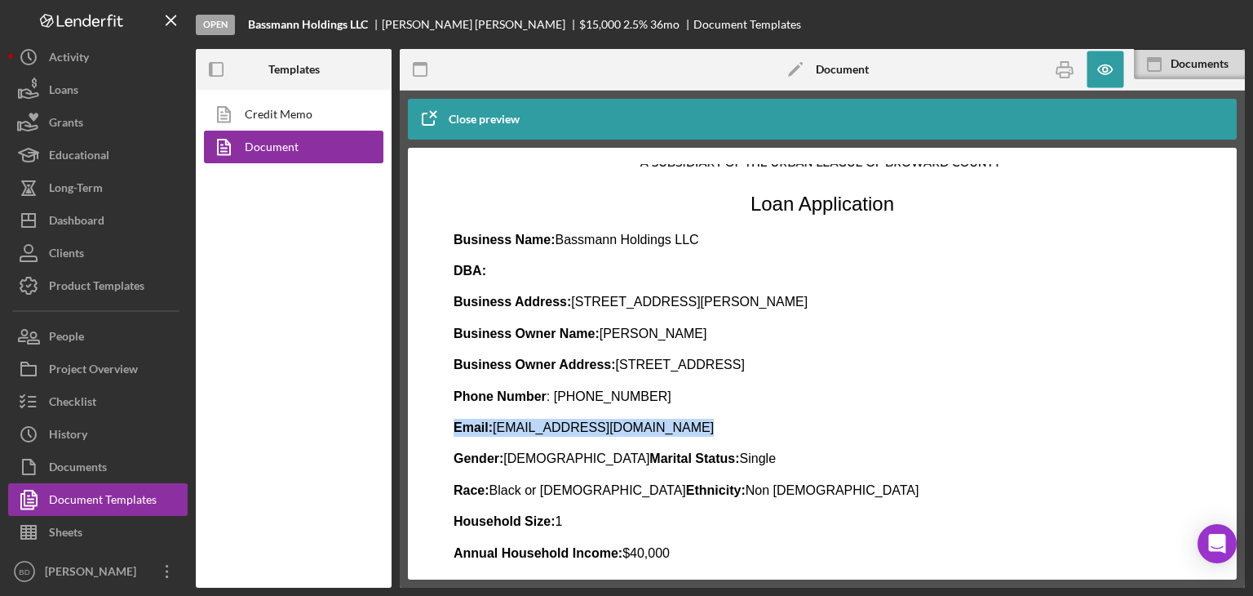
drag, startPoint x: 561, startPoint y: 428, endPoint x: 503, endPoint y: 428, distance: 57.9
click at [503, 428] on p "Email: [EMAIL_ADDRESS][DOMAIN_NAME]" at bounding box center [823, 428] width 738 height 18
click at [493, 428] on strong "Email:" at bounding box center [473, 427] width 39 height 14
drag, startPoint x: 500, startPoint y: 428, endPoint x: 644, endPoint y: 428, distance: 143.6
click at [644, 428] on p "Email: [EMAIL_ADDRESS][DOMAIN_NAME]" at bounding box center [823, 428] width 738 height 18
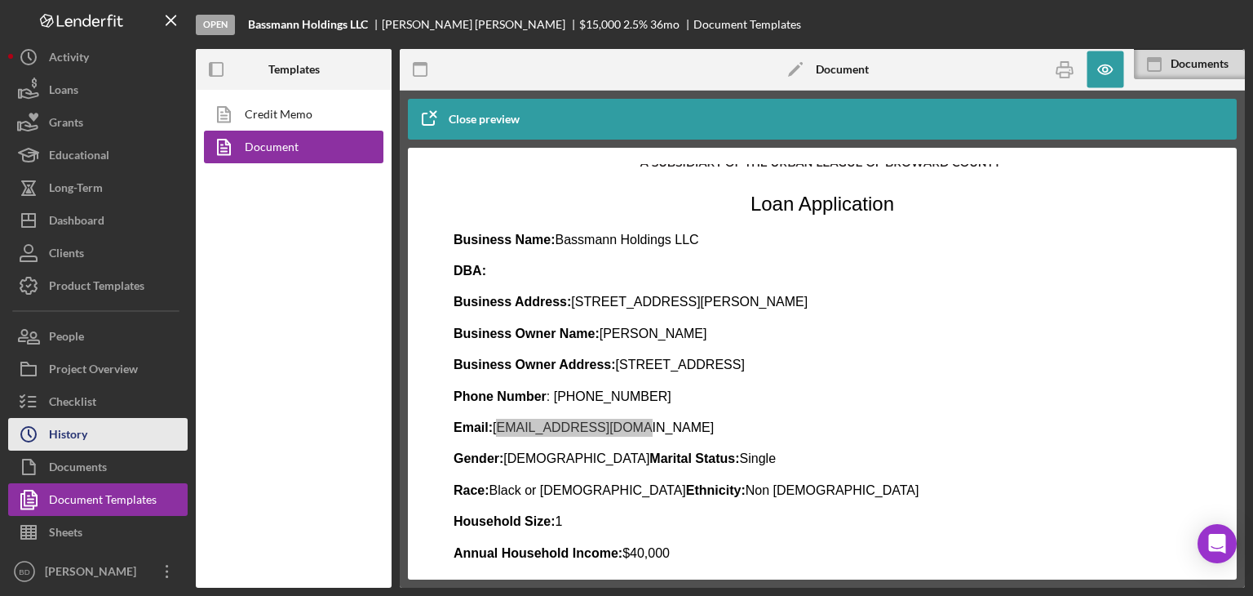
click at [55, 432] on div "History" at bounding box center [68, 436] width 38 height 37
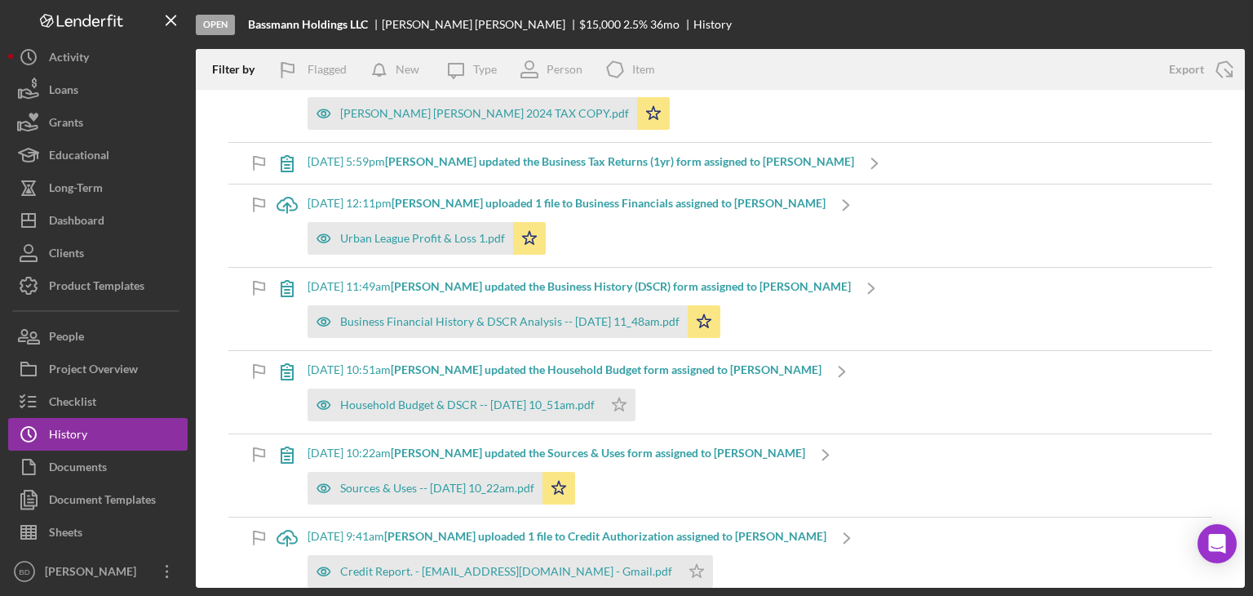
scroll to position [5323, 0]
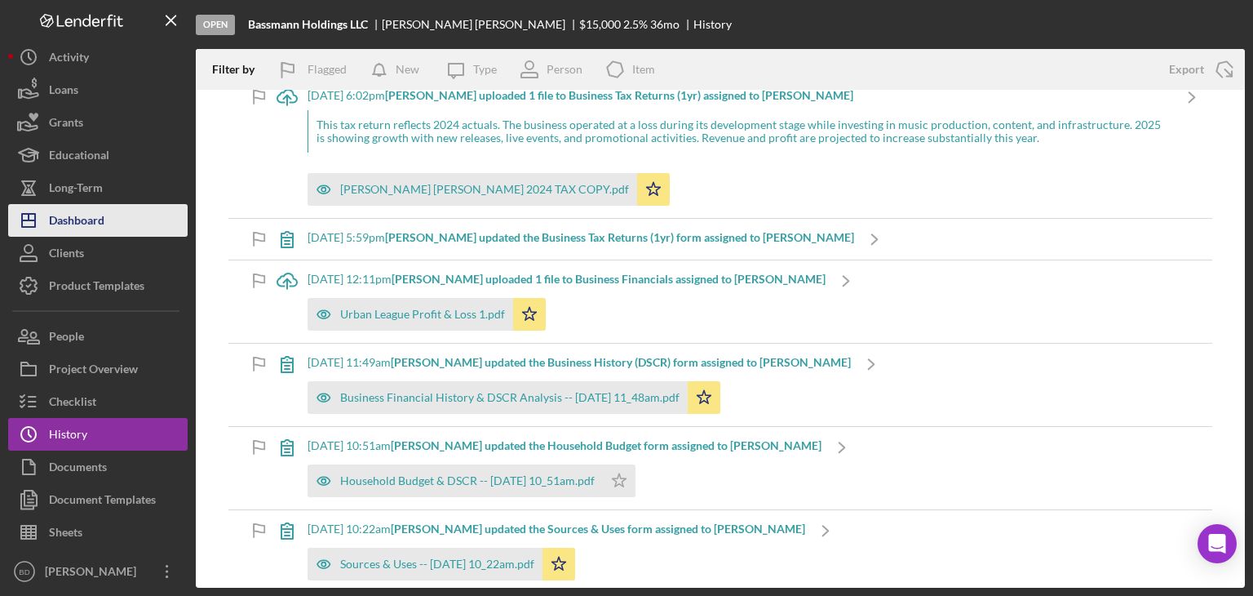
click at [69, 224] on div "Dashboard" at bounding box center [76, 222] width 55 height 37
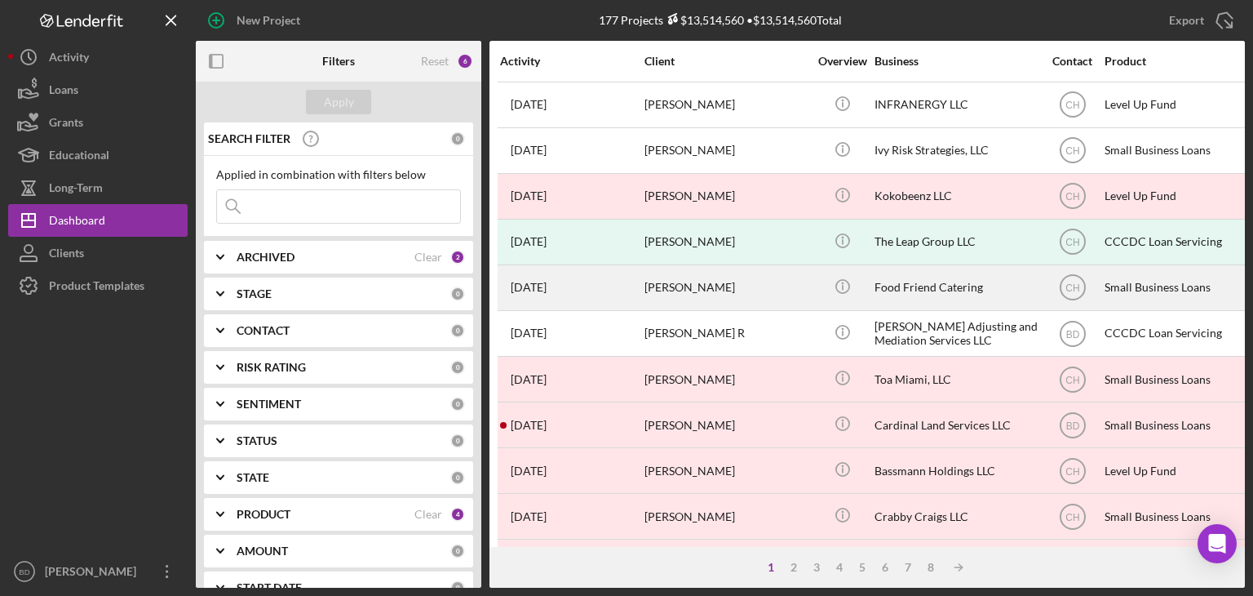
click at [901, 285] on div "Food Friend Catering" at bounding box center [956, 287] width 163 height 43
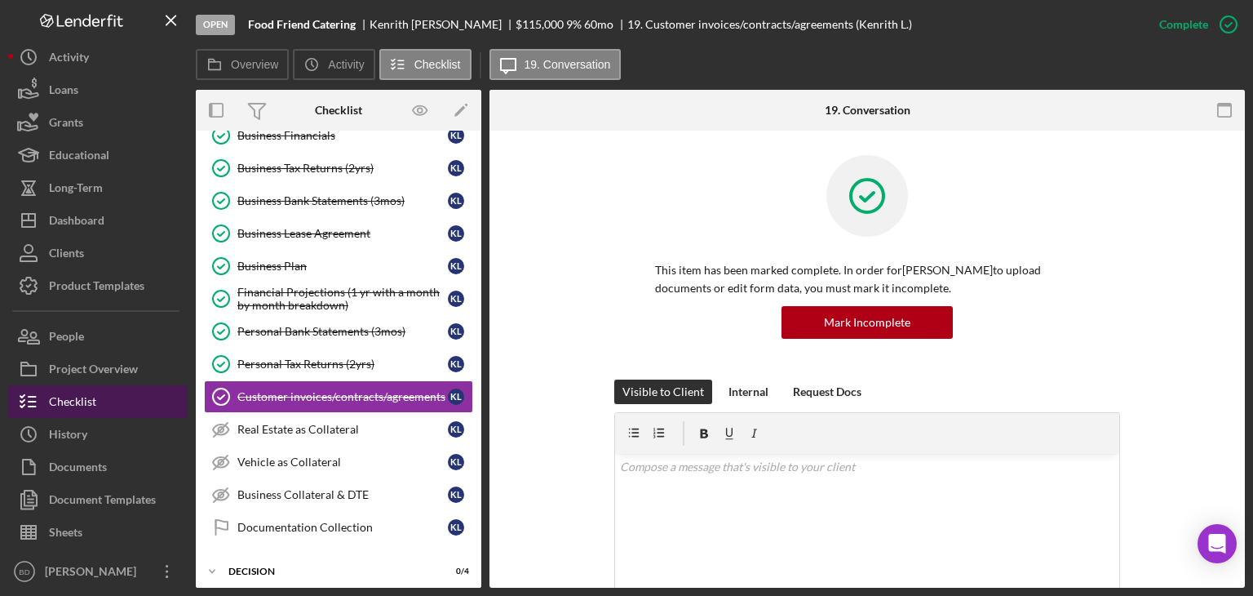
scroll to position [285, 0]
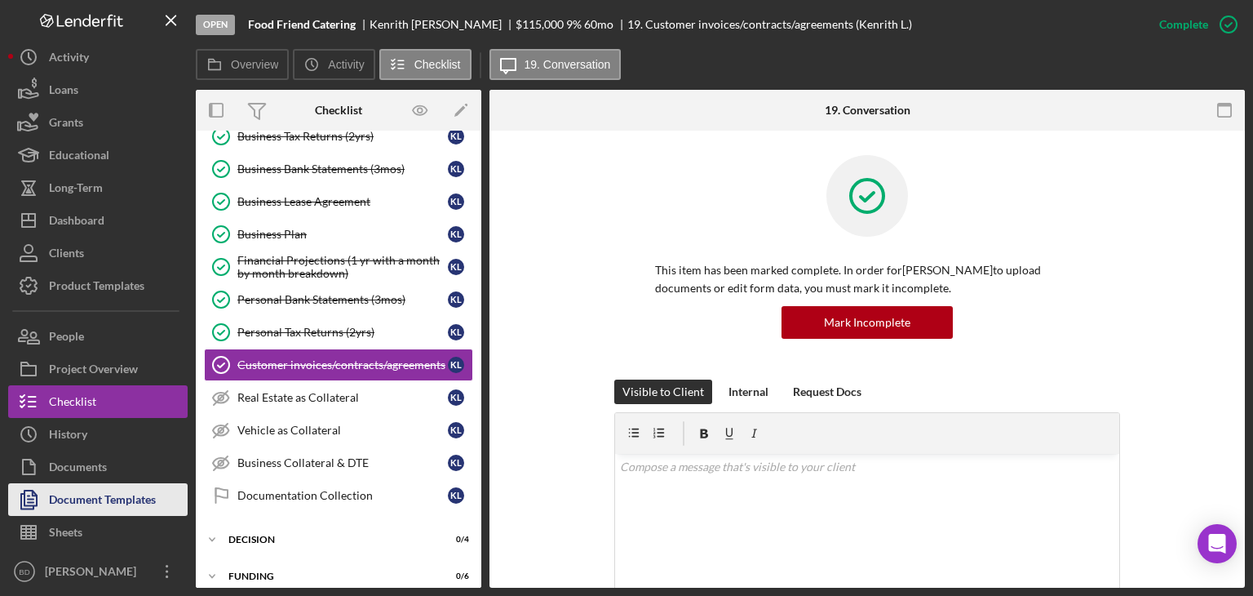
click at [100, 505] on div "Document Templates" at bounding box center [102, 501] width 107 height 37
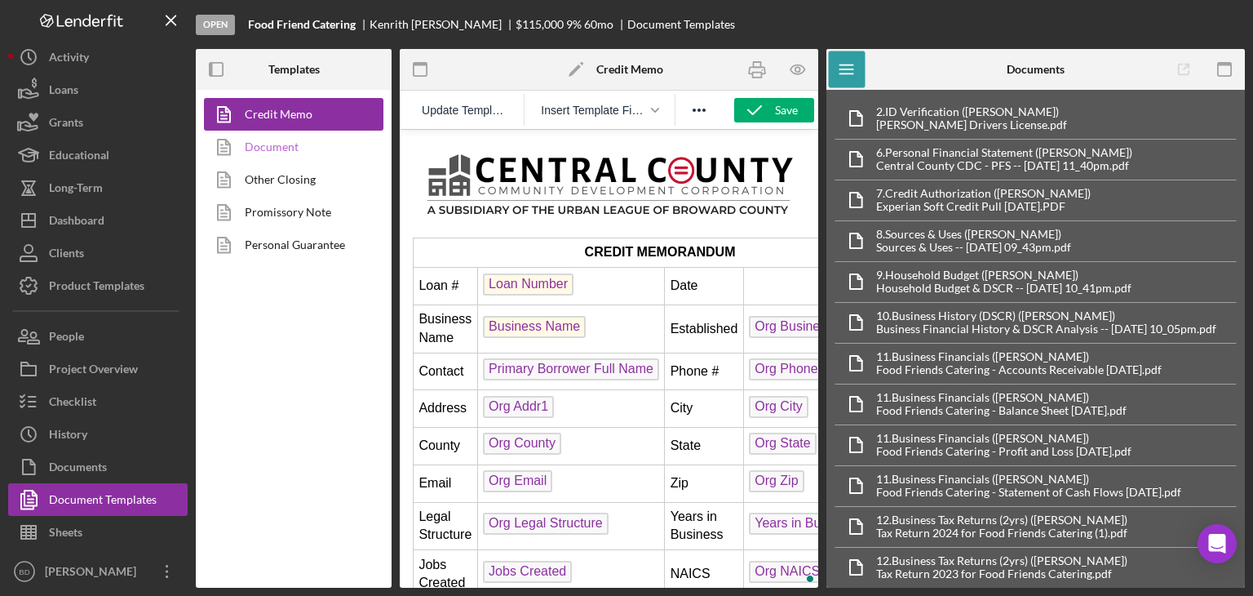
click at [289, 144] on link "Document" at bounding box center [289, 147] width 171 height 33
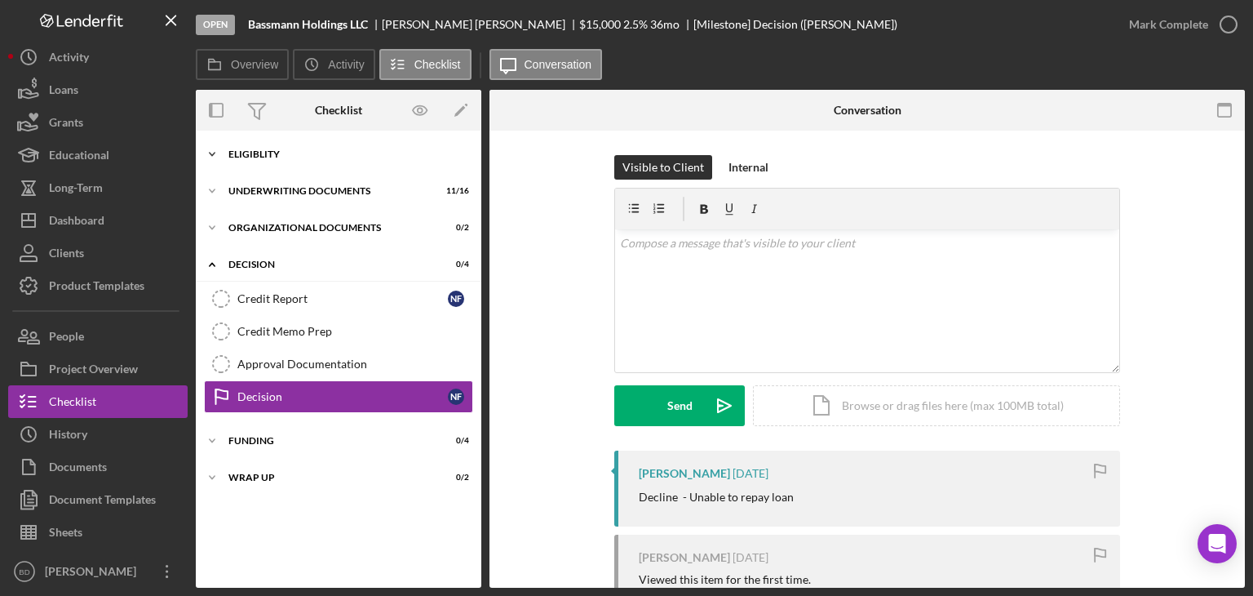
click at [276, 155] on div "Eligiblity" at bounding box center [344, 154] width 233 height 10
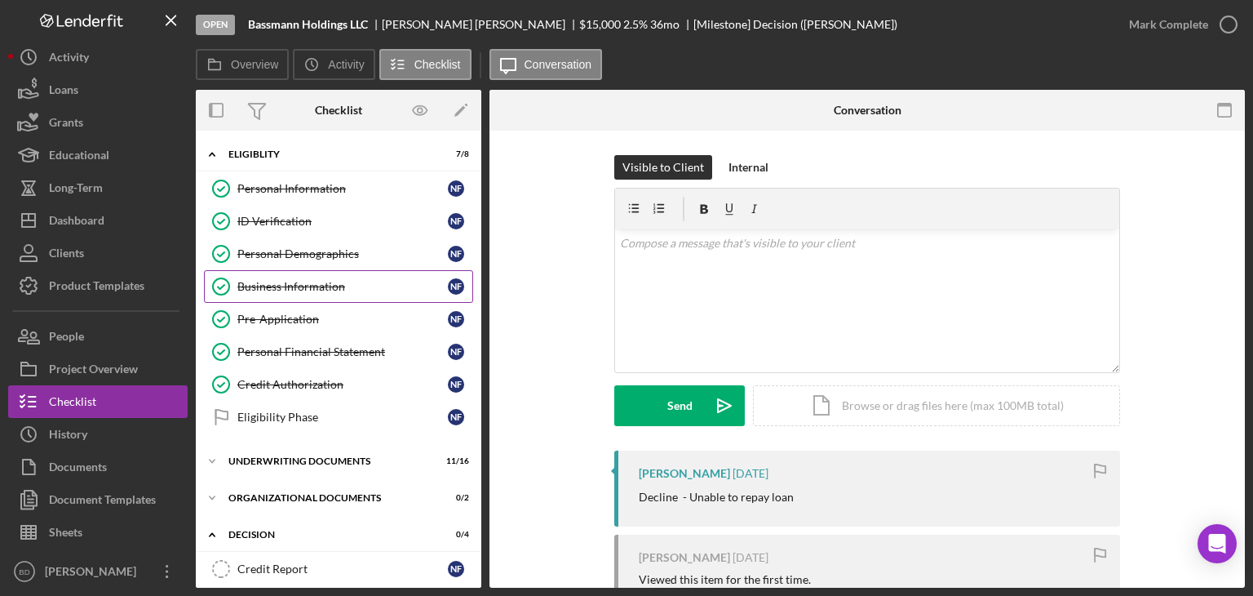
click at [271, 282] on div "Business Information" at bounding box center [342, 286] width 211 height 13
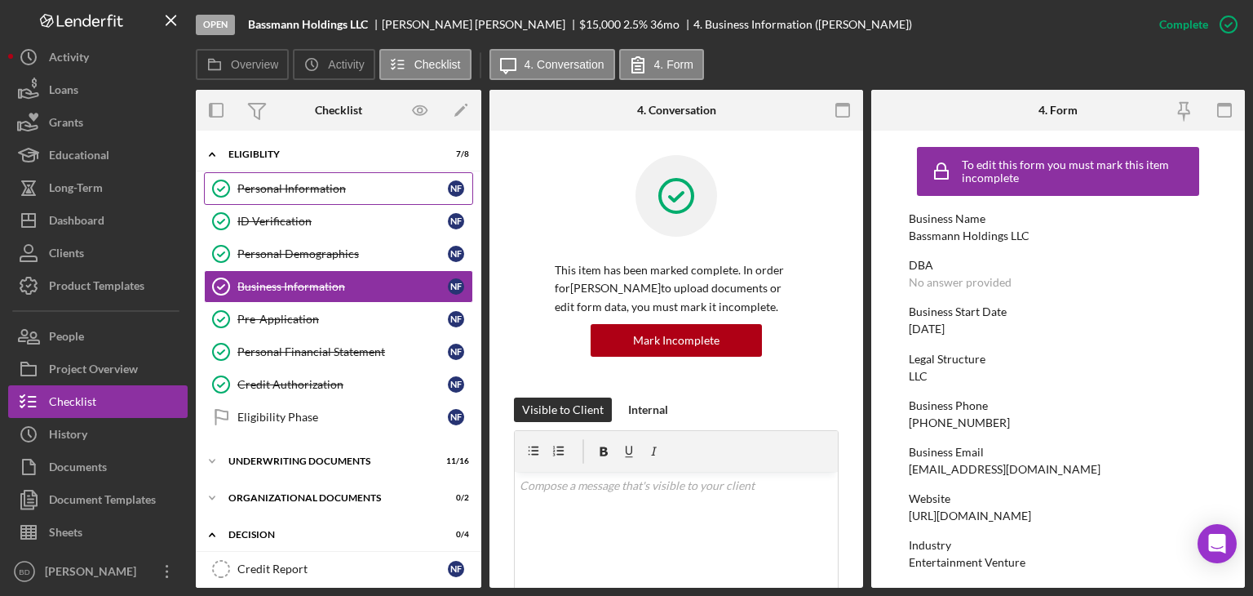
click at [326, 186] on div "Personal Information" at bounding box center [342, 188] width 211 height 13
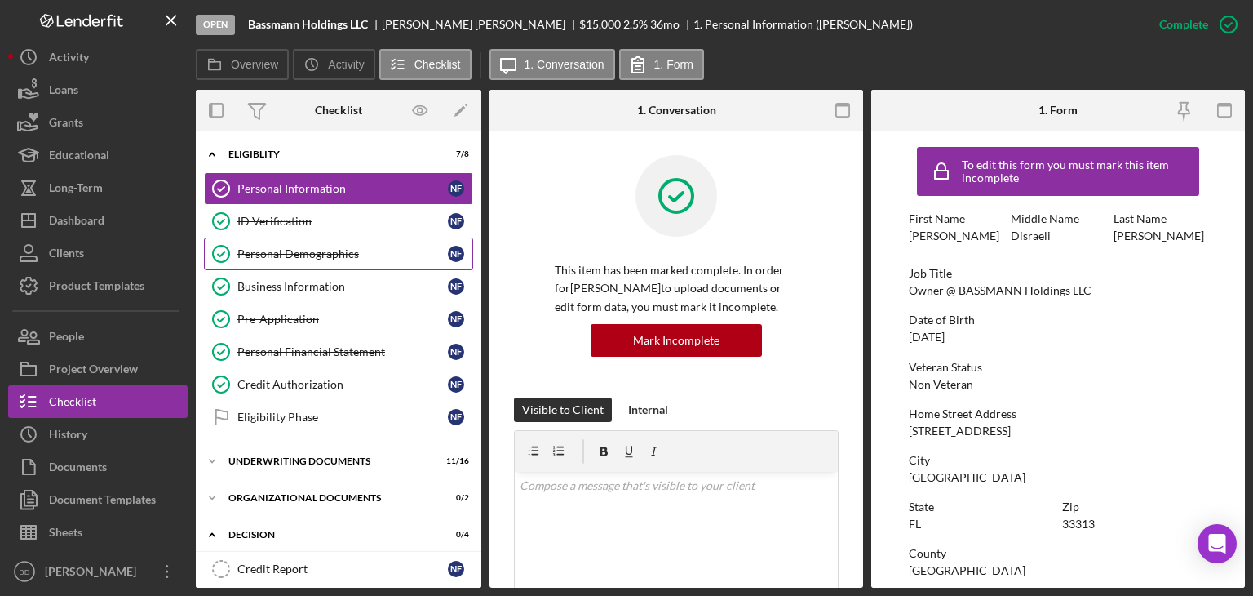
click at [289, 247] on div "Personal Demographics" at bounding box center [342, 253] width 211 height 13
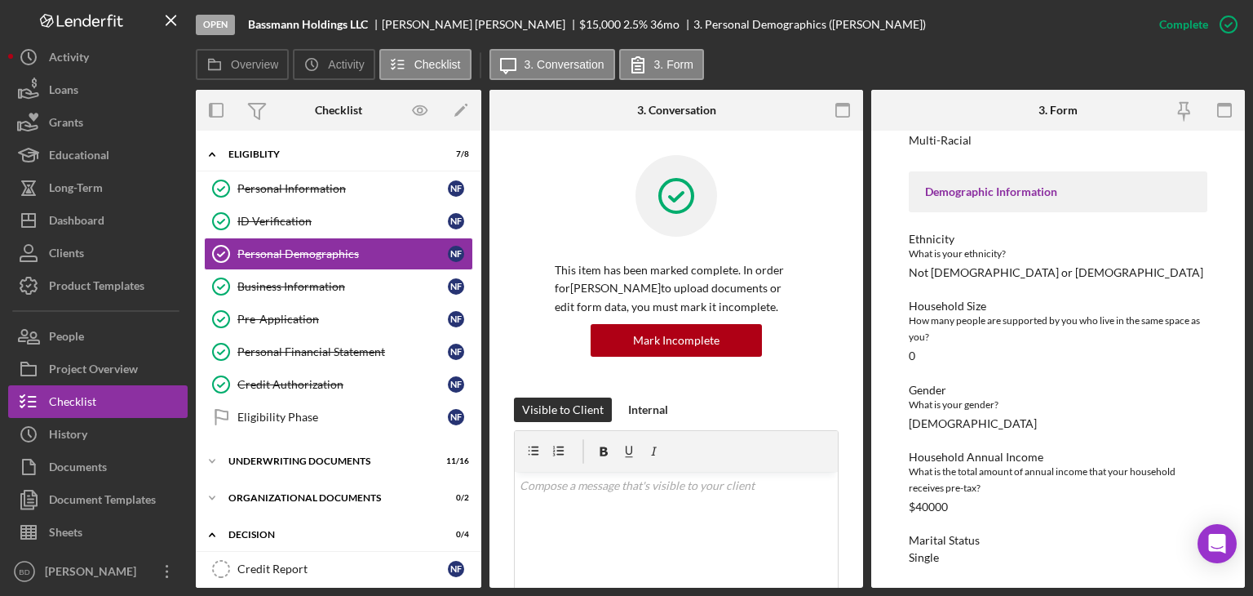
scroll to position [113, 0]
click at [933, 499] on div "$40000" at bounding box center [928, 505] width 39 height 13
click at [940, 370] on div "Race What is your race? Multi-Racial Demographic Information Ethnicity What is …" at bounding box center [1058, 331] width 299 height 463
click at [312, 280] on div "Business Information" at bounding box center [342, 286] width 211 height 13
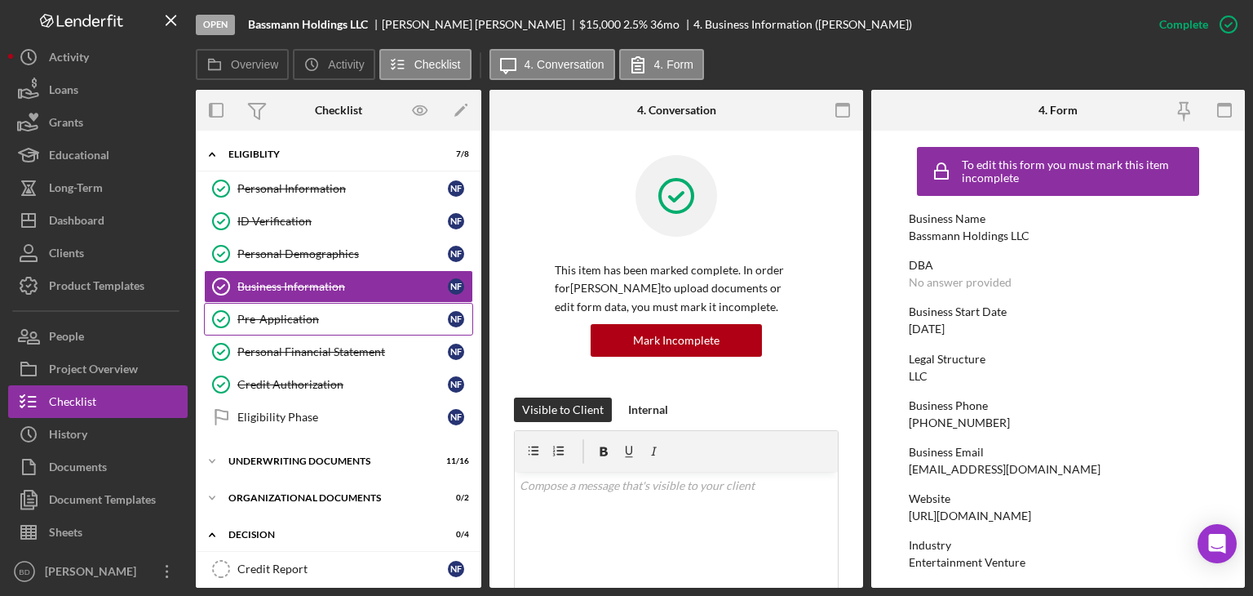
click at [288, 320] on div "Pre-Application" at bounding box center [342, 319] width 211 height 13
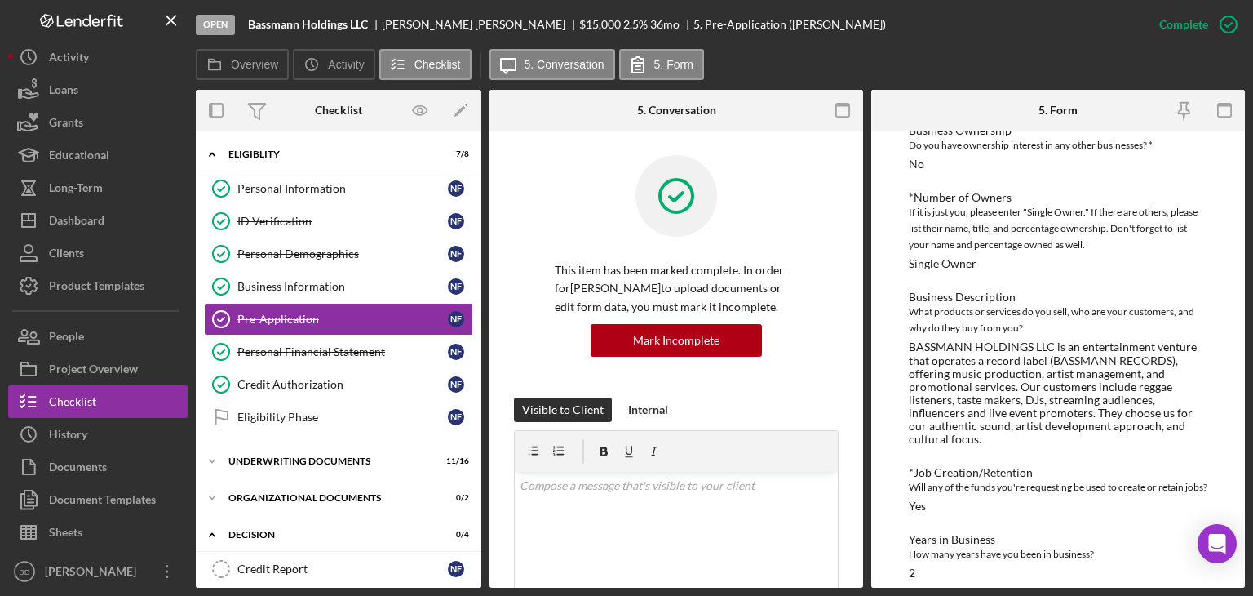
scroll to position [326, 0]
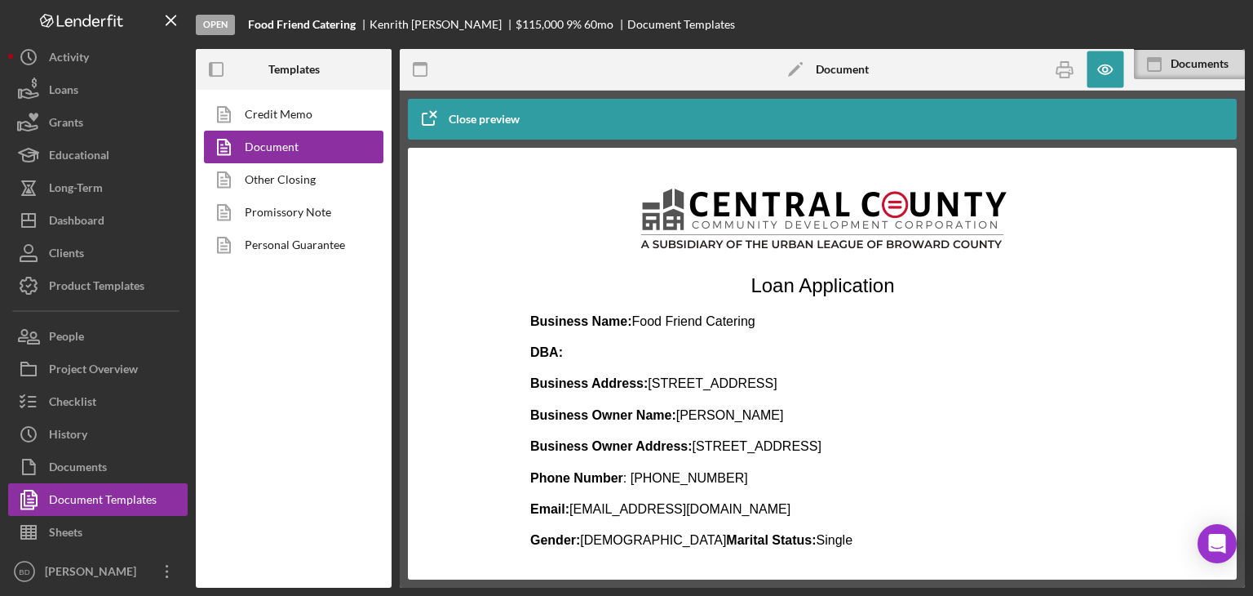
scroll to position [408, 0]
drag, startPoint x: 627, startPoint y: 322, endPoint x: 752, endPoint y: 321, distance: 124.9
click at [752, 321] on p "Business Name: Food Friend Catering" at bounding box center [822, 322] width 585 height 18
drag, startPoint x: 745, startPoint y: 322, endPoint x: 629, endPoint y: 320, distance: 115.9
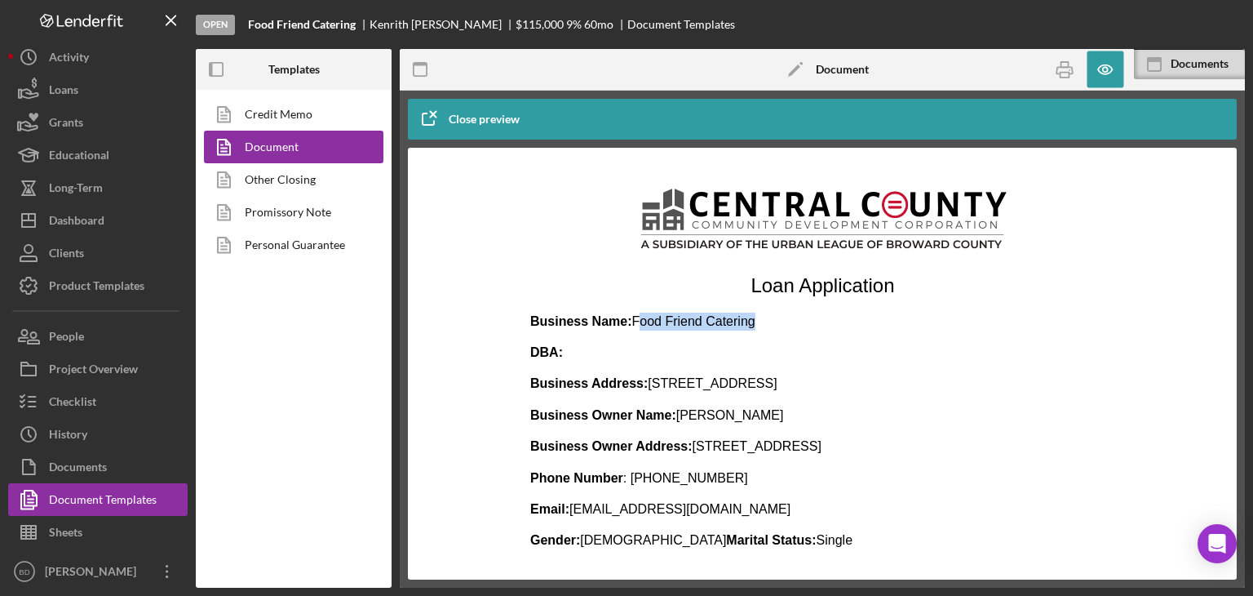
click at [629, 320] on p "Business Name: Food Friend Catering" at bounding box center [822, 322] width 585 height 18
copy p "Food Friend Caterin"
drag, startPoint x: 642, startPoint y: 379, endPoint x: 755, endPoint y: 384, distance: 112.7
click at [755, 384] on p "Business Address: 4072 NE 5th Terrace Oakland Park 33334 FL" at bounding box center [822, 384] width 585 height 18
copy p "[STREET_ADDRESS]"
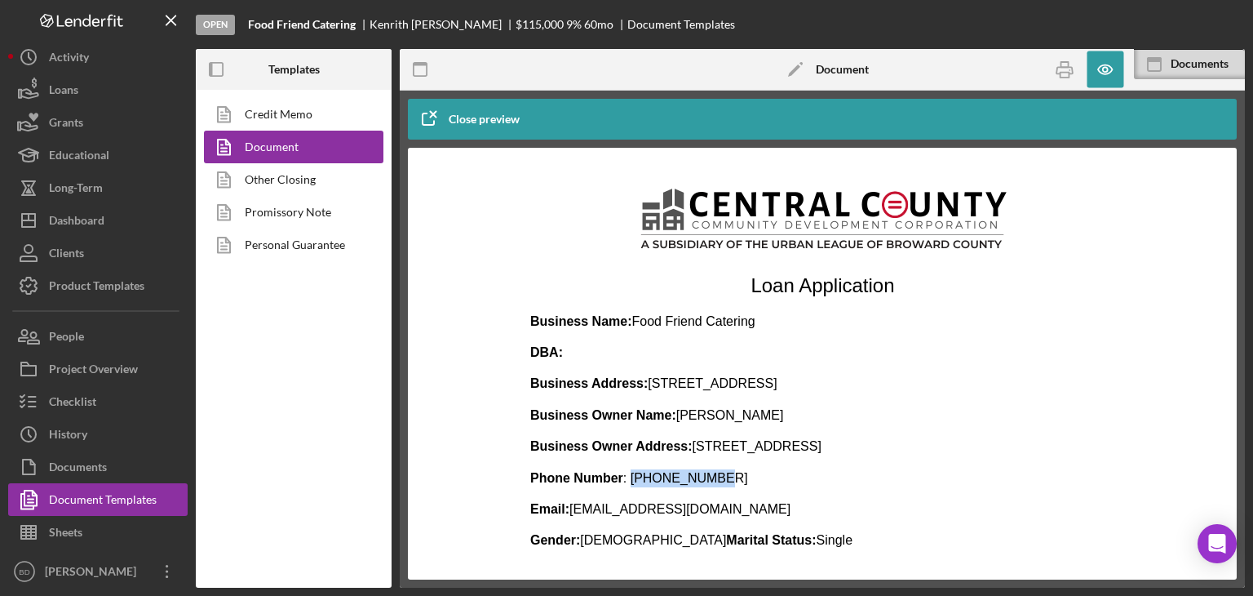
drag, startPoint x: 712, startPoint y: 481, endPoint x: 629, endPoint y: 480, distance: 83.2
click at [629, 480] on p "Phone Number : 954-449-3114" at bounding box center [822, 478] width 585 height 18
copy p "954-449-3114"
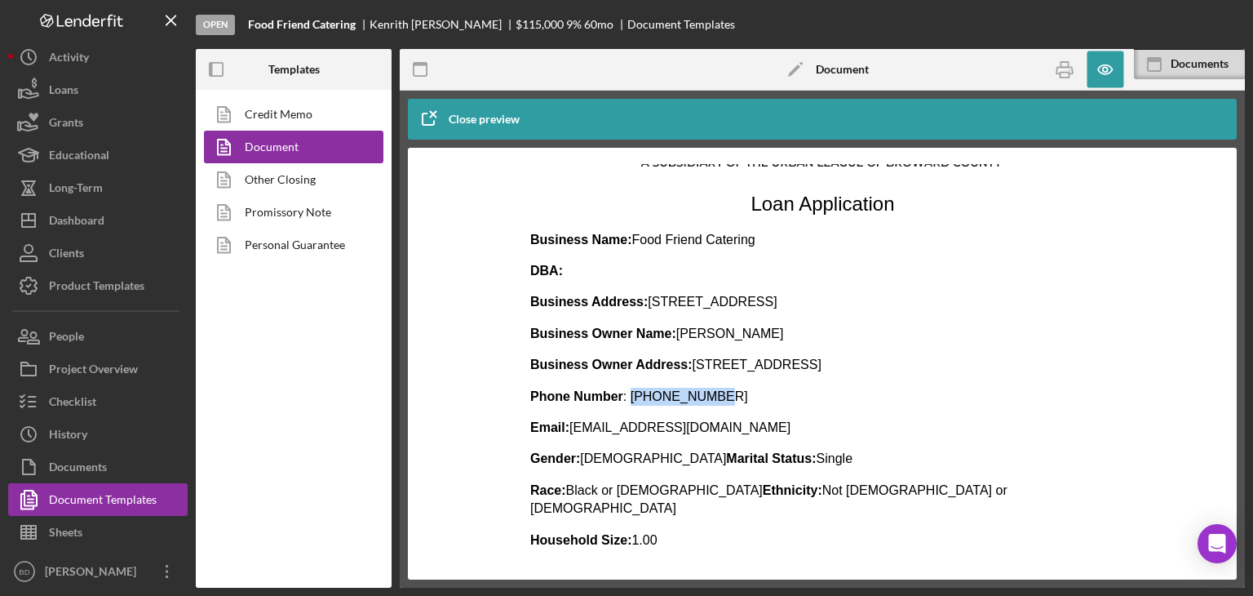
drag, startPoint x: 758, startPoint y: 430, endPoint x: 574, endPoint y: 430, distance: 184.4
click at [574, 430] on p "Email: foodfriendcatering@gmail.com" at bounding box center [822, 428] width 585 height 18
copy p "[EMAIL_ADDRESS][DOMAIN_NAME]"
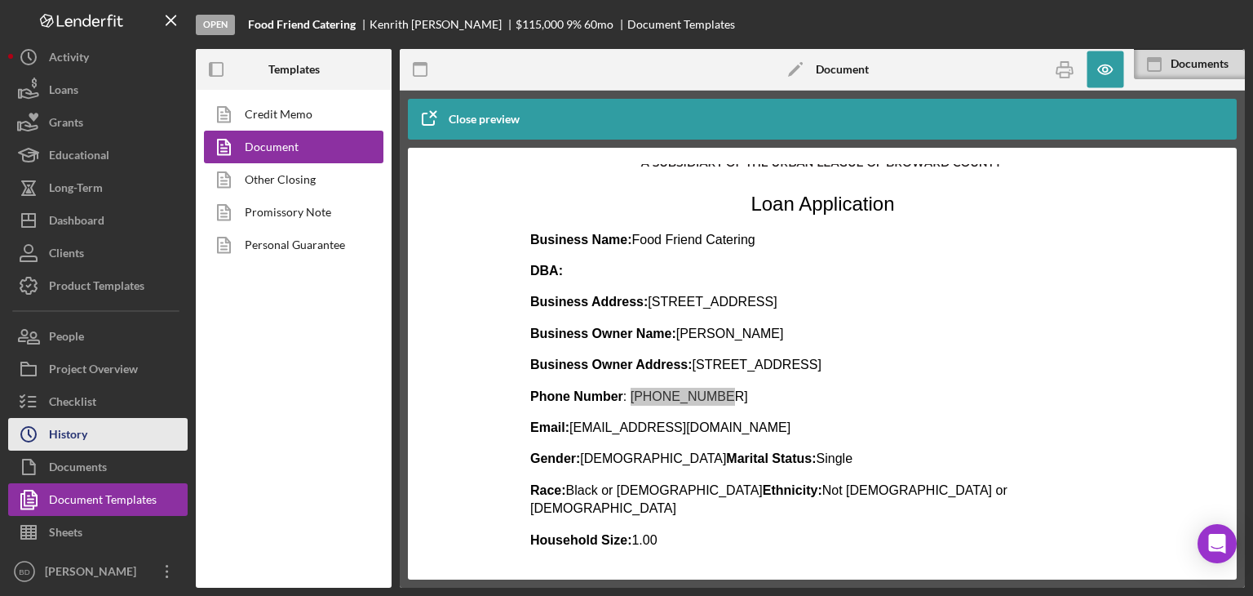
click at [127, 434] on button "Icon/History History" at bounding box center [98, 434] width 180 height 33
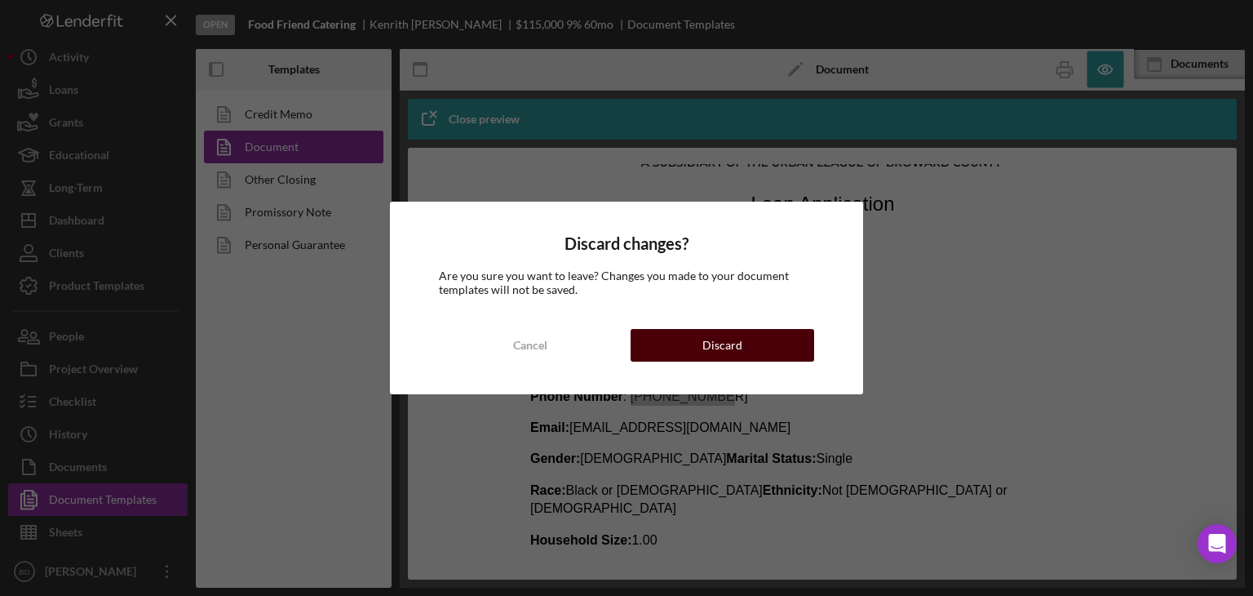
click at [678, 339] on button "Discard" at bounding box center [723, 345] width 184 height 33
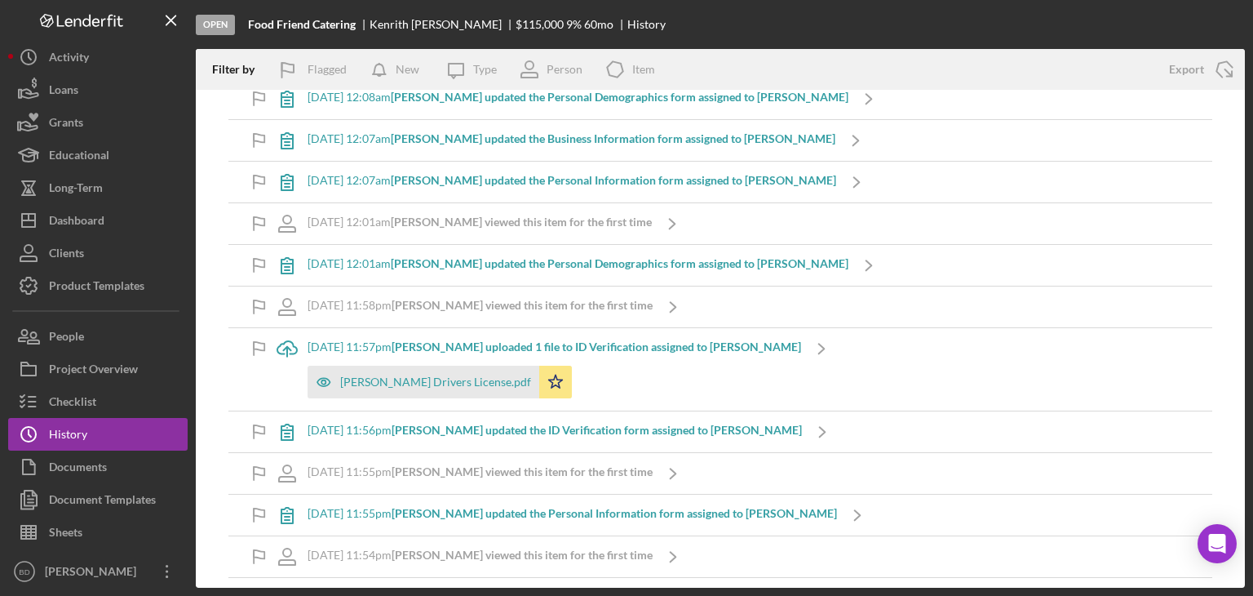
scroll to position [3467, 0]
